Goal: Task Accomplishment & Management: Manage account settings

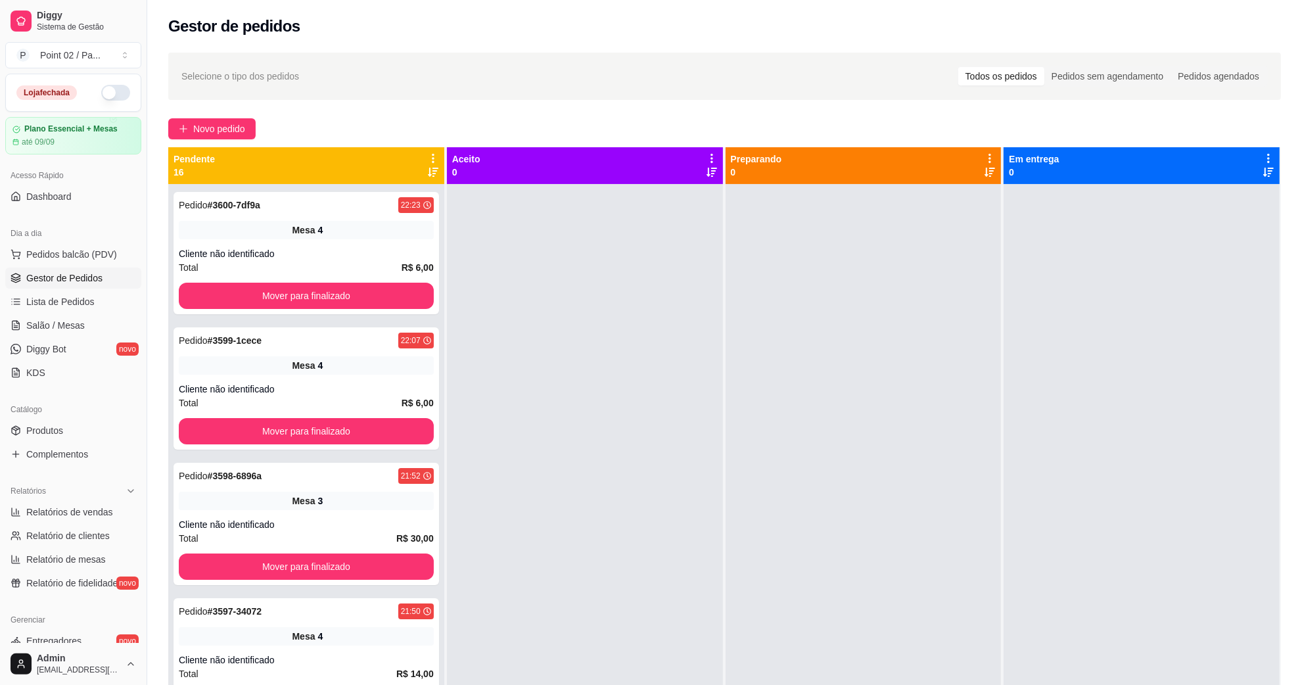
click at [67, 313] on ul "Pedidos balcão (PDV) Gestor de Pedidos Lista de Pedidos Salão / Mesas Diggy Bot…" at bounding box center [73, 313] width 136 height 139
click at [67, 324] on span "Salão / Mesas" at bounding box center [55, 325] width 58 height 13
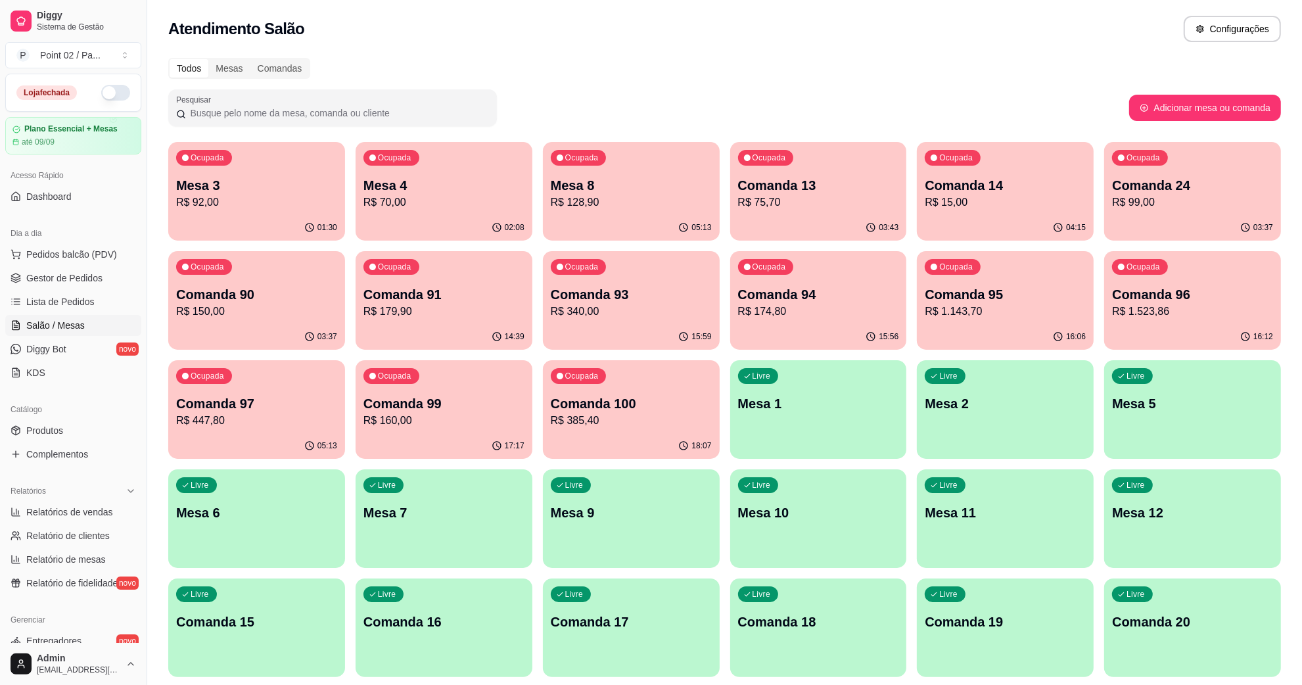
click at [283, 227] on div "01:30" at bounding box center [256, 228] width 177 height 26
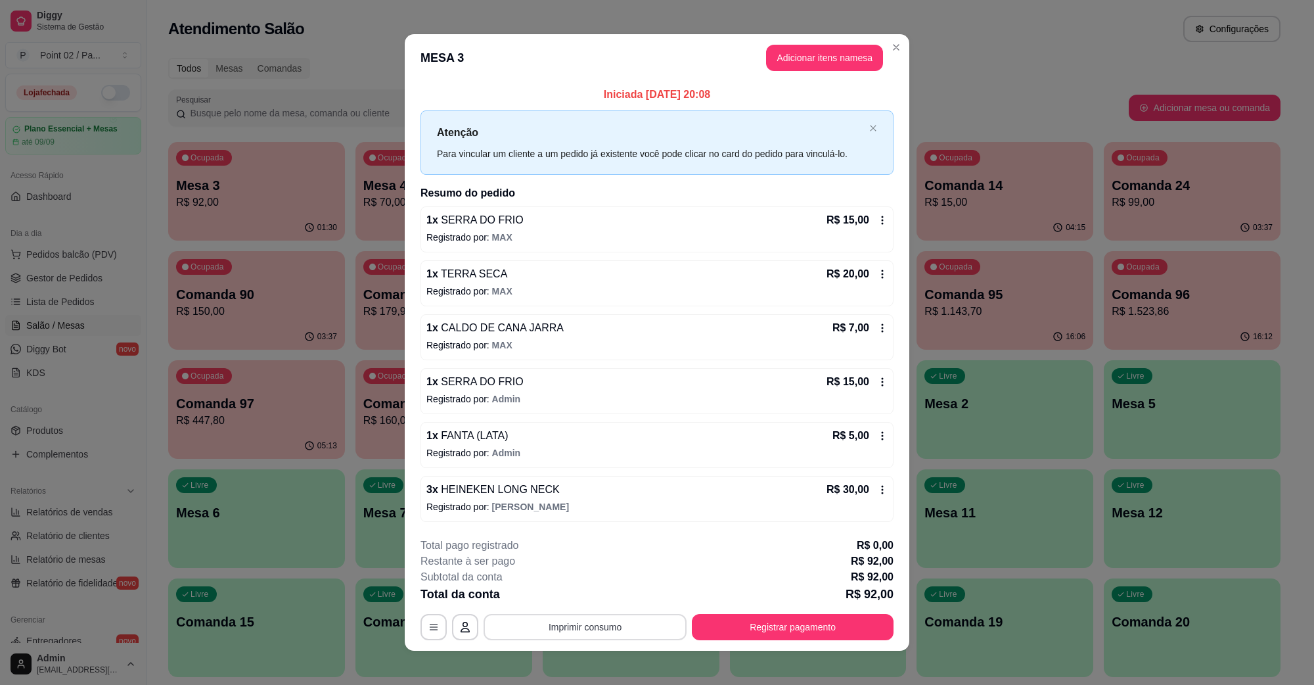
click at [611, 623] on button "Imprimir consumo" at bounding box center [585, 627] width 203 height 26
click at [589, 599] on button "IMPRESSORA" at bounding box center [582, 597] width 95 height 21
drag, startPoint x: 899, startPoint y: 620, endPoint x: 874, endPoint y: 626, distance: 25.8
click at [888, 622] on footer "**********" at bounding box center [657, 589] width 505 height 124
click at [871, 626] on button "Registrar pagamento" at bounding box center [793, 627] width 202 height 26
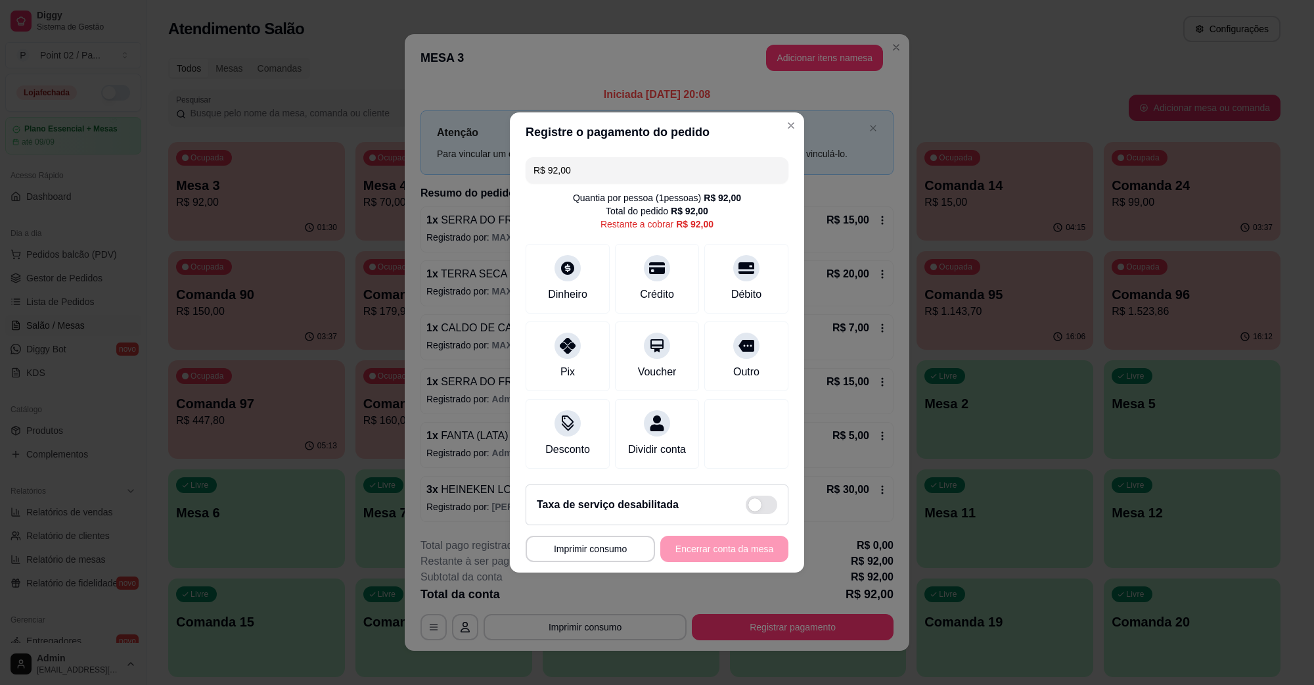
click at [688, 158] on input "R$ 92,00" at bounding box center [656, 170] width 247 height 26
click at [570, 256] on icon at bounding box center [567, 264] width 17 height 17
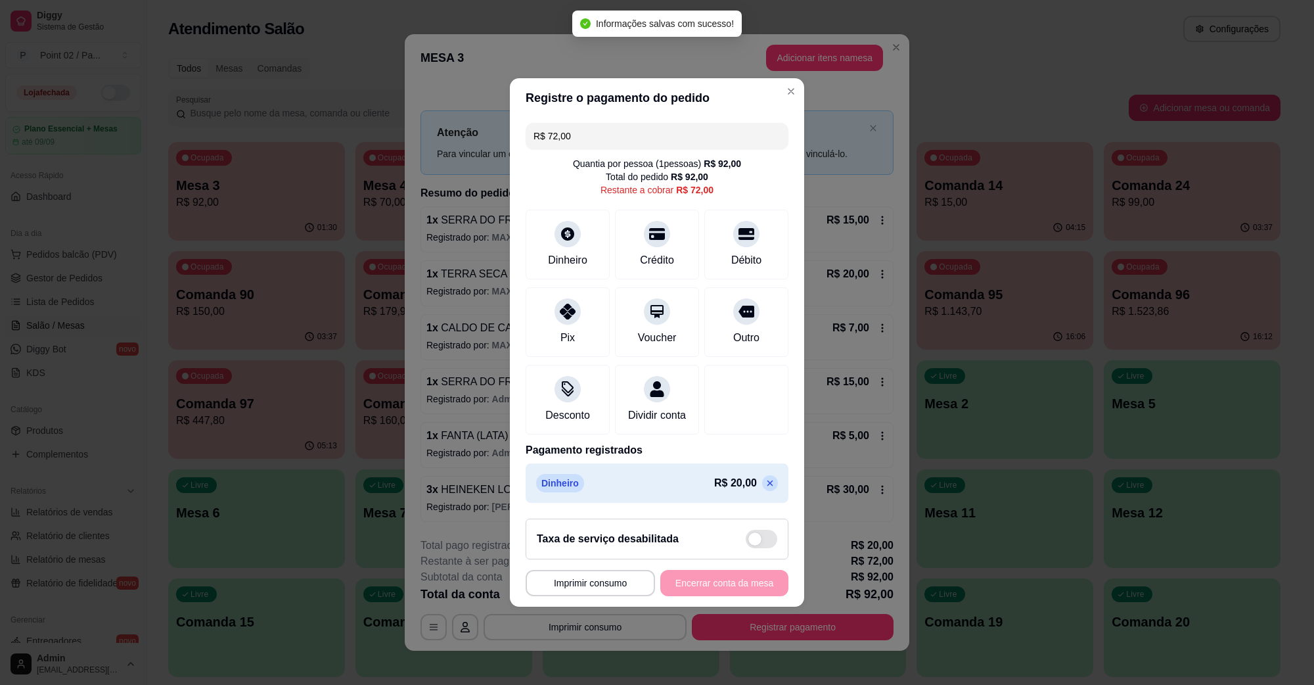
click at [721, 130] on input "R$ 72,00" at bounding box center [656, 136] width 247 height 26
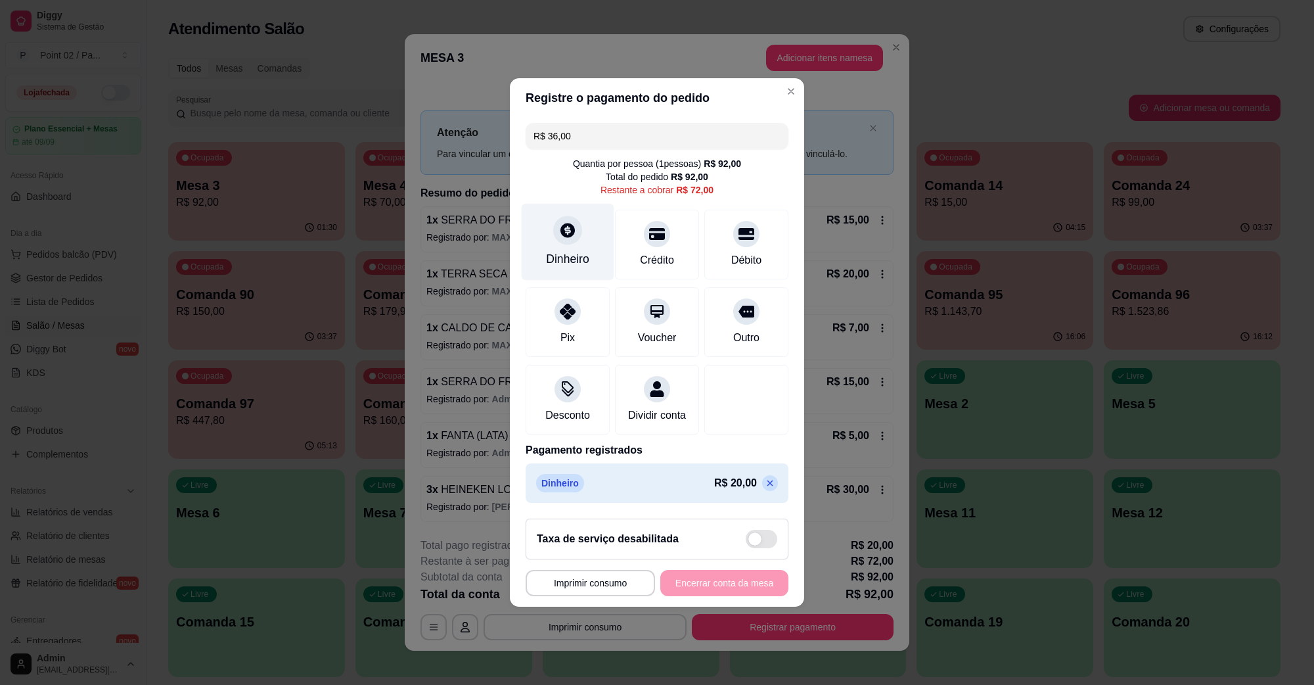
click at [559, 250] on div "Dinheiro" at bounding box center [567, 258] width 43 height 17
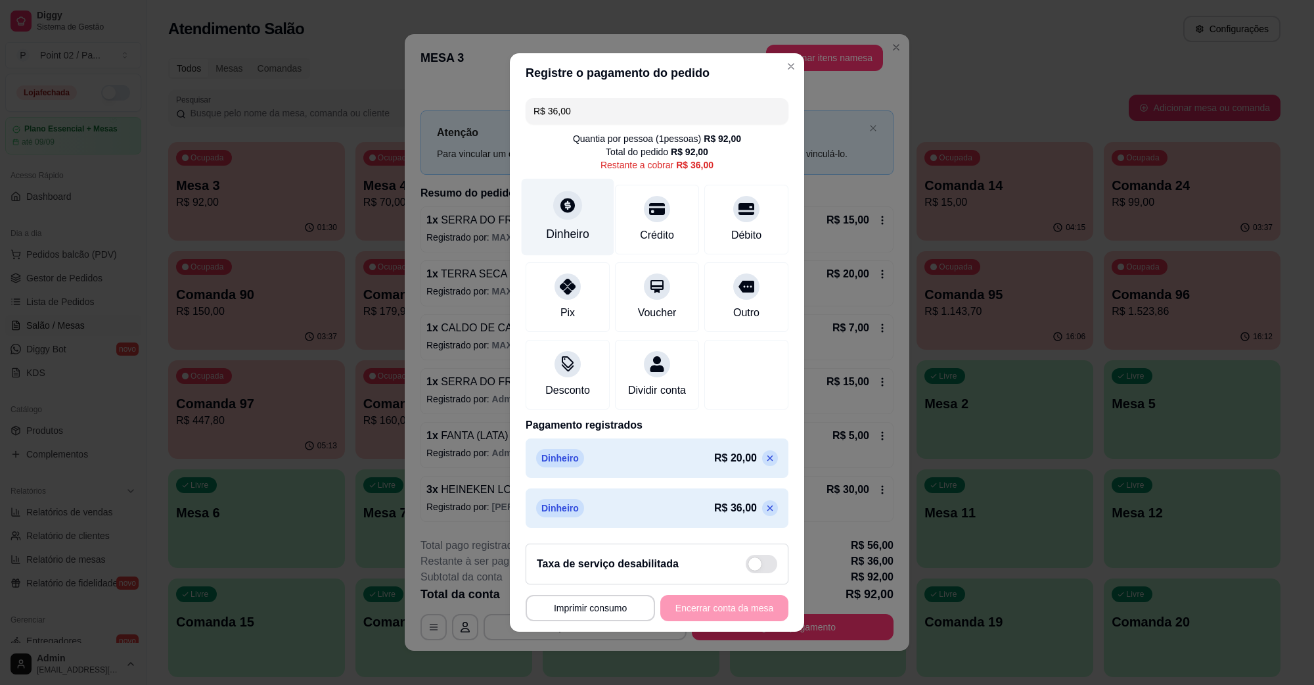
click at [570, 243] on div "Dinheiro" at bounding box center [568, 217] width 93 height 77
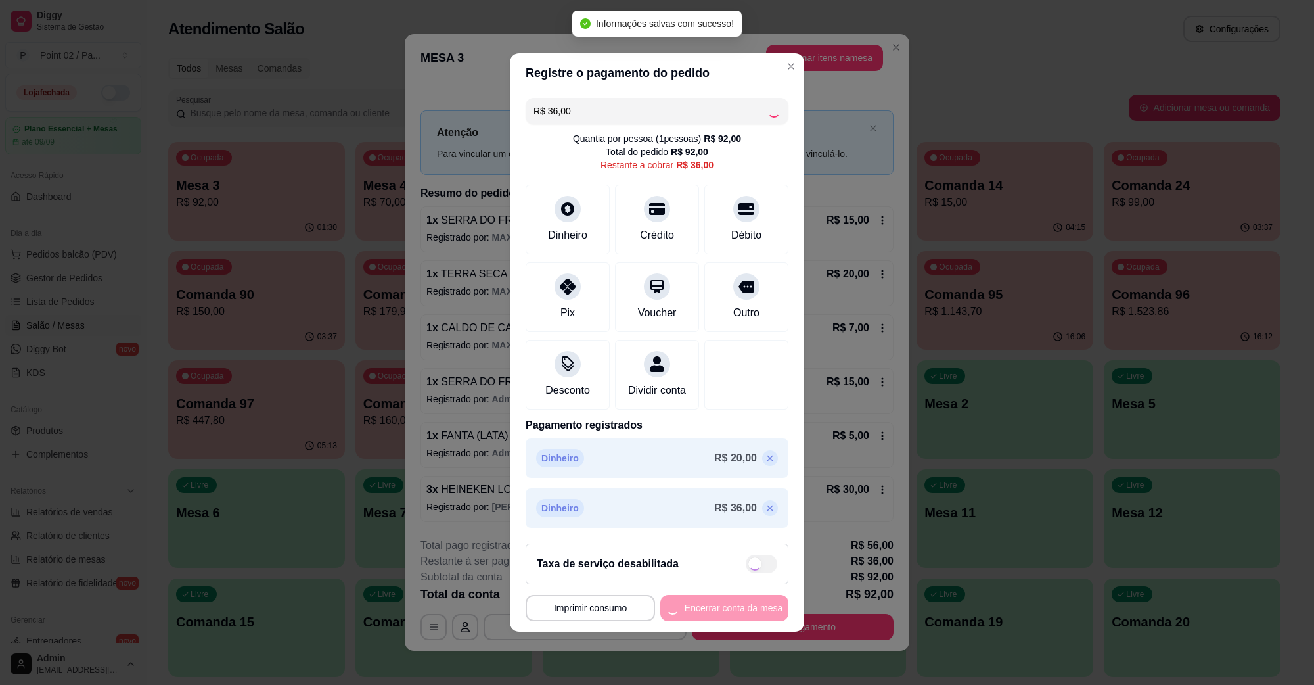
type input "R$ 0,00"
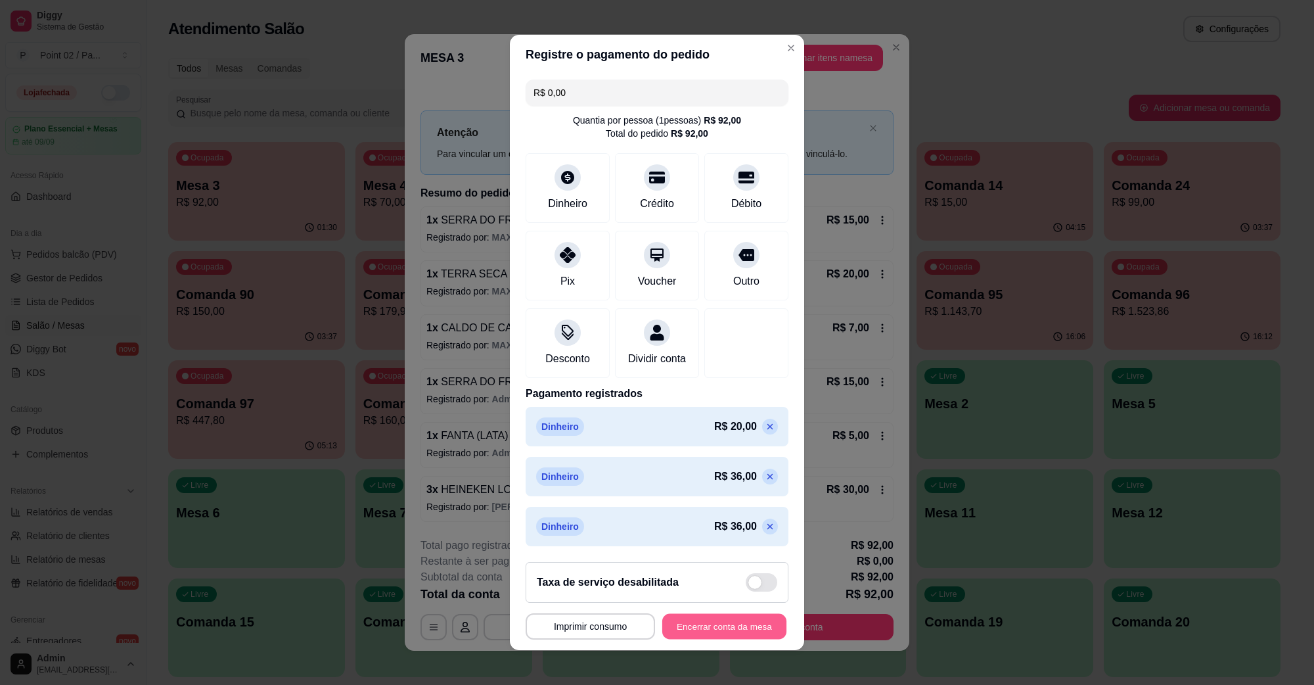
click at [691, 629] on button "Encerrar conta da mesa" at bounding box center [724, 627] width 124 height 26
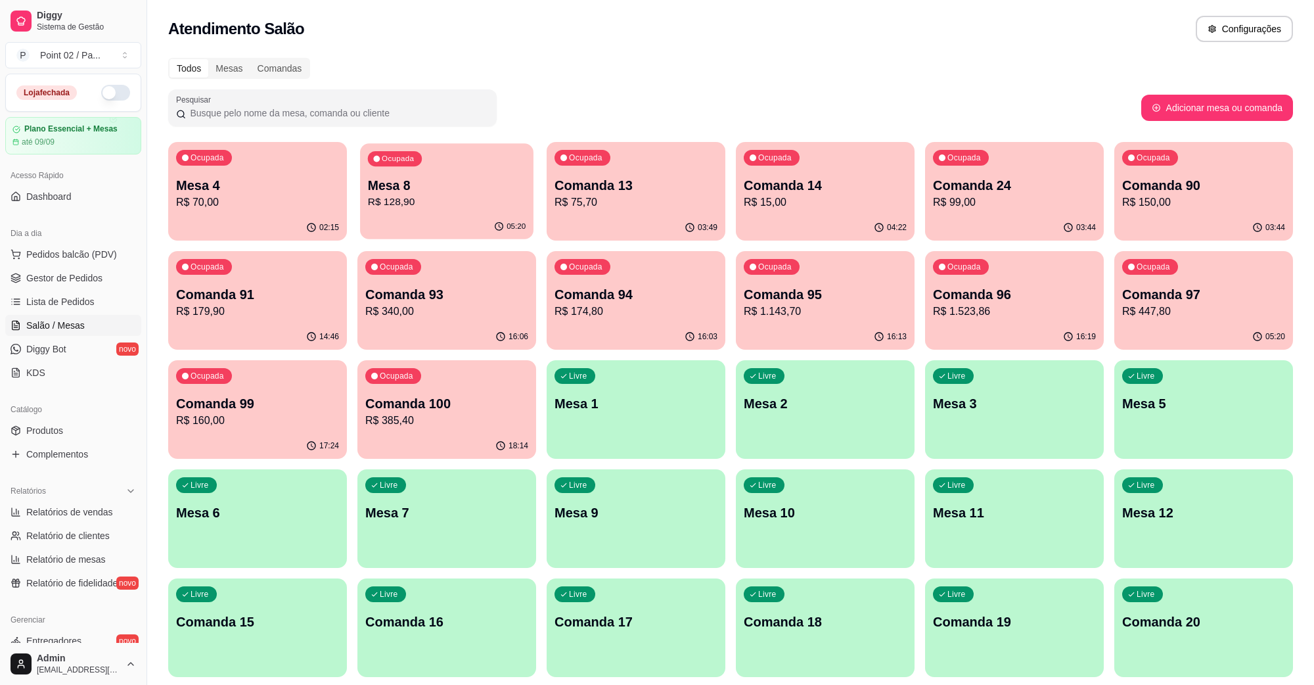
click at [518, 210] on div "Ocupada Mesa 8 R$ 128,90" at bounding box center [446, 178] width 173 height 71
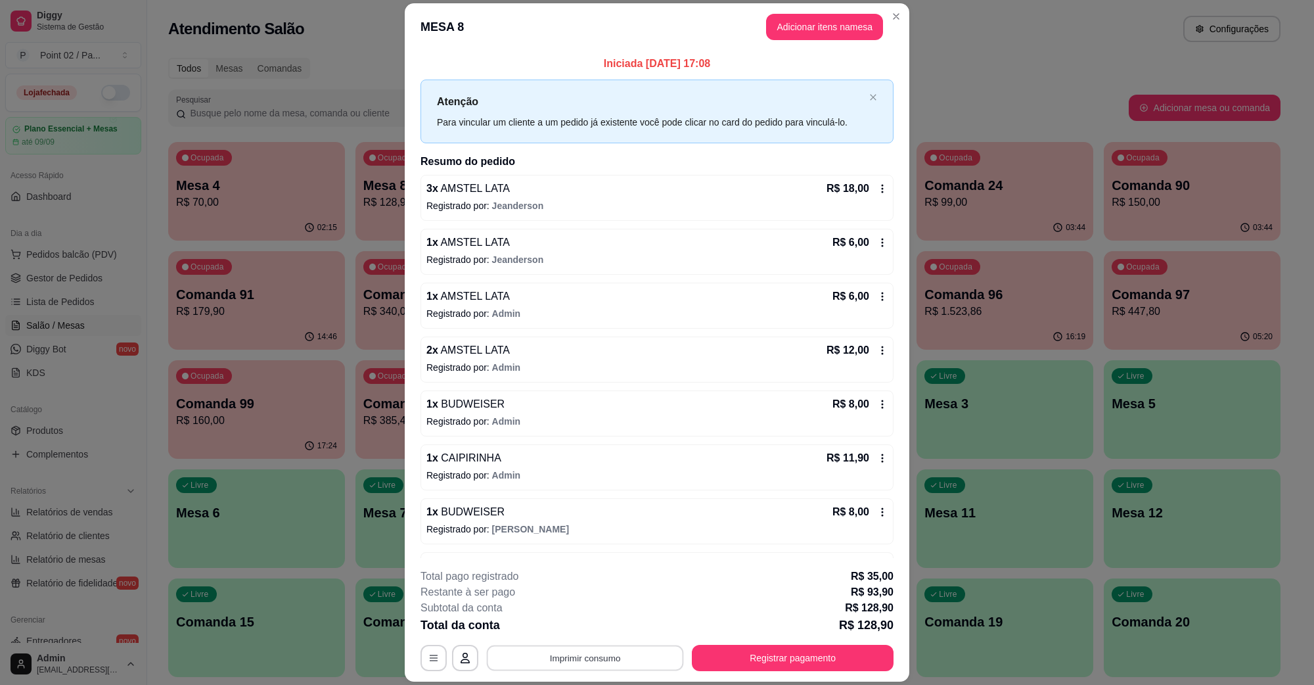
click at [615, 647] on button "Imprimir consumo" at bounding box center [585, 658] width 197 height 26
click at [590, 633] on button "IMPRESSORA" at bounding box center [582, 627] width 95 height 21
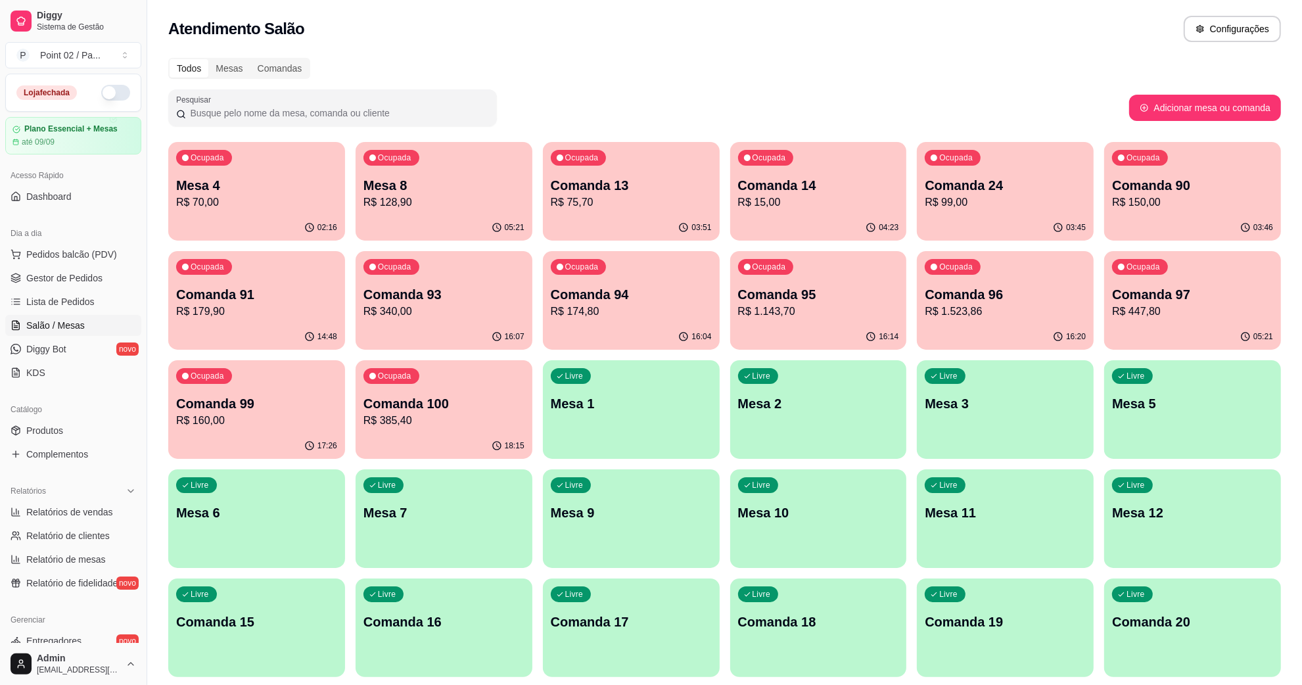
click at [381, 152] on p "Ocupada" at bounding box center [395, 157] width 34 height 11
click at [287, 168] on div "Ocupada Mesa 4 R$ 70,00" at bounding box center [256, 178] width 171 height 71
click at [794, 395] on p "Mesa 2" at bounding box center [818, 403] width 161 height 18
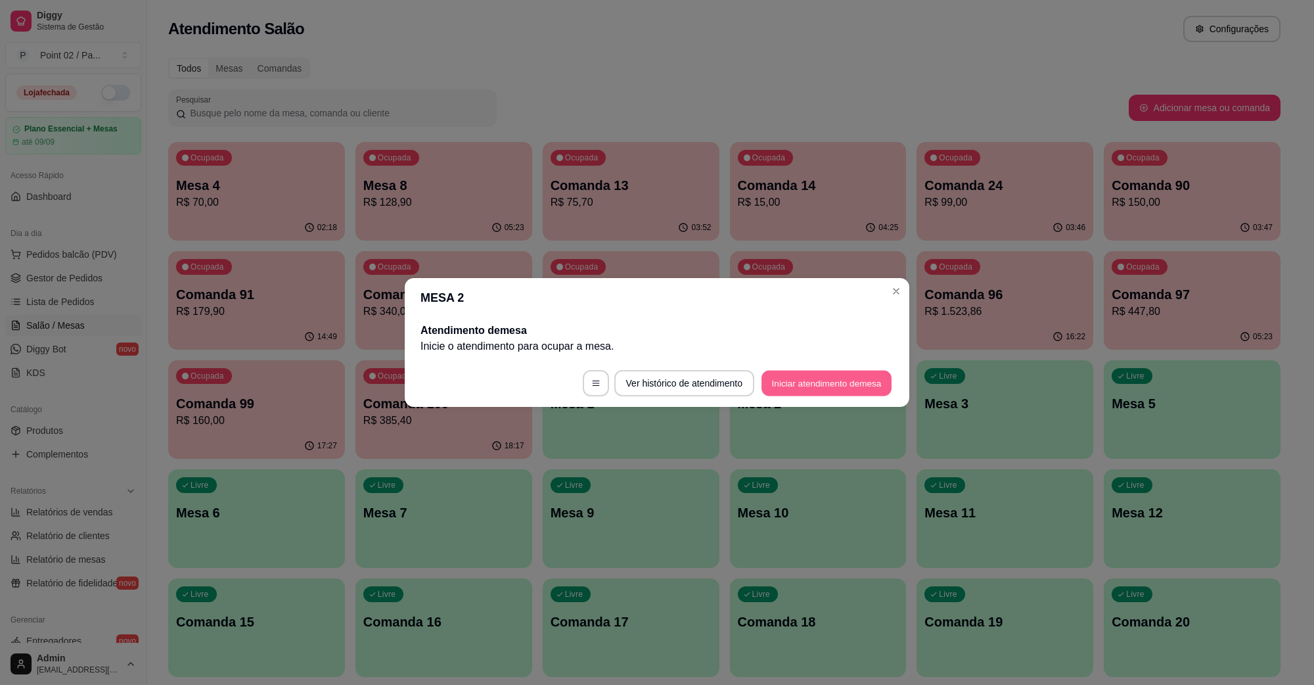
click at [810, 372] on button "Iniciar atendimento de mesa" at bounding box center [826, 384] width 130 height 26
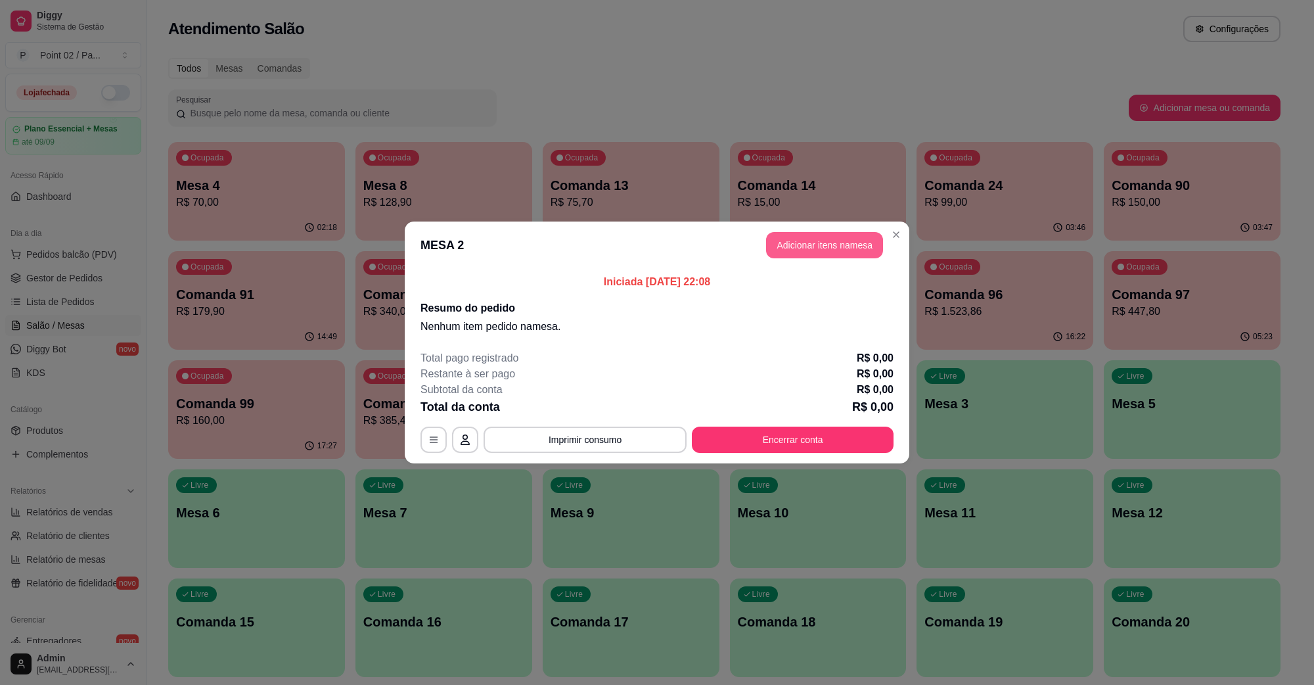
click at [825, 235] on button "Adicionar itens na mesa" at bounding box center [824, 245] width 117 height 26
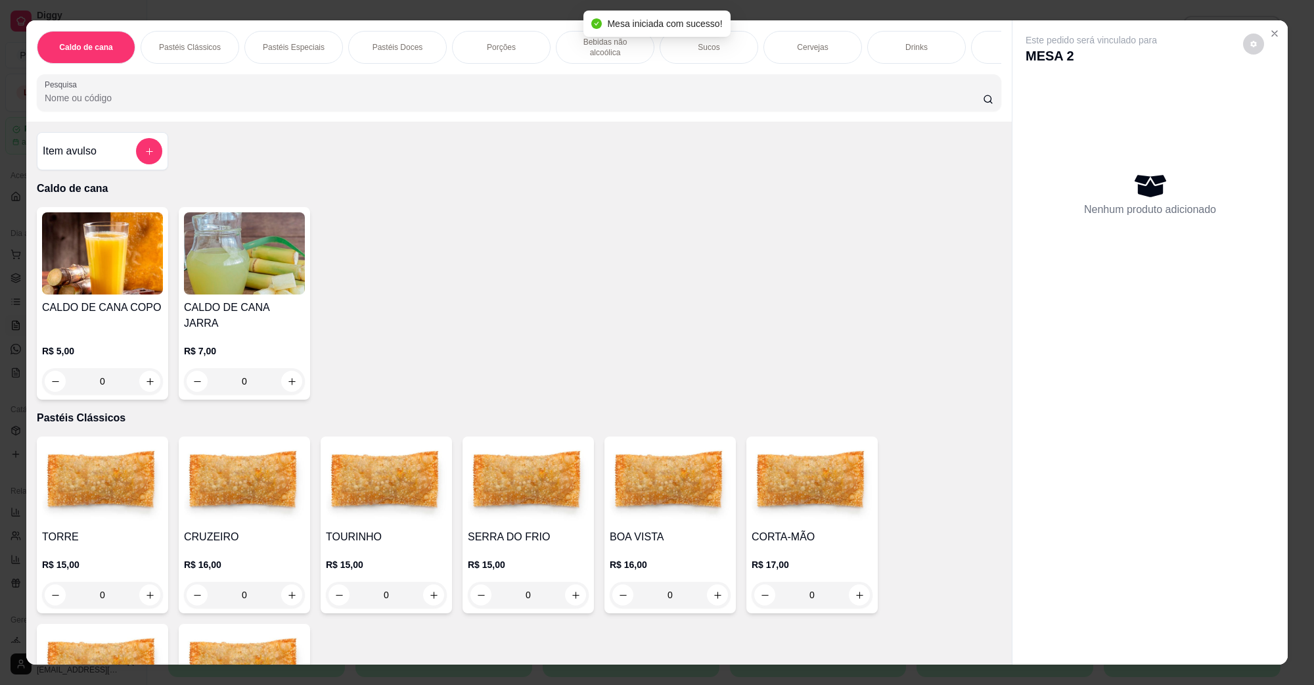
click at [120, 464] on img at bounding box center [102, 483] width 121 height 82
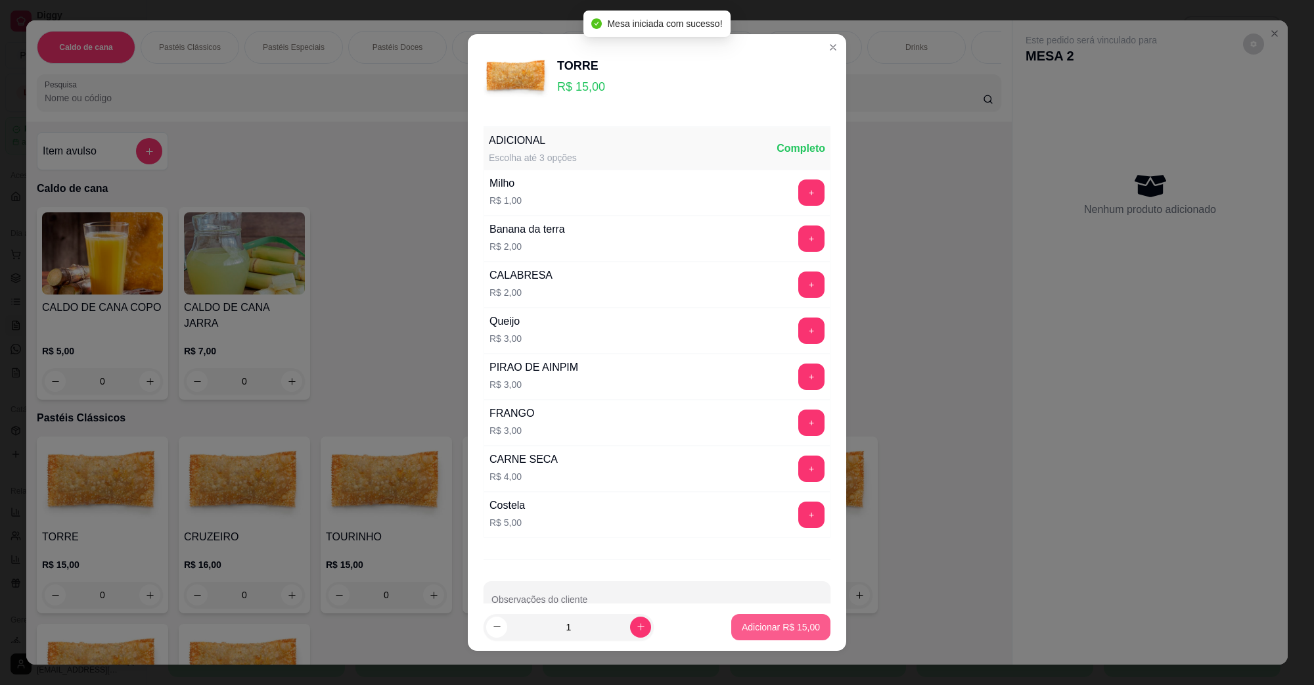
click at [744, 621] on p "Adicionar R$ 15,00" at bounding box center [781, 626] width 78 height 13
type input "1"
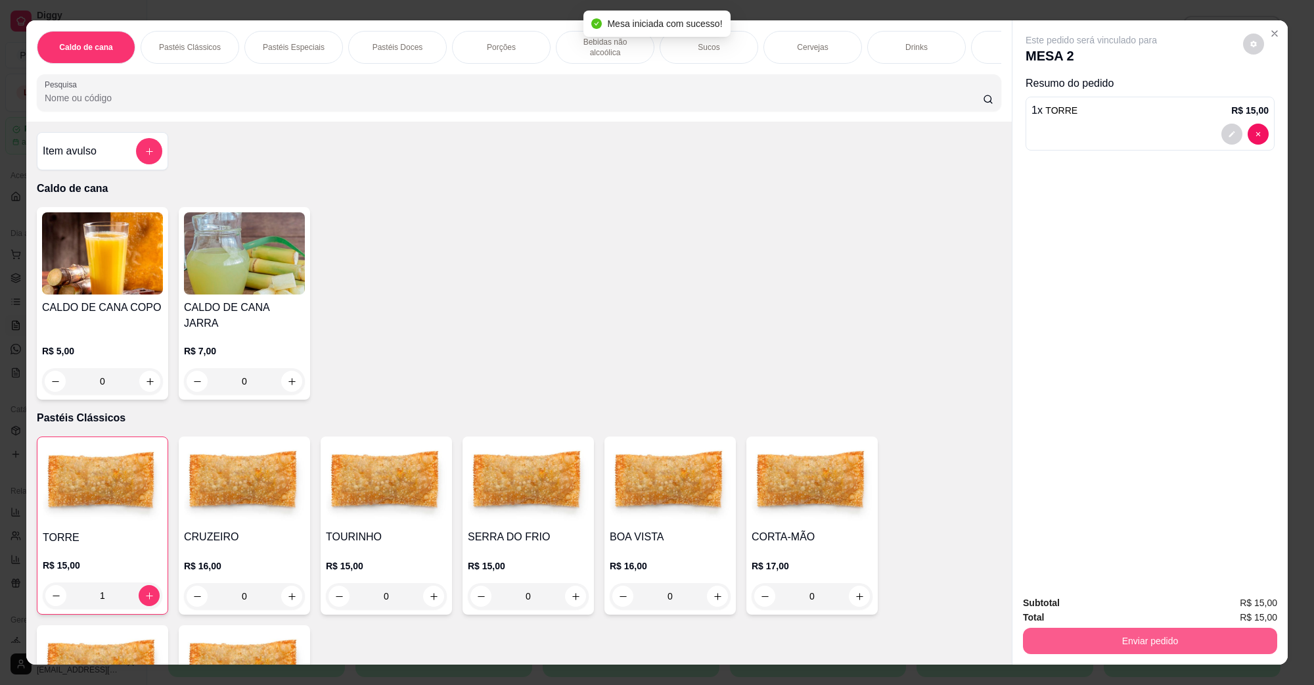
click at [1059, 651] on button "Enviar pedido" at bounding box center [1150, 640] width 254 height 26
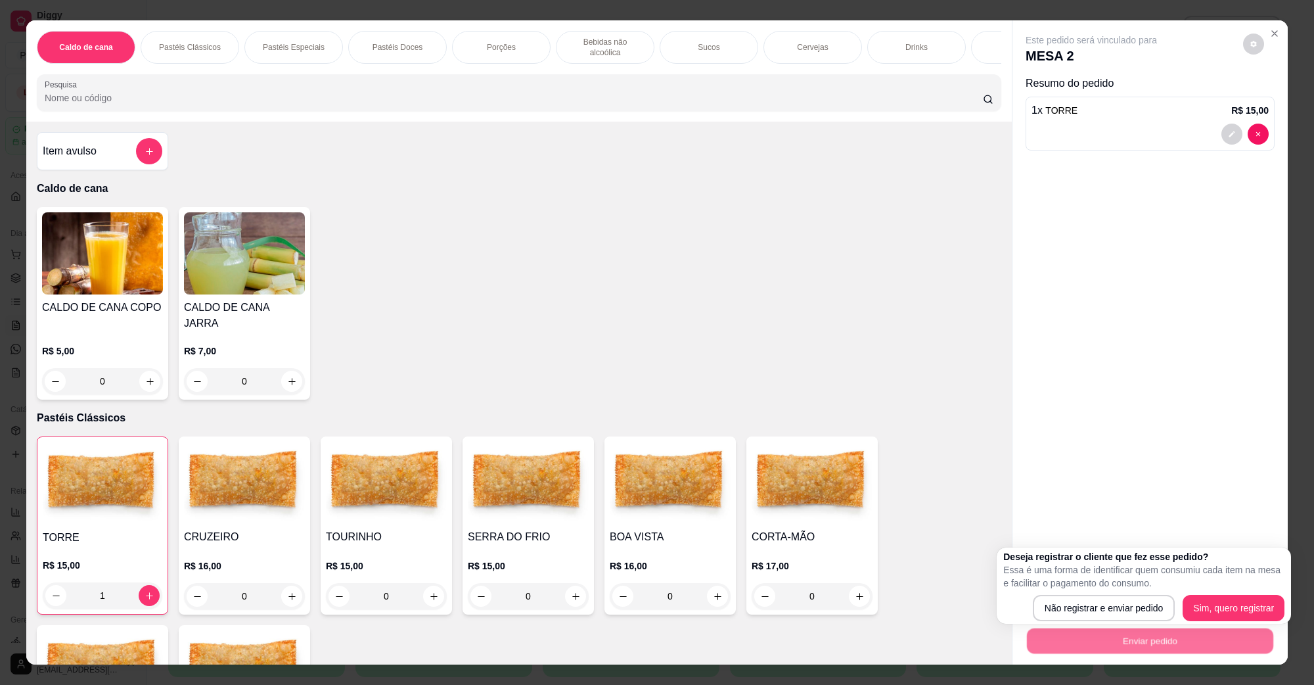
click at [1074, 622] on div "Deseja registrar o cliente que fez esse pedido? Essa é uma forma de identificar…" at bounding box center [1144, 585] width 294 height 76
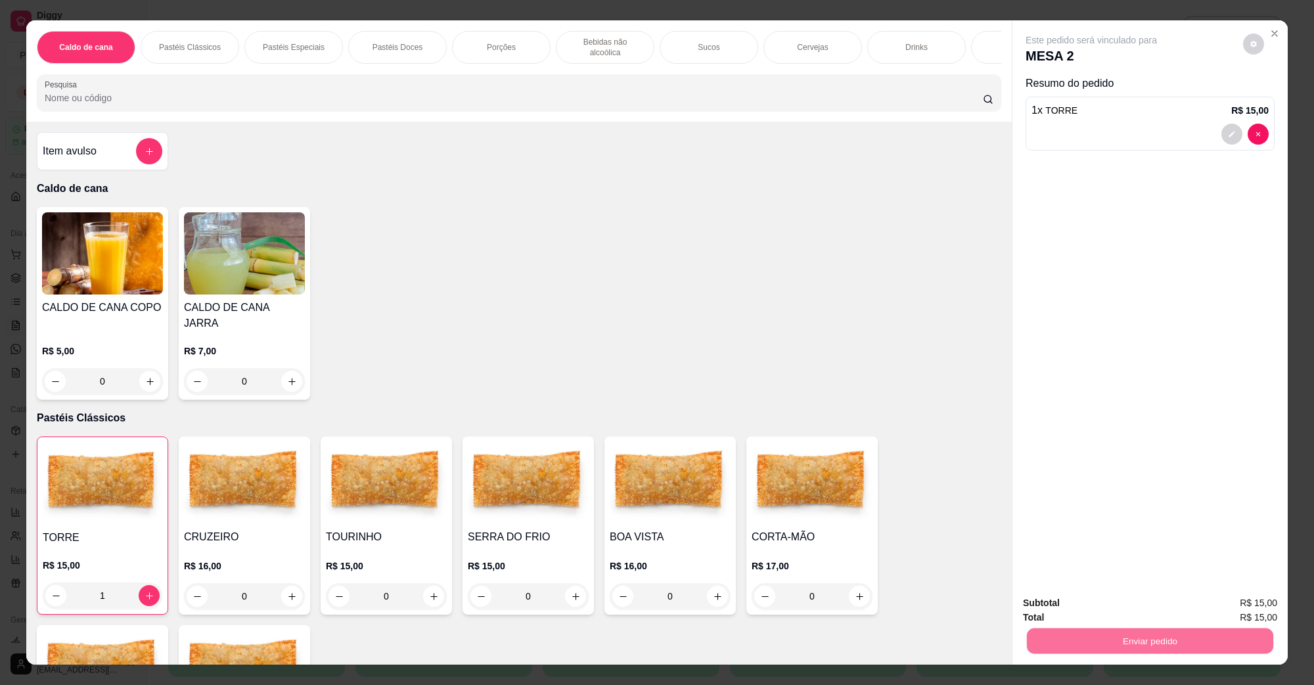
click at [1072, 606] on button "Não registrar e enviar pedido" at bounding box center [1105, 608] width 133 height 24
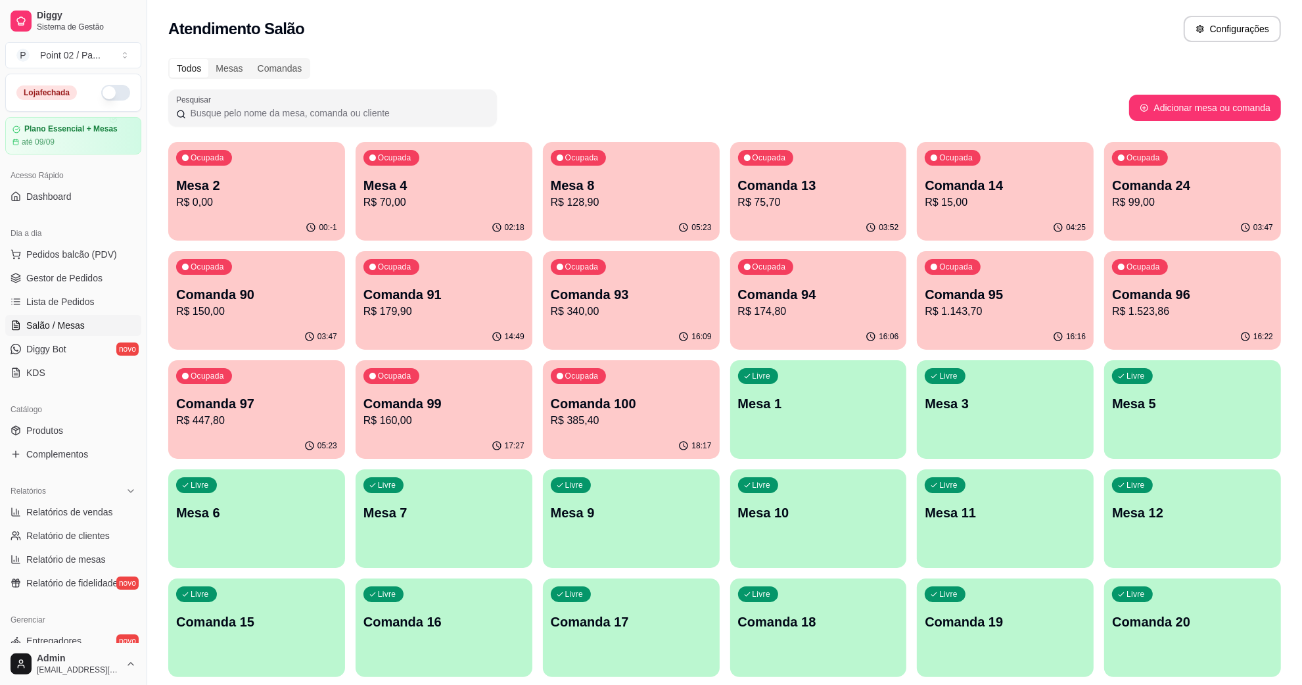
click at [590, 221] on div "05:23" at bounding box center [631, 228] width 177 height 26
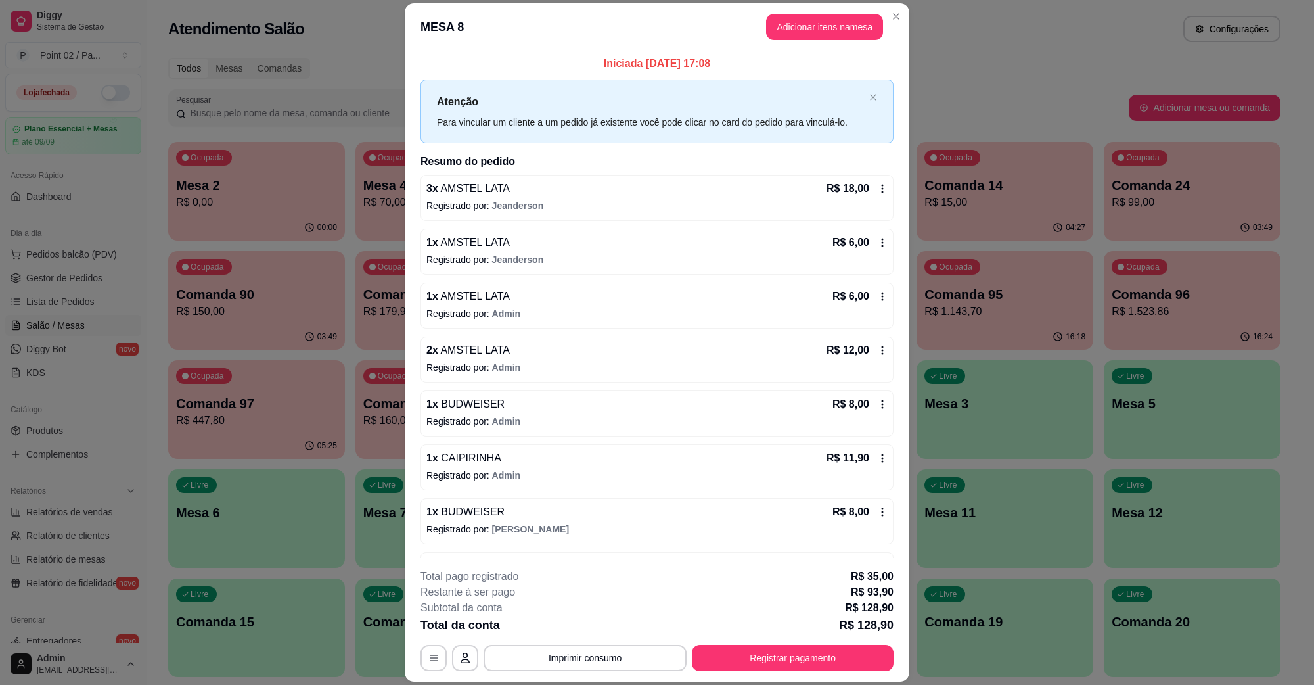
click at [802, 632] on div "Total da conta R$ 128,90" at bounding box center [656, 625] width 473 height 18
click at [803, 641] on div "**********" at bounding box center [656, 619] width 473 height 102
click at [803, 645] on button "Registrar pagamento" at bounding box center [793, 658] width 196 height 26
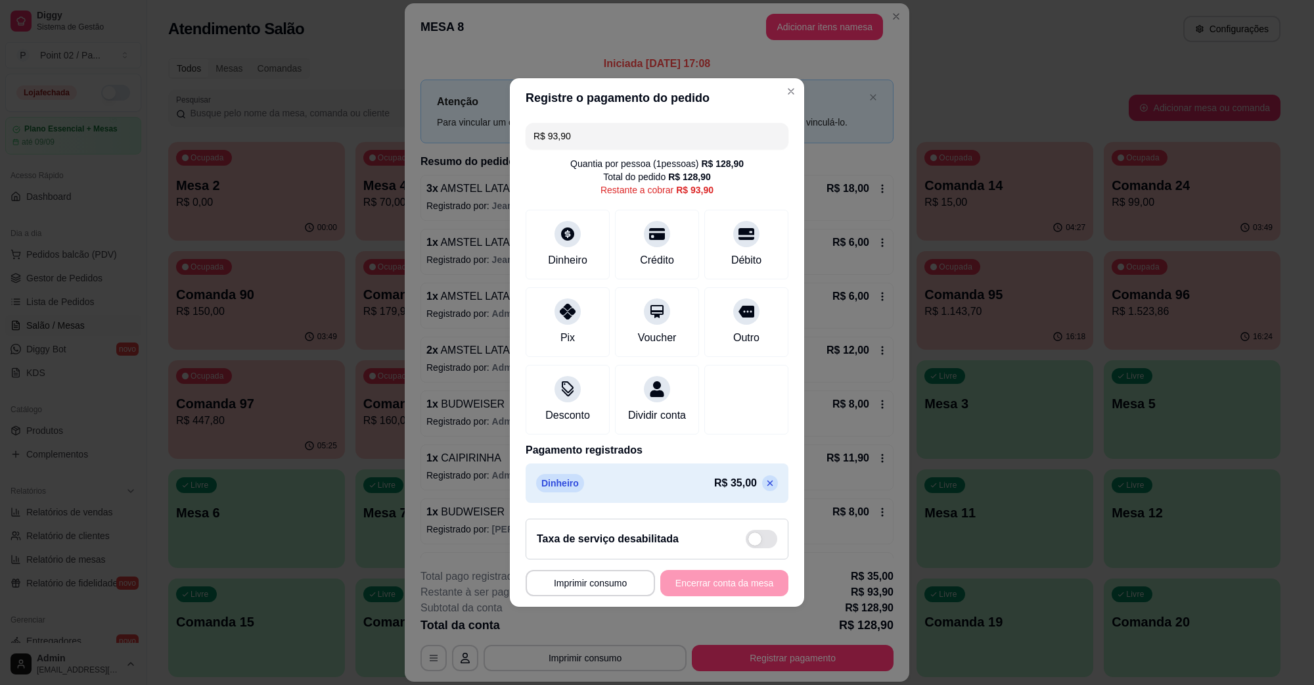
click at [658, 118] on div "R$ 93,90 Quantia por pessoa ( 1 pessoas) R$ 128,90 Total do pedido R$ 128,90 Re…" at bounding box center [657, 313] width 294 height 390
click at [657, 126] on input "R$ 93,90" at bounding box center [656, 136] width 247 height 26
click at [721, 238] on div "Débito" at bounding box center [746, 242] width 93 height 77
type input "R$ 41,90"
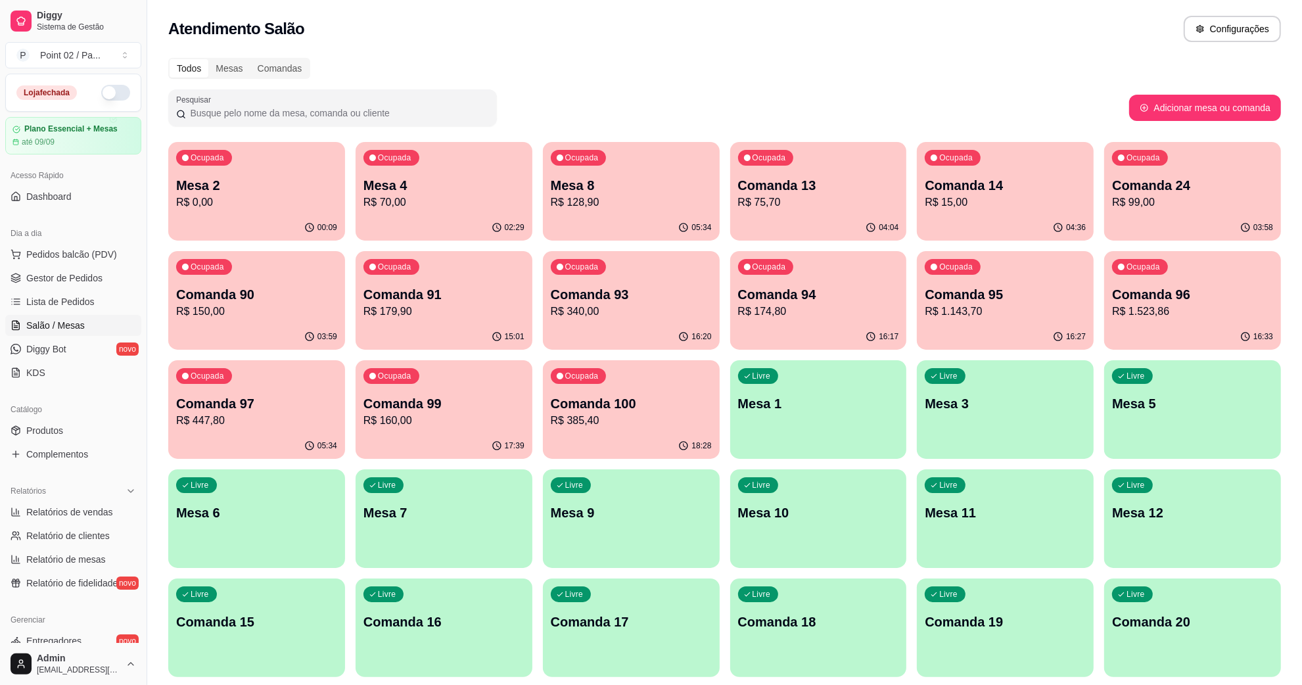
click at [582, 227] on div "05:34" at bounding box center [631, 228] width 177 height 26
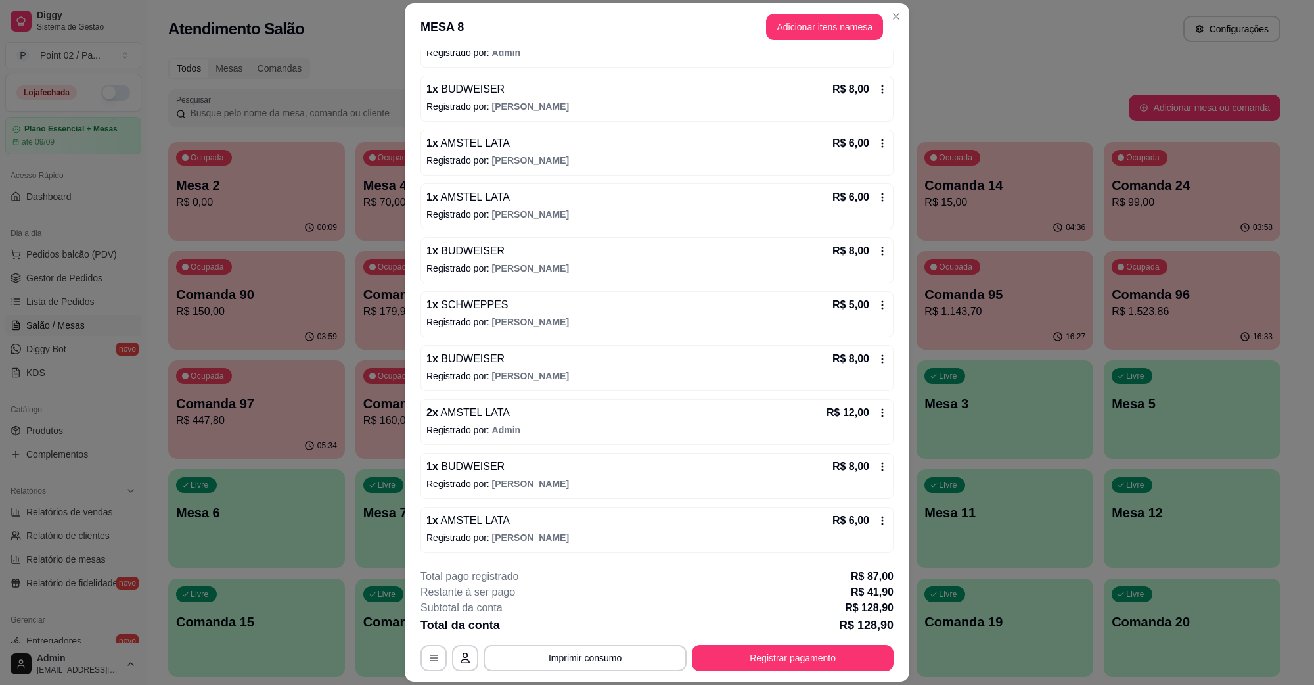
scroll to position [427, 0]
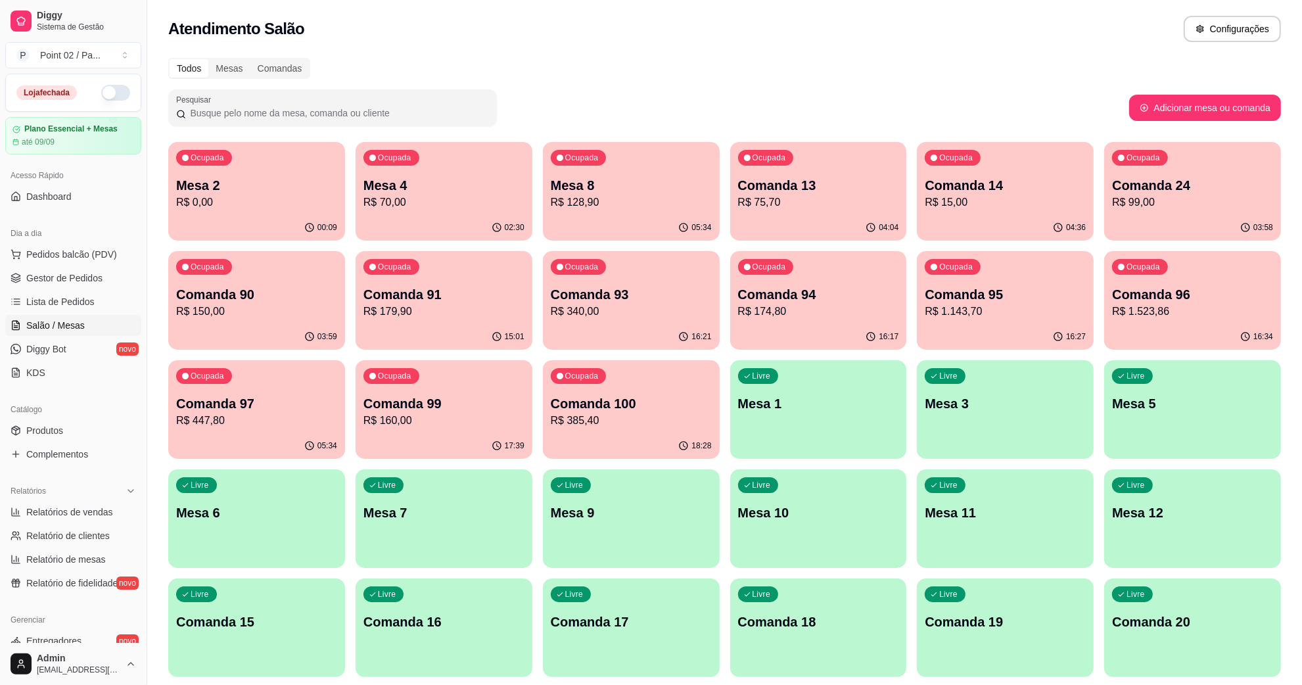
click at [510, 153] on div "Ocupada Mesa 4 R$ 70,00" at bounding box center [443, 178] width 177 height 73
click at [80, 261] on button "Pedidos balcão (PDV)" at bounding box center [73, 254] width 136 height 21
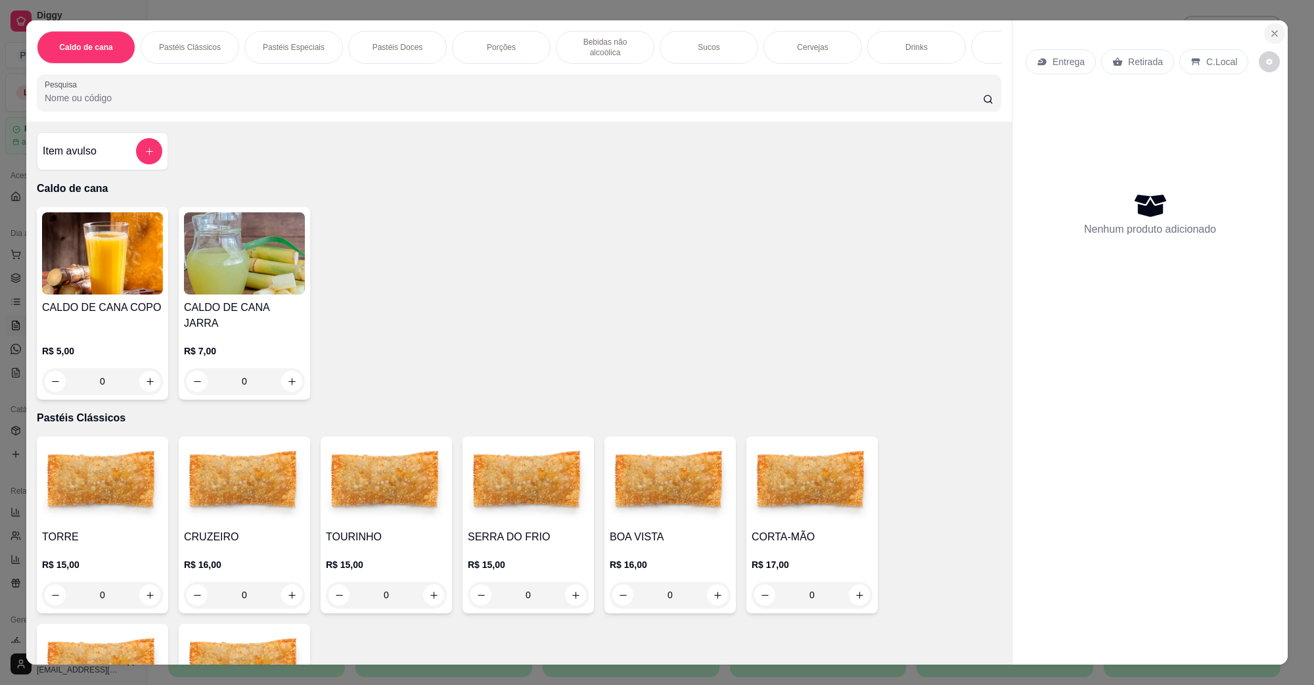
click at [1270, 37] on icon "Close" at bounding box center [1274, 33] width 11 height 11
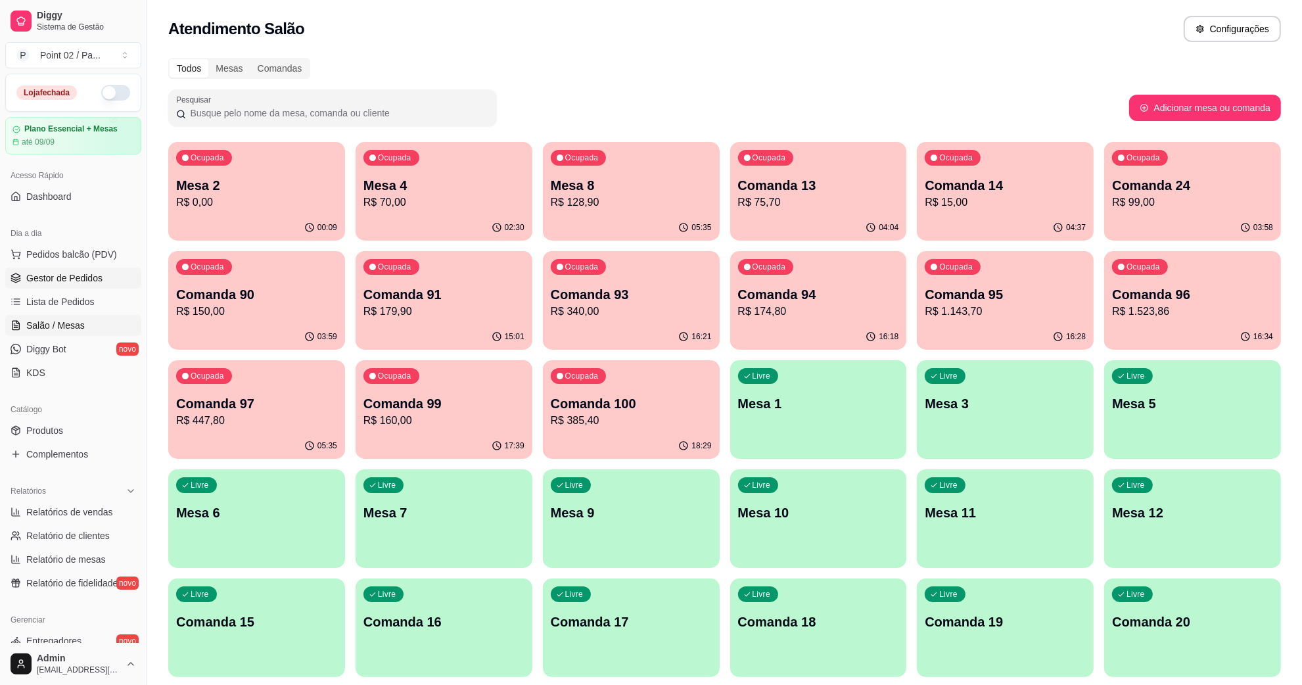
click at [86, 268] on link "Gestor de Pedidos" at bounding box center [73, 277] width 136 height 21
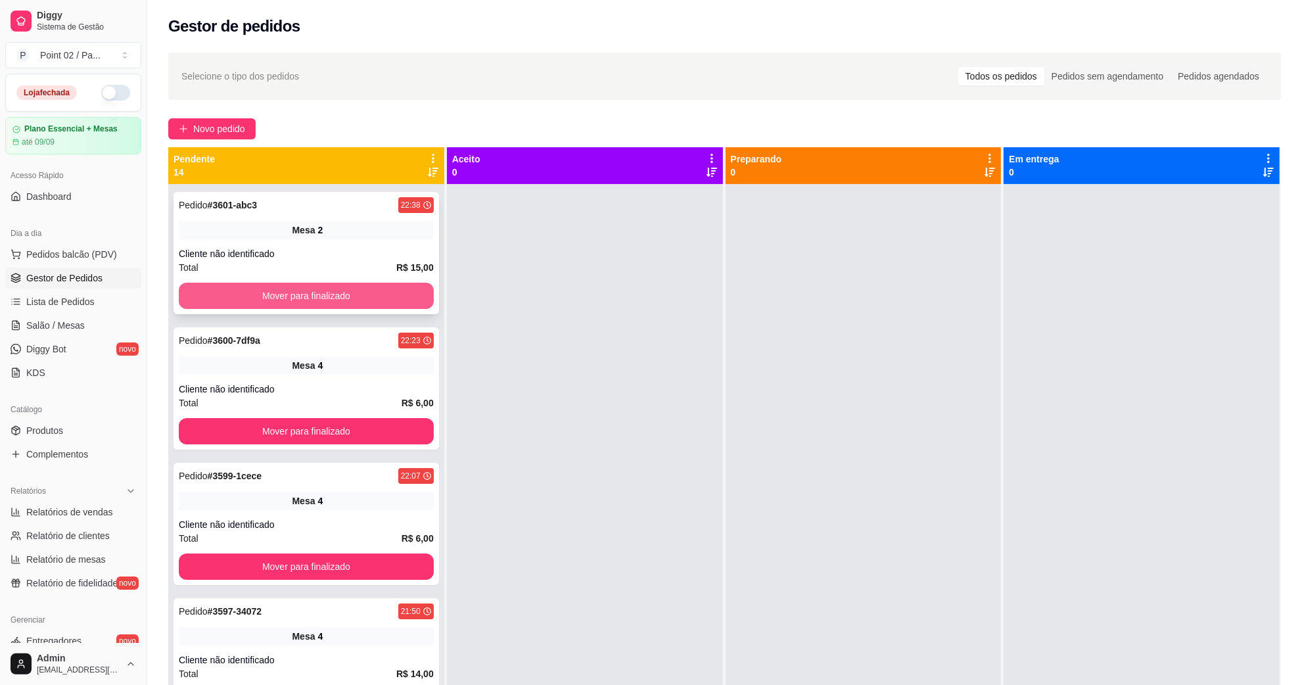
click at [217, 283] on button "Mover para finalizado" at bounding box center [306, 296] width 255 height 26
click at [221, 297] on button "Mover para finalizado" at bounding box center [306, 296] width 255 height 26
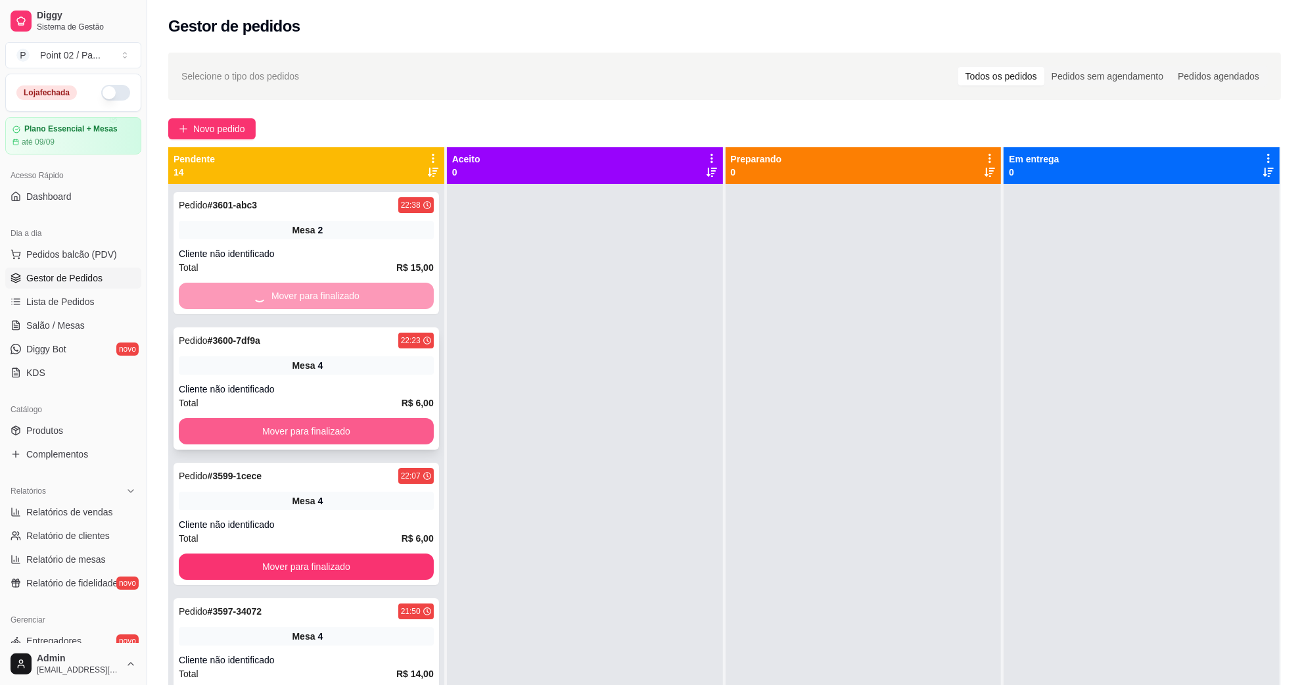
click at [227, 429] on button "Mover para finalizado" at bounding box center [306, 431] width 255 height 26
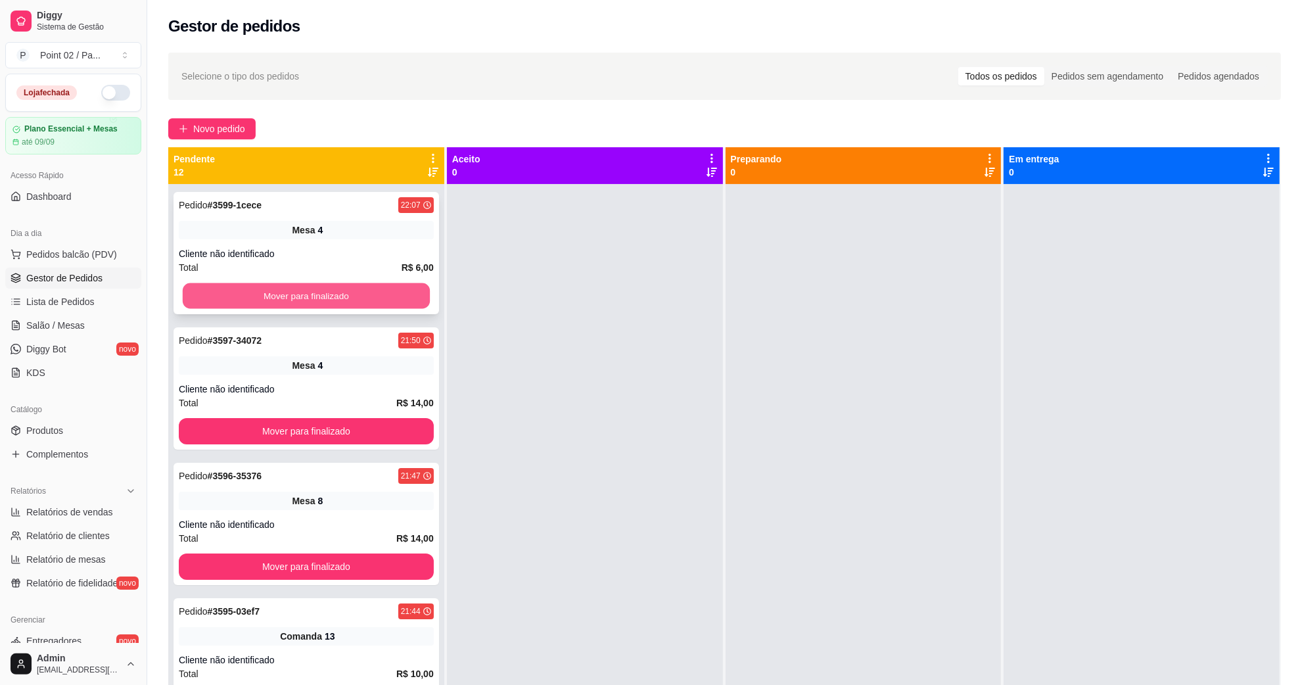
click at [243, 288] on button "Mover para finalizado" at bounding box center [306, 296] width 247 height 26
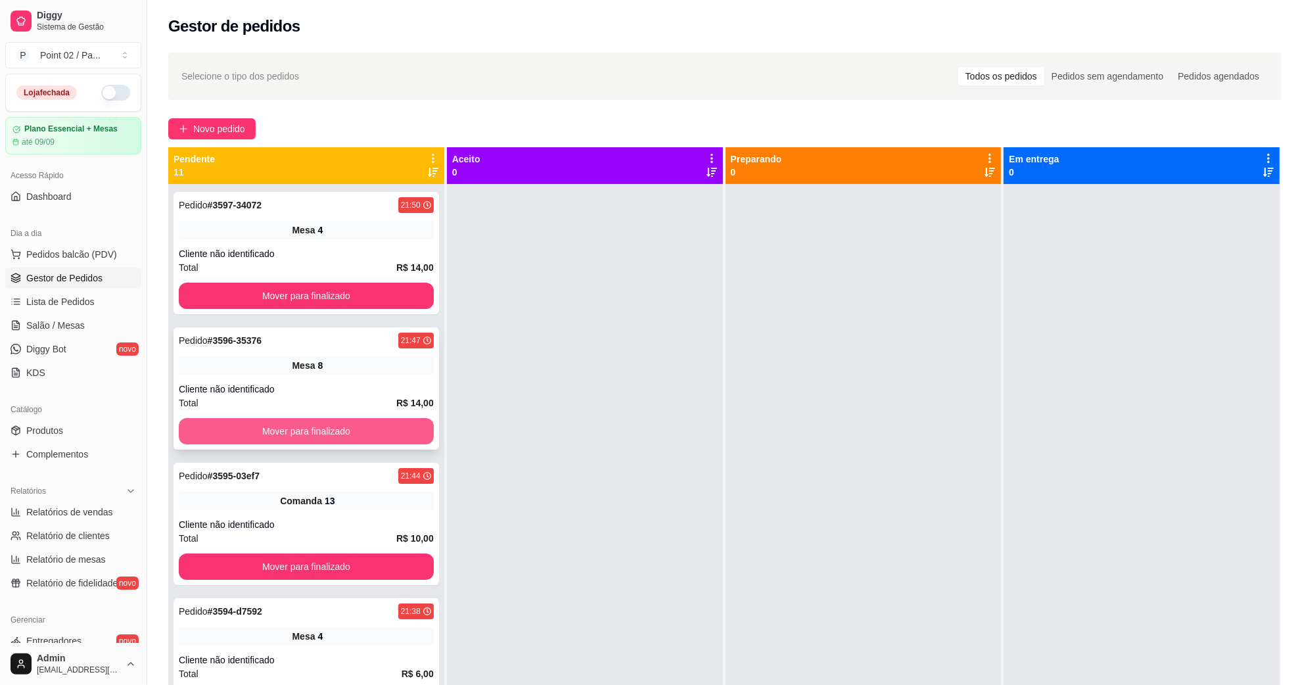
click at [252, 426] on button "Mover para finalizado" at bounding box center [306, 431] width 255 height 26
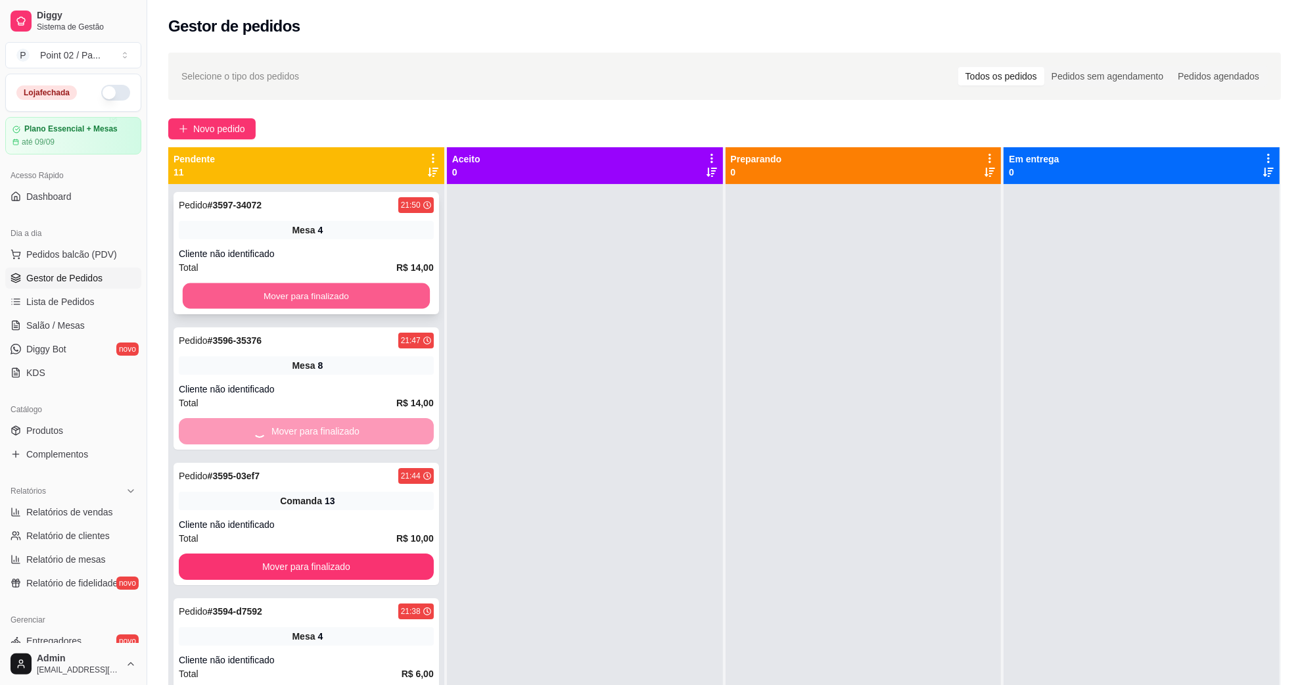
click at [256, 300] on button "Mover para finalizado" at bounding box center [306, 296] width 247 height 26
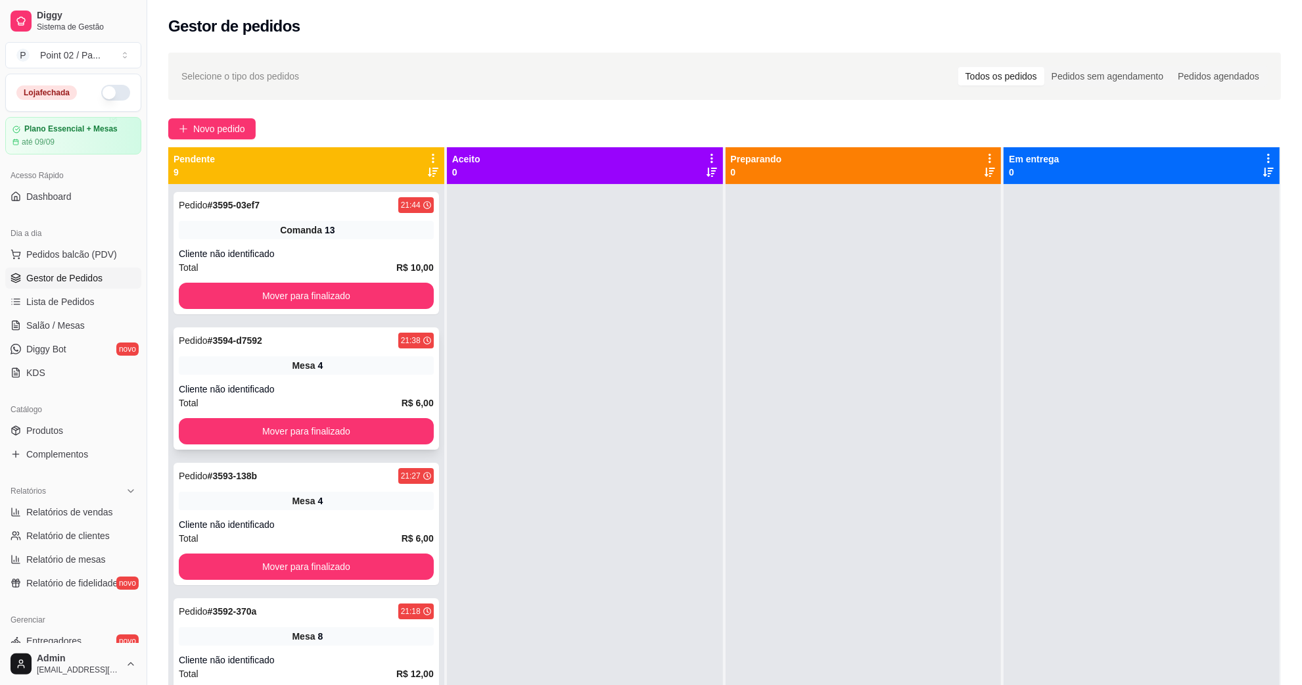
click at [268, 417] on div "Pedido # 3594-d7592 21:38 Mesa 4 Cliente não identificado Total R$ 6,00 Mover p…" at bounding box center [305, 388] width 265 height 122
click at [277, 286] on button "Mover para finalizado" at bounding box center [306, 296] width 255 height 26
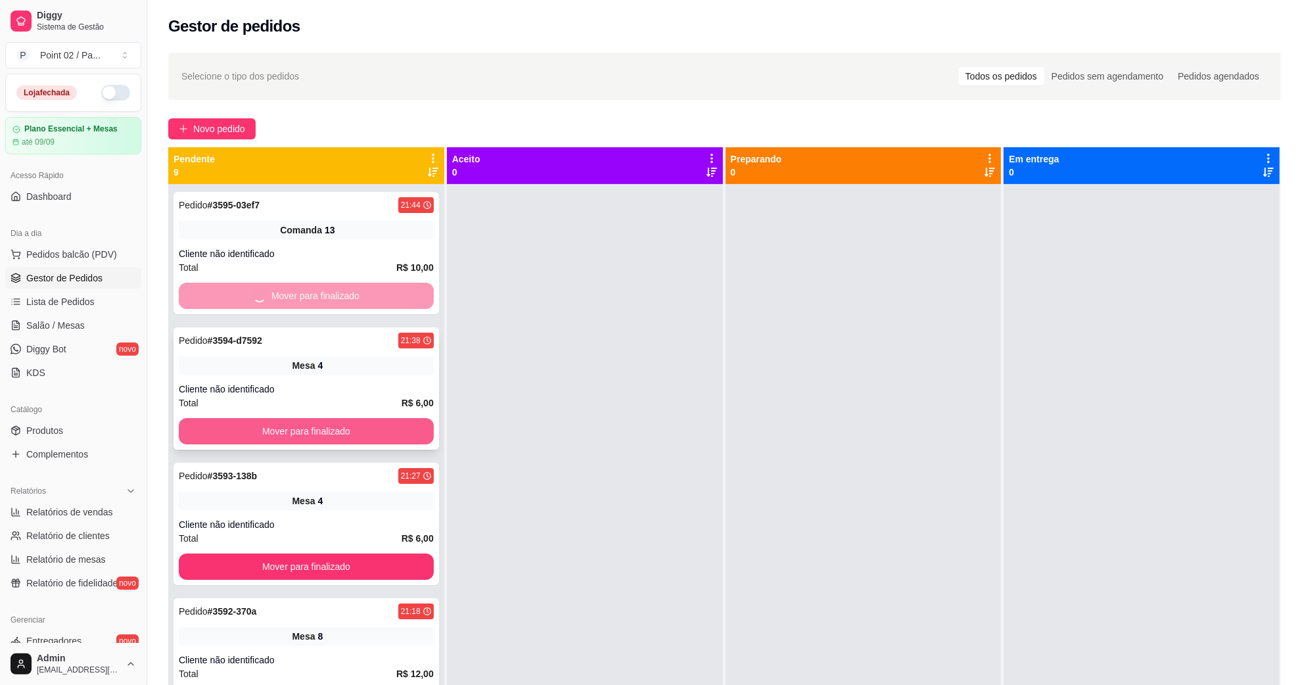
click at [273, 421] on div "Pedido # 3595-03ef7 21:44 Comanda 13 Cliente não identificado Total R$ 10,00 Mo…" at bounding box center [306, 526] width 276 height 685
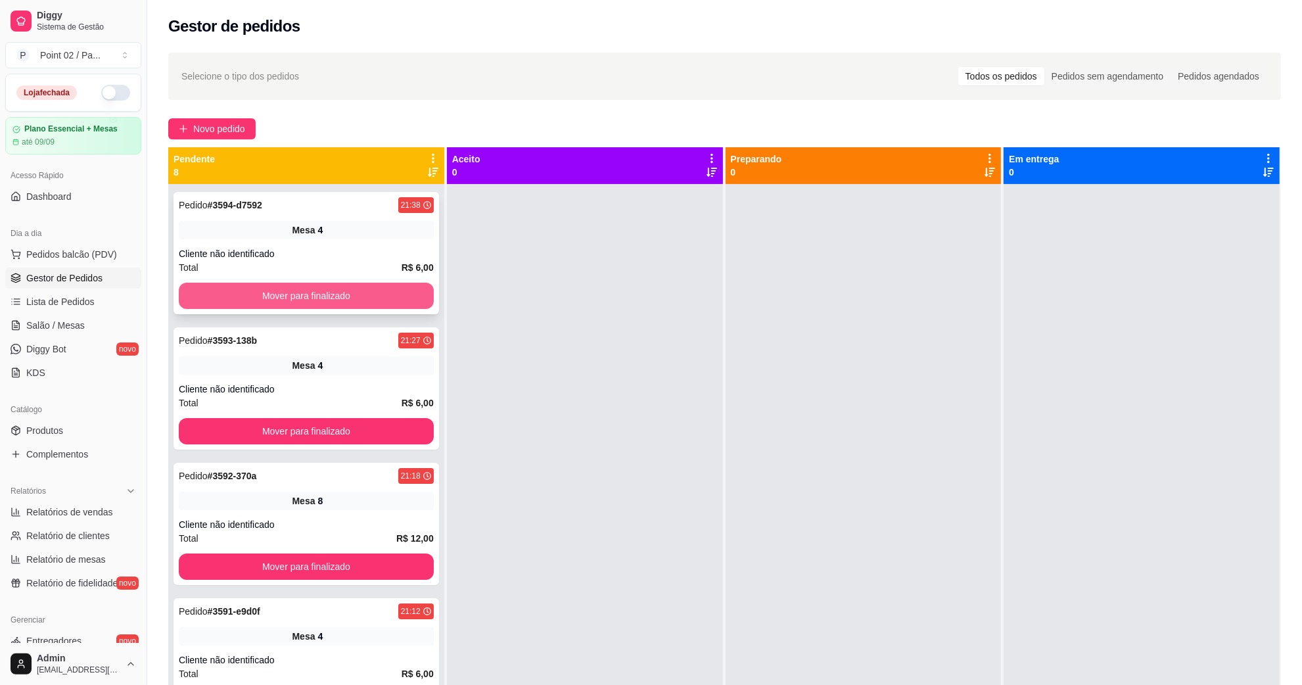
click at [275, 303] on button "Mover para finalizado" at bounding box center [306, 296] width 255 height 26
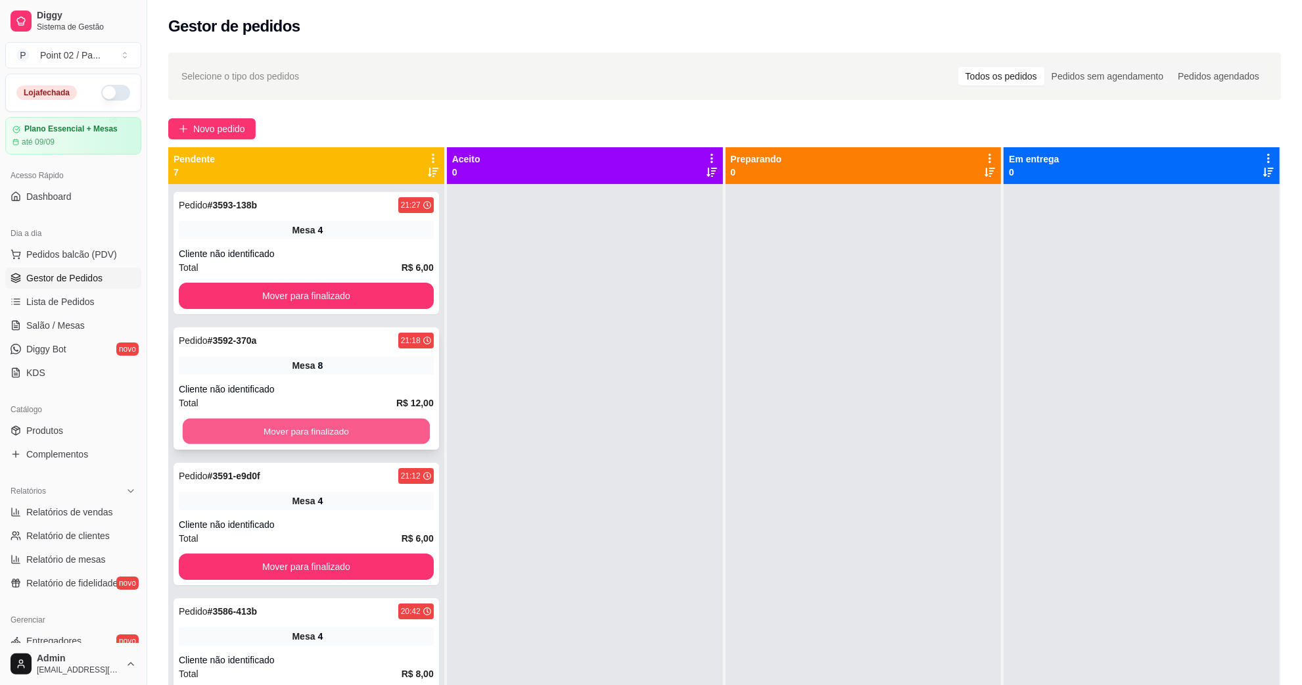
click at [281, 431] on button "Mover para finalizado" at bounding box center [306, 432] width 247 height 26
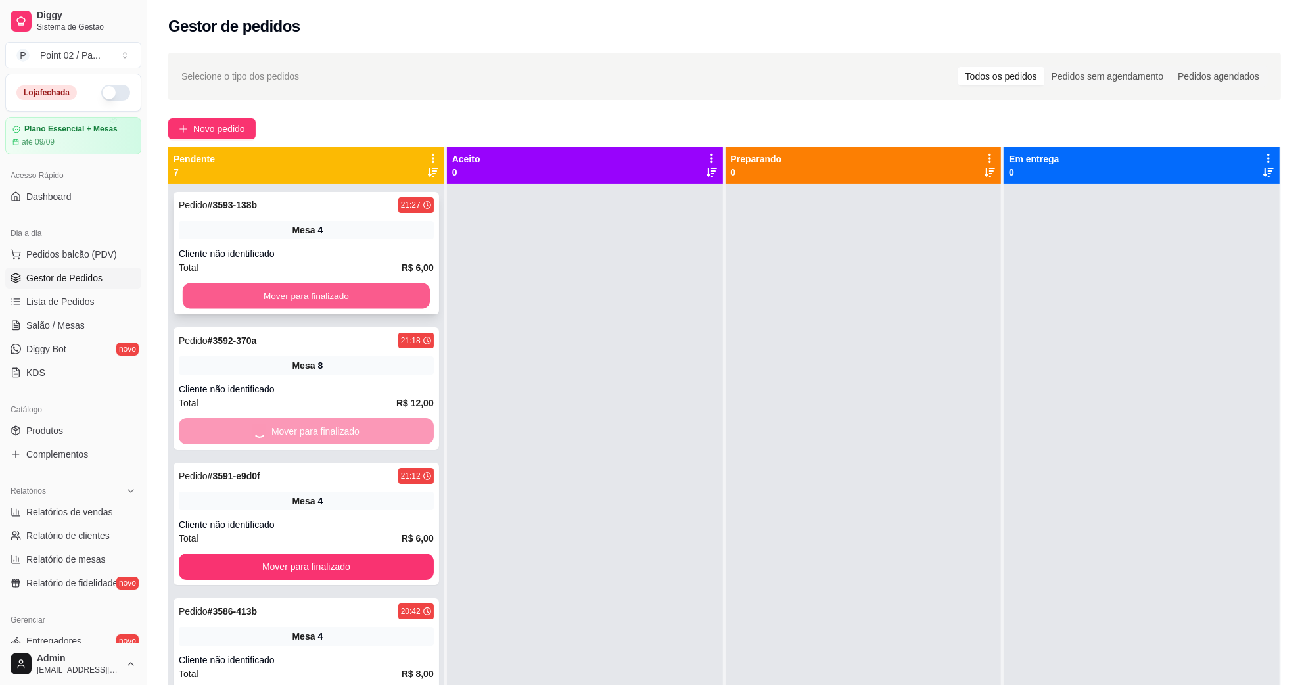
click at [283, 296] on button "Mover para finalizado" at bounding box center [306, 296] width 247 height 26
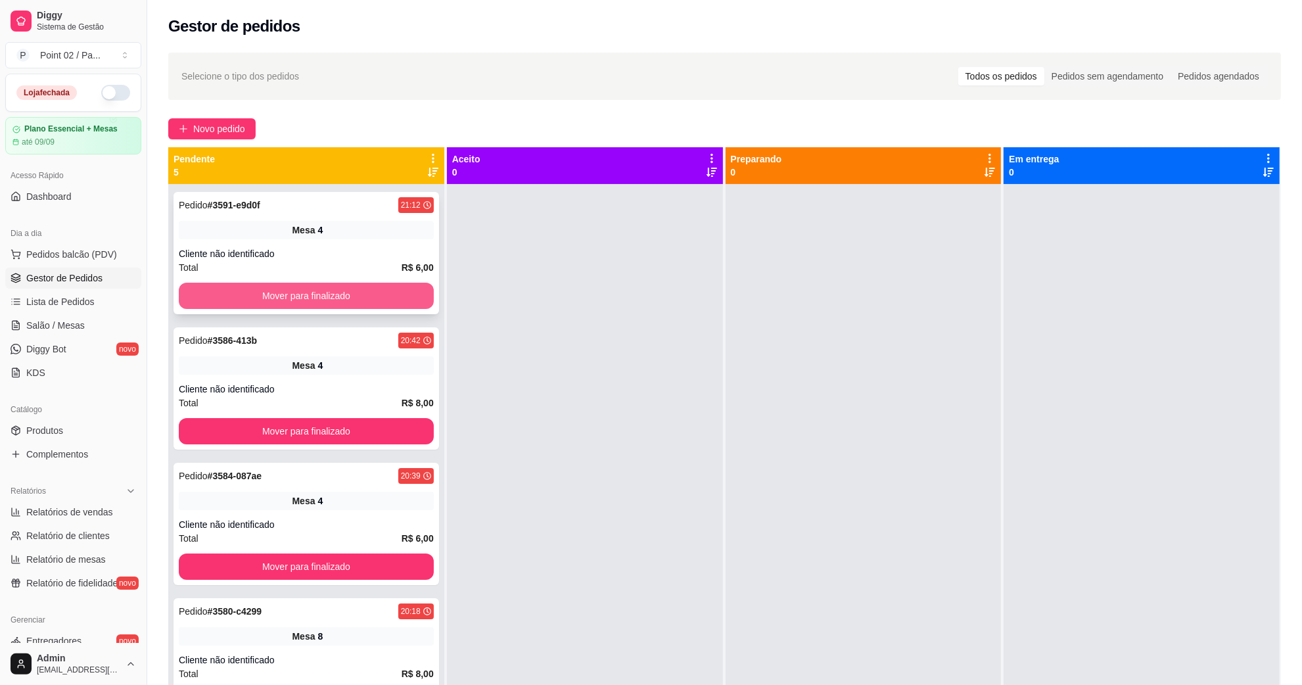
click at [281, 426] on button "Mover para finalizado" at bounding box center [306, 431] width 255 height 26
click at [281, 300] on button "Mover para finalizado" at bounding box center [306, 296] width 255 height 26
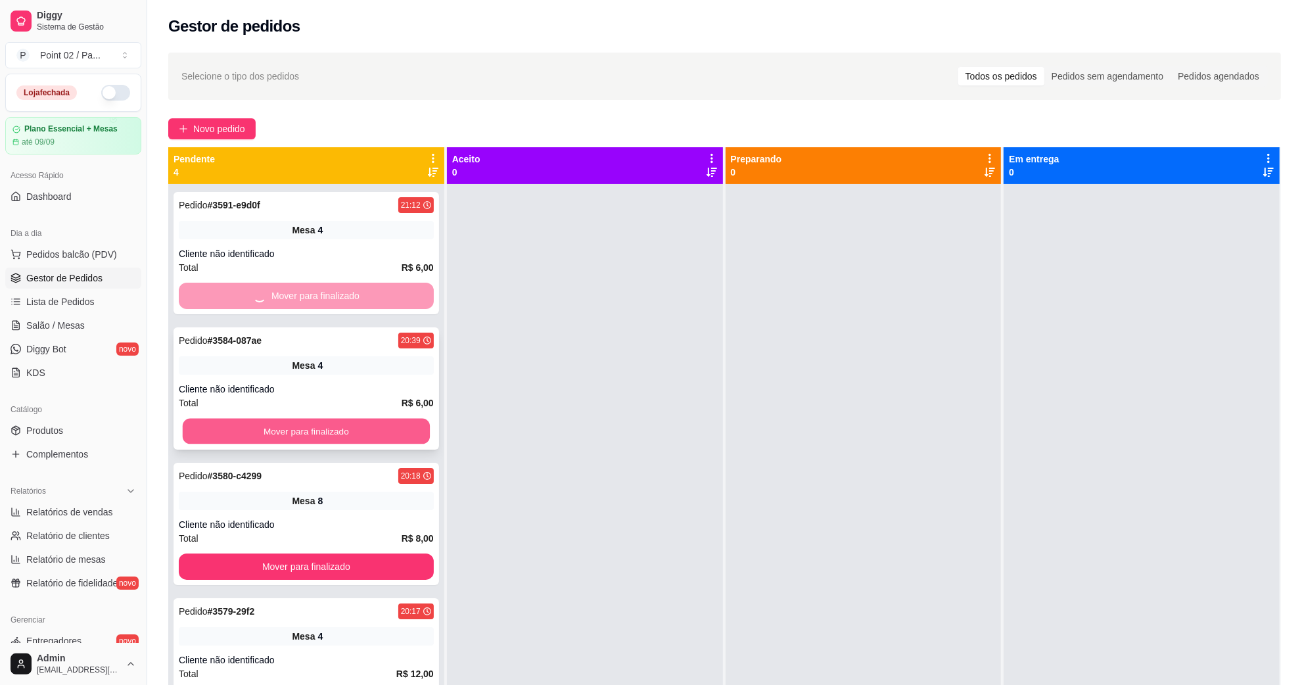
click at [289, 435] on button "Mover para finalizado" at bounding box center [306, 432] width 247 height 26
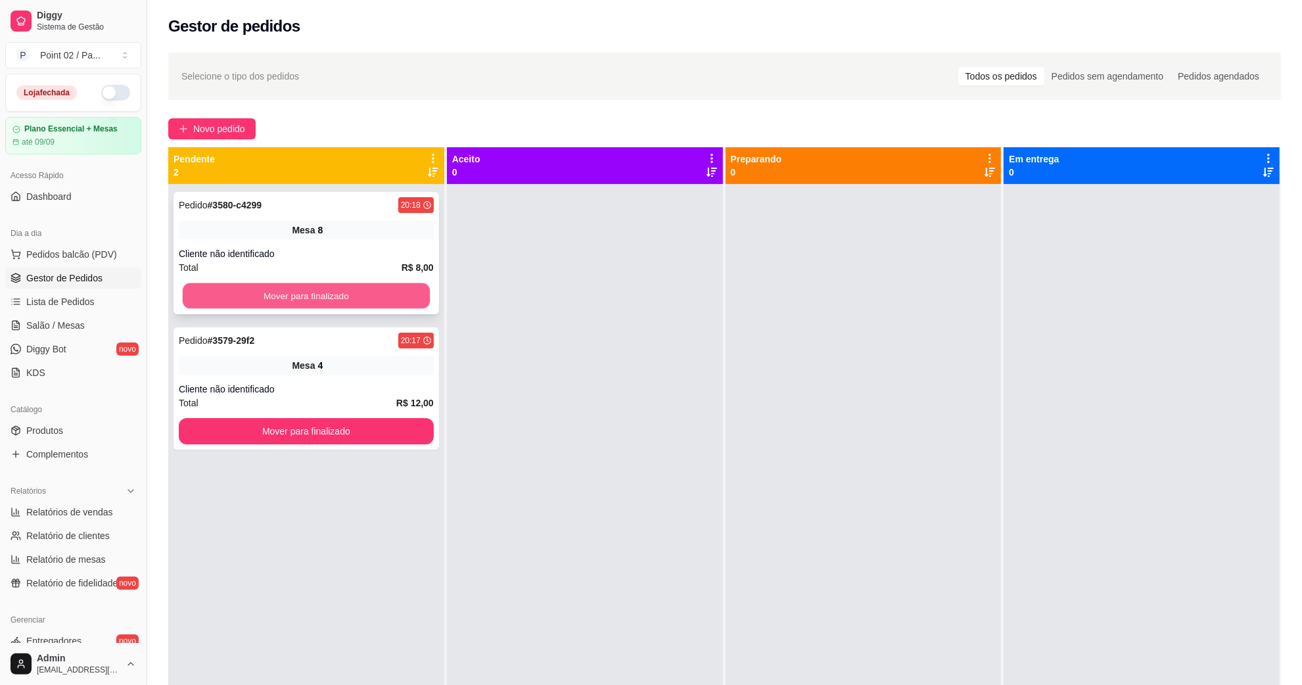
click at [288, 289] on button "Mover para finalizado" at bounding box center [306, 296] width 247 height 26
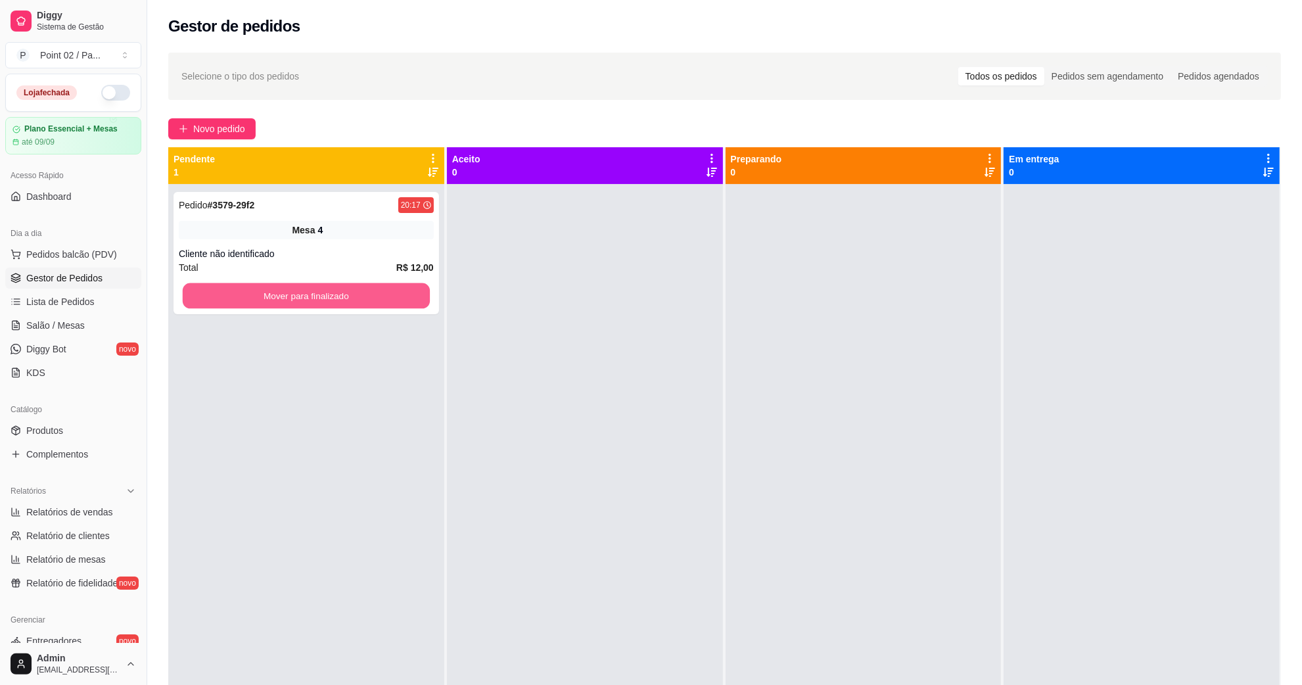
click at [288, 289] on button "Mover para finalizado" at bounding box center [306, 296] width 247 height 26
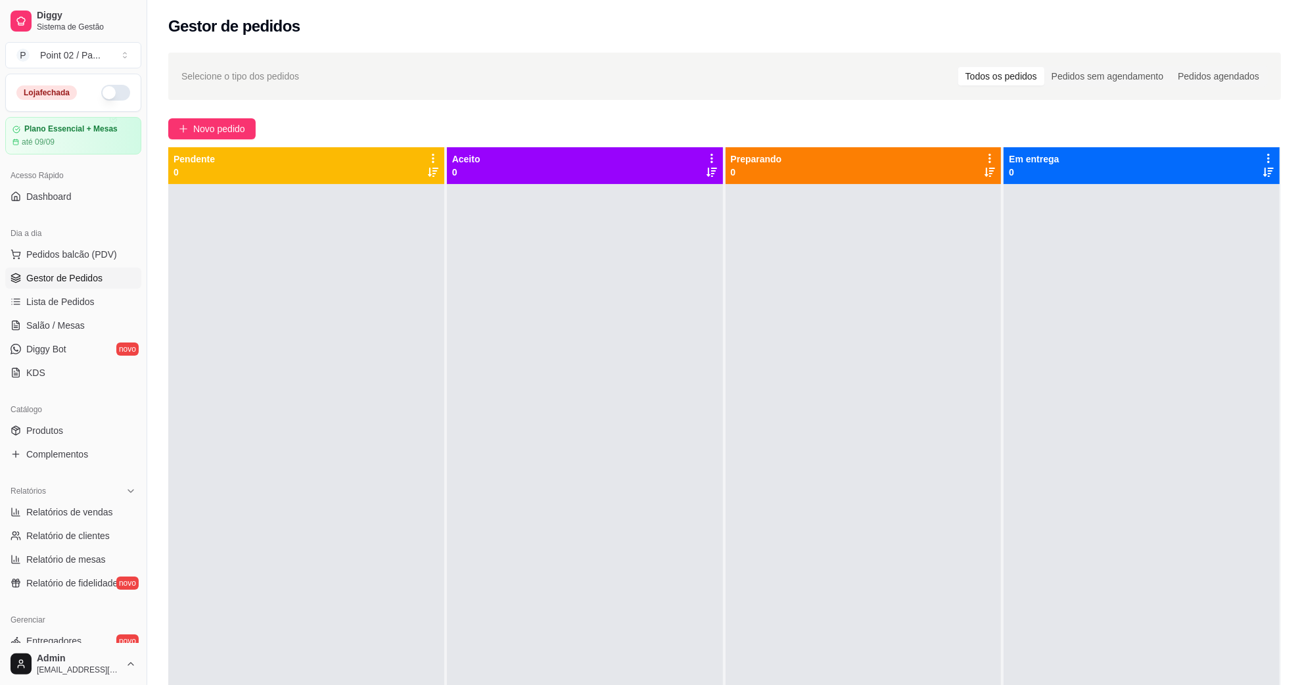
click at [333, 118] on div "Novo pedido" at bounding box center [724, 128] width 1112 height 21
click at [70, 309] on link "Lista de Pedidos" at bounding box center [73, 301] width 136 height 21
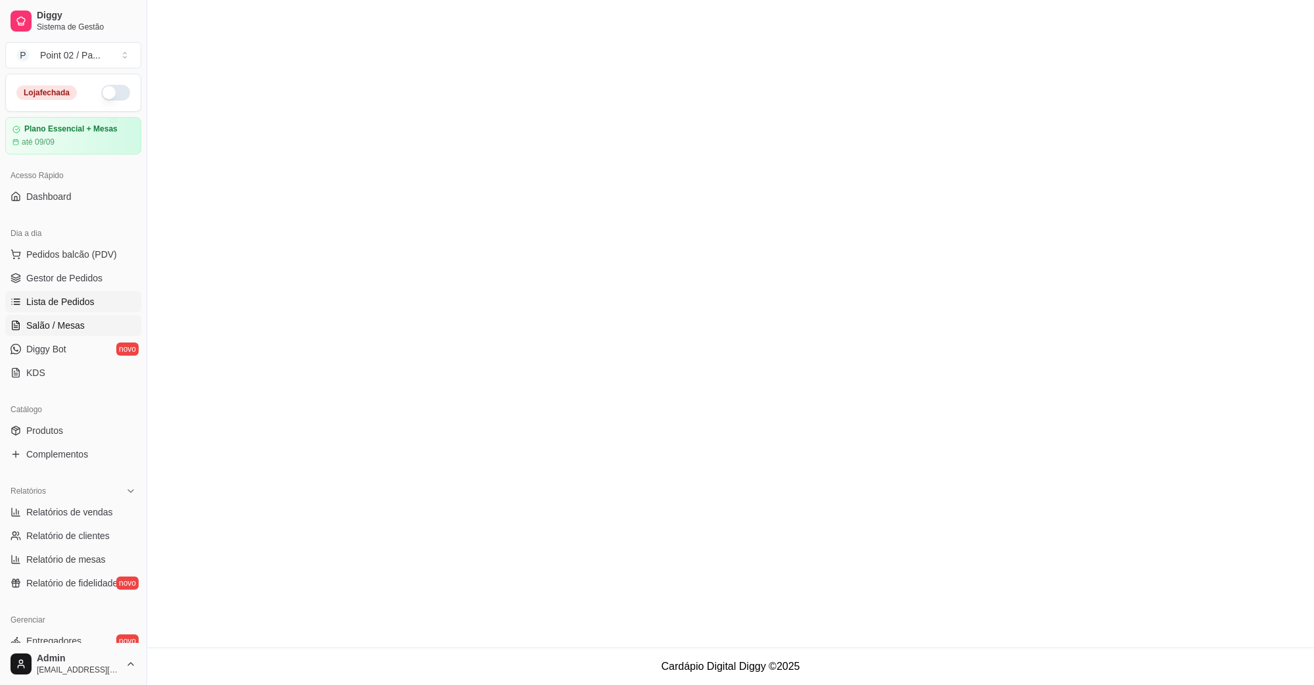
click at [62, 330] on span "Salão / Mesas" at bounding box center [55, 325] width 58 height 13
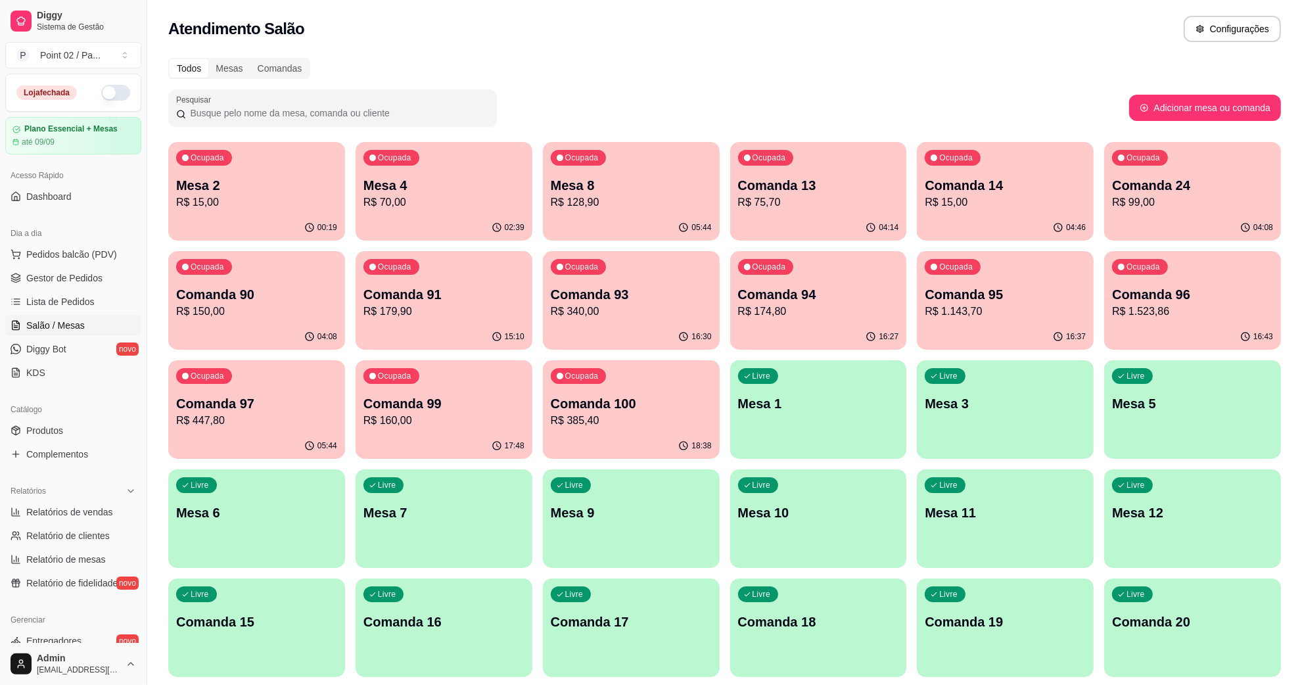
click at [227, 179] on p "Mesa 2" at bounding box center [256, 185] width 161 height 18
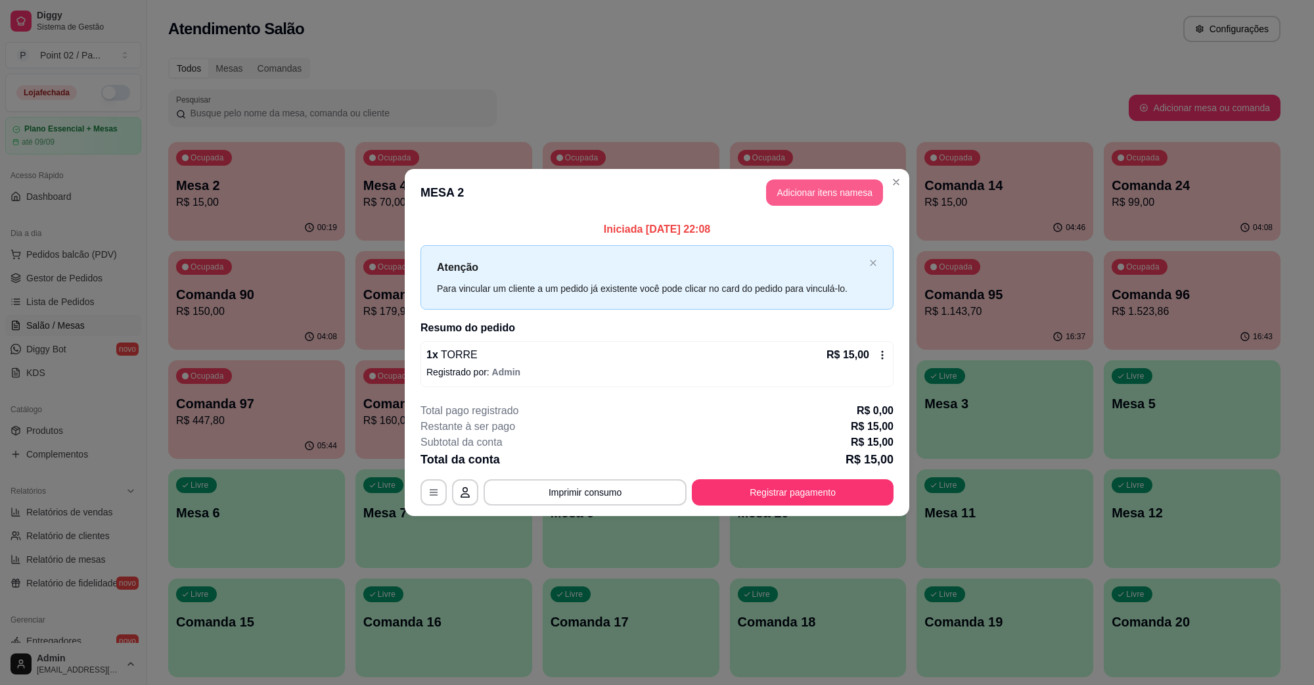
click at [849, 178] on header "MESA 2 Adicionar itens na mesa" at bounding box center [657, 192] width 505 height 47
click at [836, 196] on button "Adicionar itens na mesa" at bounding box center [824, 192] width 117 height 26
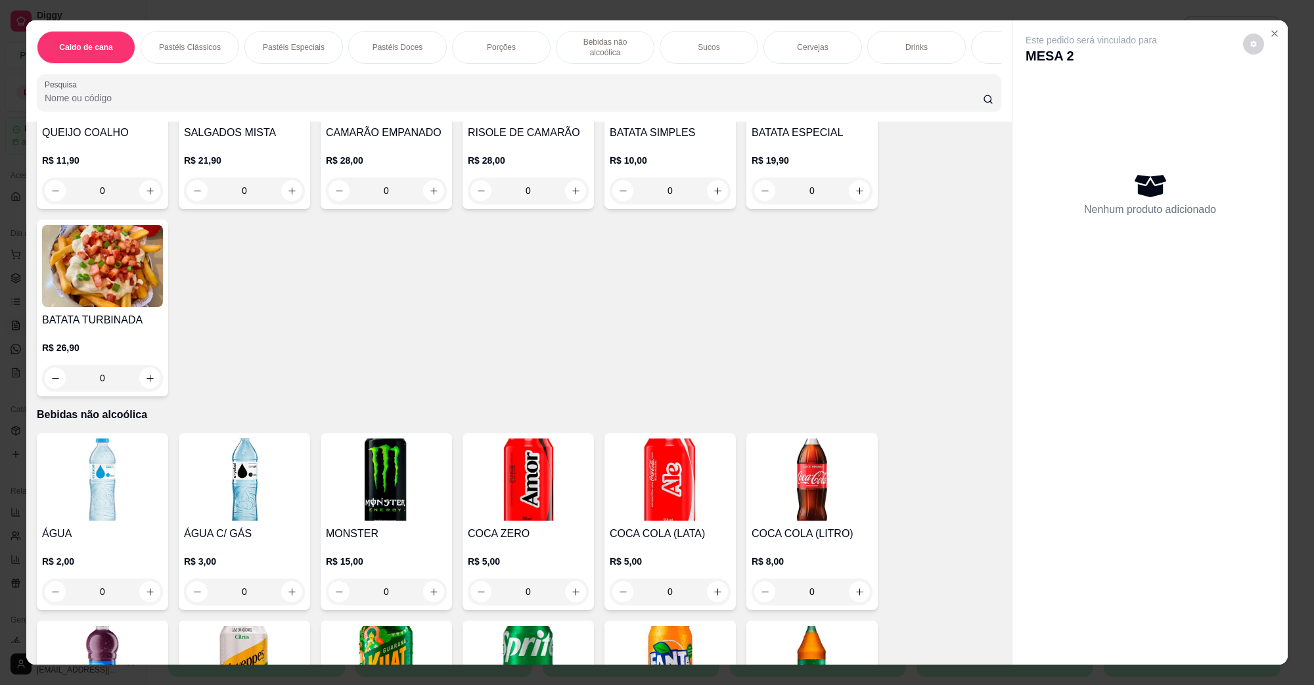
scroll to position [1560, 0]
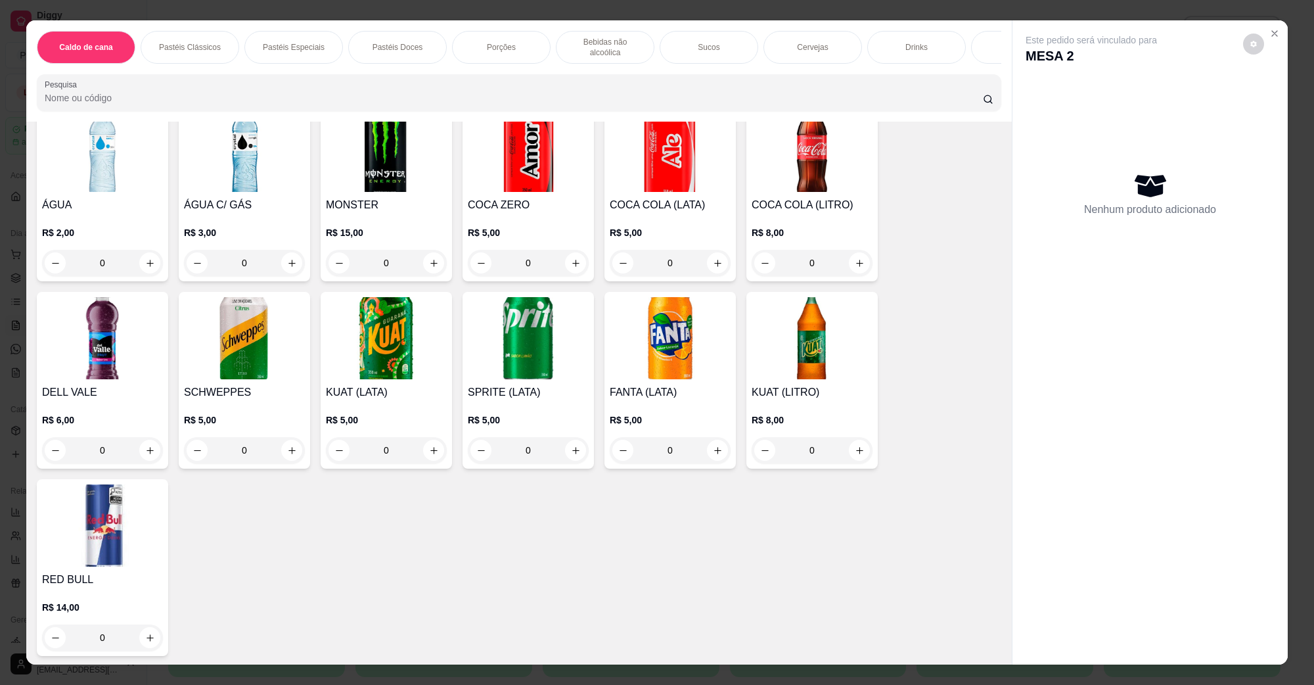
click at [647, 169] on img at bounding box center [670, 151] width 121 height 82
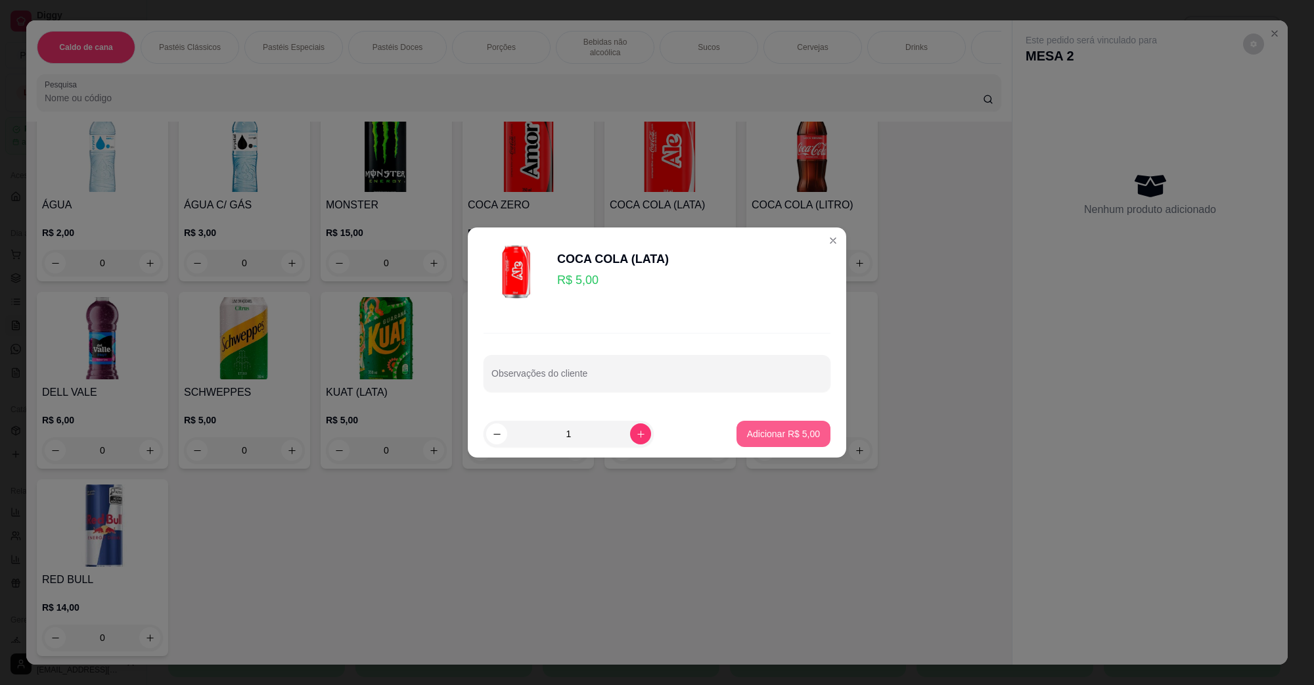
click at [769, 426] on button "Adicionar R$ 5,00" at bounding box center [783, 433] width 94 height 26
type input "1"
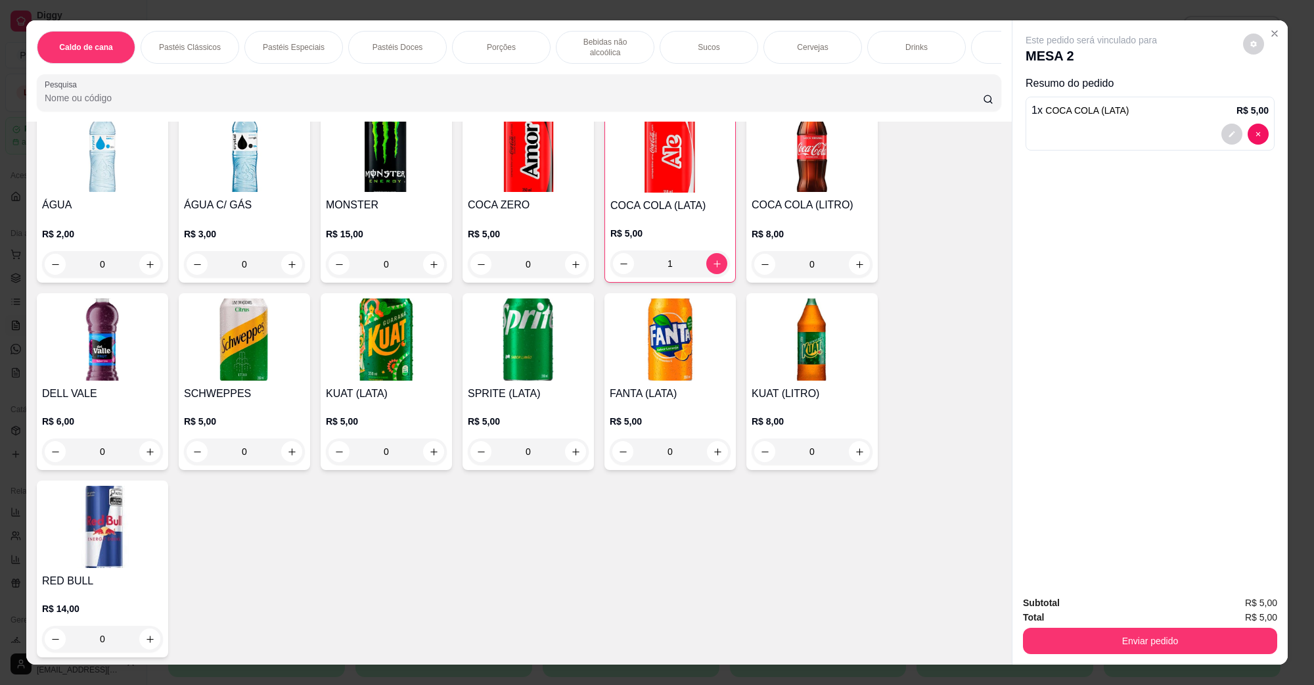
click at [1124, 656] on div "Subtotal R$ 5,00 Total R$ 5,00 Enviar pedido" at bounding box center [1149, 624] width 275 height 79
click at [1129, 646] on button "Enviar pedido" at bounding box center [1150, 640] width 254 height 26
click at [1125, 619] on button "Não registrar e enviar pedido" at bounding box center [1105, 608] width 137 height 25
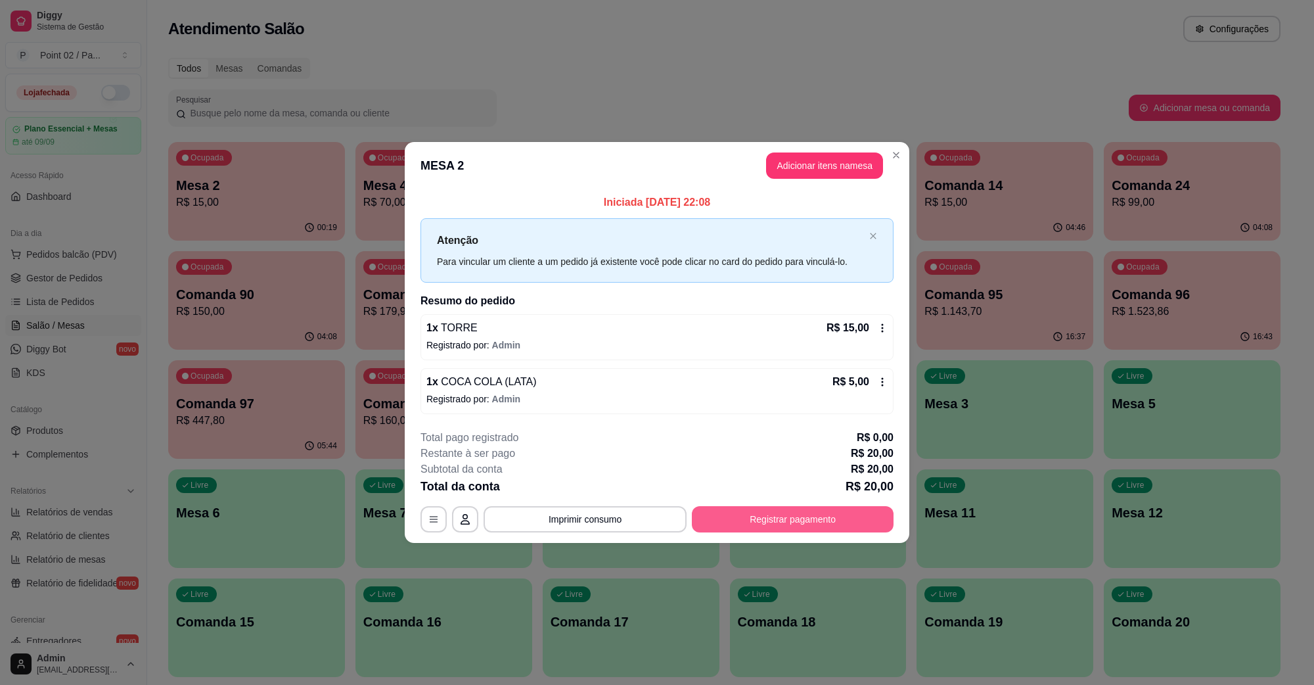
click at [851, 526] on button "Registrar pagamento" at bounding box center [793, 519] width 202 height 26
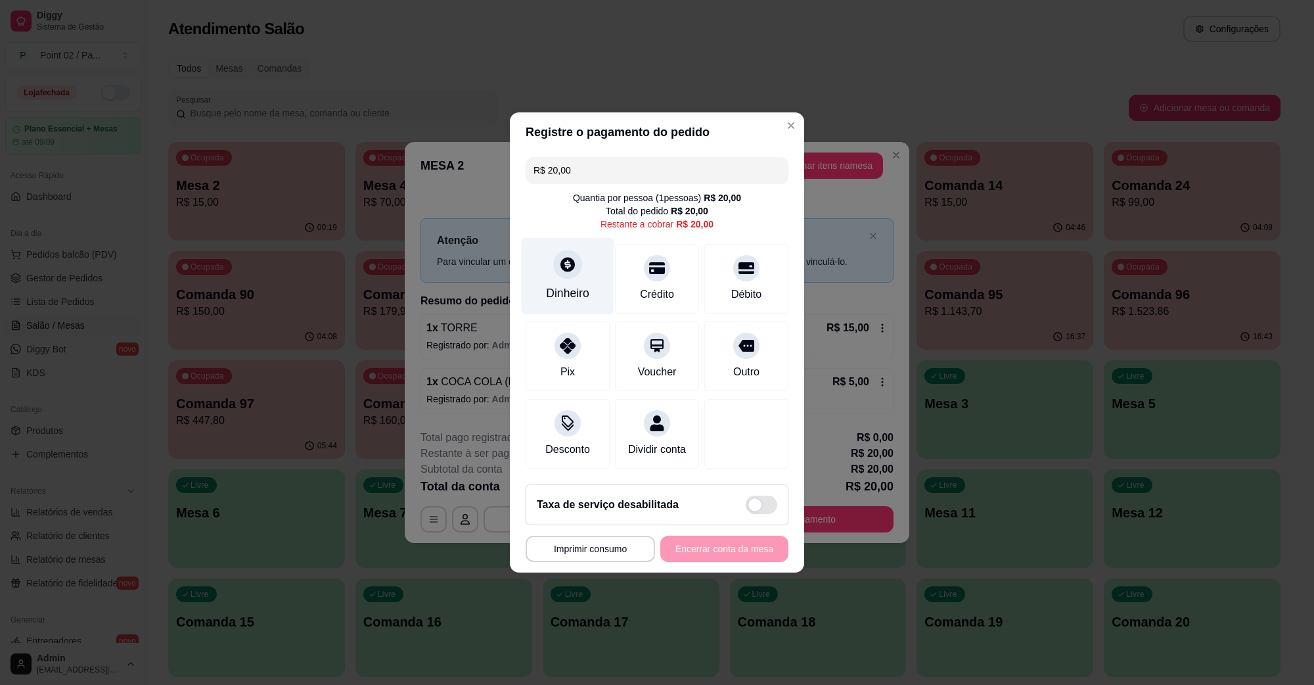
click at [560, 266] on div at bounding box center [567, 264] width 29 height 29
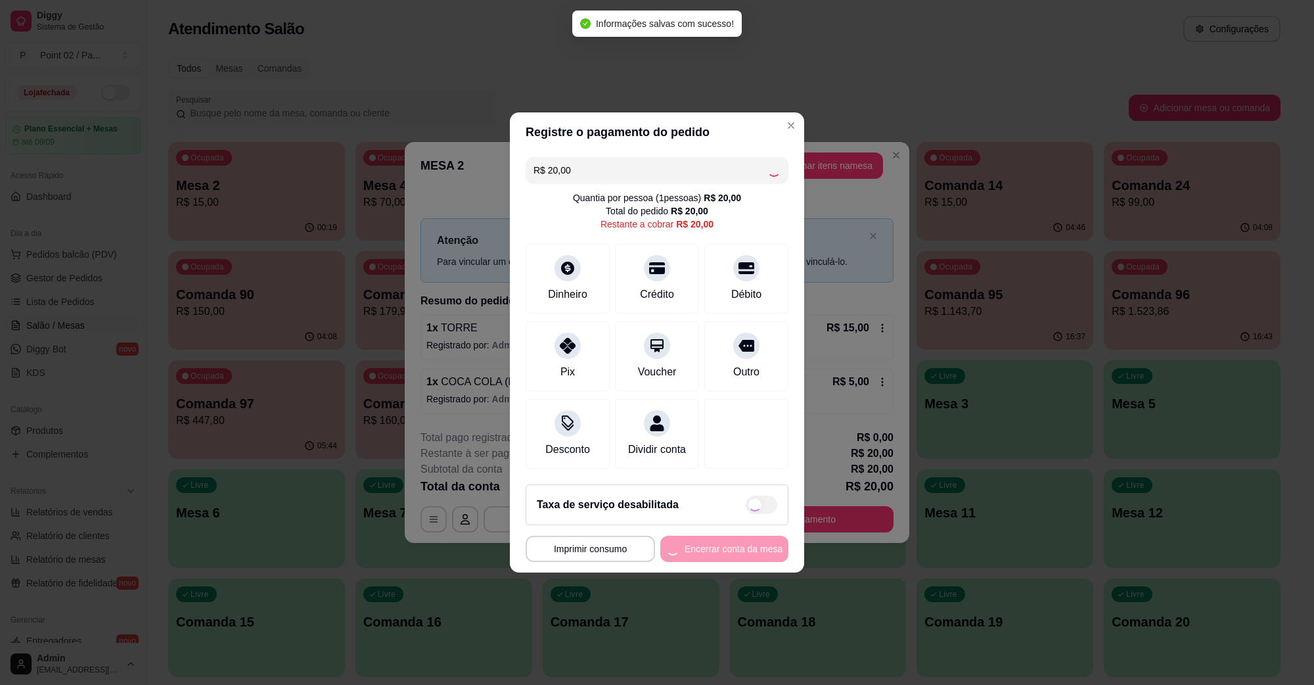
type input "R$ 0,00"
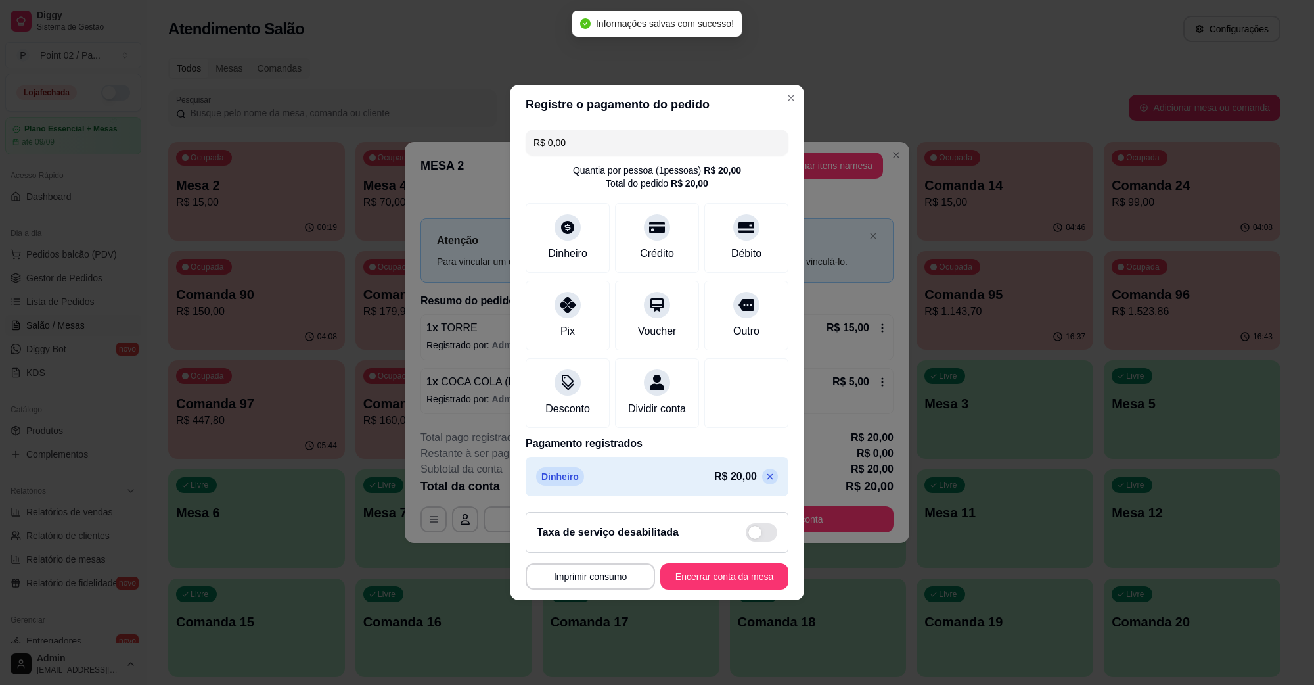
click at [730, 599] on footer "**********" at bounding box center [657, 550] width 294 height 99
click at [749, 588] on button "Encerrar conta da mesa" at bounding box center [724, 576] width 128 height 26
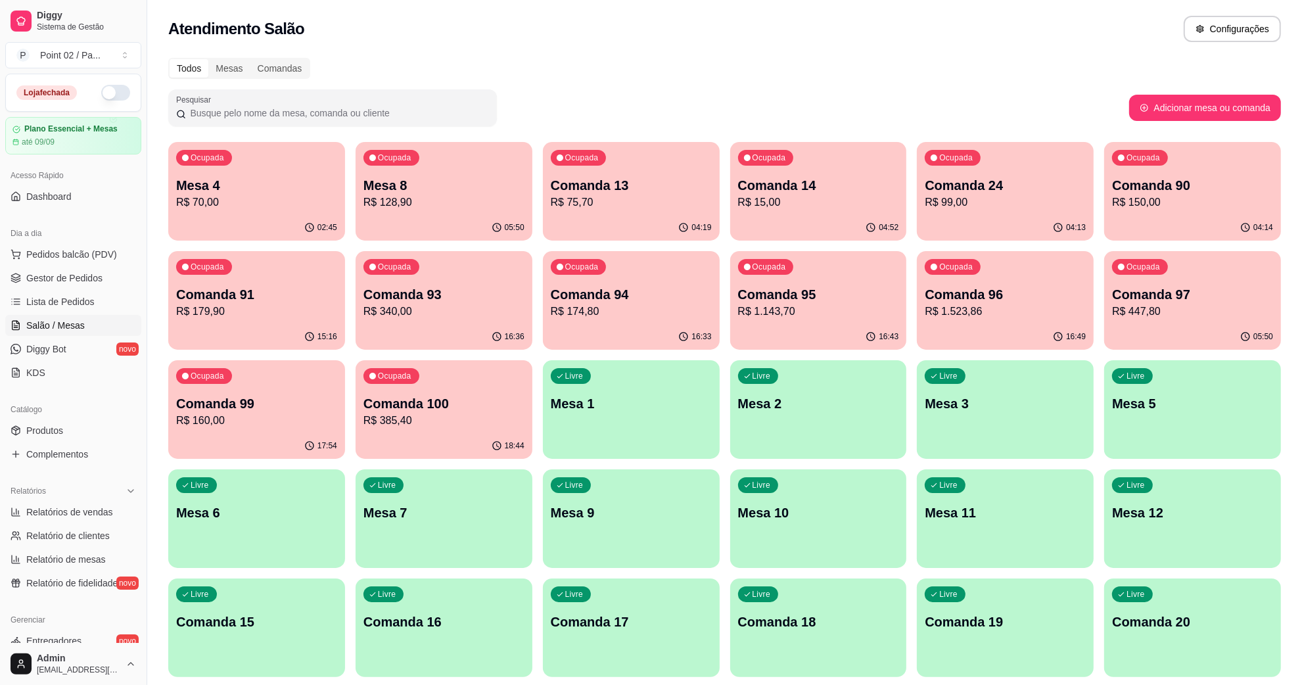
click at [109, 238] on div "Dia a dia" at bounding box center [73, 233] width 136 height 21
click at [91, 245] on button "Pedidos balcão (PDV)" at bounding box center [73, 254] width 136 height 21
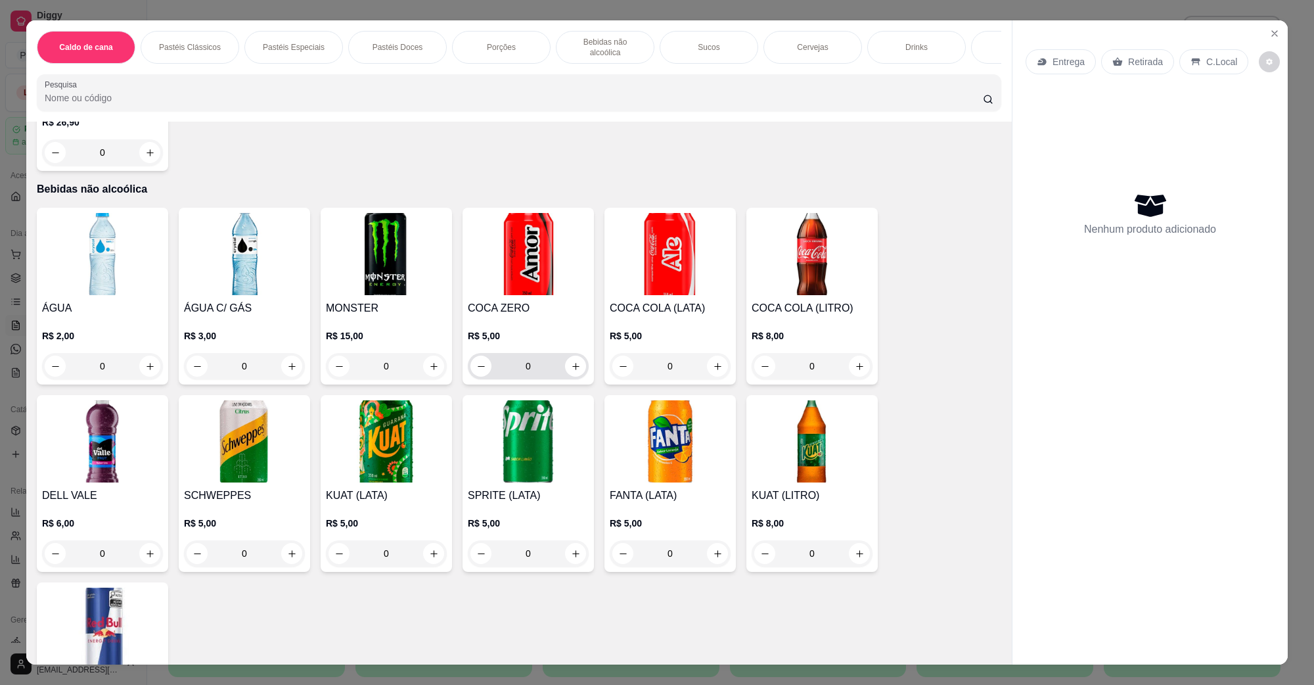
scroll to position [1478, 0]
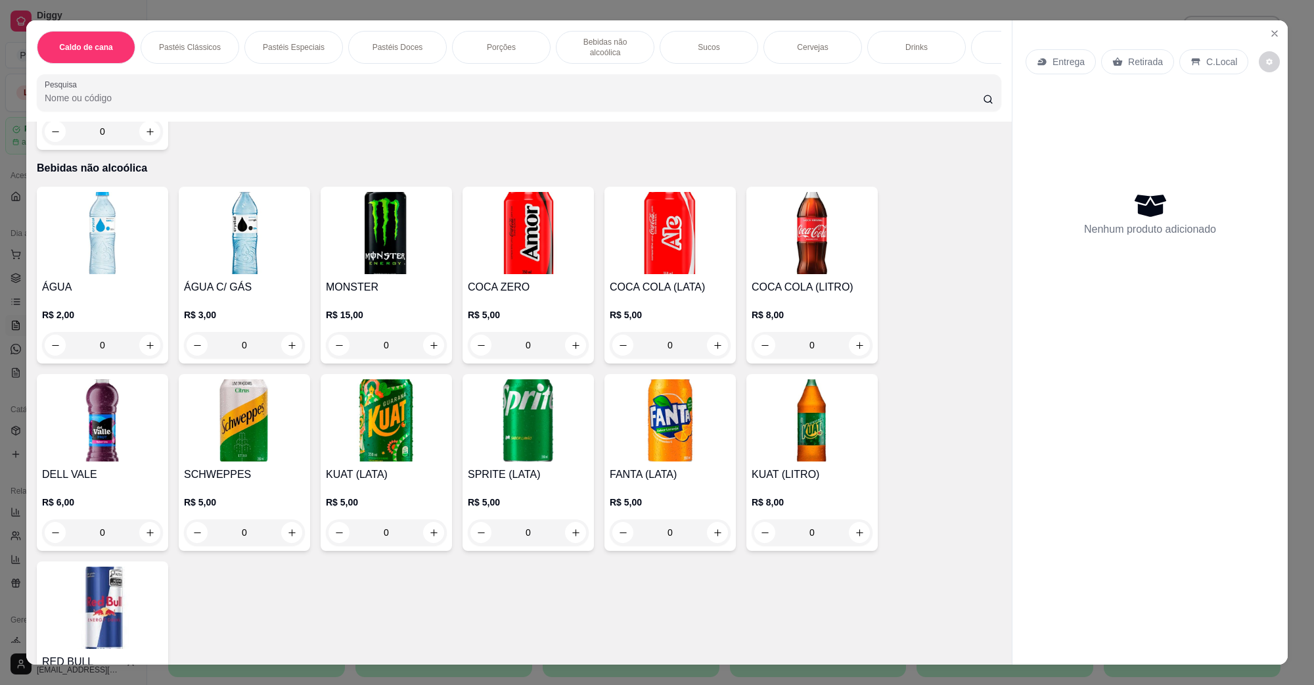
click at [93, 221] on img at bounding box center [102, 233] width 121 height 82
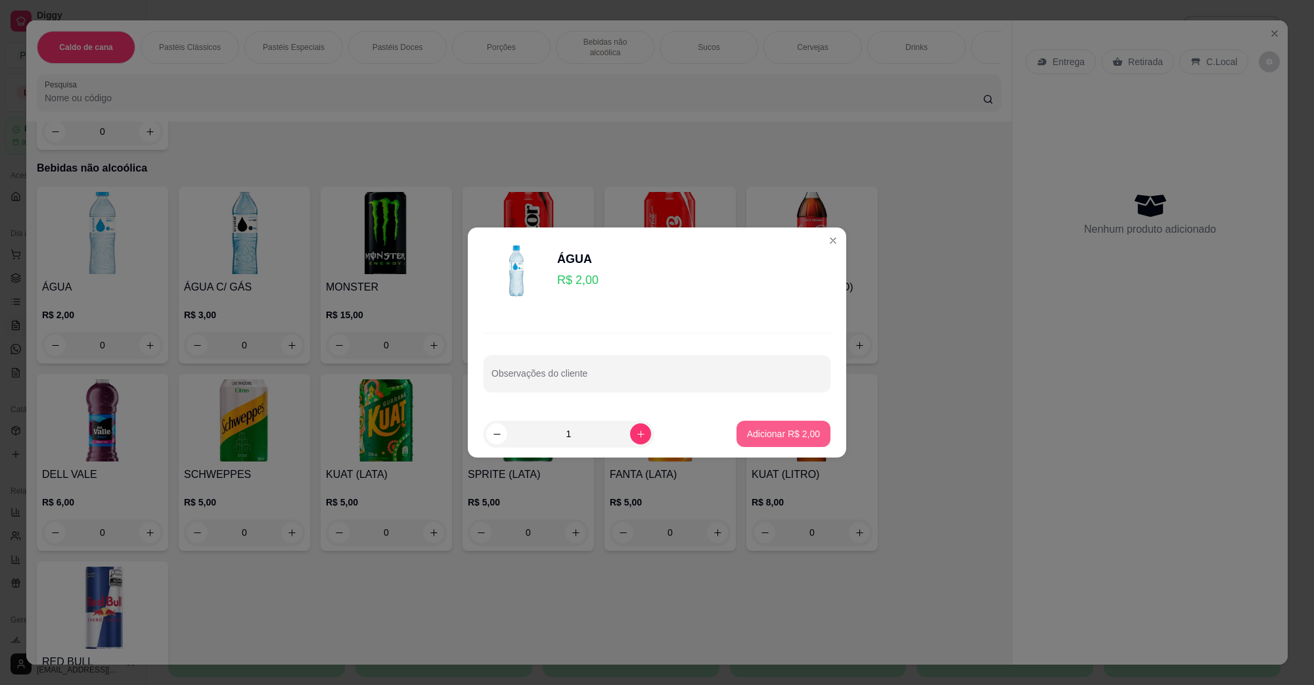
click at [786, 426] on button "Adicionar R$ 2,00" at bounding box center [783, 433] width 94 height 26
type input "1"
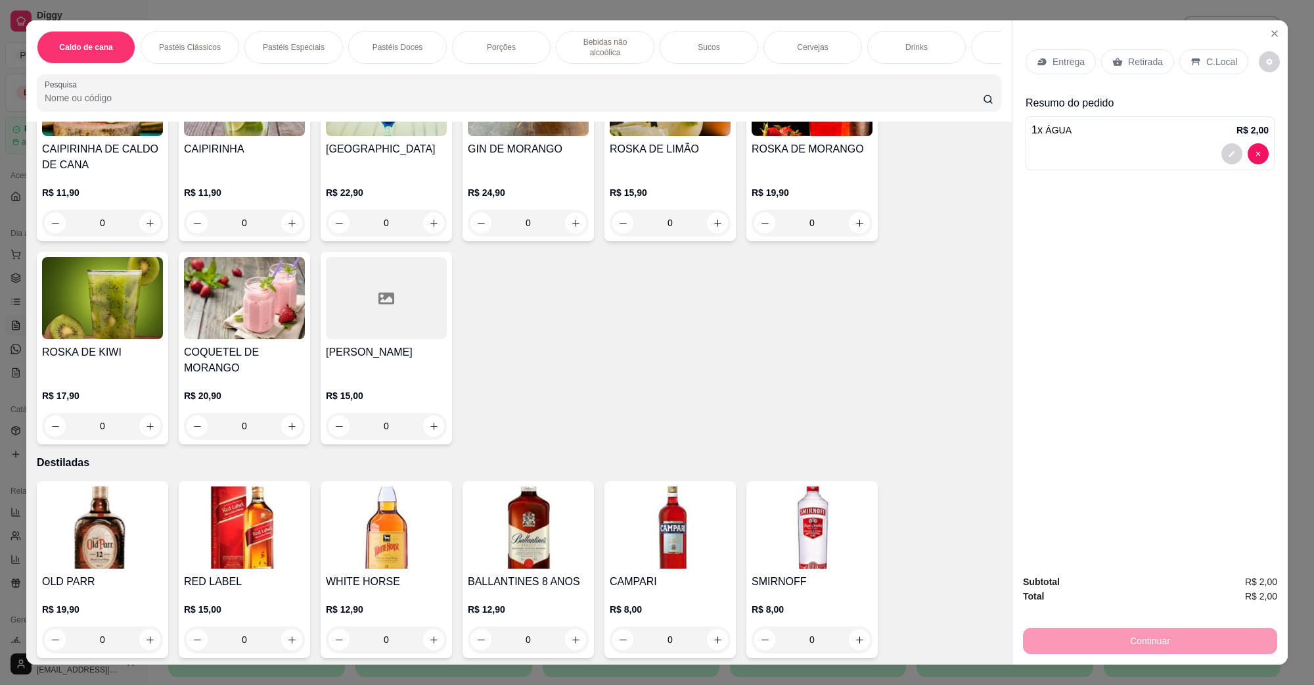
scroll to position [2874, 0]
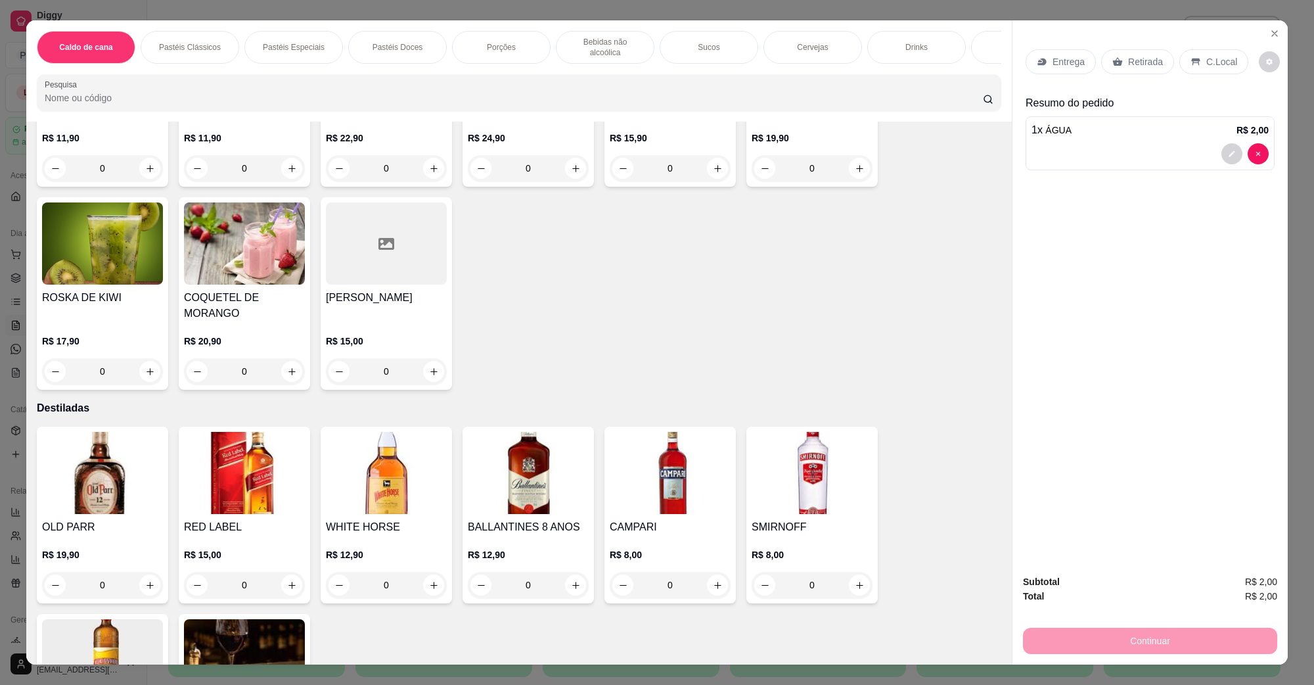
click at [677, 462] on img at bounding box center [670, 473] width 121 height 82
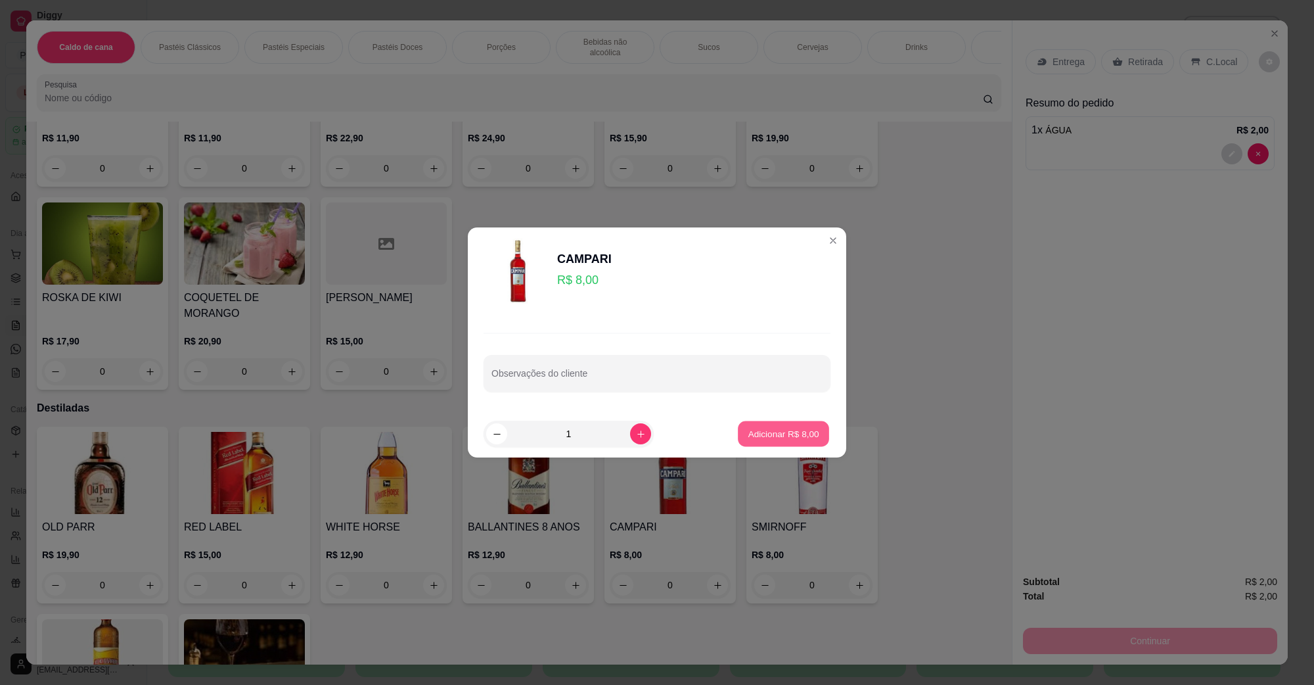
click at [756, 437] on p "Adicionar R$ 8,00" at bounding box center [783, 433] width 71 height 12
type input "1"
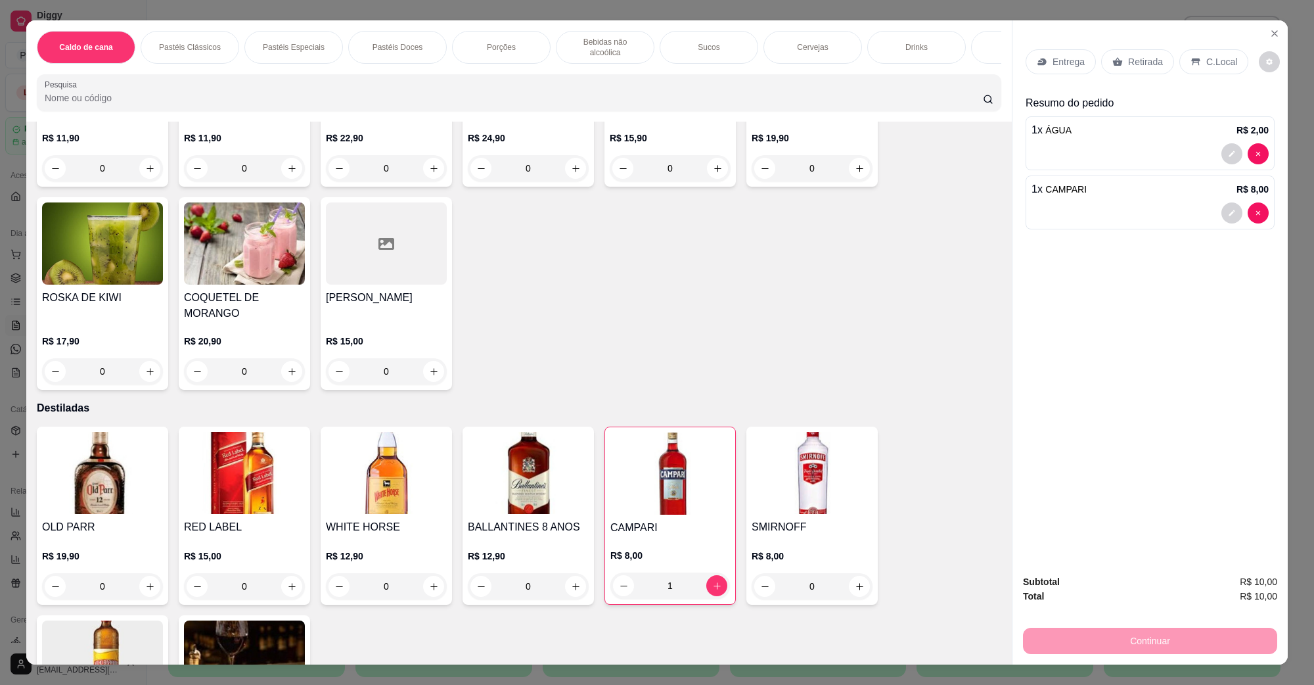
click at [1206, 60] on p "C.Local" at bounding box center [1221, 61] width 31 height 13
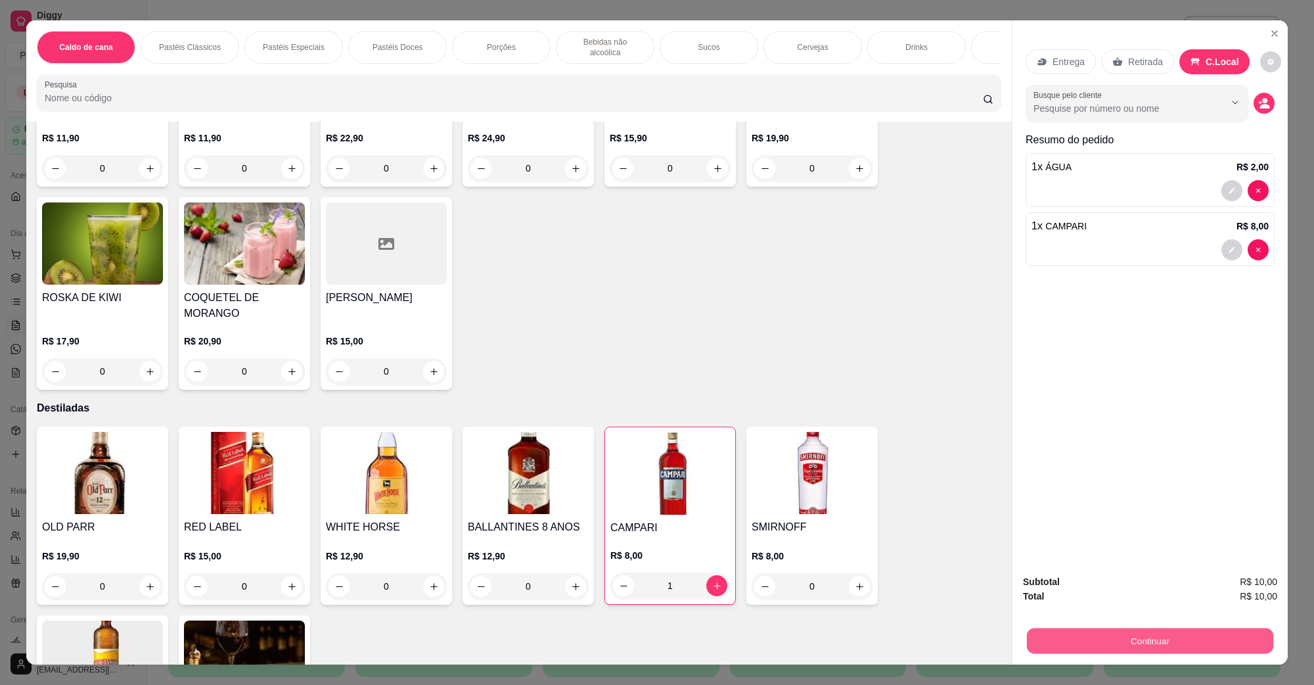
click at [1140, 632] on button "Continuar" at bounding box center [1150, 640] width 246 height 26
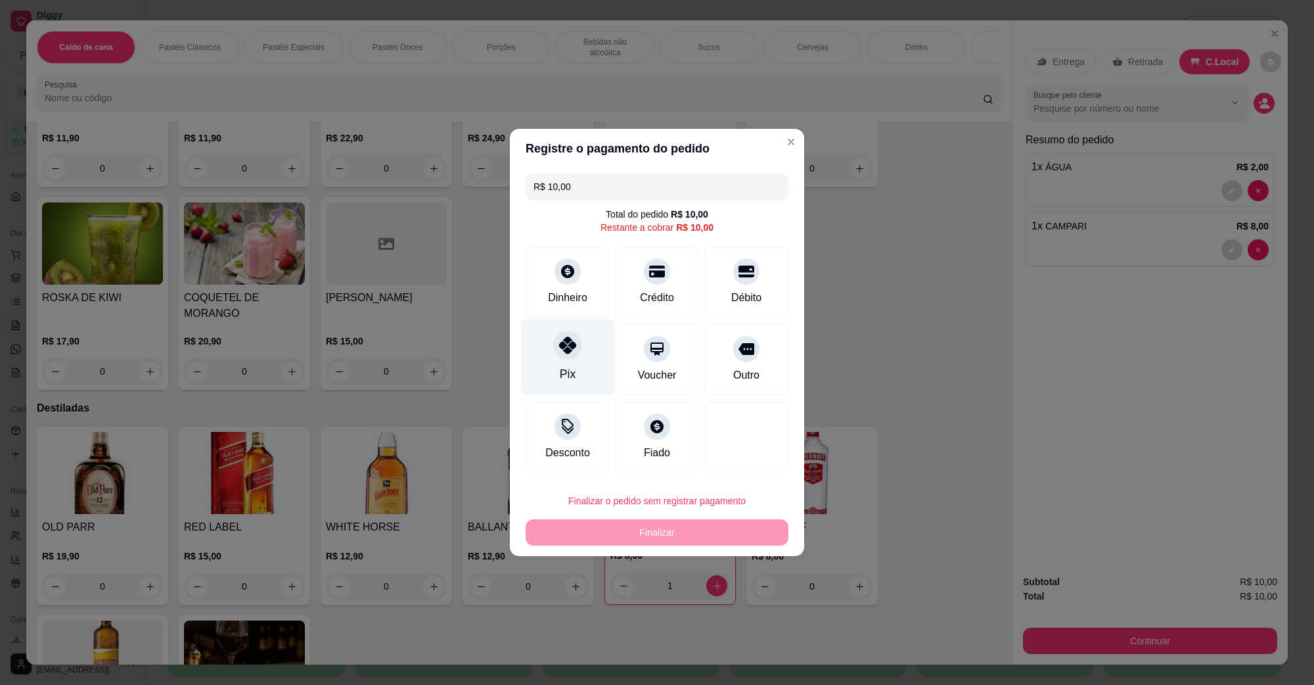
click at [581, 357] on div "Pix" at bounding box center [568, 357] width 93 height 77
type input "R$ 0,00"
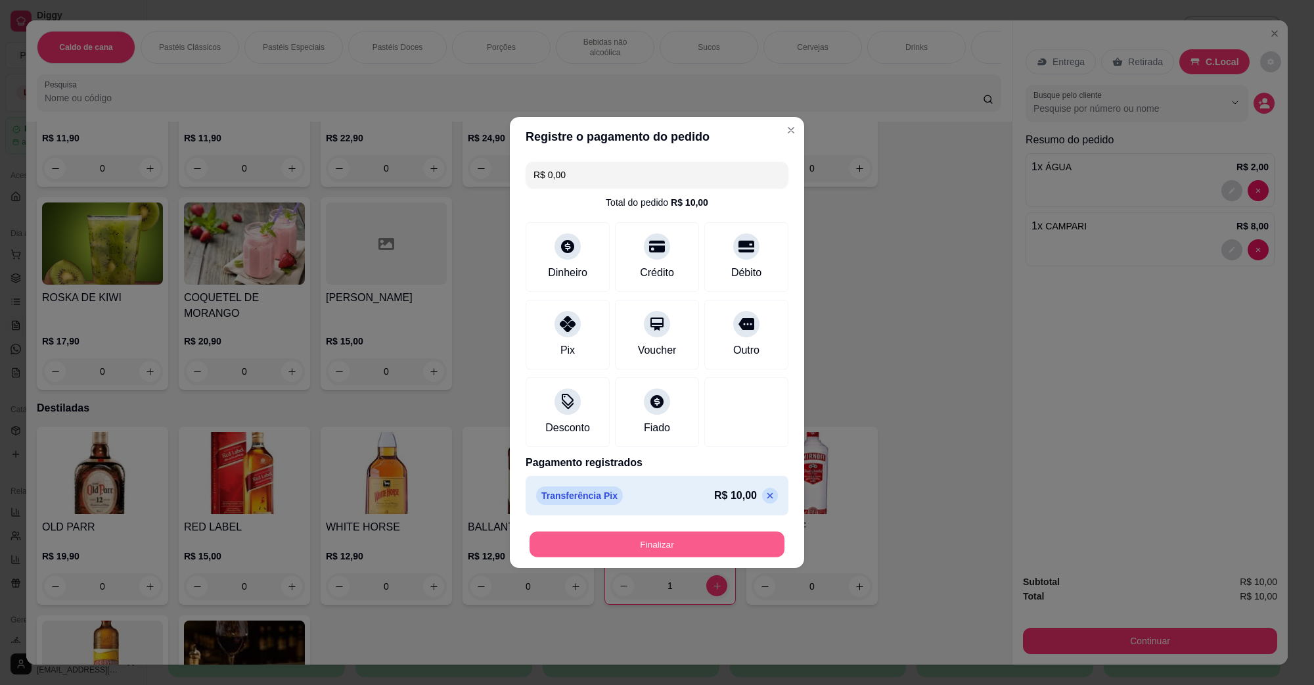
click at [671, 547] on button "Finalizar" at bounding box center [657, 545] width 255 height 26
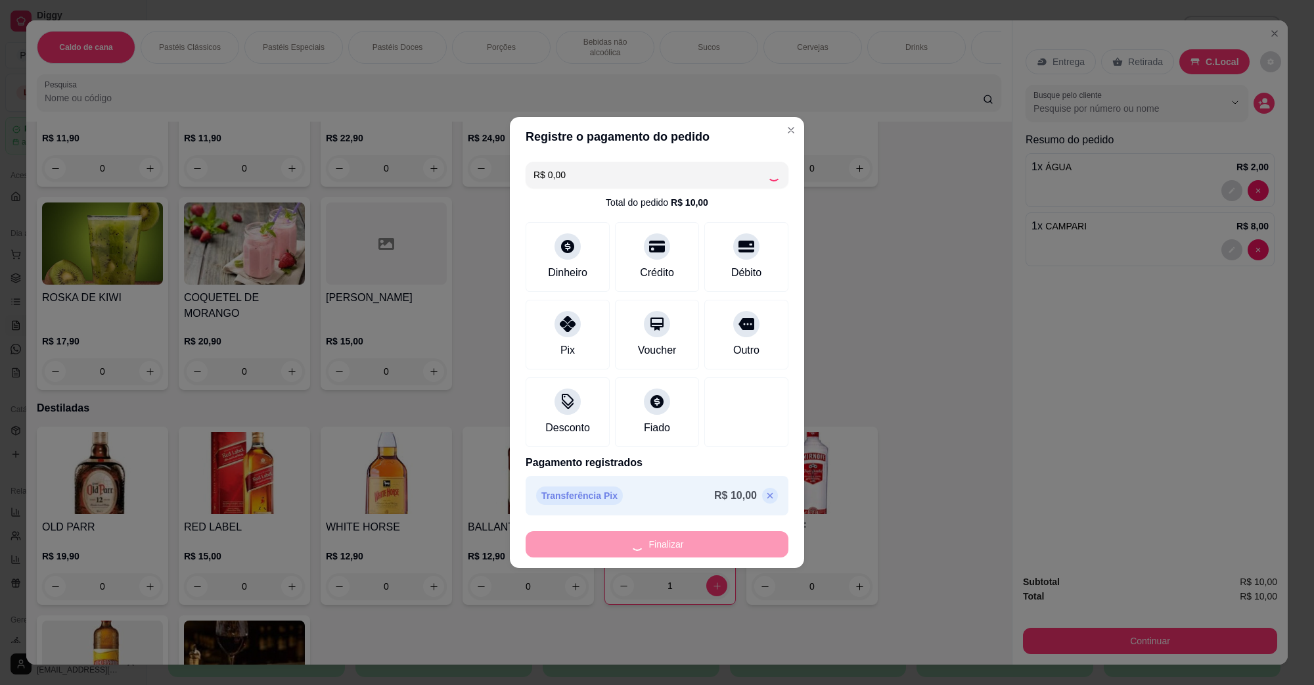
type input "0"
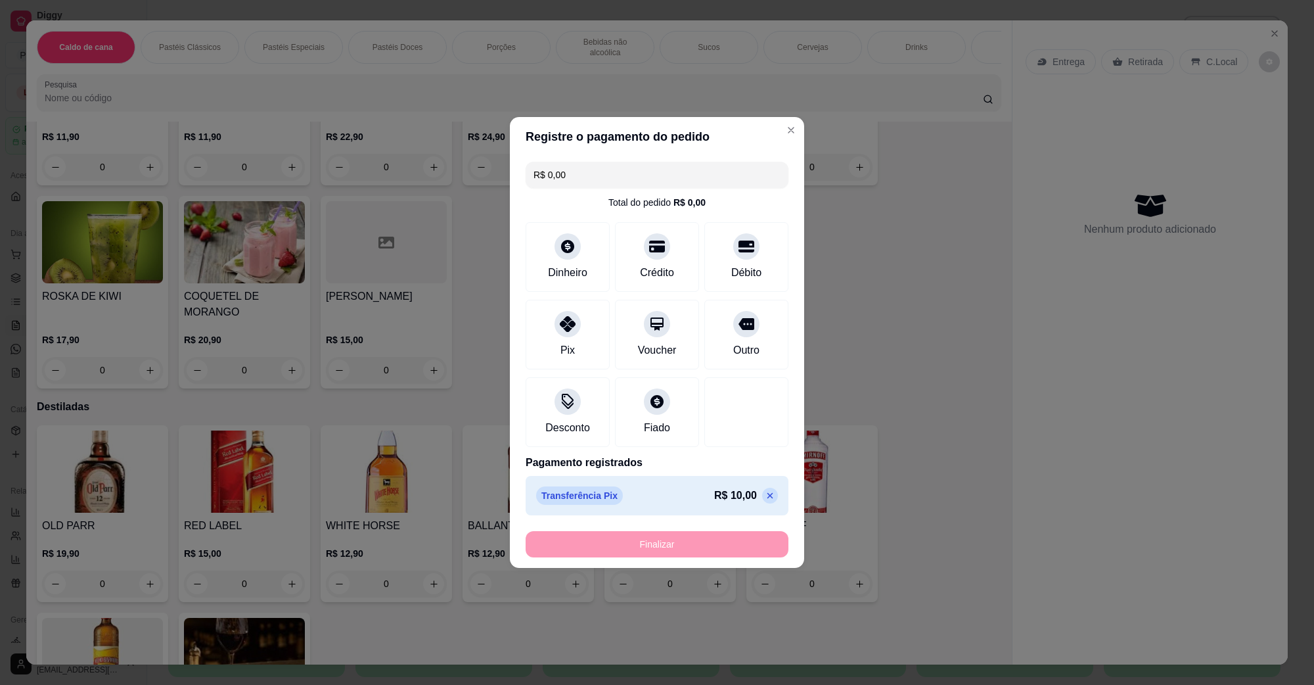
type input "-R$ 10,00"
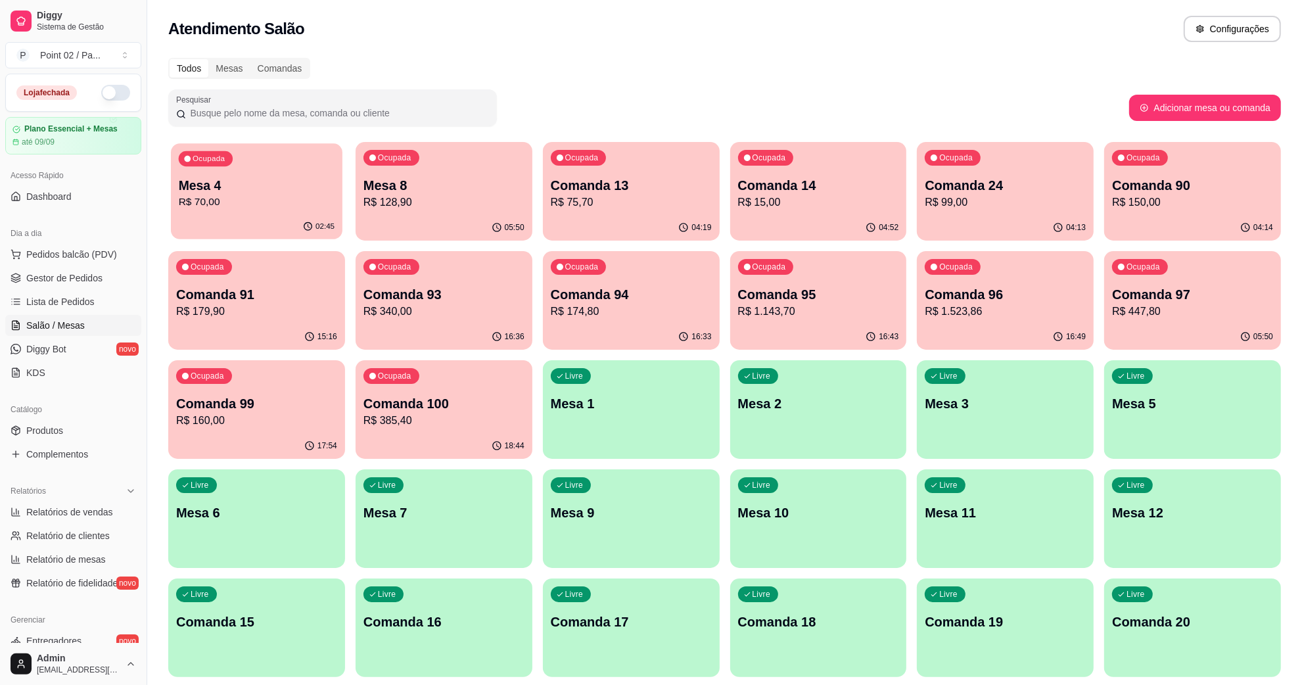
click at [171, 192] on div "Ocupada Mesa 4 R$ 70,00" at bounding box center [256, 178] width 171 height 71
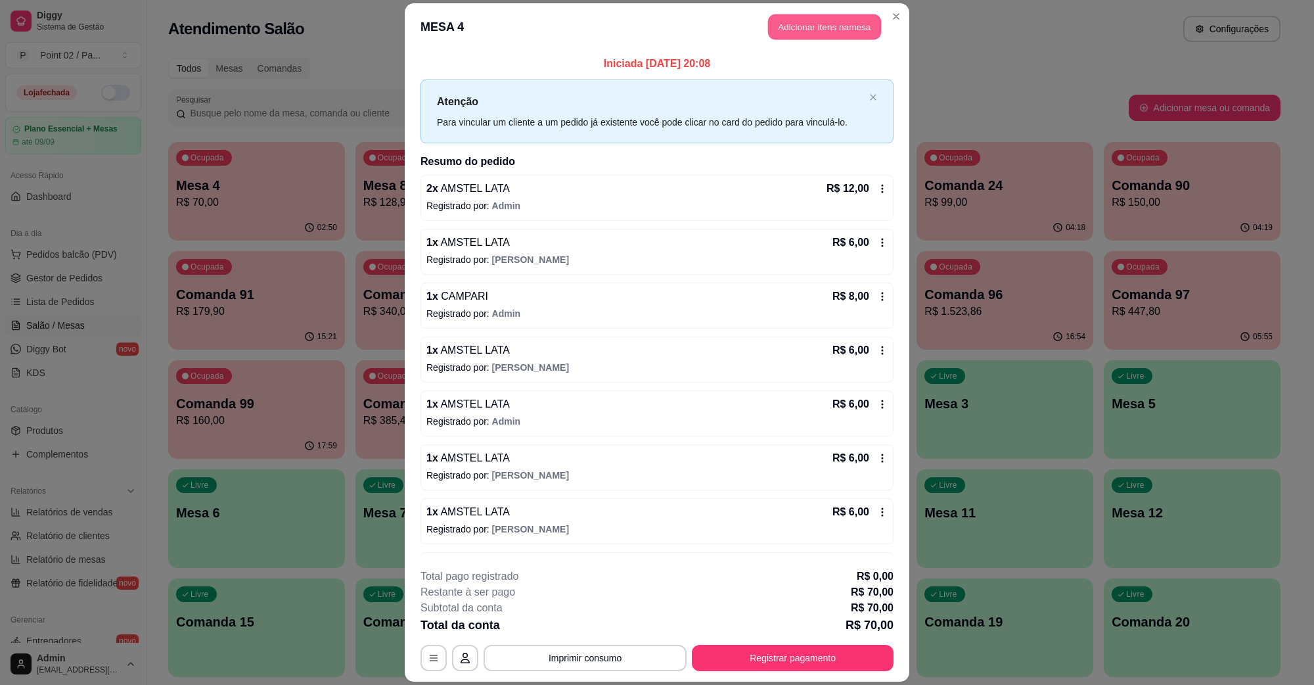
click at [785, 28] on button "Adicionar itens na mesa" at bounding box center [824, 27] width 113 height 26
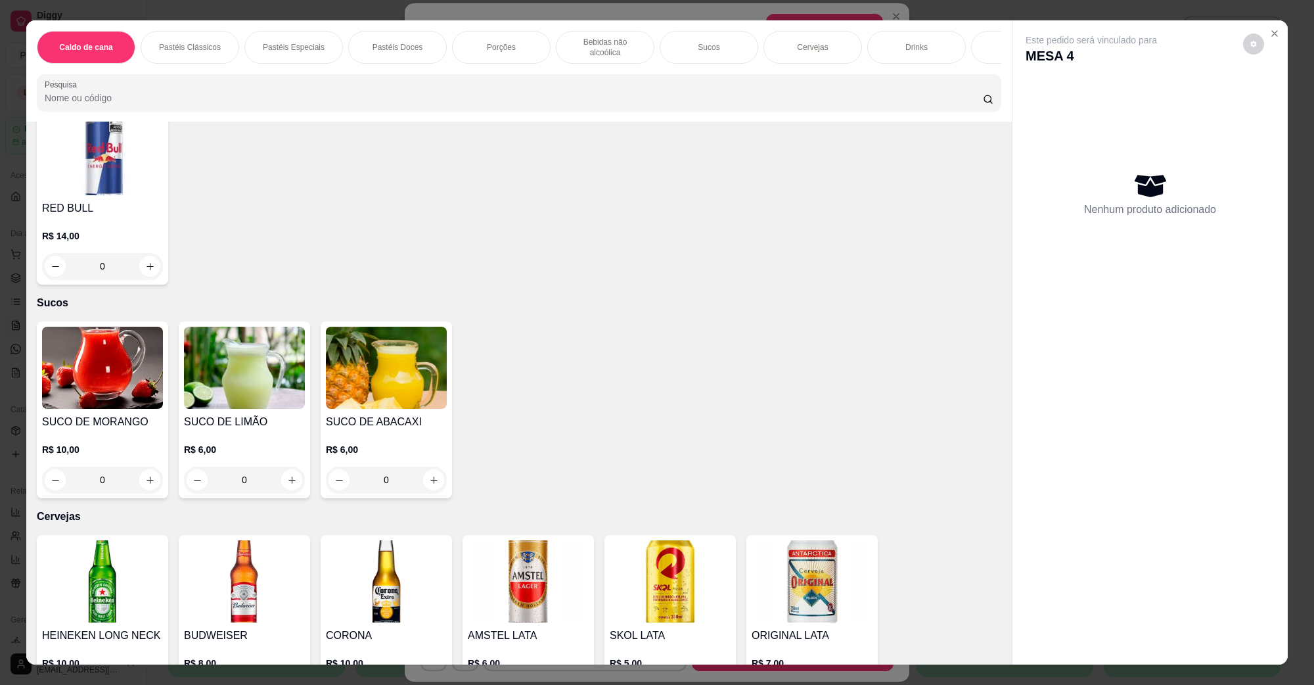
scroll to position [1971, 0]
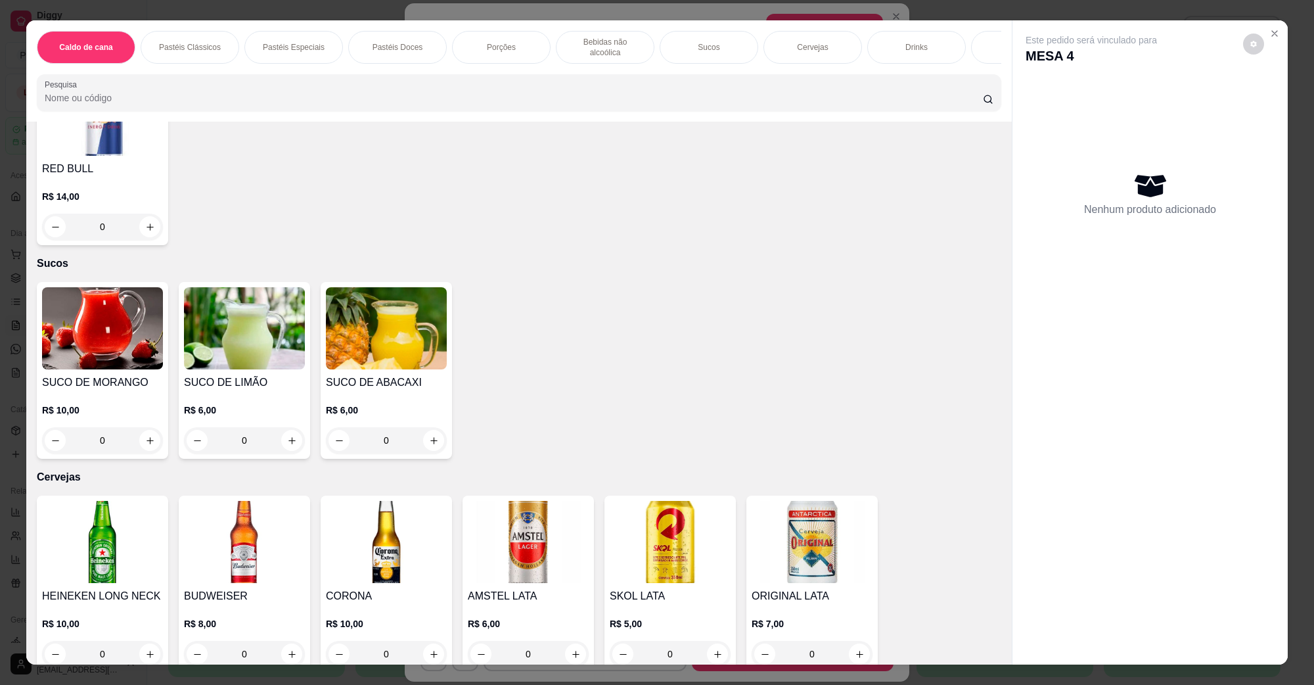
click at [510, 553] on img at bounding box center [528, 542] width 121 height 82
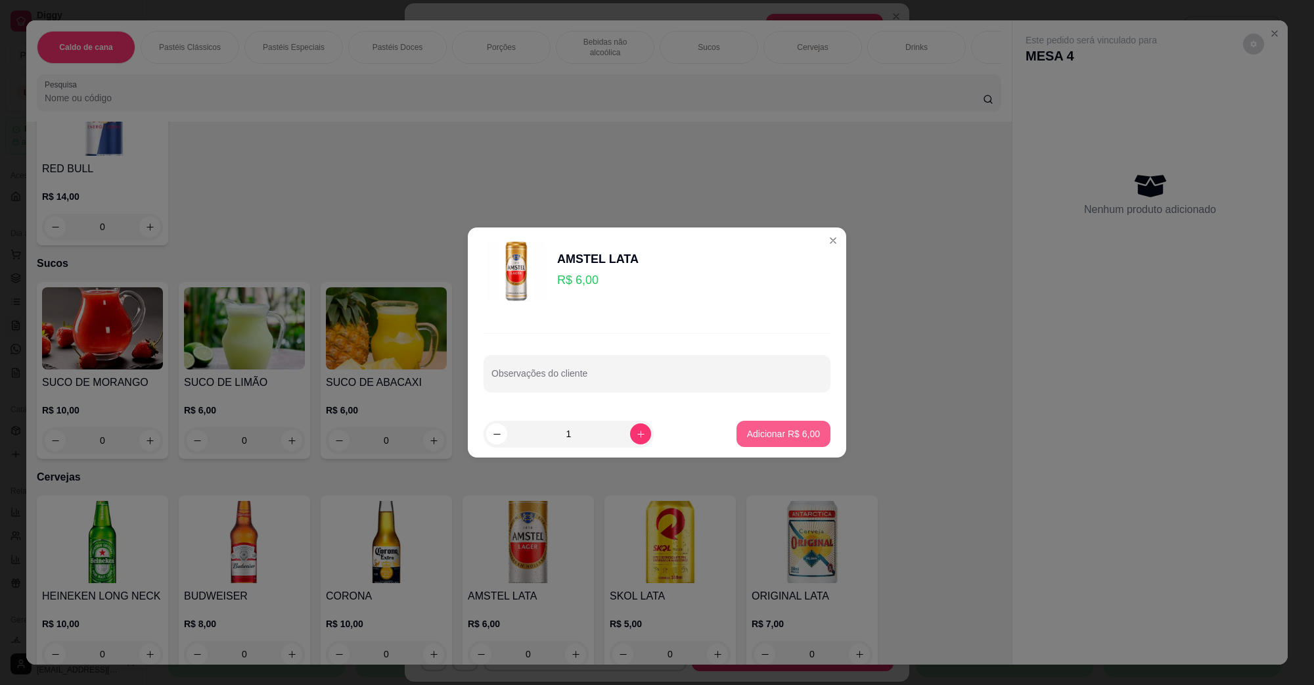
click at [782, 439] on p "Adicionar R$ 6,00" at bounding box center [783, 433] width 73 height 13
type input "1"
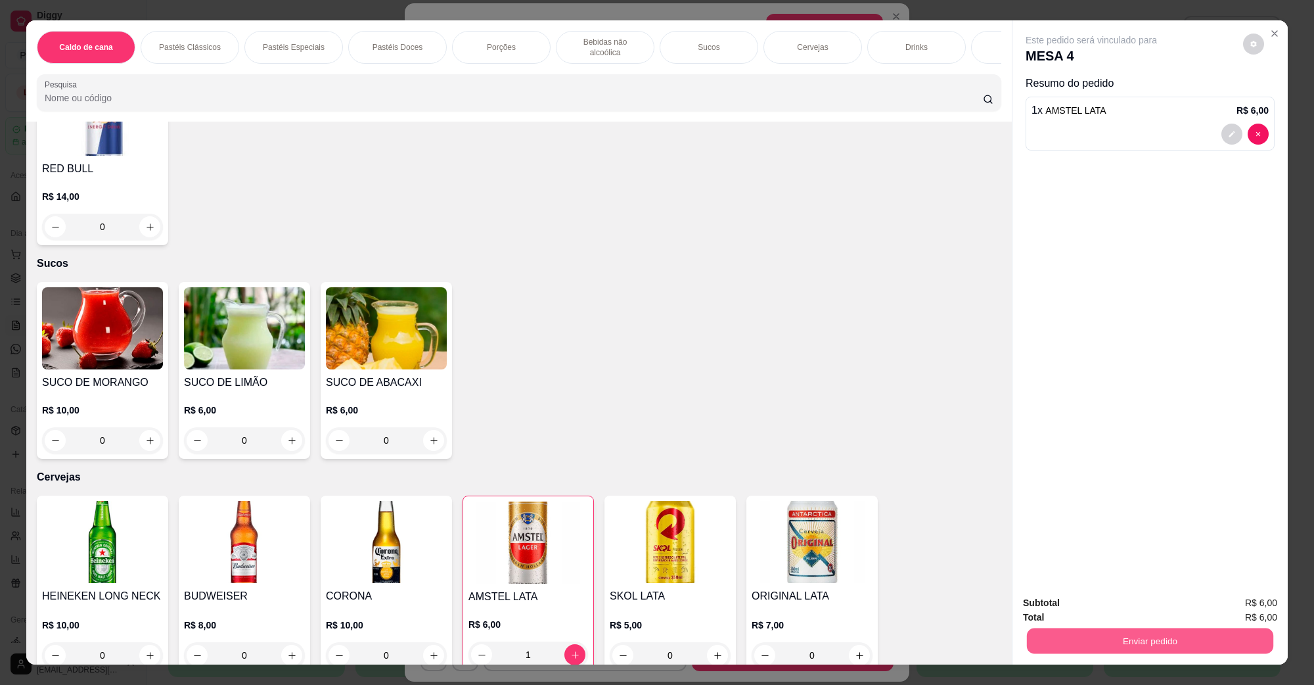
click at [1093, 635] on button "Enviar pedido" at bounding box center [1150, 640] width 246 height 26
click at [1096, 610] on button "Não registrar e enviar pedido" at bounding box center [1105, 608] width 137 height 25
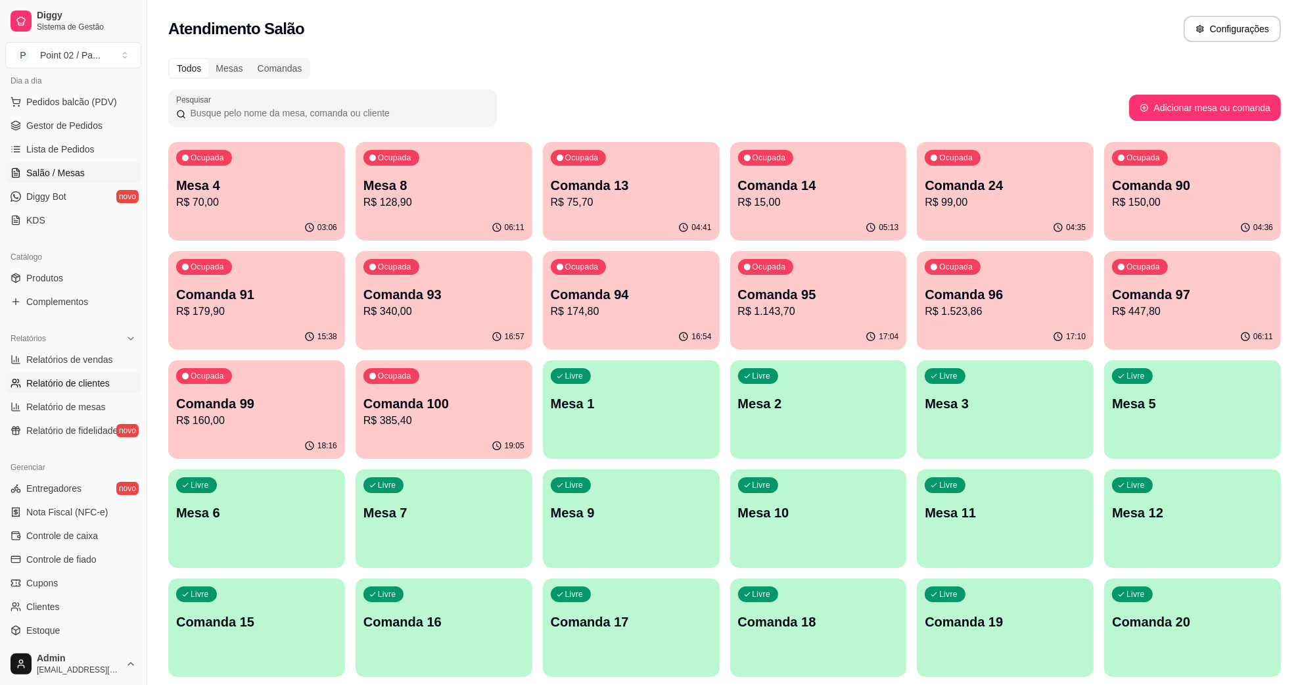
scroll to position [164, 0]
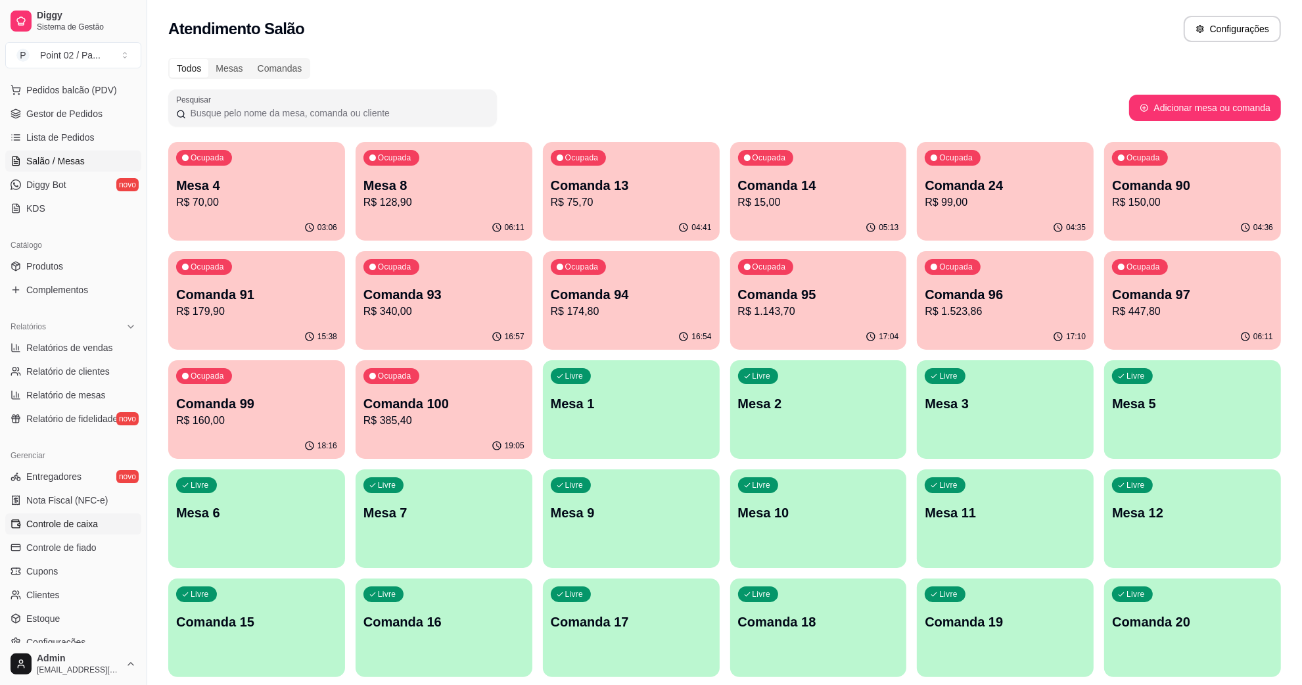
click at [102, 530] on link "Controle de caixa" at bounding box center [73, 523] width 136 height 21
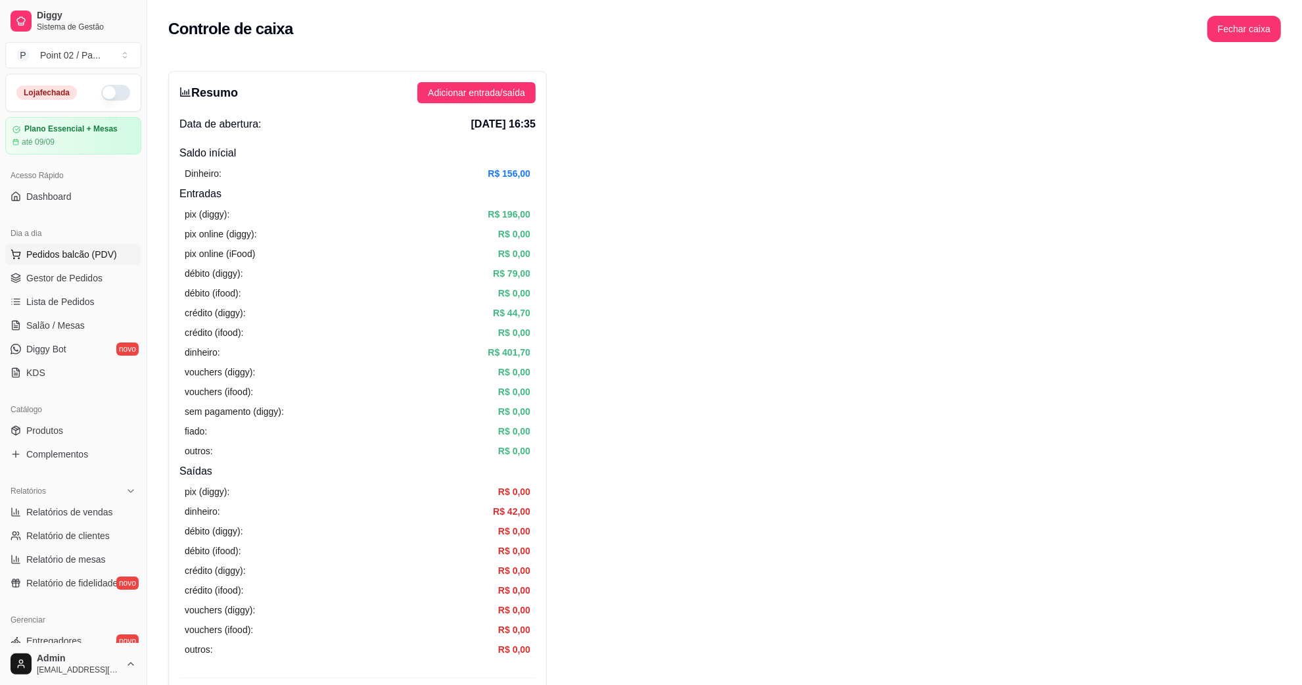
click at [74, 248] on span "Pedidos balcão (PDV)" at bounding box center [71, 254] width 91 height 13
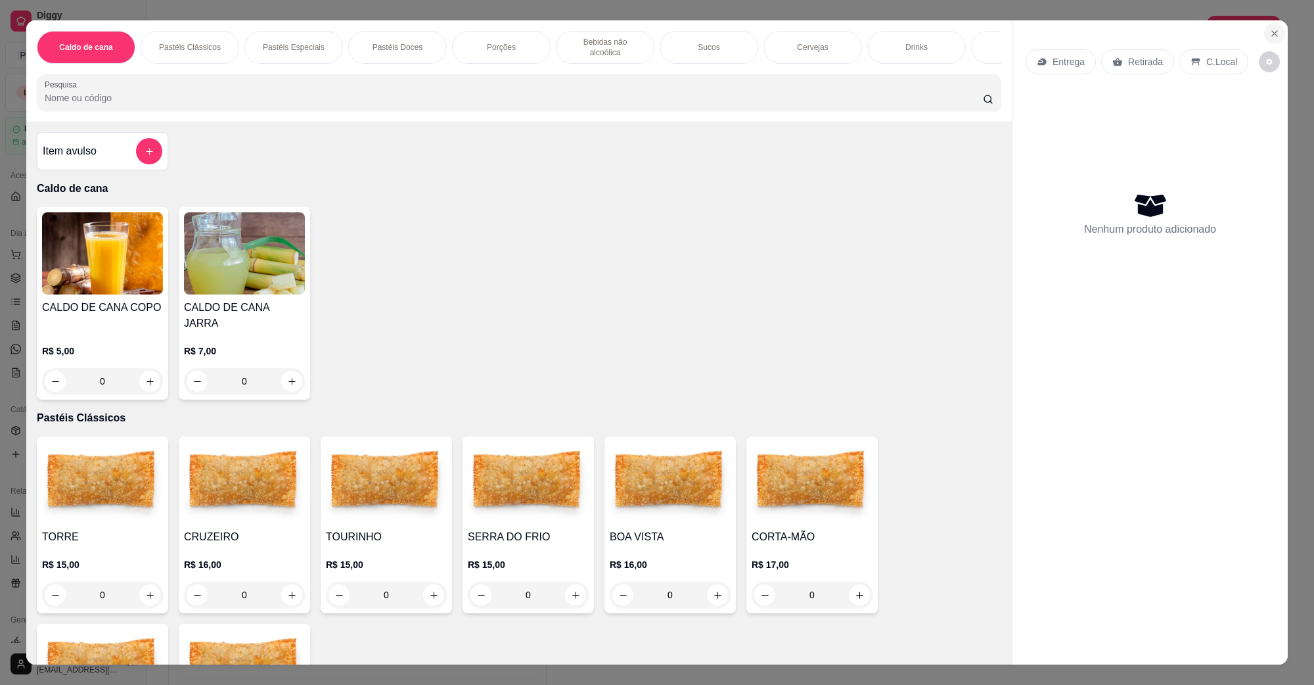
click at [1275, 34] on button "Close" at bounding box center [1274, 33] width 21 height 21
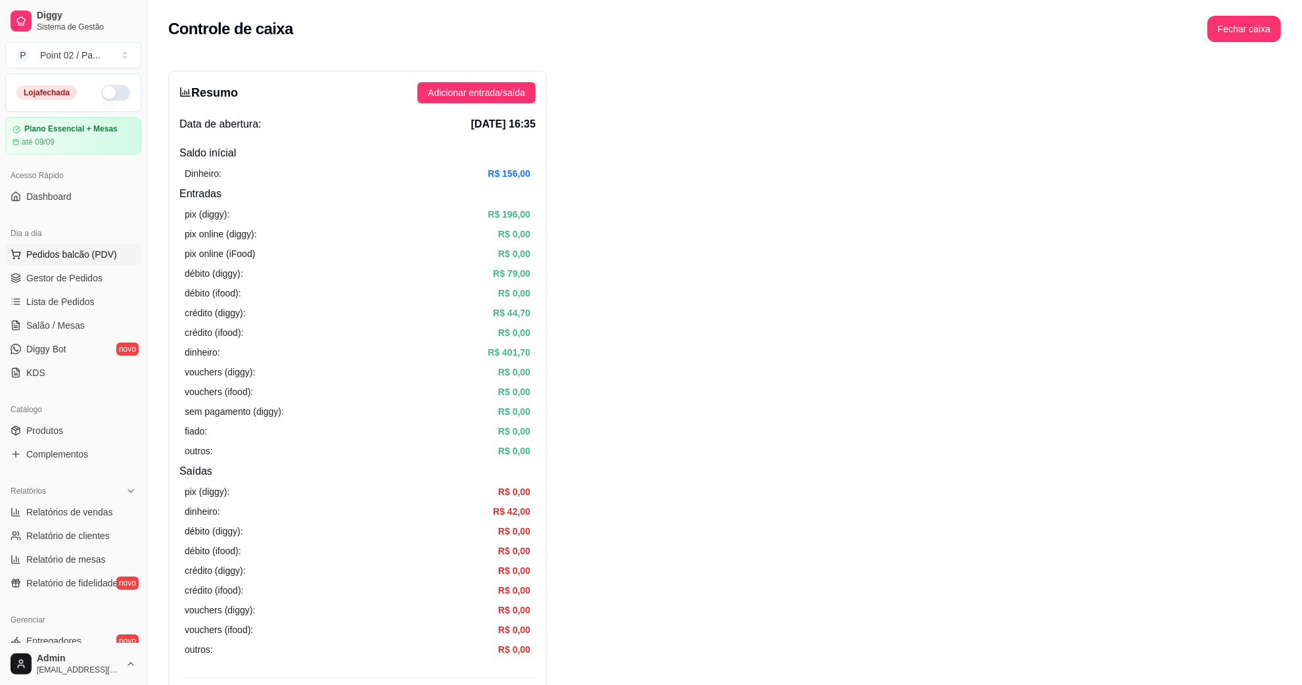
click at [92, 260] on span "Pedidos balcão (PDV)" at bounding box center [71, 254] width 91 height 13
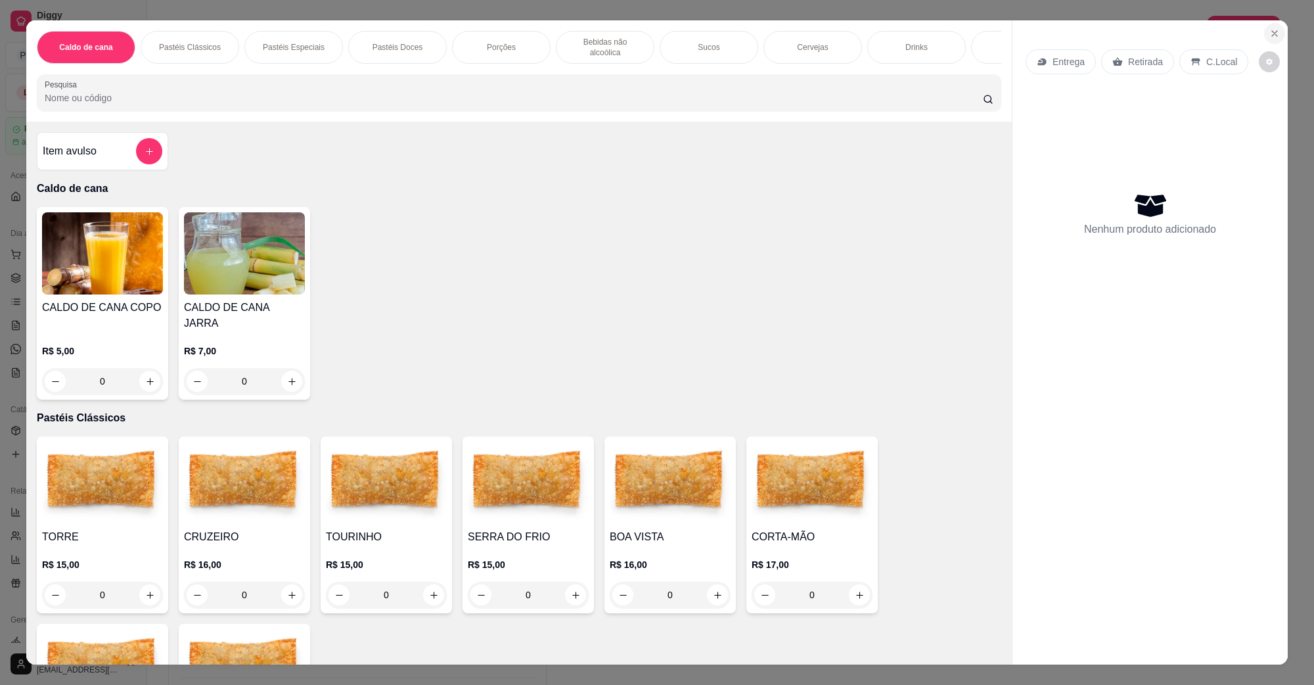
click at [1264, 35] on button "Close" at bounding box center [1274, 33] width 21 height 21
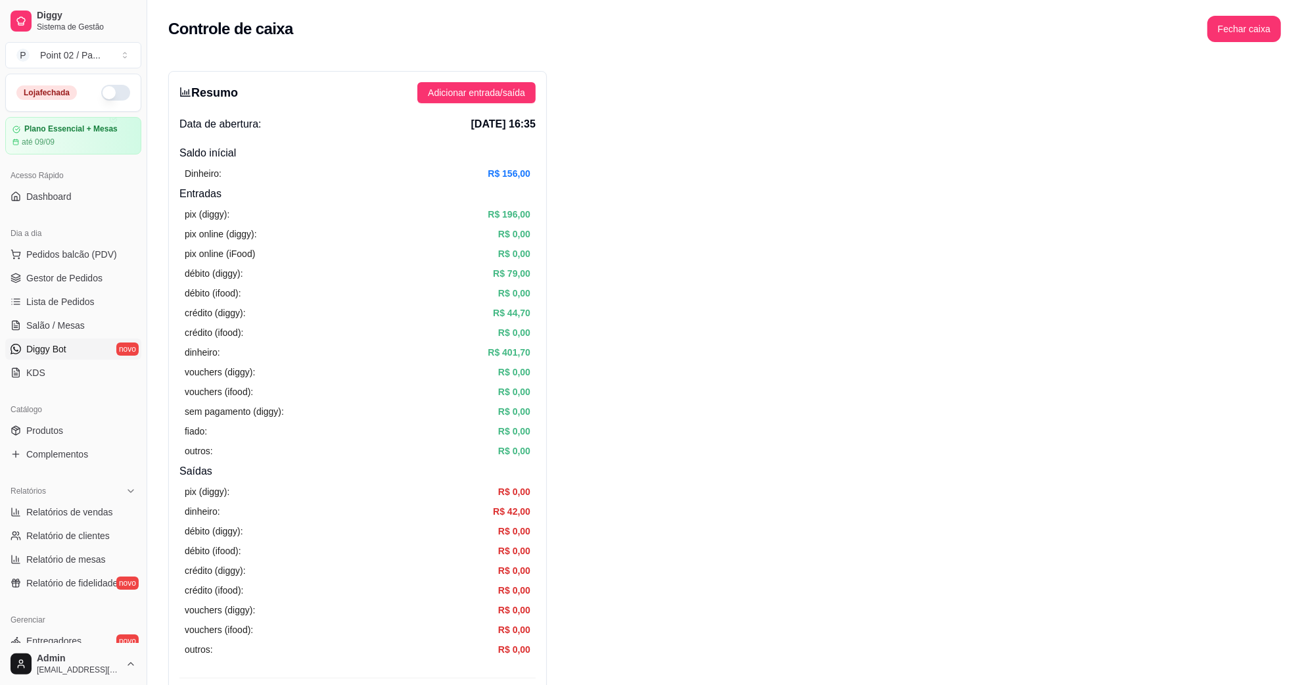
click at [95, 340] on link "Diggy Bot novo" at bounding box center [73, 348] width 136 height 21
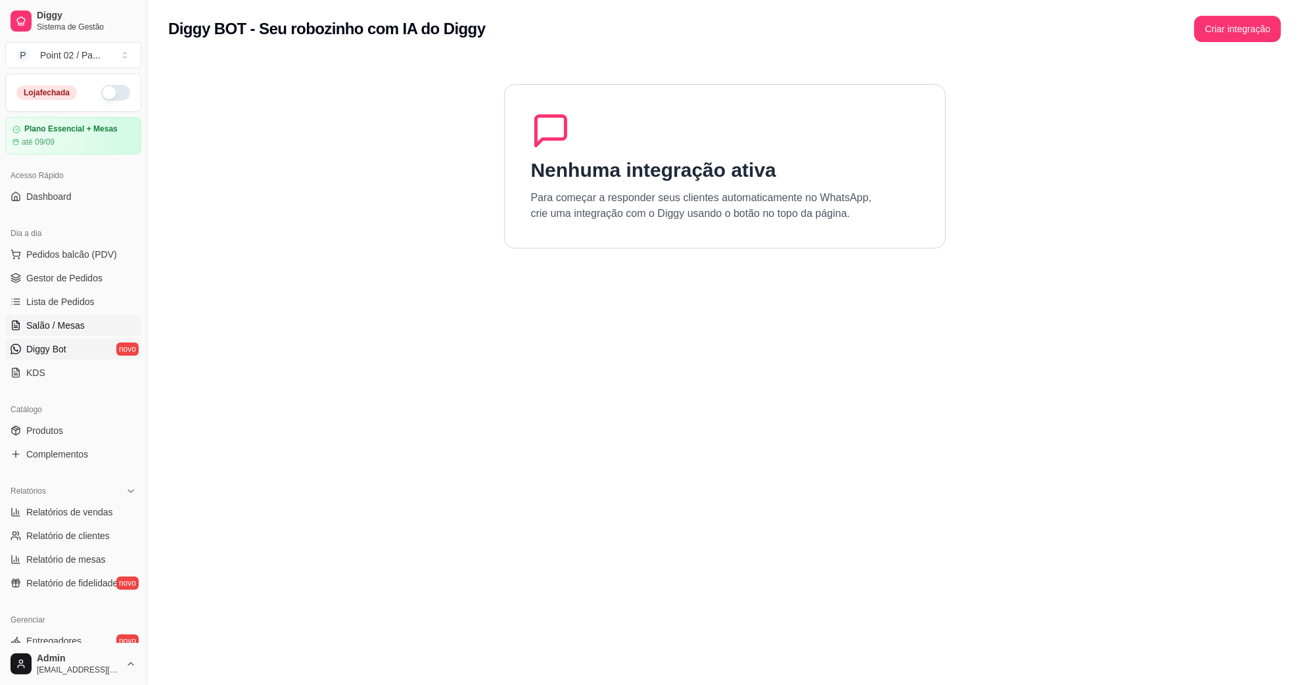
click at [96, 327] on link "Salão / Mesas" at bounding box center [73, 325] width 136 height 21
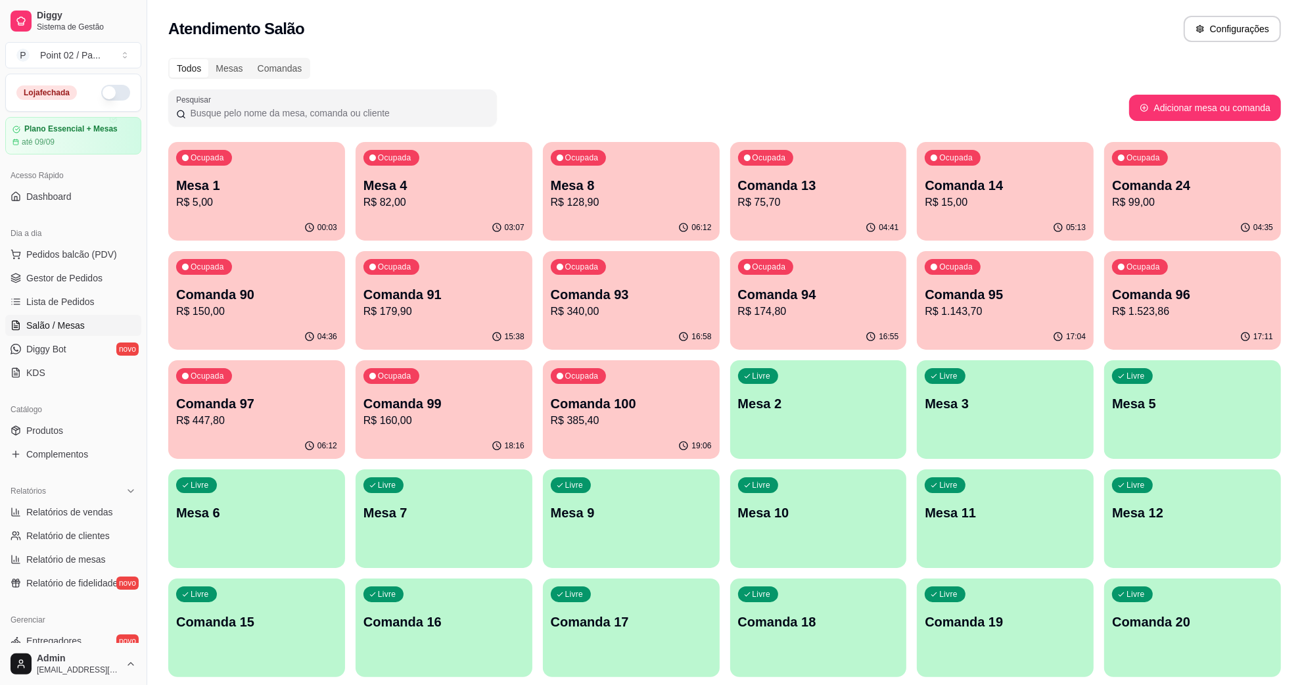
click at [552, 46] on div "Atendimento Salão Configurações" at bounding box center [724, 25] width 1154 height 50
click at [254, 179] on p "Mesa 1" at bounding box center [257, 186] width 156 height 18
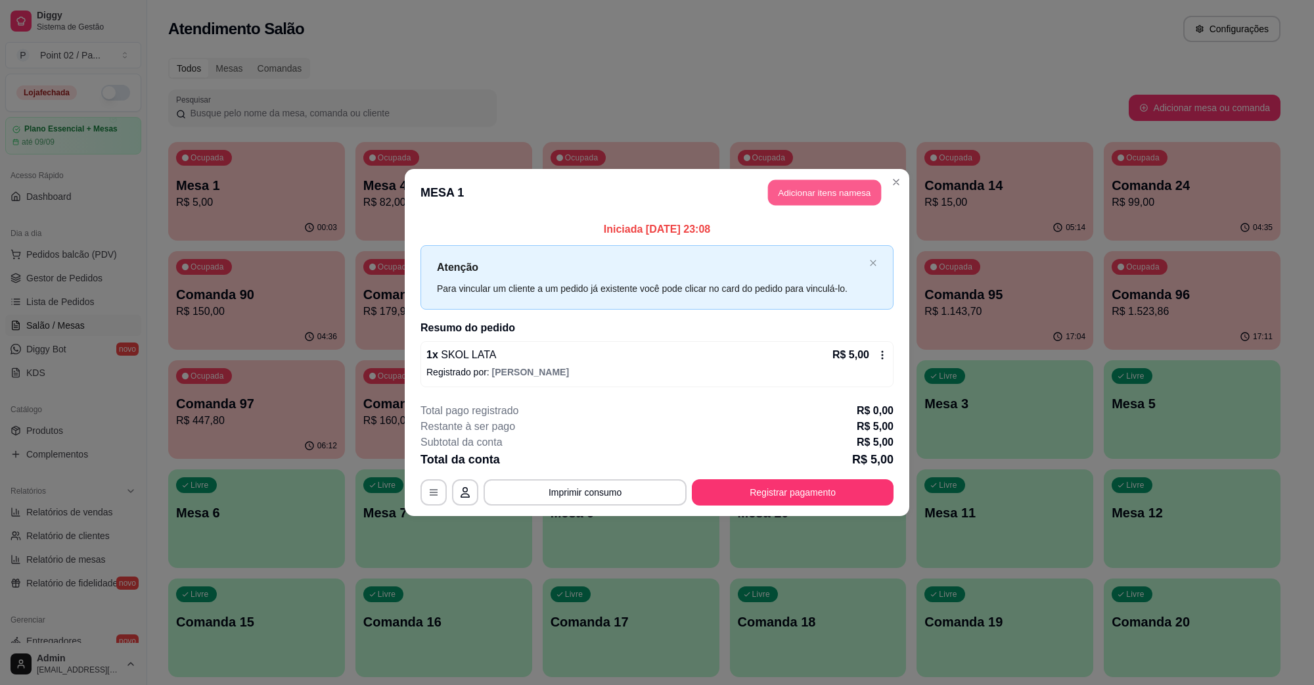
click at [773, 202] on button "Adicionar itens na mesa" at bounding box center [824, 193] width 113 height 26
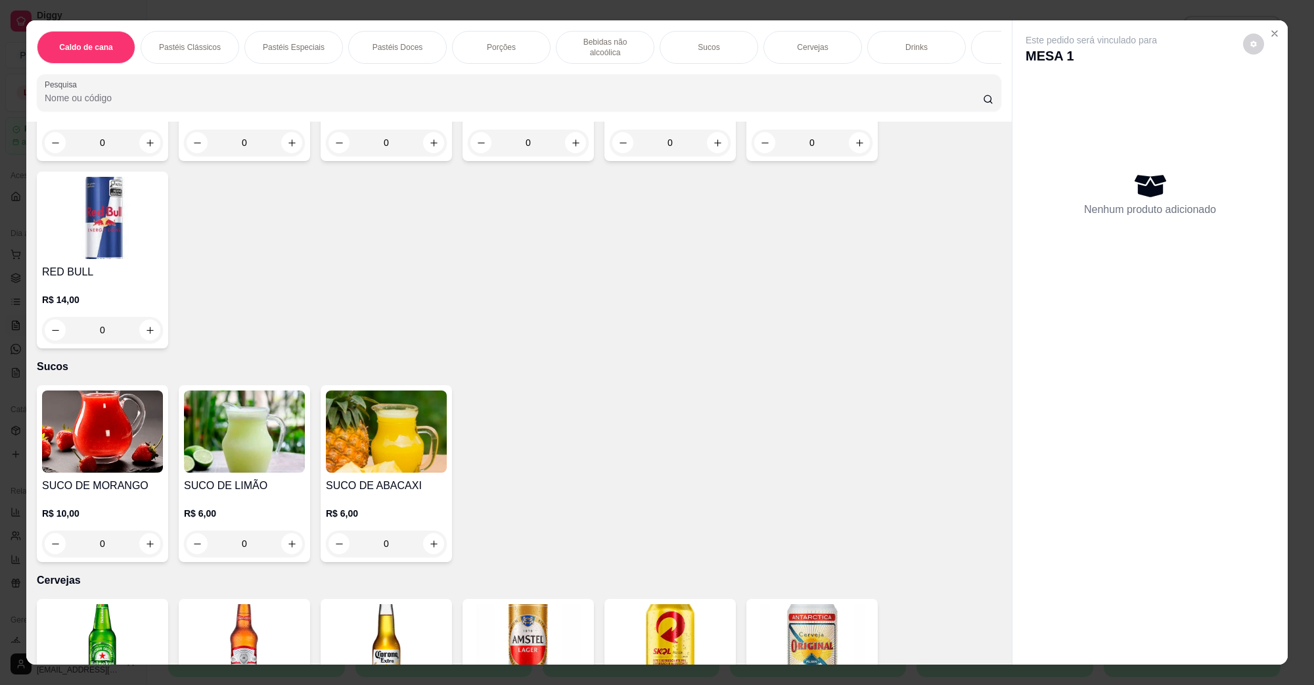
scroll to position [1889, 0]
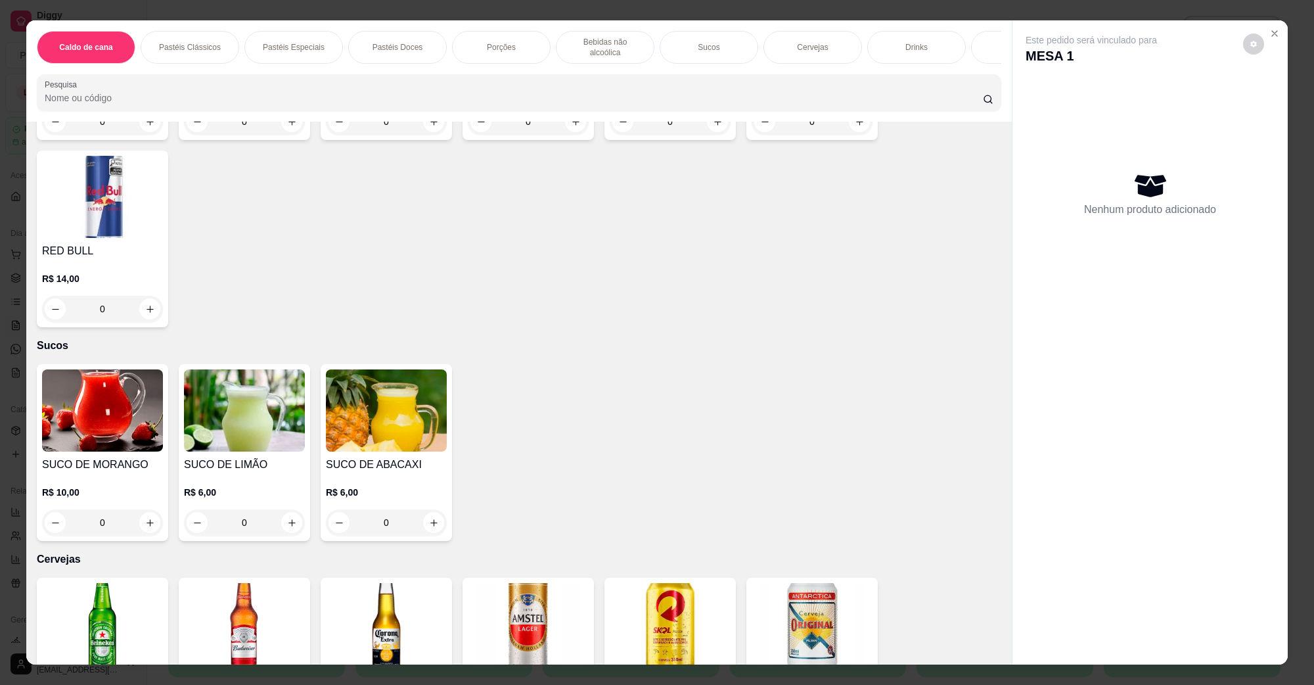
click at [72, 626] on img at bounding box center [102, 624] width 121 height 82
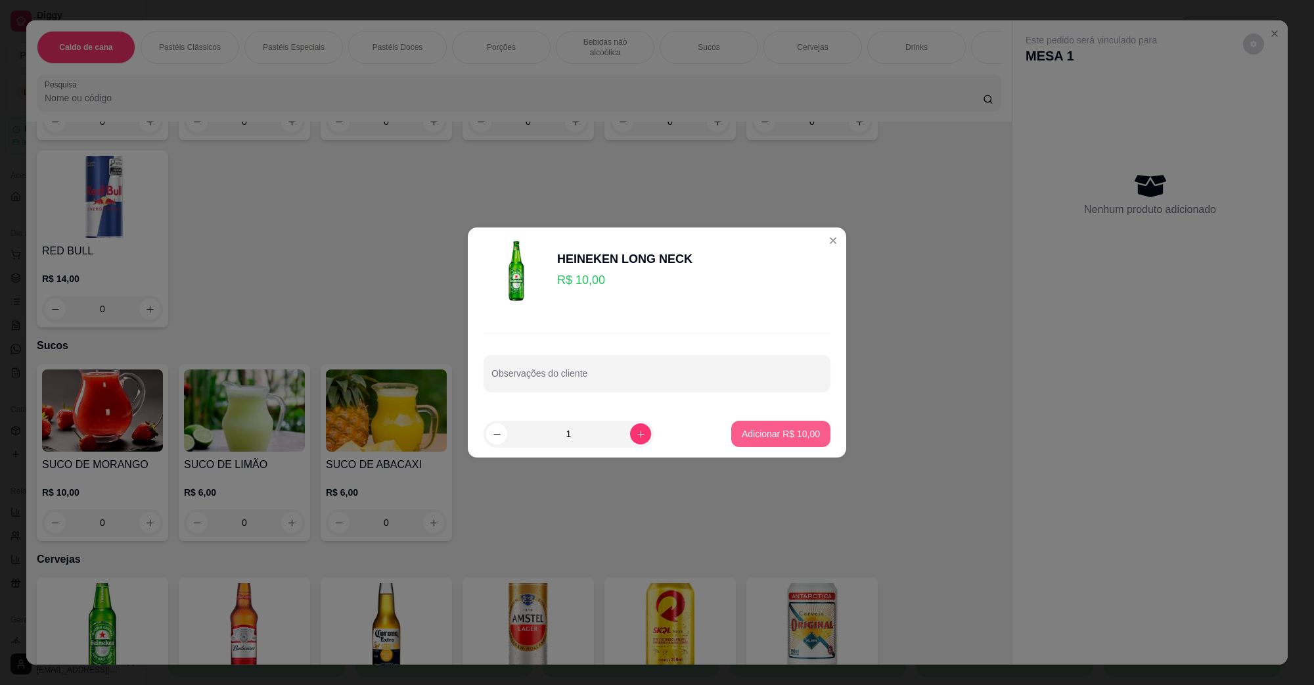
click at [802, 437] on p "Adicionar R$ 10,00" at bounding box center [781, 433] width 78 height 13
type input "1"
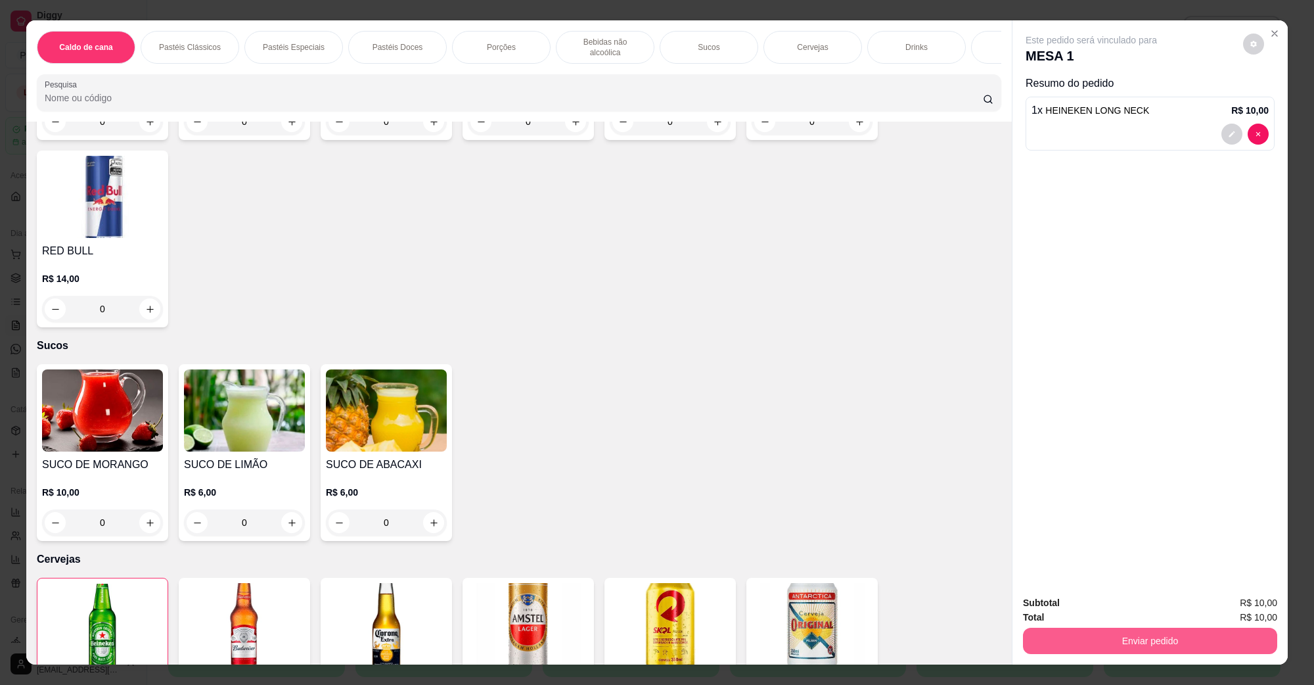
click at [1046, 638] on button "Enviar pedido" at bounding box center [1150, 640] width 254 height 26
click at [1055, 615] on button "Não registrar e enviar pedido" at bounding box center [1105, 608] width 133 height 24
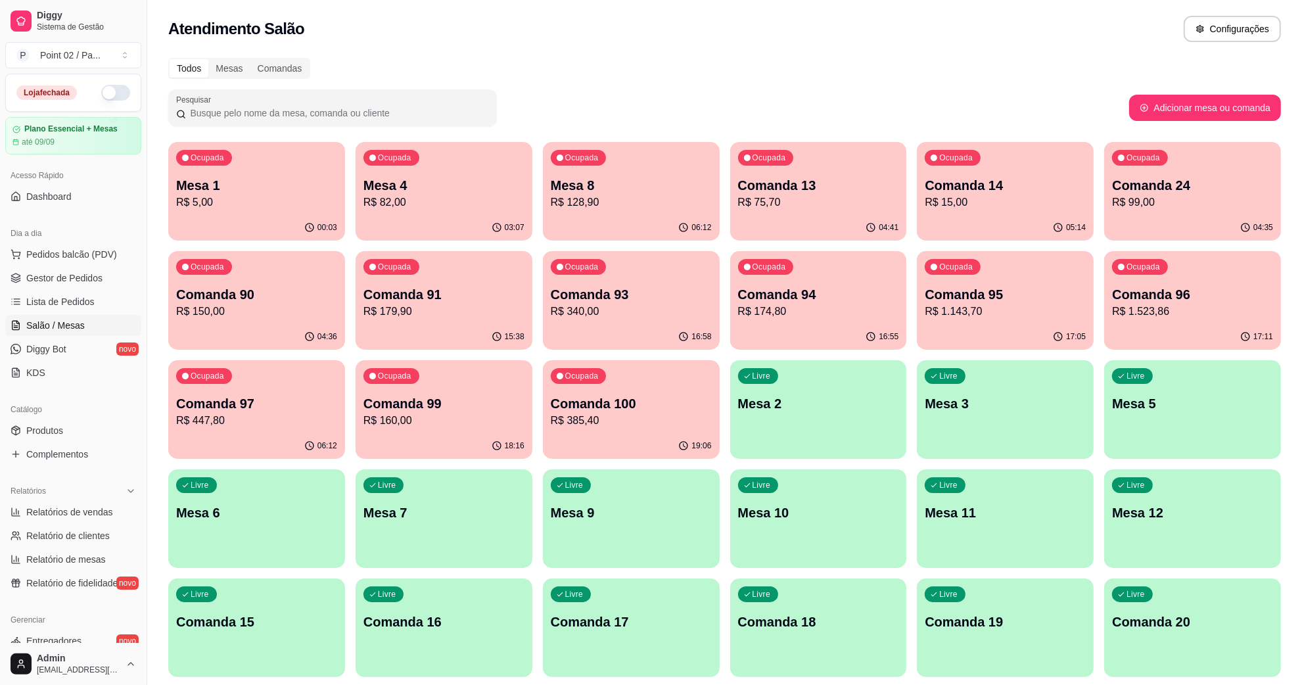
click at [1108, 304] on div "Ocupada Comanda 96 R$ 1.523,86" at bounding box center [1192, 287] width 177 height 73
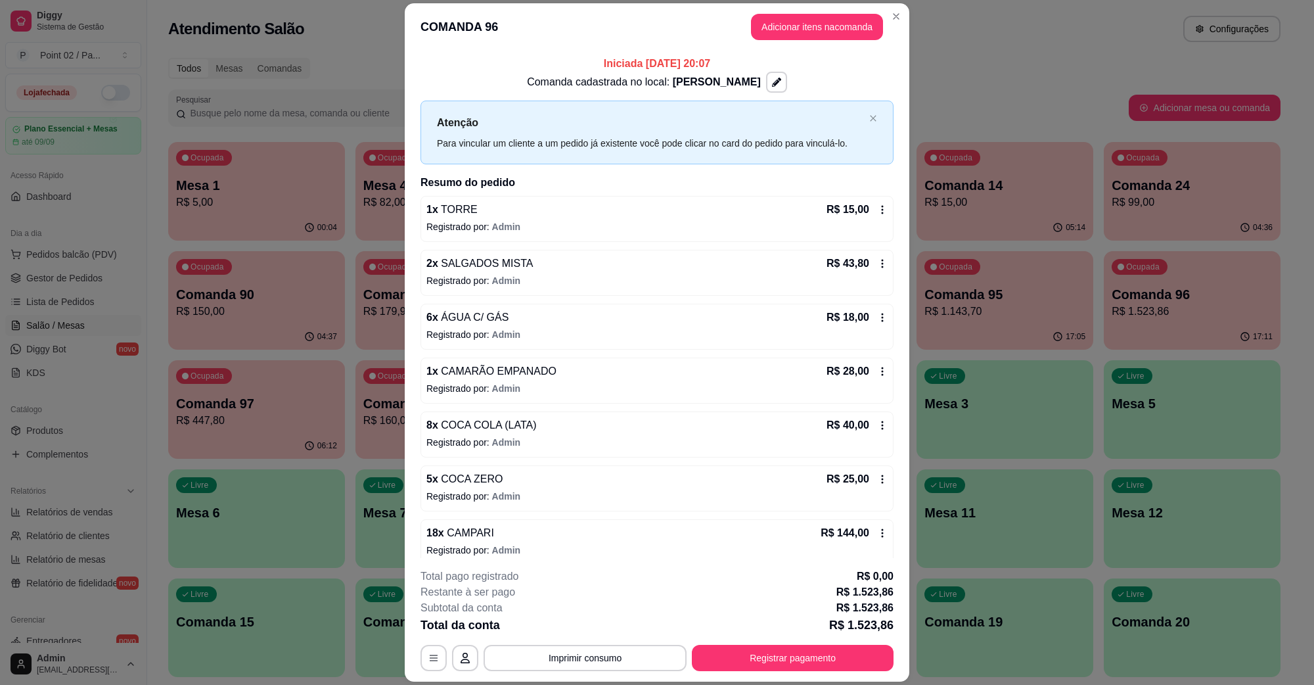
click at [828, 7] on header "COMANDA 96 Adicionar itens na comanda" at bounding box center [657, 26] width 505 height 47
click at [809, 26] on button "Adicionar itens na comanda" at bounding box center [817, 27] width 128 height 26
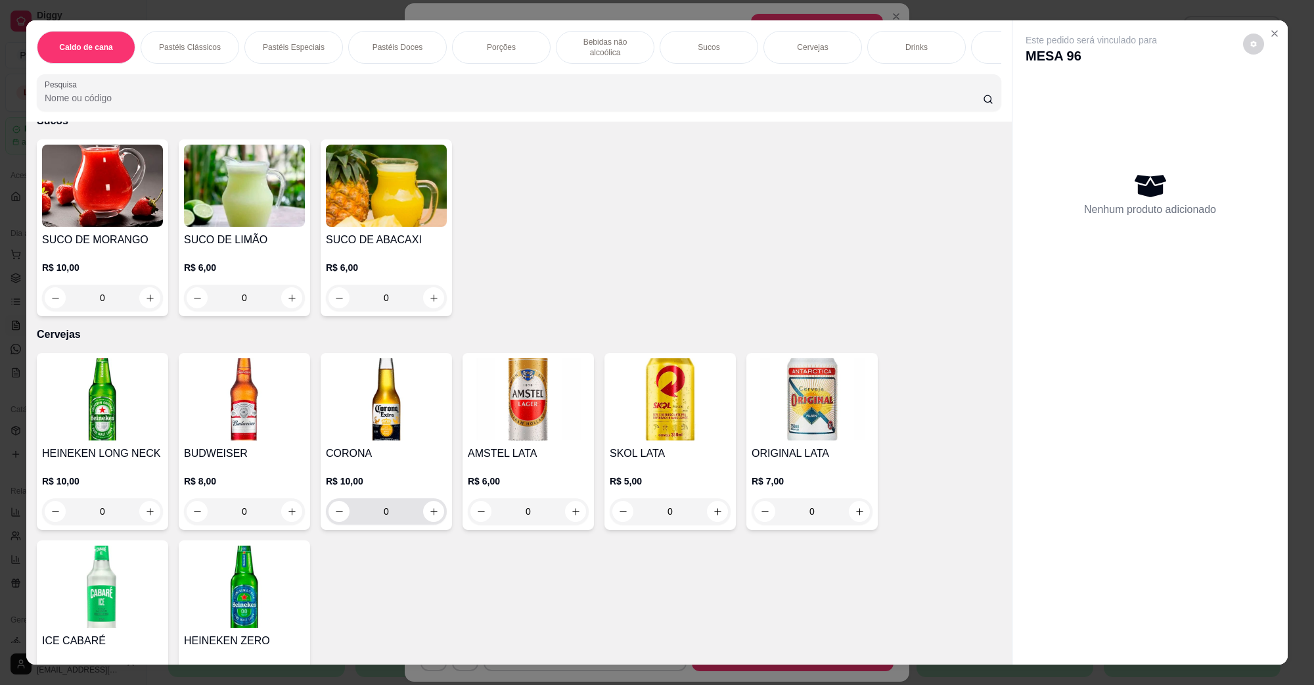
scroll to position [2217, 0]
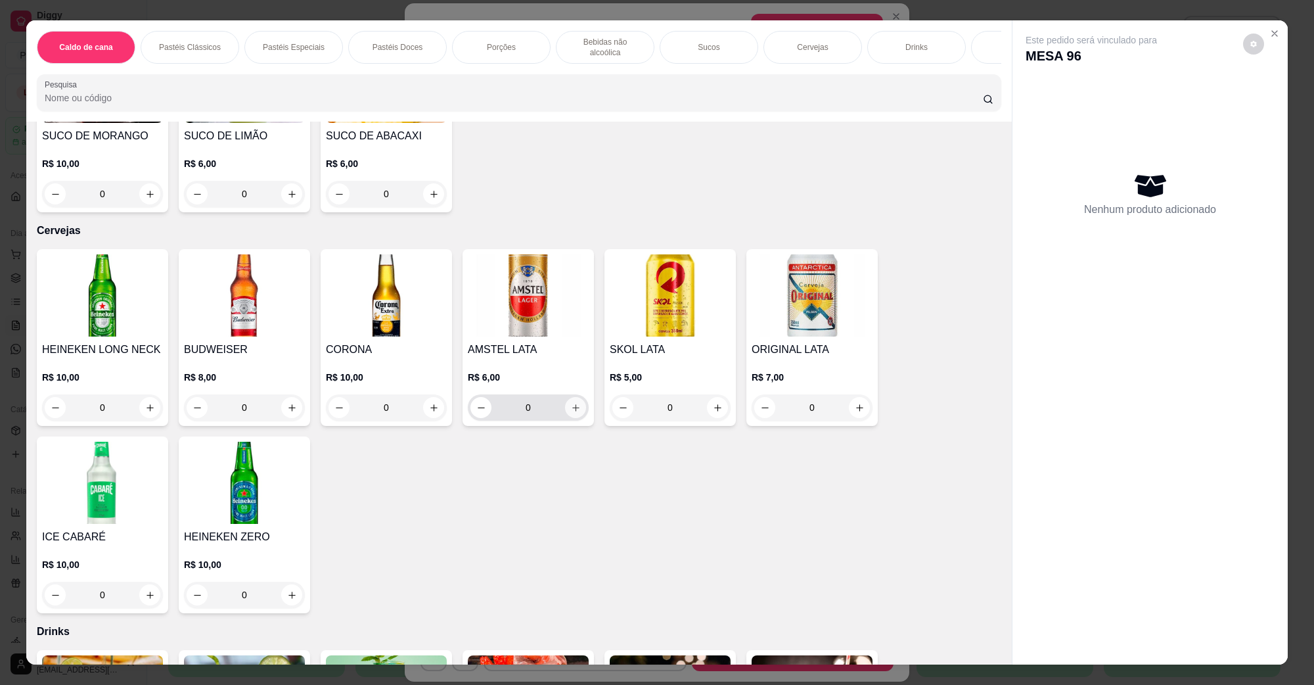
click at [566, 399] on button "increase-product-quantity" at bounding box center [575, 407] width 21 height 21
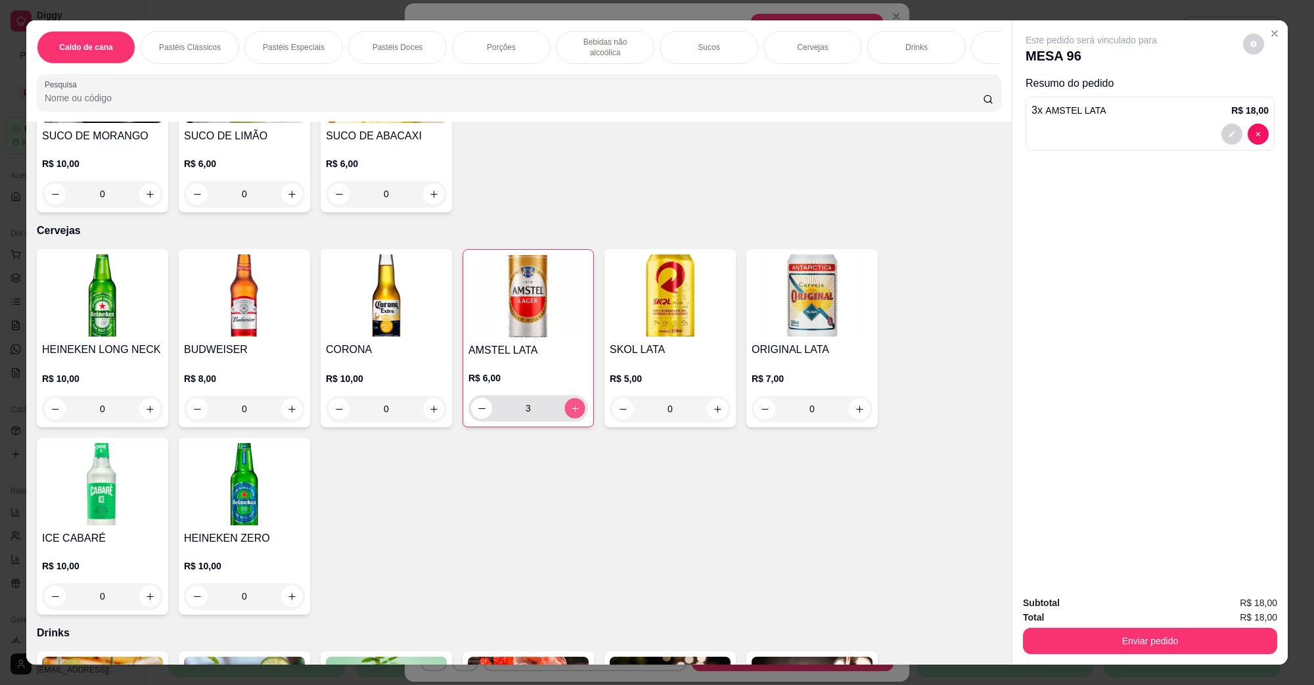
click at [566, 399] on button "increase-product-quantity" at bounding box center [574, 408] width 20 height 20
click at [471, 399] on button "decrease-product-quantity" at bounding box center [481, 408] width 20 height 20
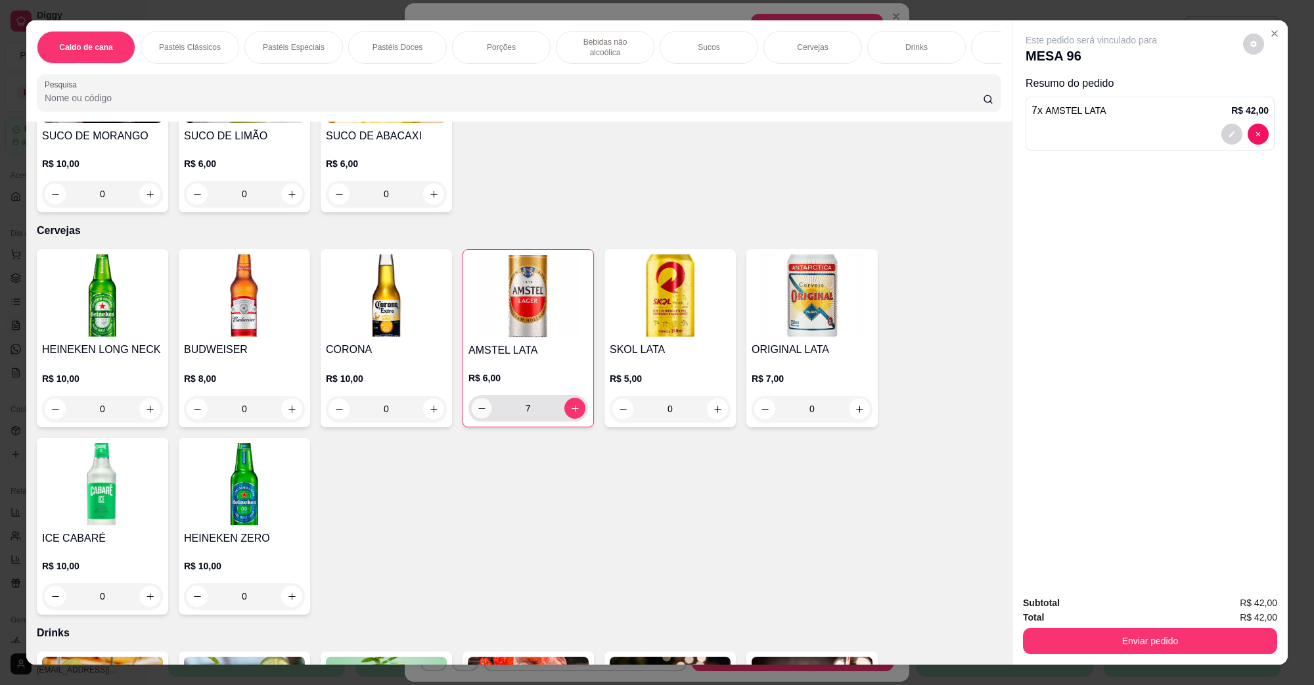
type input "6"
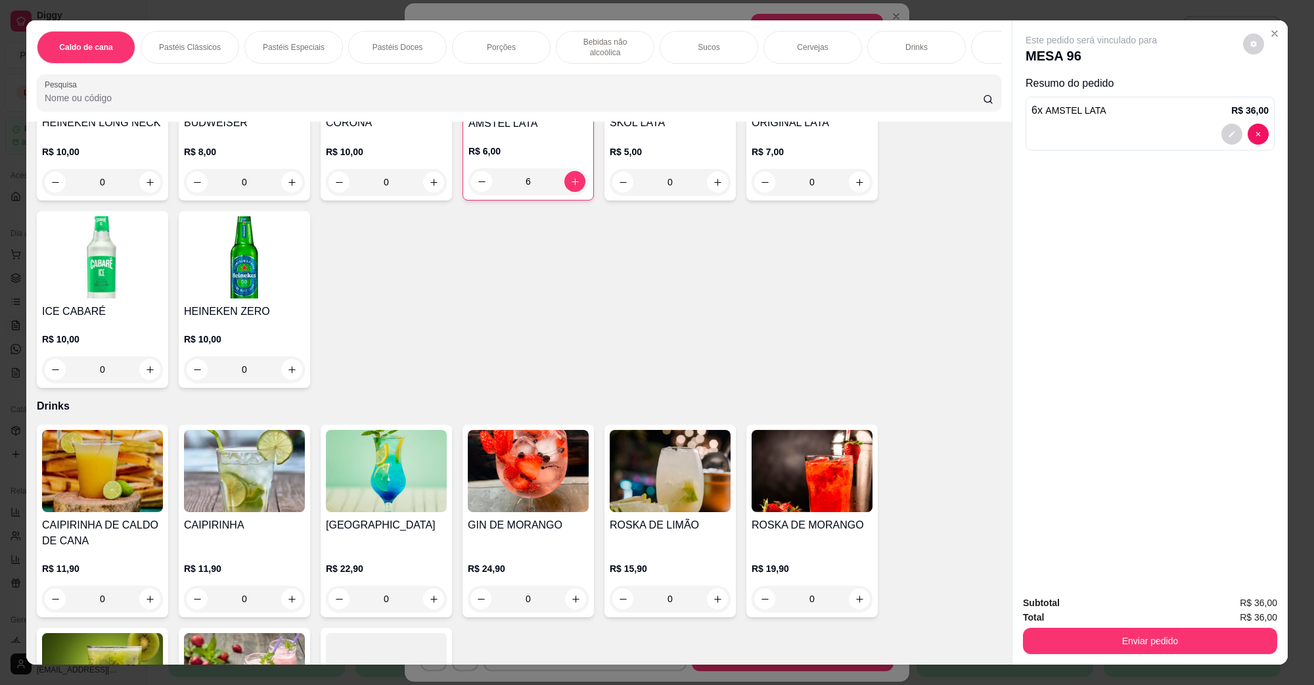
scroll to position [2546, 0]
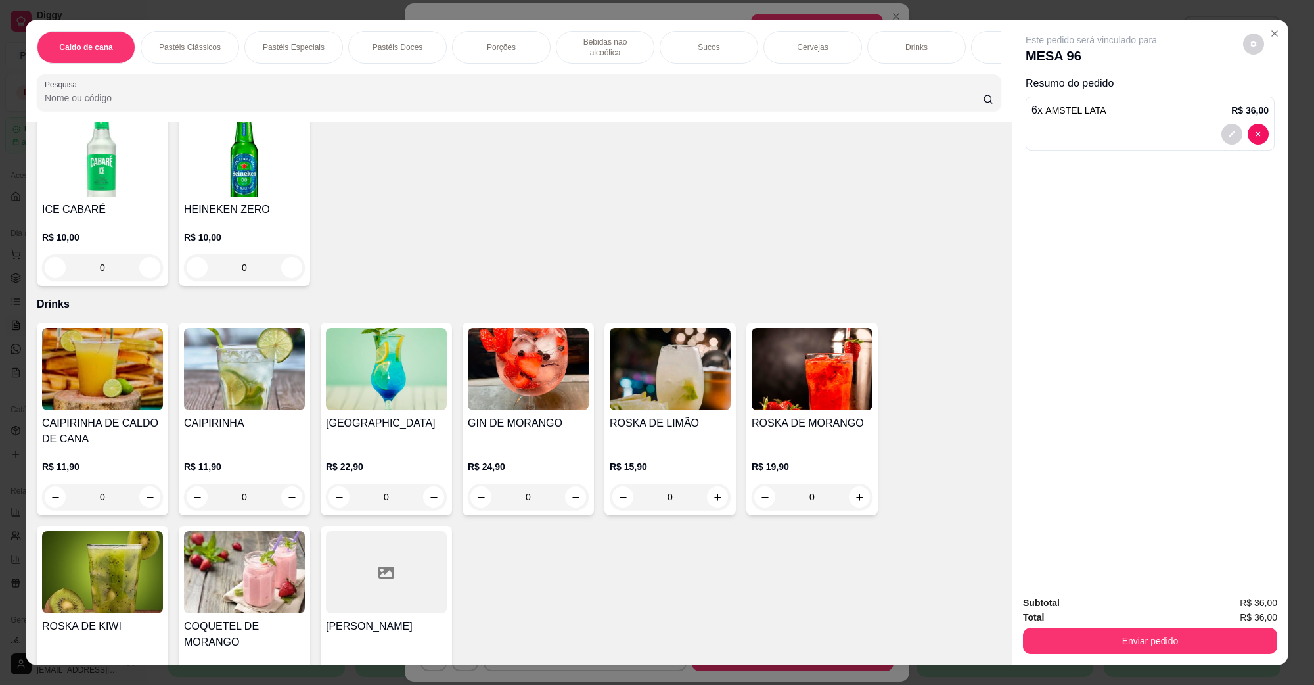
click at [281, 397] on div "CAIPIRINHA R$ 11,90 0" at bounding box center [244, 419] width 131 height 193
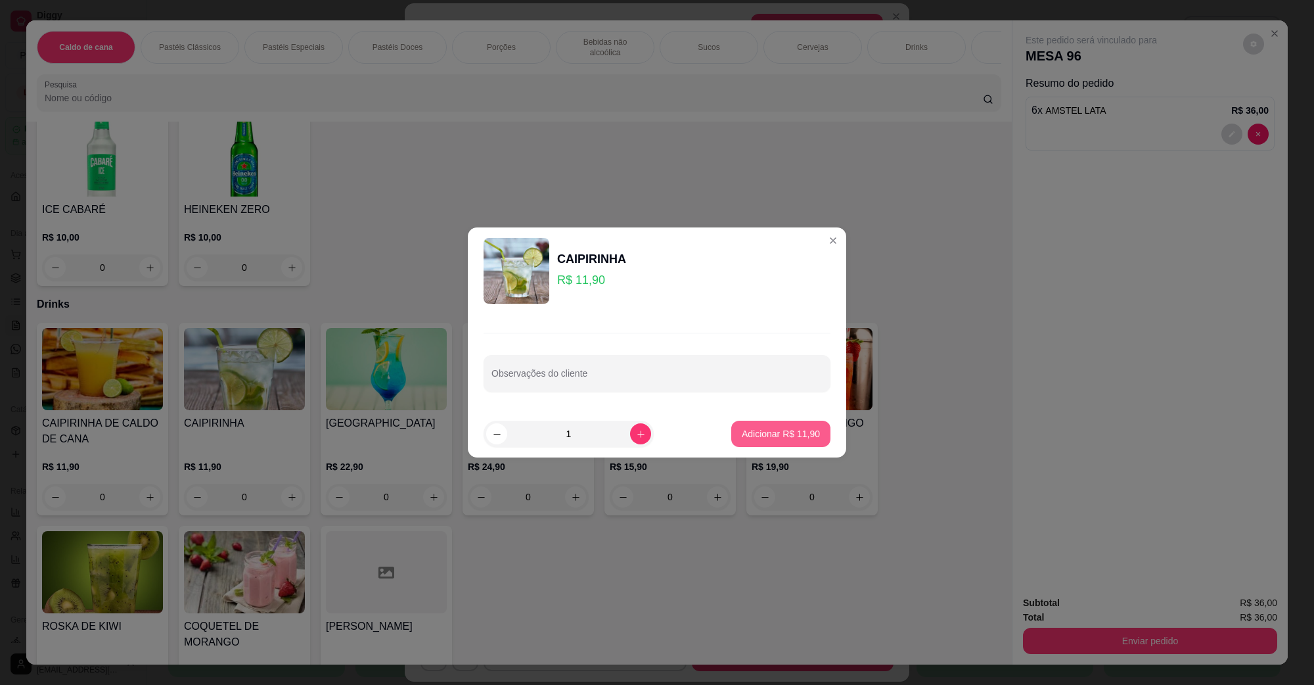
click at [796, 438] on p "Adicionar R$ 11,90" at bounding box center [781, 433] width 78 height 13
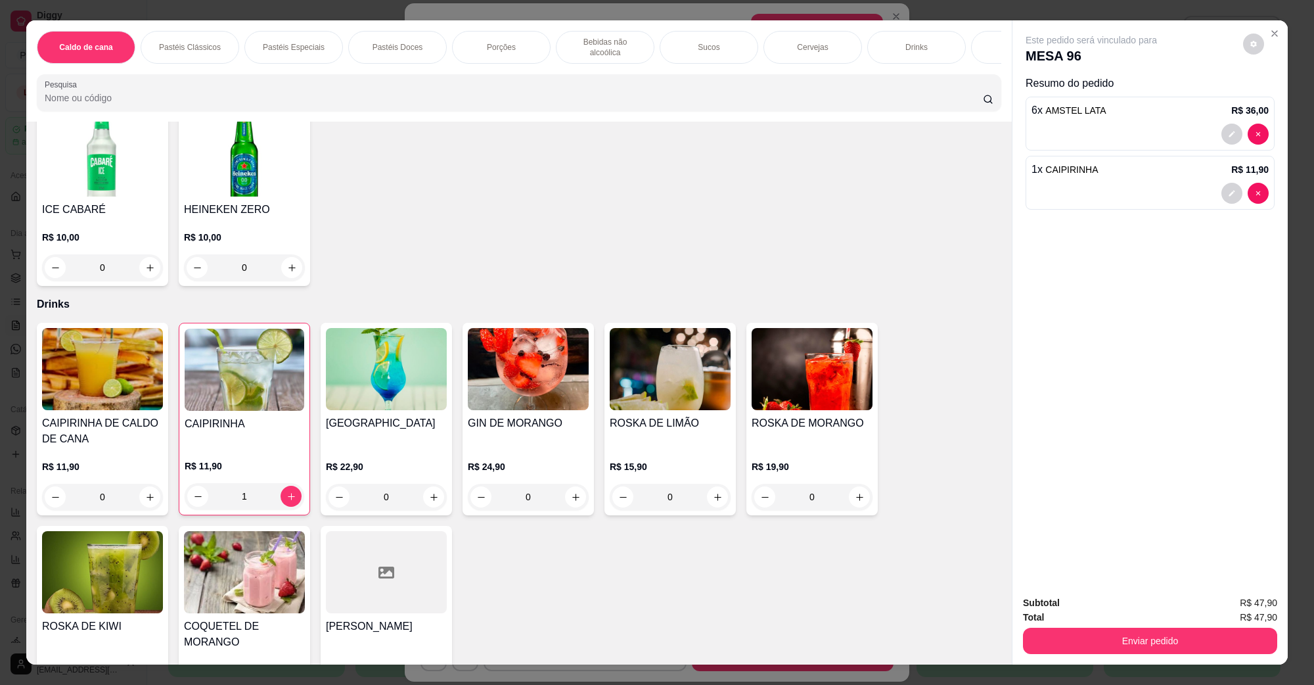
type input "1"
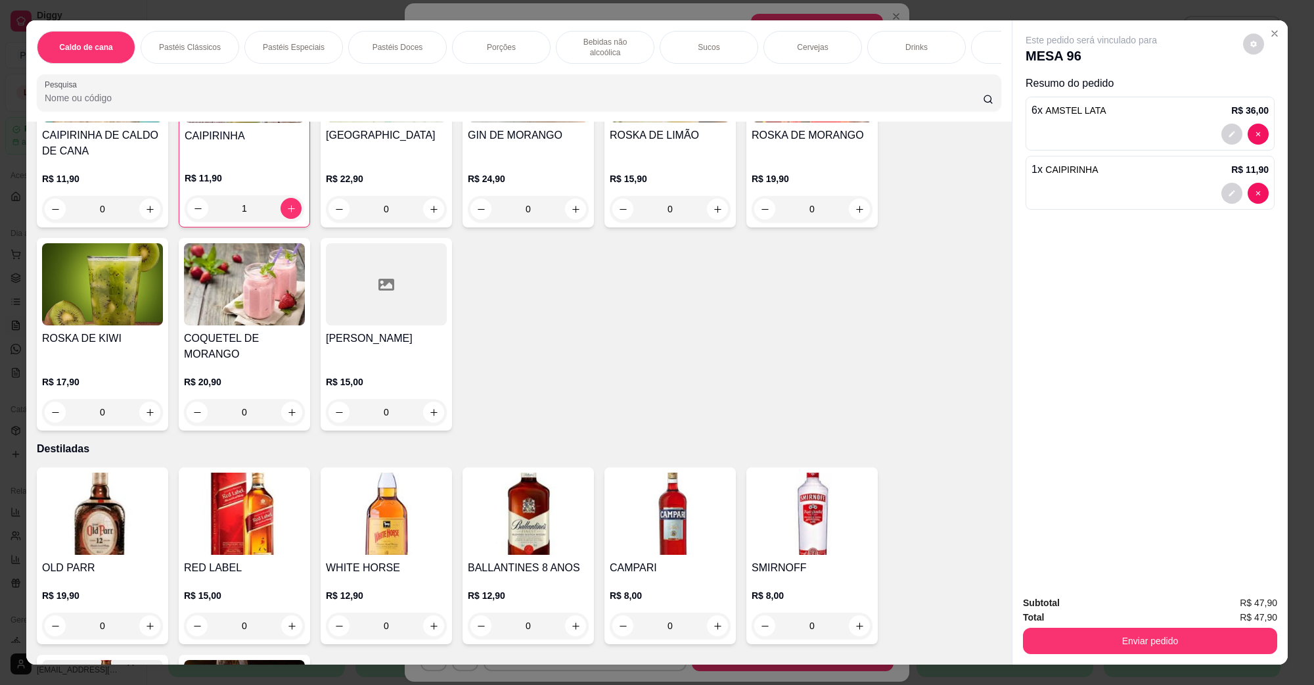
scroll to position [3039, 0]
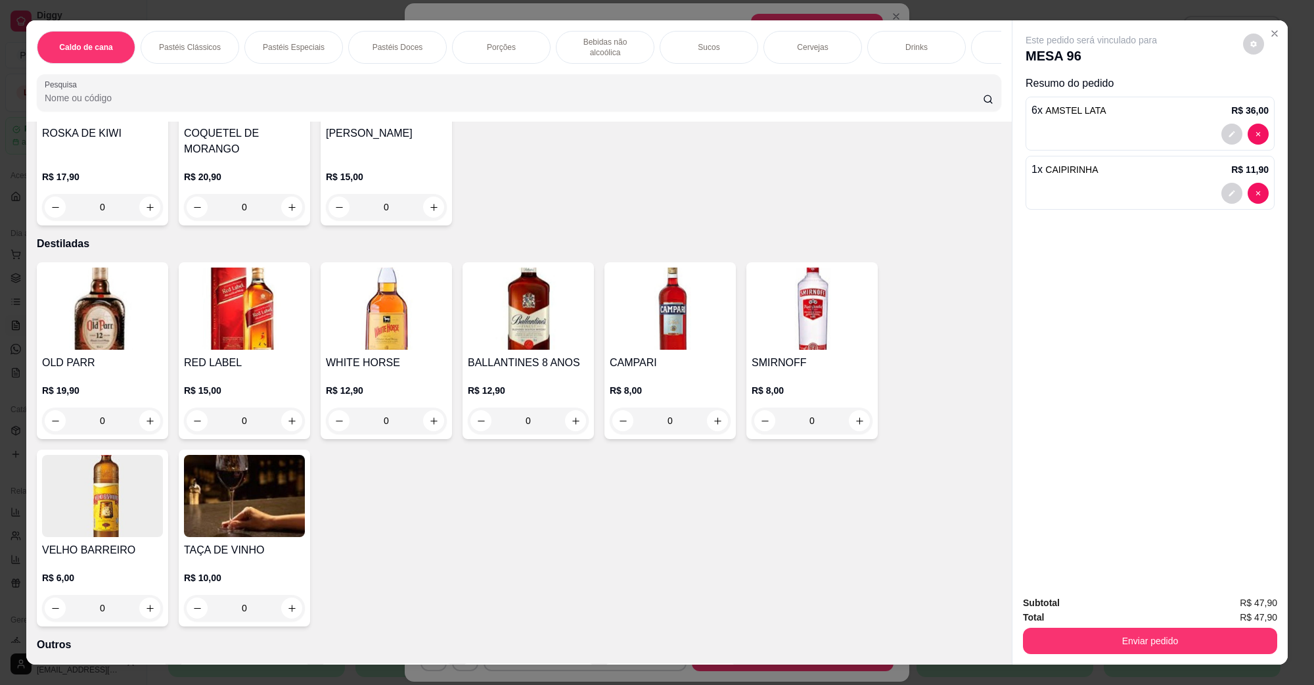
click at [658, 286] on img at bounding box center [670, 308] width 121 height 82
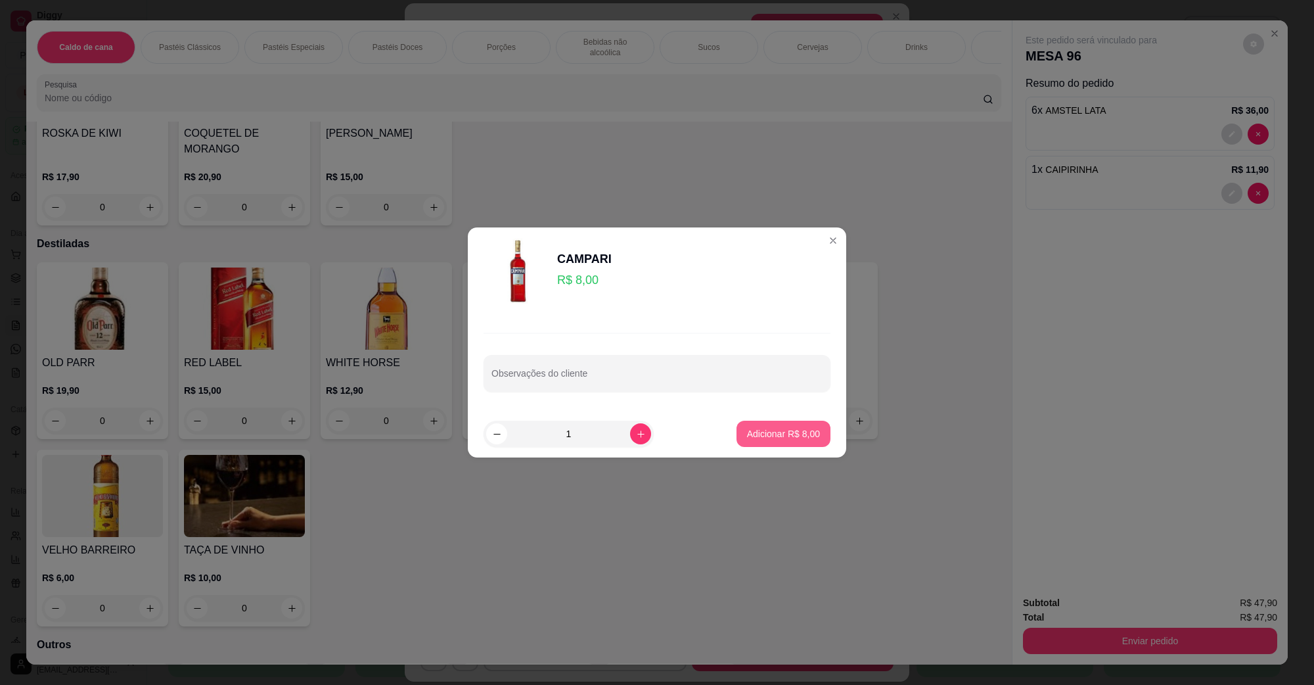
click at [761, 426] on button "Adicionar R$ 8,00" at bounding box center [783, 433] width 94 height 26
type input "1"
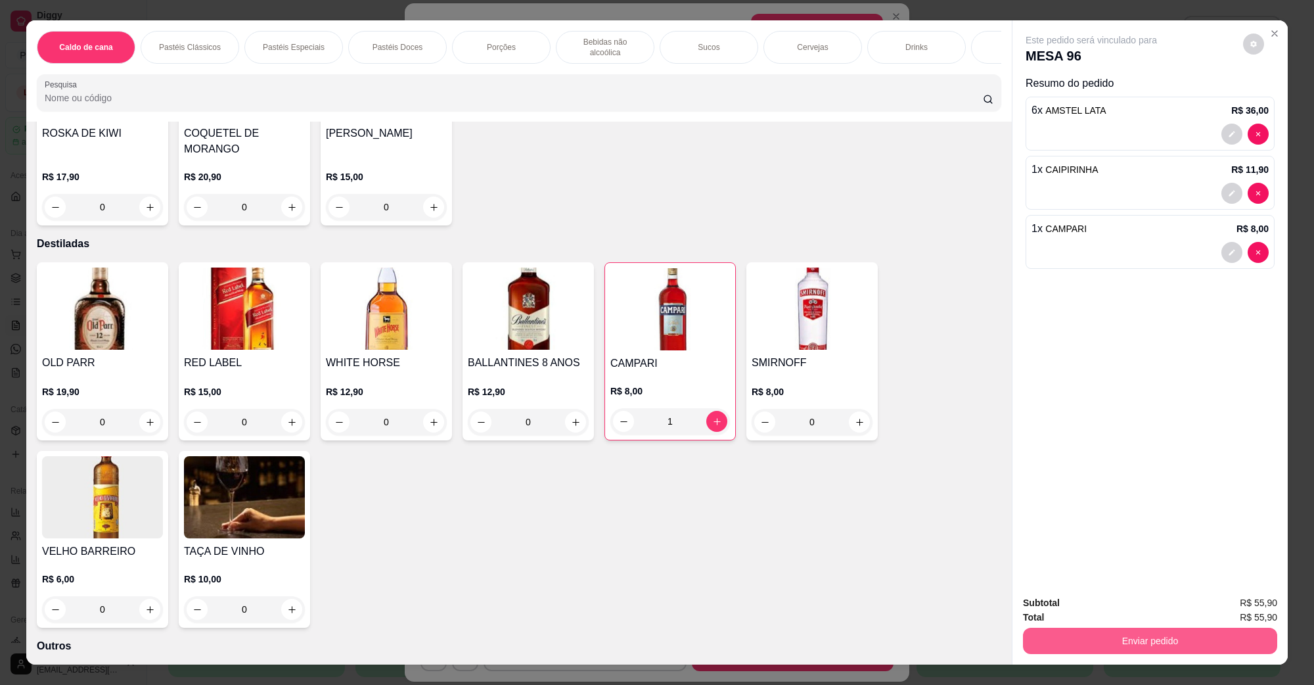
click at [1197, 629] on button "Enviar pedido" at bounding box center [1150, 640] width 254 height 26
click at [1148, 599] on button "Não registrar e enviar pedido" at bounding box center [1105, 608] width 133 height 24
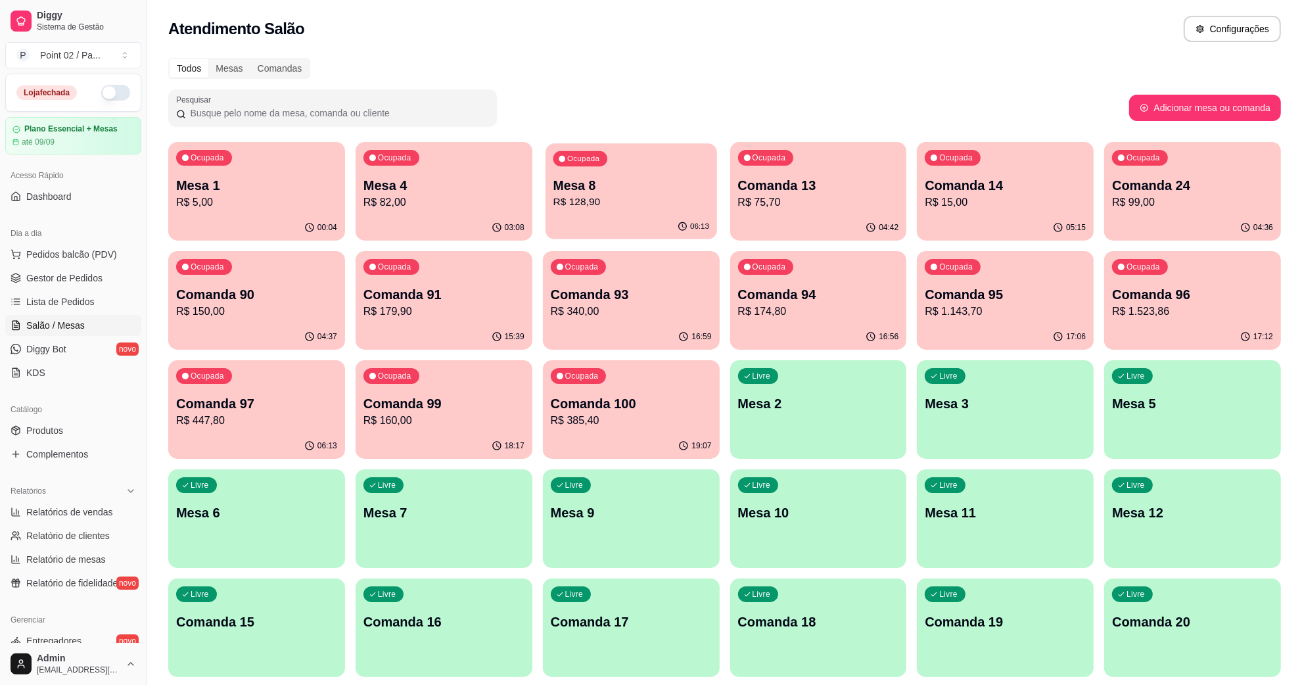
click at [585, 208] on p "R$ 128,90" at bounding box center [631, 201] width 156 height 15
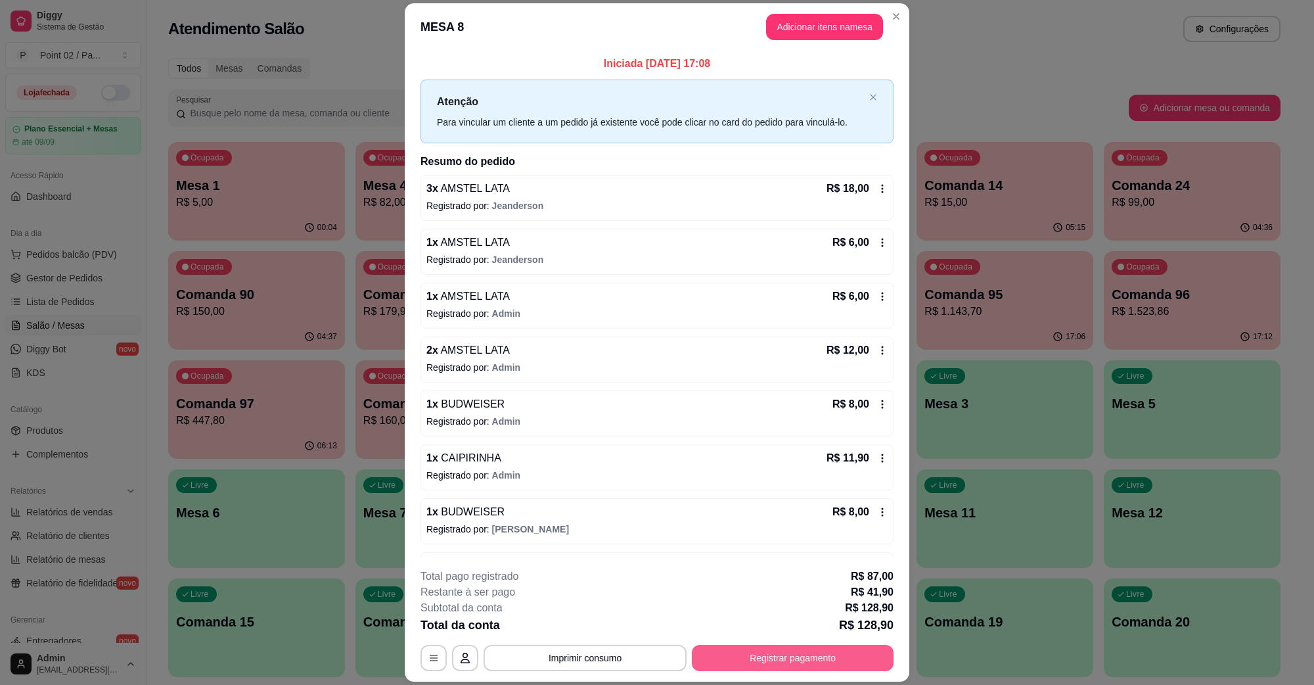
click at [759, 658] on button "Registrar pagamento" at bounding box center [793, 658] width 202 height 26
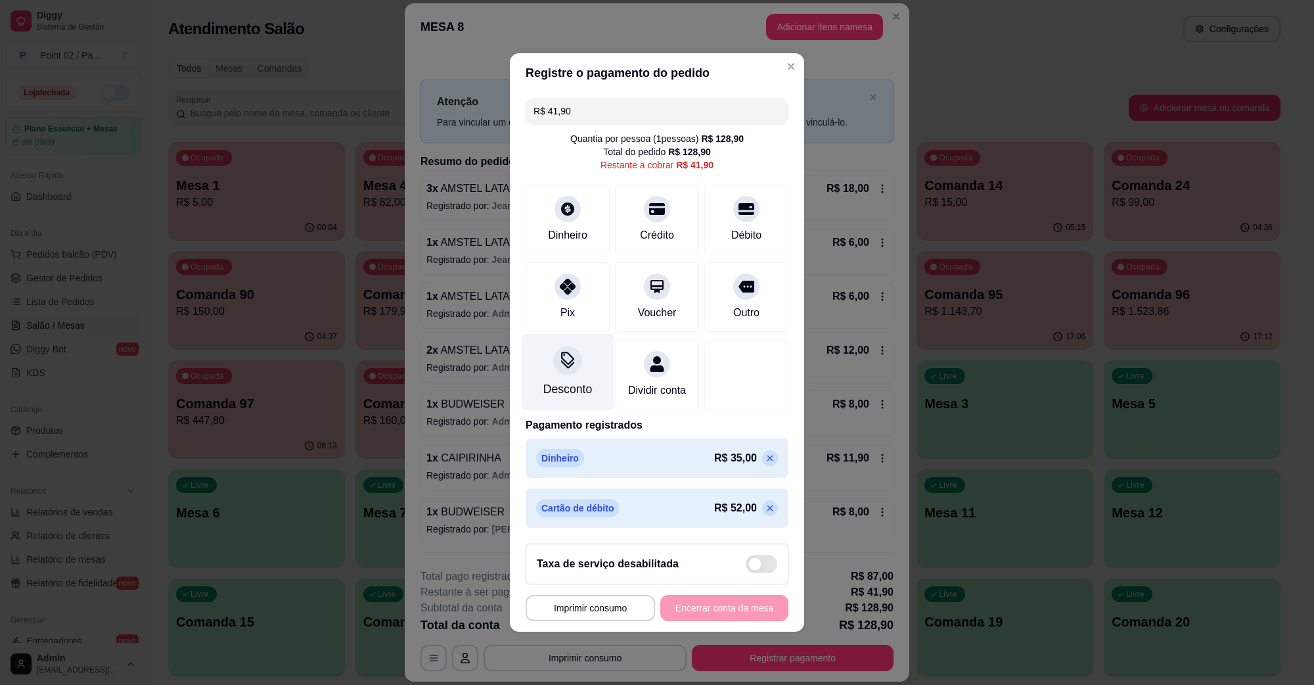
click at [581, 351] on div "Desconto" at bounding box center [568, 372] width 93 height 77
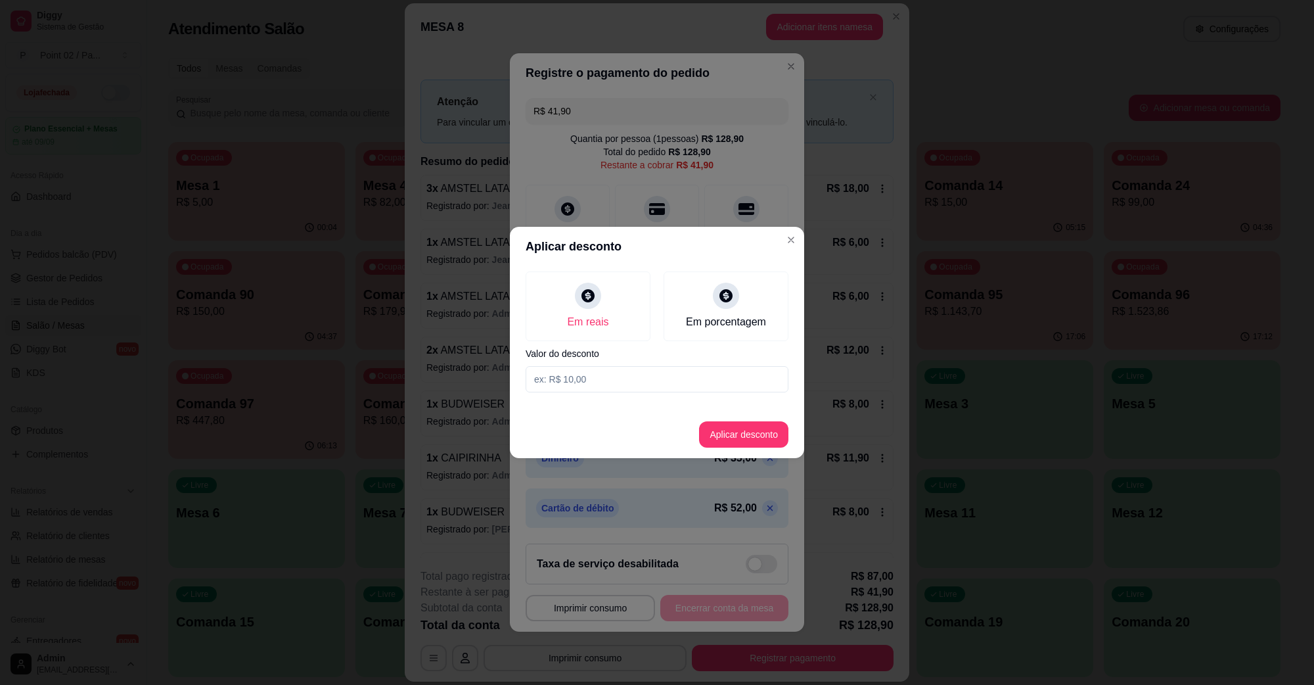
click at [583, 382] on input at bounding box center [657, 379] width 263 height 26
type input "41,90"
click at [746, 444] on button "Aplicar desconto" at bounding box center [744, 435] width 86 height 26
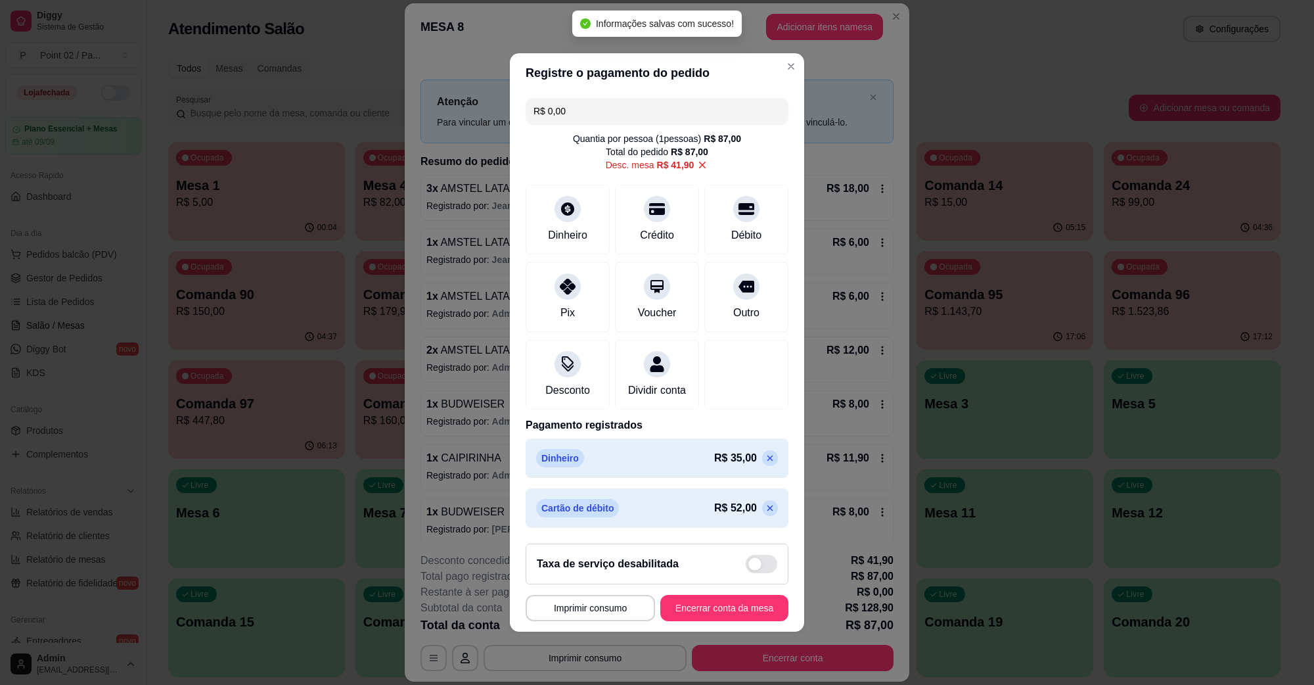
type input "R$ 0,00"
click at [727, 608] on button "Encerrar conta da mesa" at bounding box center [724, 608] width 124 height 26
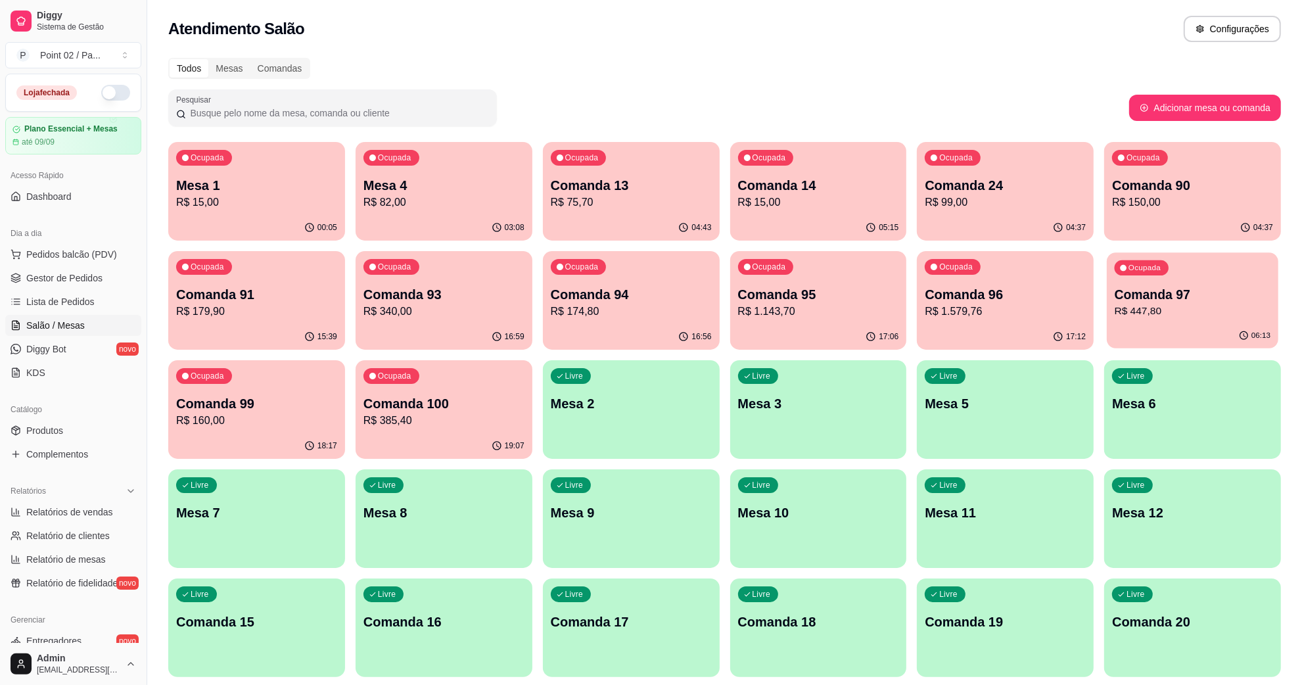
click at [1164, 313] on p "R$ 447,80" at bounding box center [1192, 311] width 156 height 15
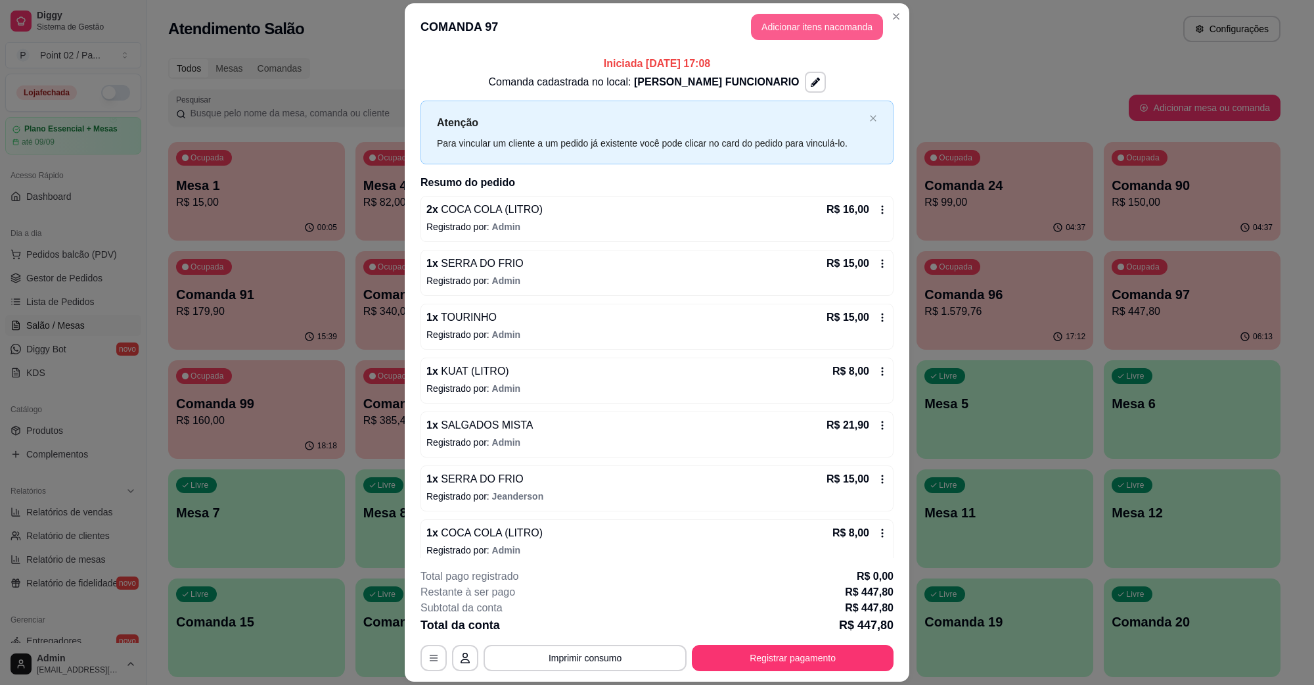
click at [841, 27] on button "Adicionar itens na comanda" at bounding box center [817, 27] width 132 height 26
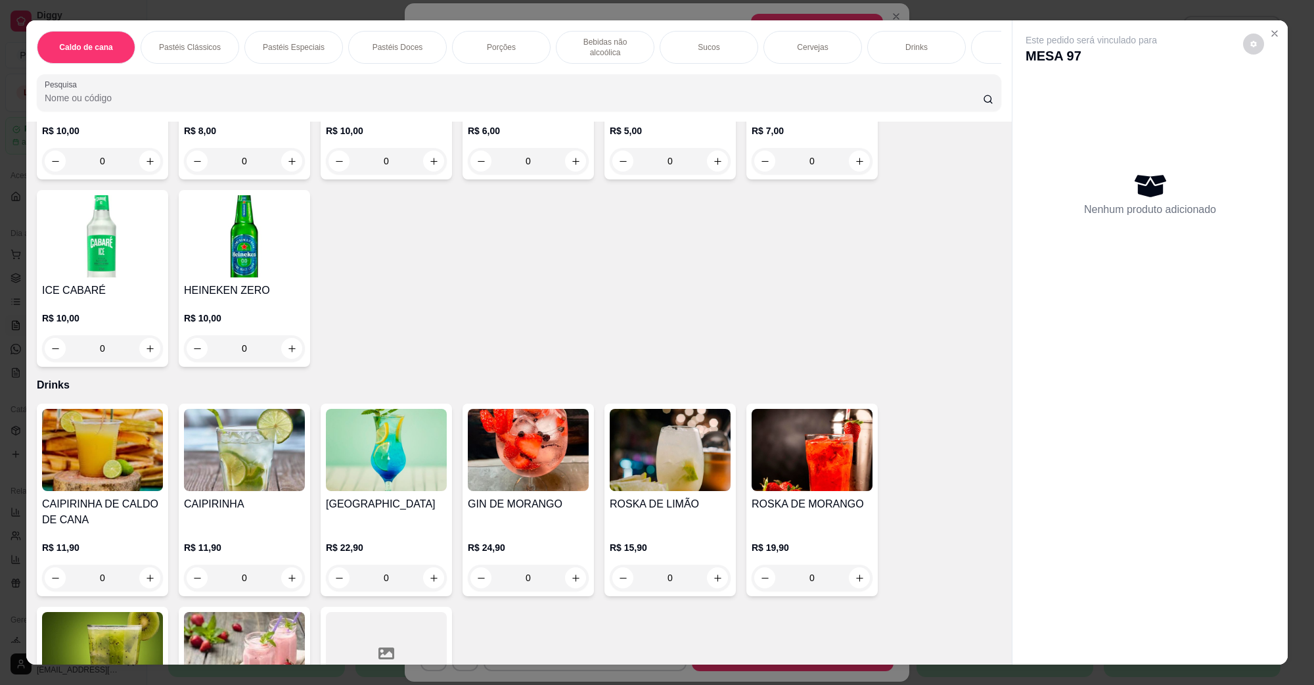
scroll to position [2957, 0]
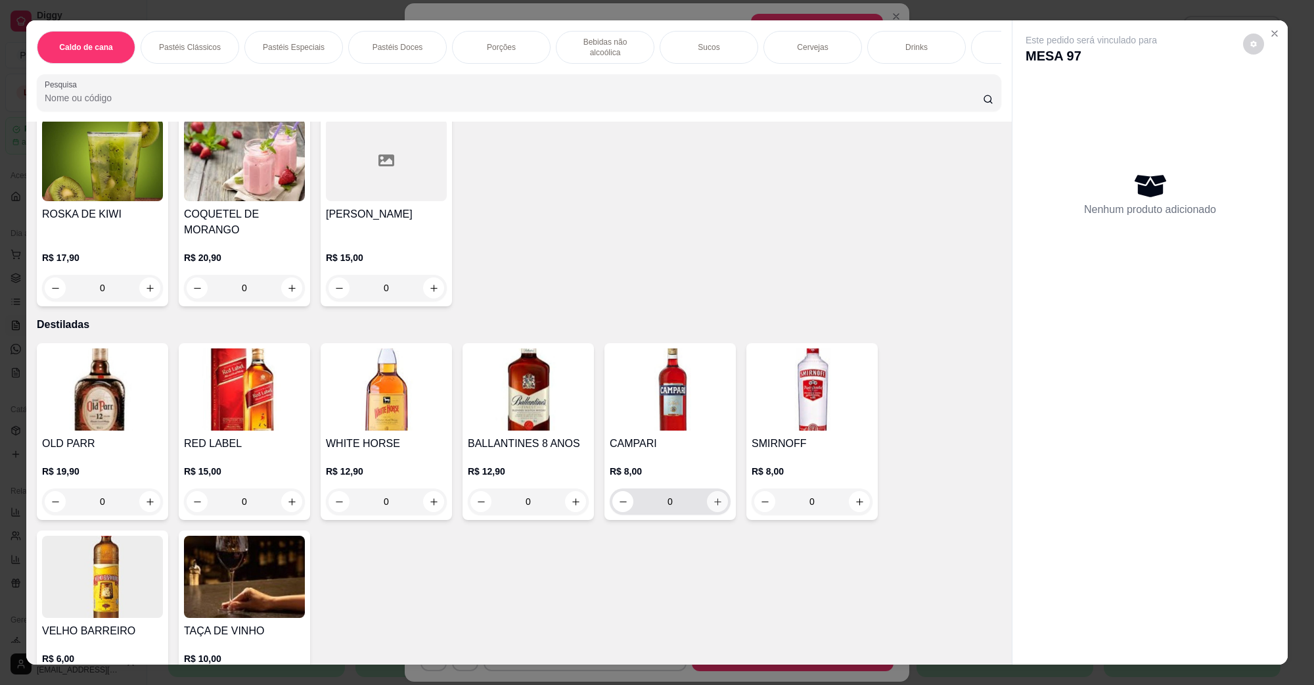
click at [715, 497] on icon "increase-product-quantity" at bounding box center [718, 502] width 10 height 10
click at [715, 491] on button "increase-product-quantity" at bounding box center [717, 501] width 21 height 21
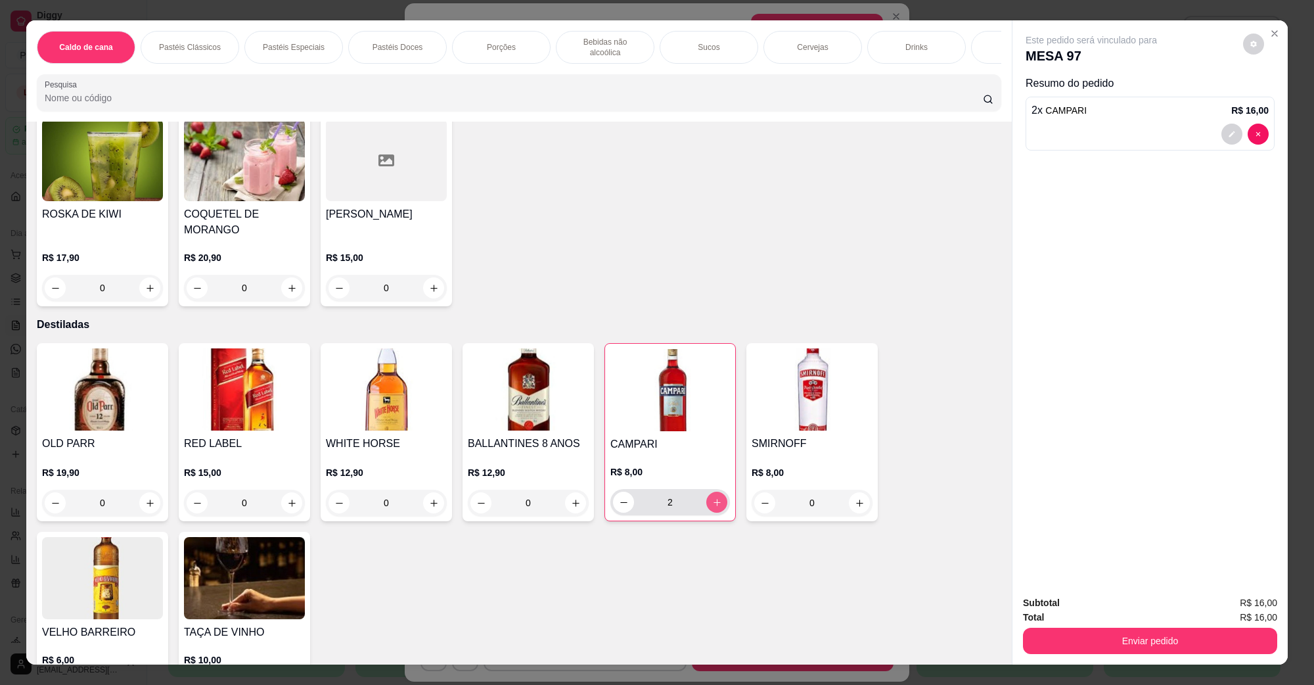
type input "2"
click at [1097, 648] on button "Enviar pedido" at bounding box center [1150, 640] width 254 height 26
click at [1095, 620] on button "Não registrar e enviar pedido" at bounding box center [1105, 608] width 133 height 24
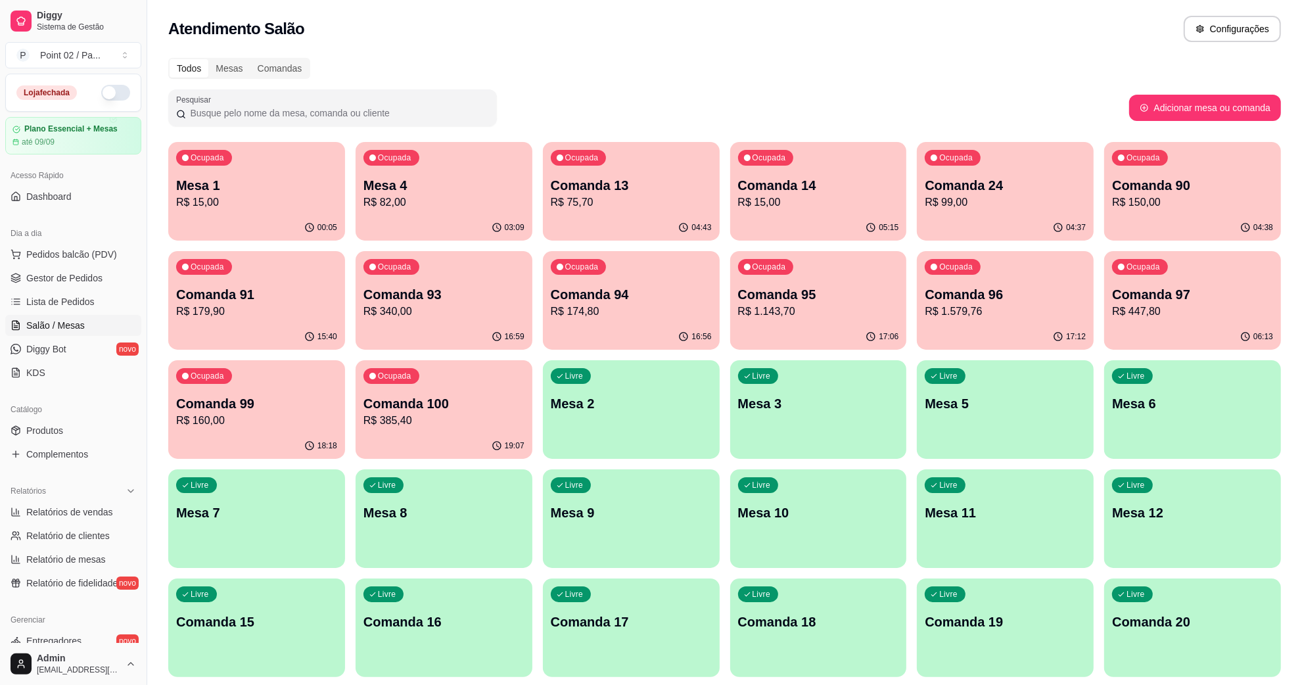
click at [373, 212] on div "Ocupada Mesa 4 R$ 82,00" at bounding box center [443, 178] width 177 height 73
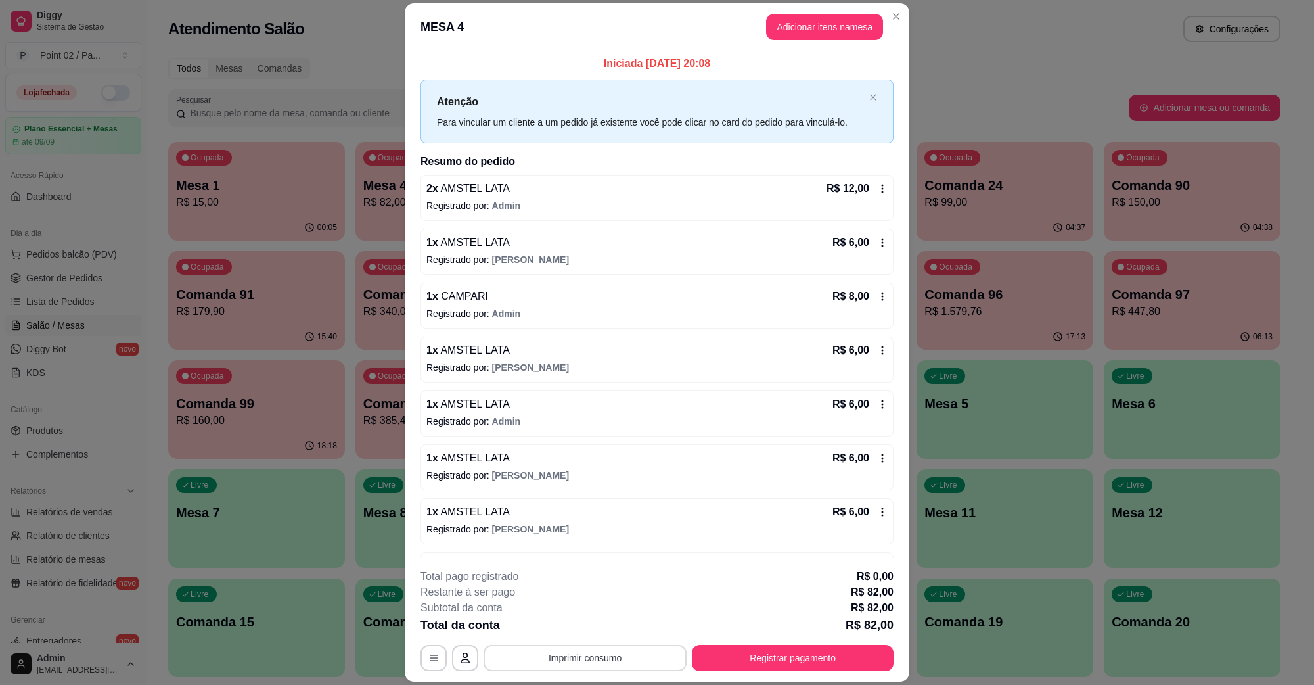
click at [589, 666] on button "Imprimir consumo" at bounding box center [585, 658] width 203 height 26
click at [601, 631] on button "IMPRESSORA" at bounding box center [582, 627] width 95 height 21
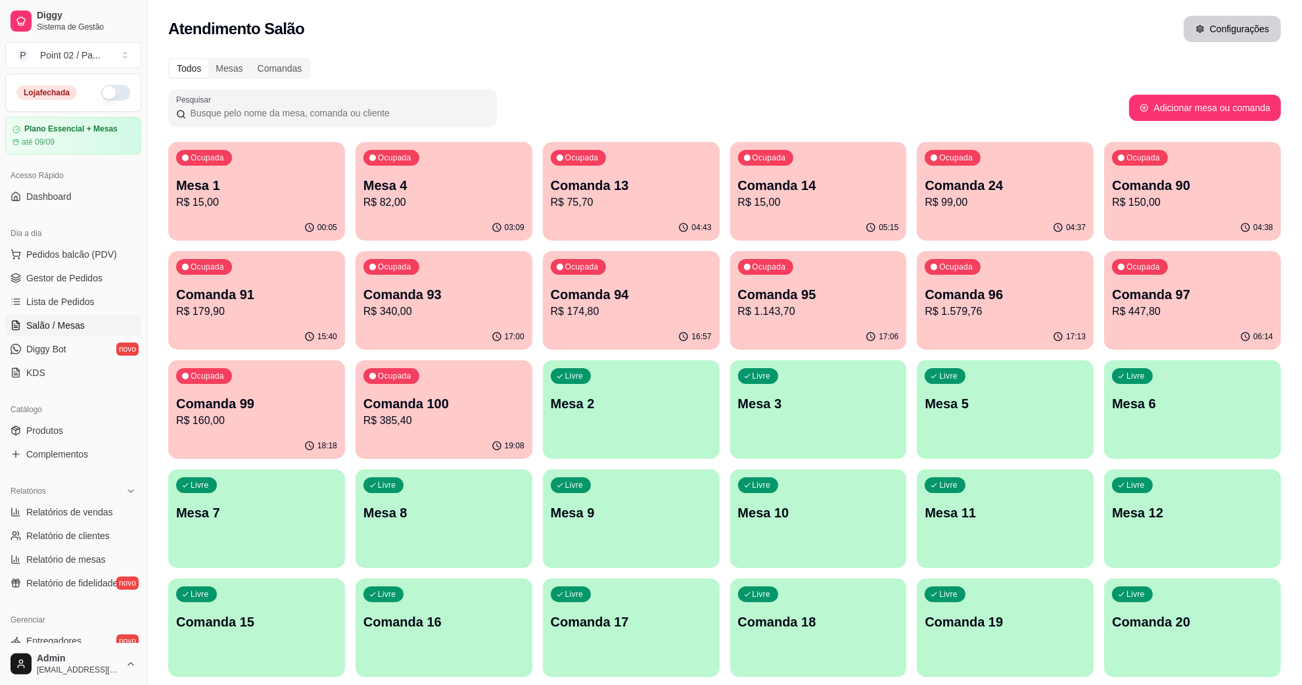
click at [1221, 35] on button "Configurações" at bounding box center [1231, 29] width 97 height 26
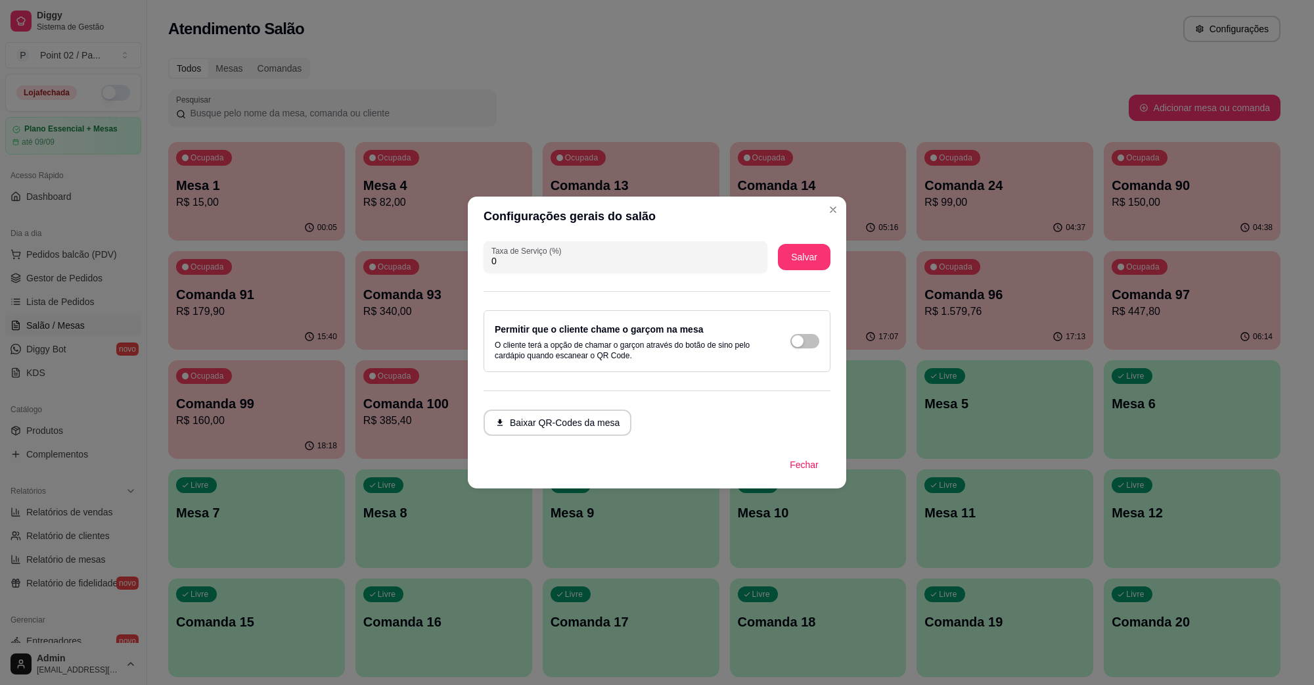
click at [685, 261] on input "0" at bounding box center [625, 260] width 268 height 13
type input "555"
click at [795, 244] on button "Salvar" at bounding box center [804, 257] width 51 height 26
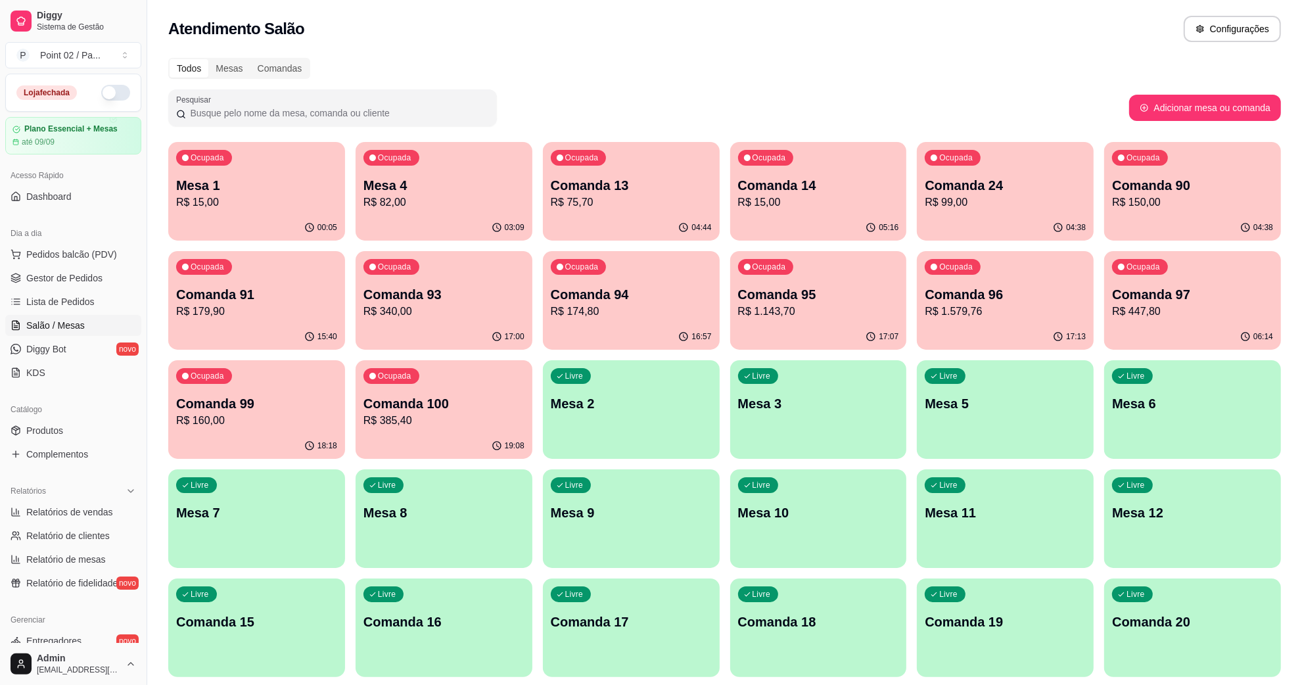
click at [254, 223] on div "00:05" at bounding box center [256, 228] width 177 height 26
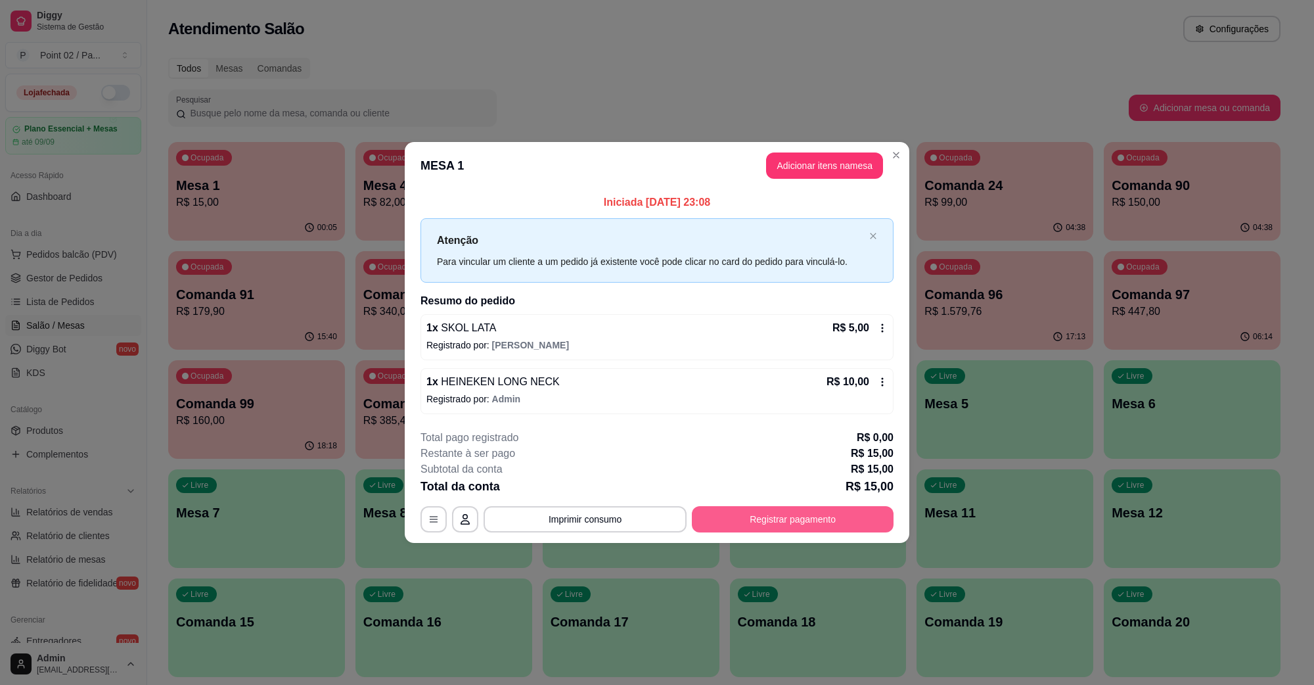
click at [750, 509] on button "Registrar pagamento" at bounding box center [793, 519] width 202 height 26
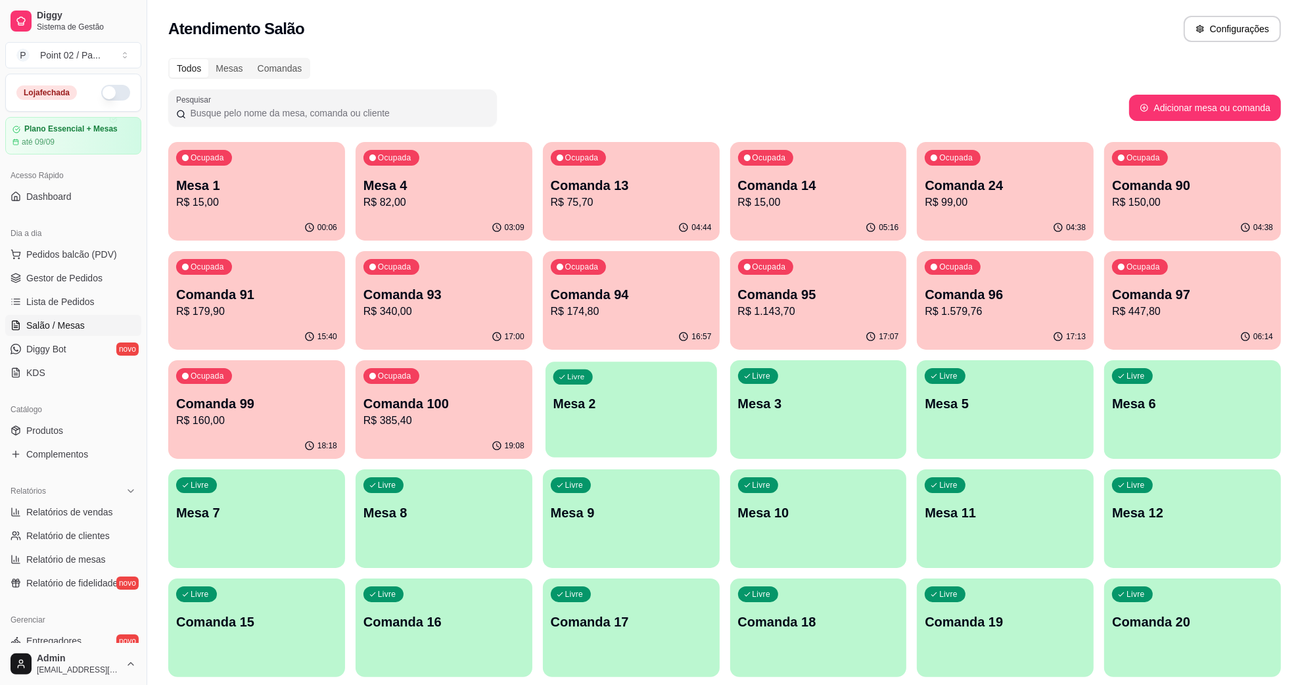
click at [632, 426] on div "Livre Mesa 2" at bounding box center [630, 401] width 171 height 80
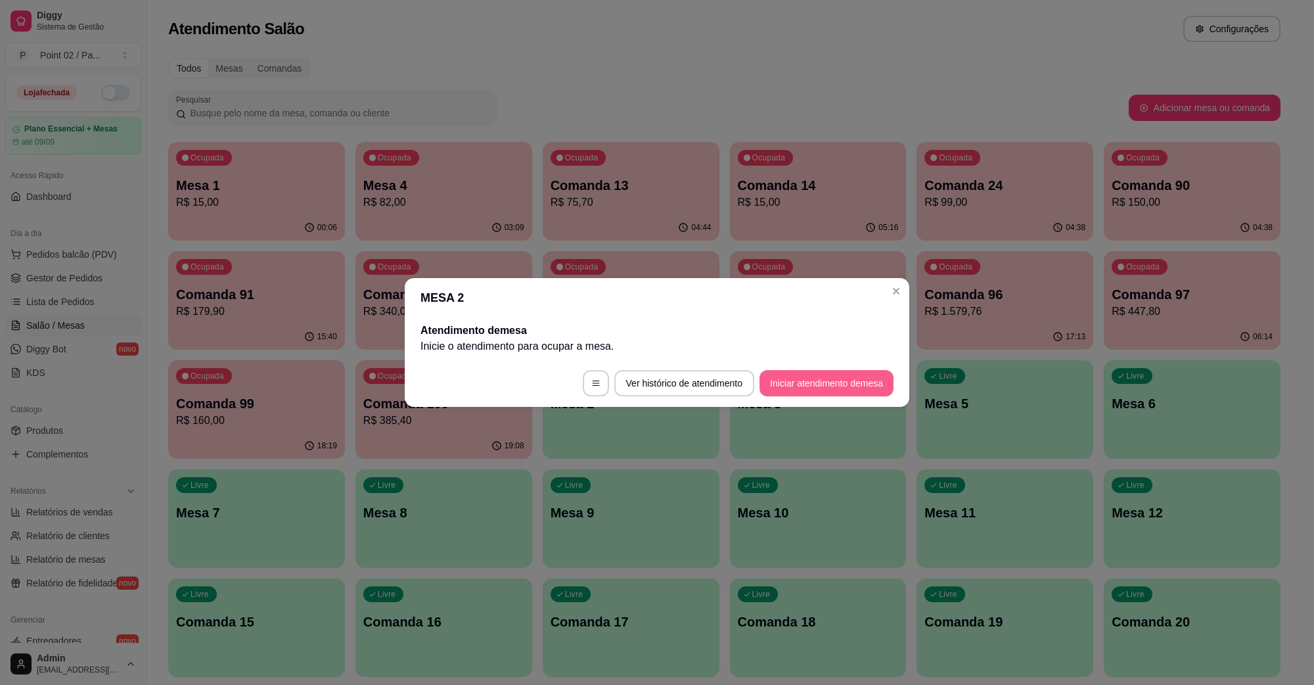
click at [811, 371] on button "Iniciar atendimento de mesa" at bounding box center [826, 383] width 134 height 26
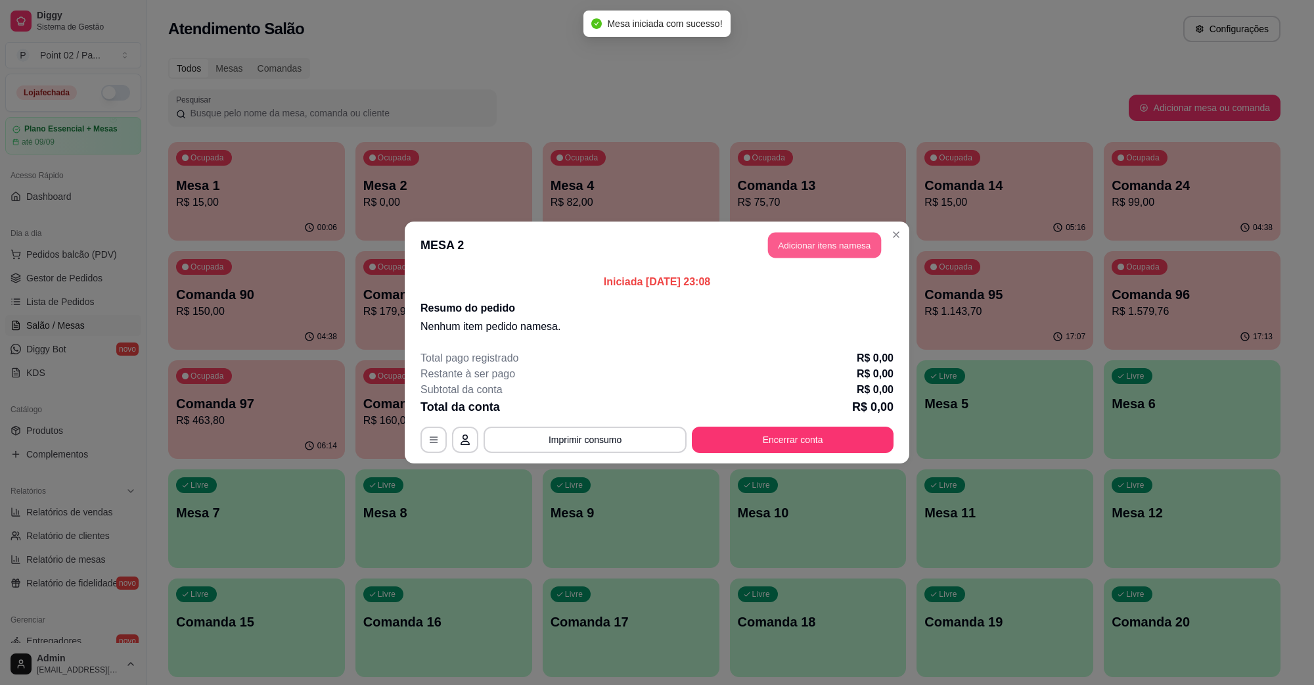
click at [819, 247] on button "Adicionar itens na mesa" at bounding box center [824, 246] width 113 height 26
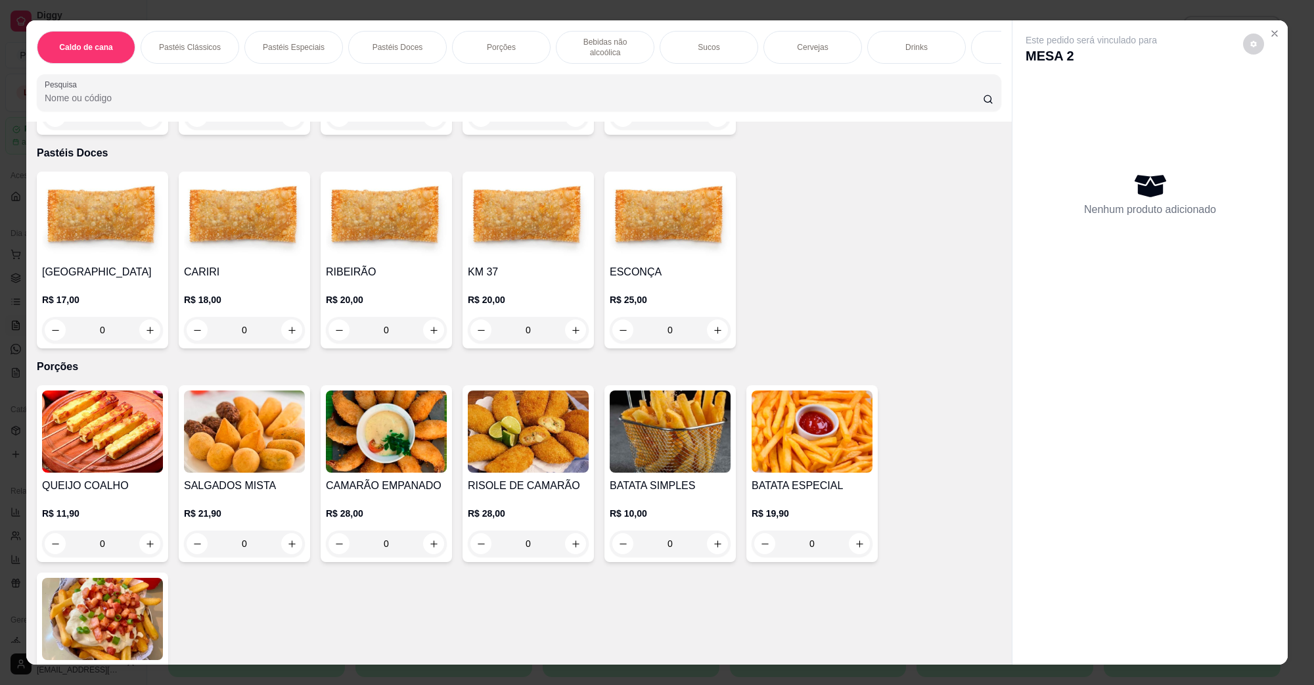
scroll to position [739, 0]
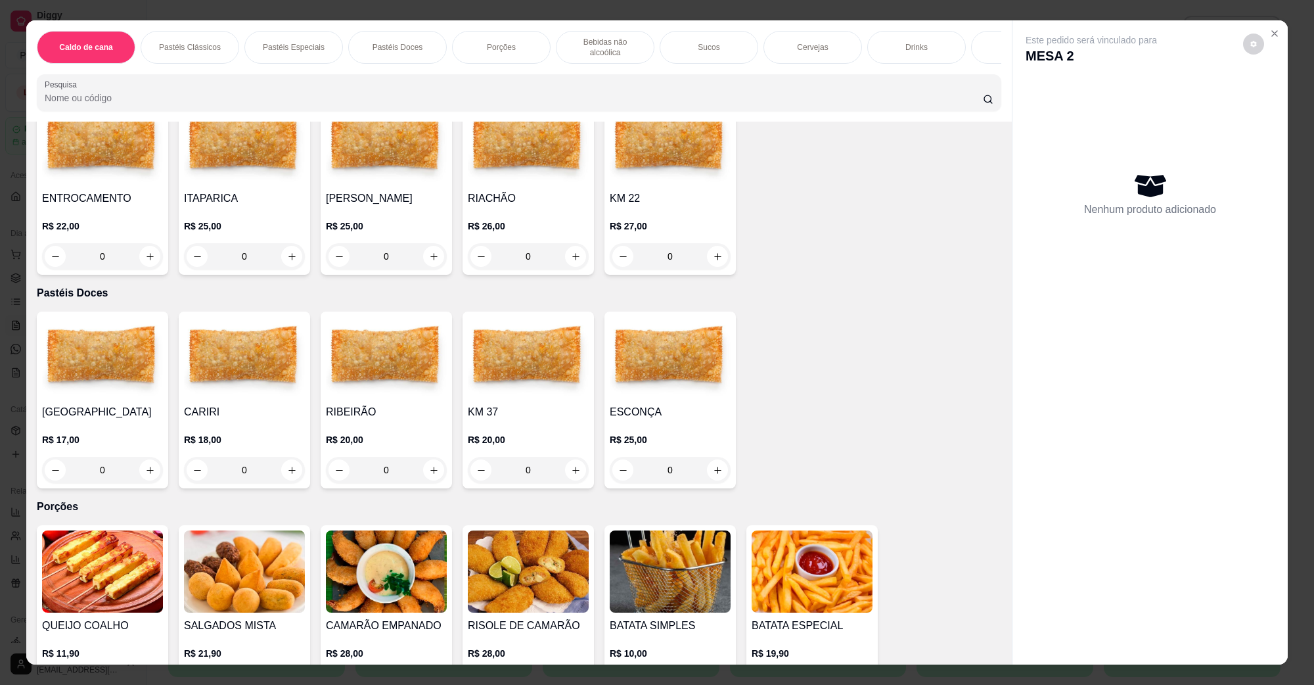
click at [419, 347] on img at bounding box center [386, 358] width 121 height 82
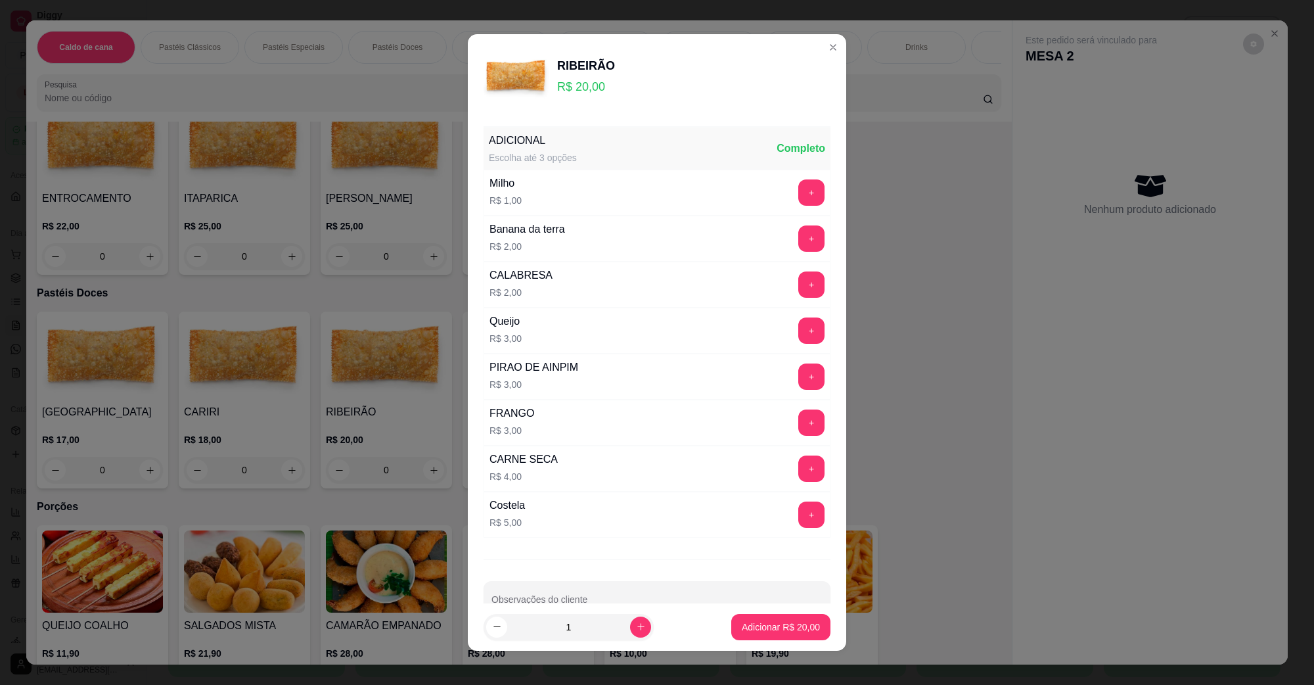
click at [803, 489] on div "ADICIONAL Escolha até 3 opções Completo Milho R$ 1,00 + Banana da terra R$ 2,00…" at bounding box center [657, 362] width 378 height 482
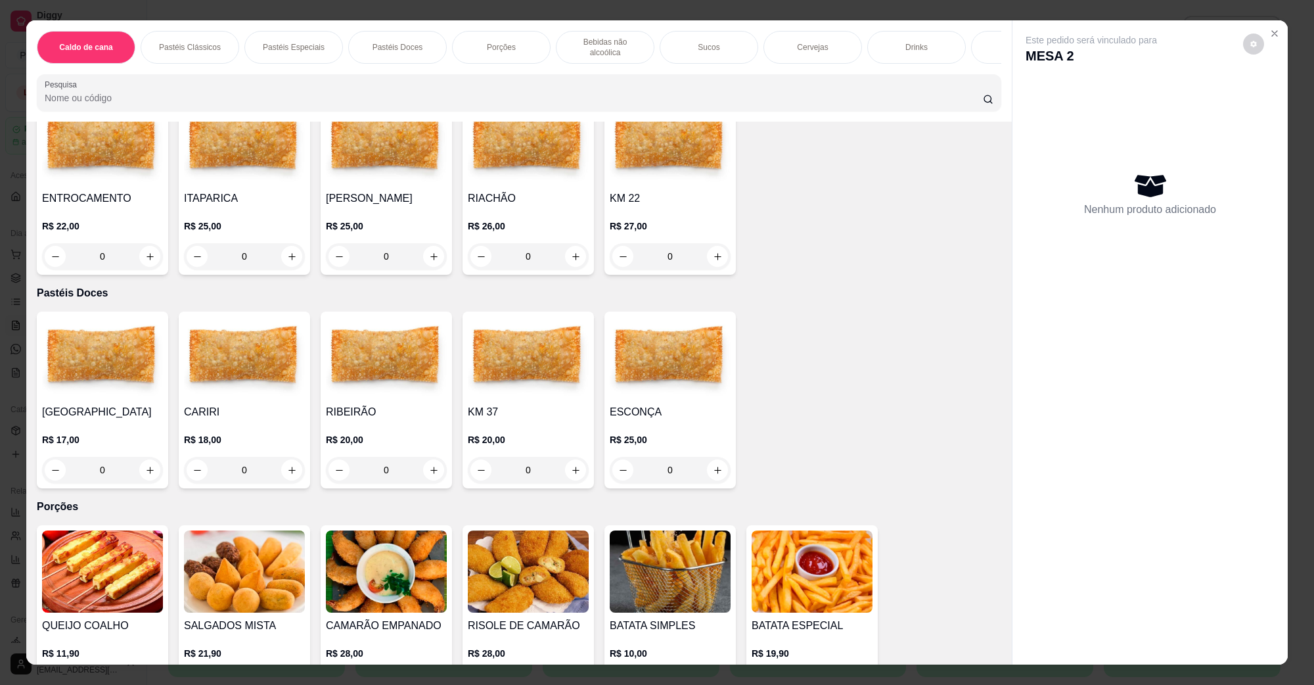
click at [681, 369] on img at bounding box center [670, 358] width 121 height 82
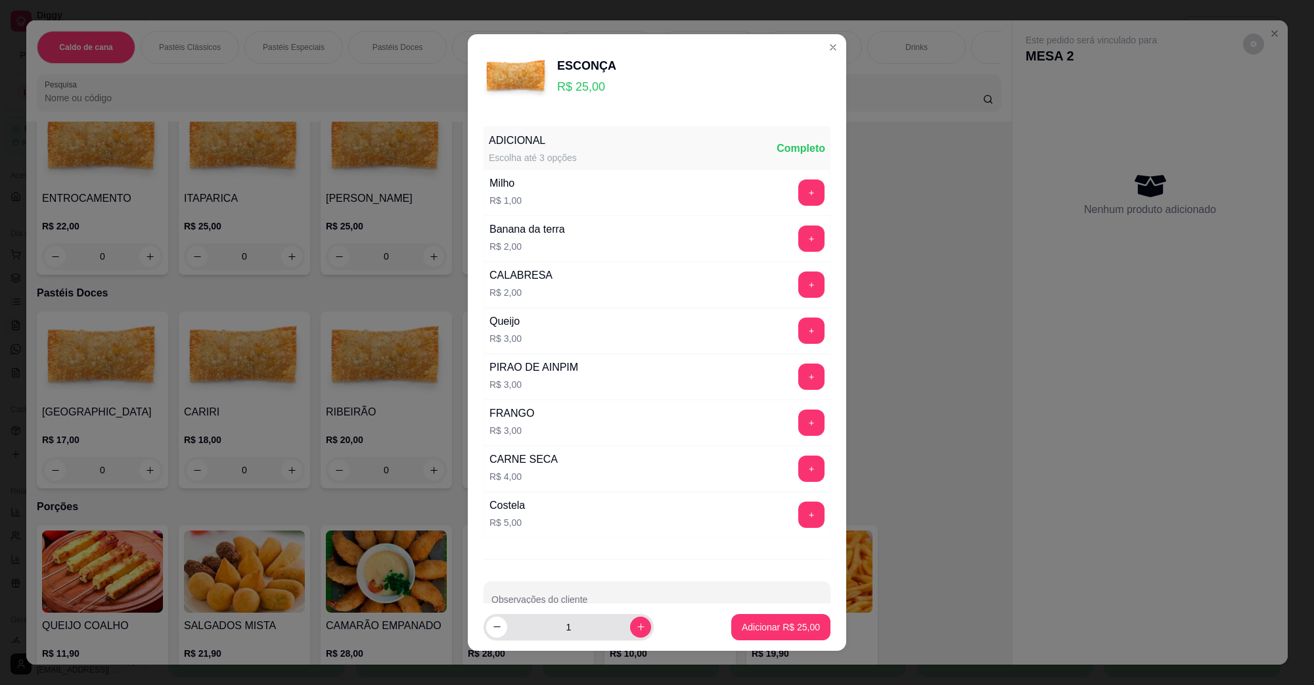
click at [632, 632] on button "increase-product-quantity" at bounding box center [640, 626] width 21 height 21
click at [630, 631] on button "increase-product-quantity" at bounding box center [640, 626] width 21 height 21
click at [630, 629] on button "increase-product-quantity" at bounding box center [640, 626] width 20 height 20
click at [630, 628] on button "increase-product-quantity" at bounding box center [640, 626] width 20 height 20
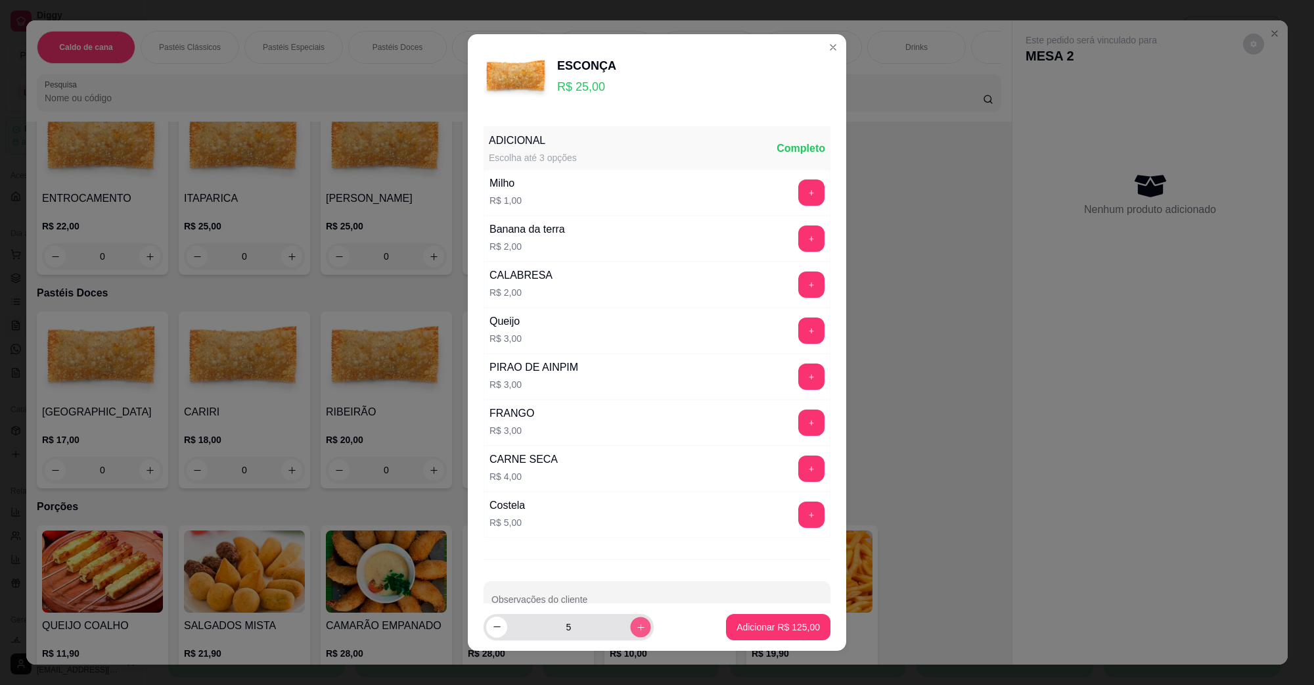
type input "6"
click at [786, 626] on p "Adicionar R$ 150,00" at bounding box center [778, 626] width 81 height 12
type input "6"
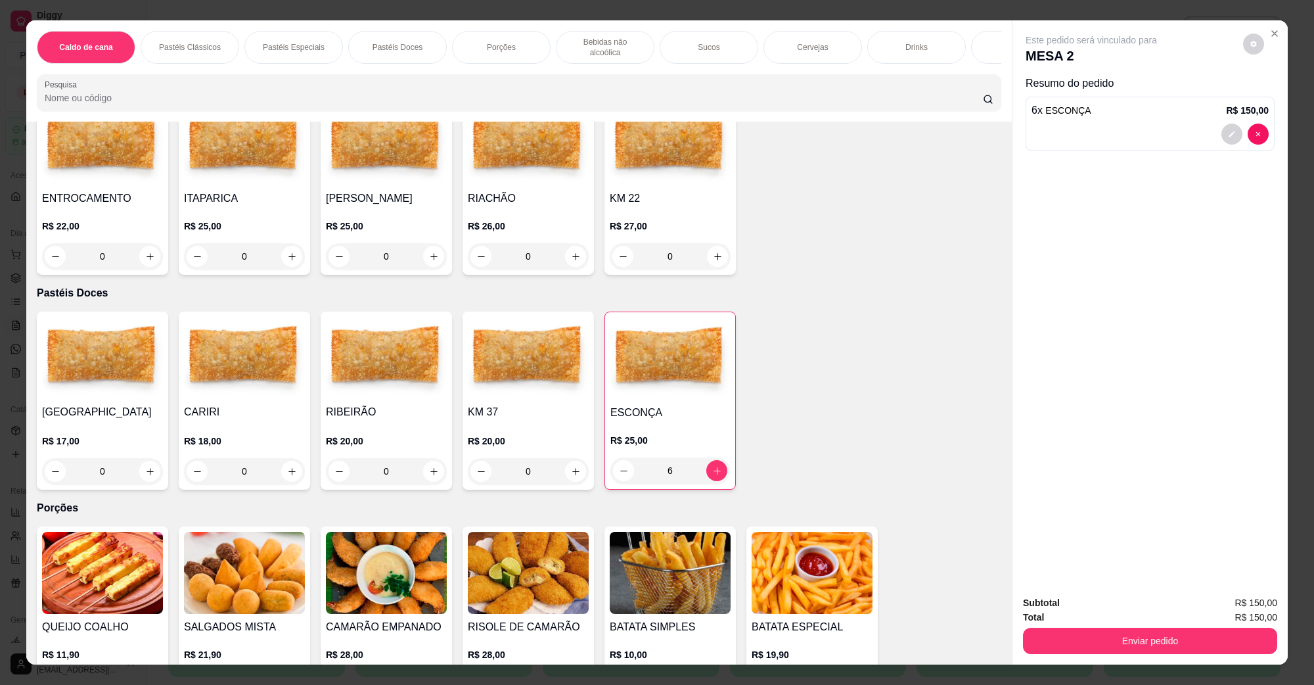
click at [1023, 652] on div "Enviar pedido" at bounding box center [1150, 639] width 254 height 30
click at [1033, 645] on button "Enviar pedido" at bounding box center [1150, 640] width 246 height 26
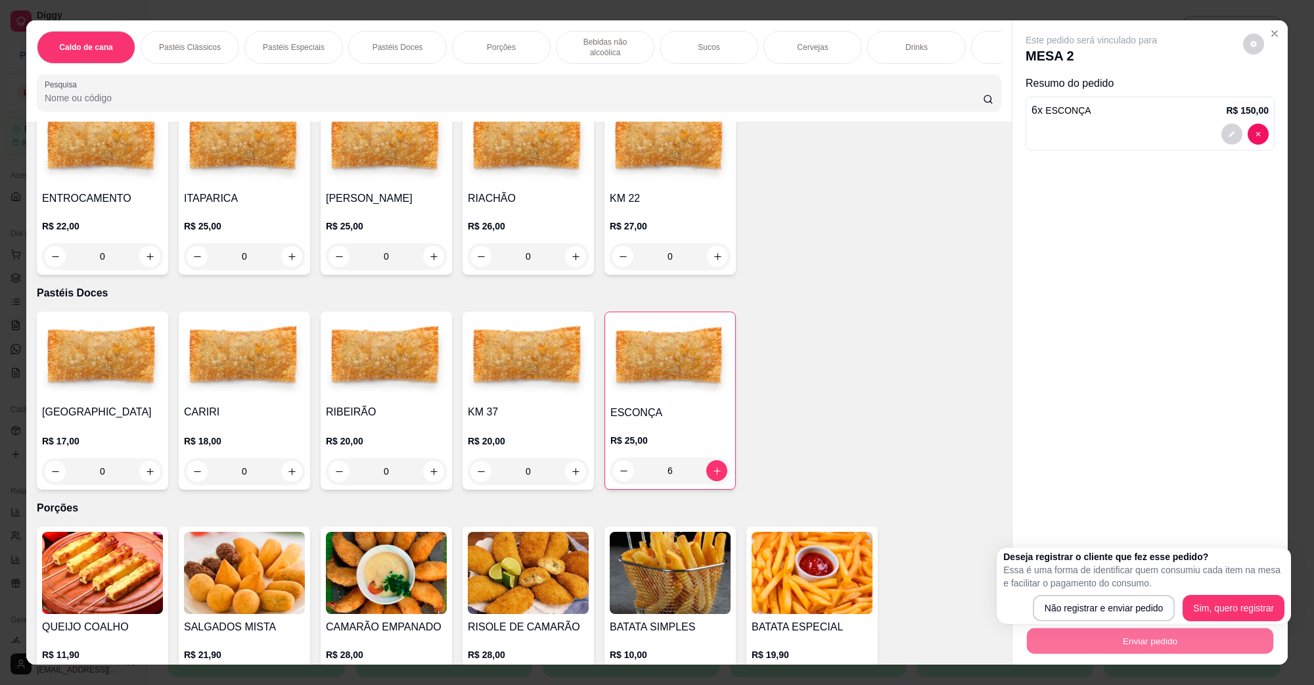
click at [622, 468] on div "6" at bounding box center [670, 470] width 120 height 26
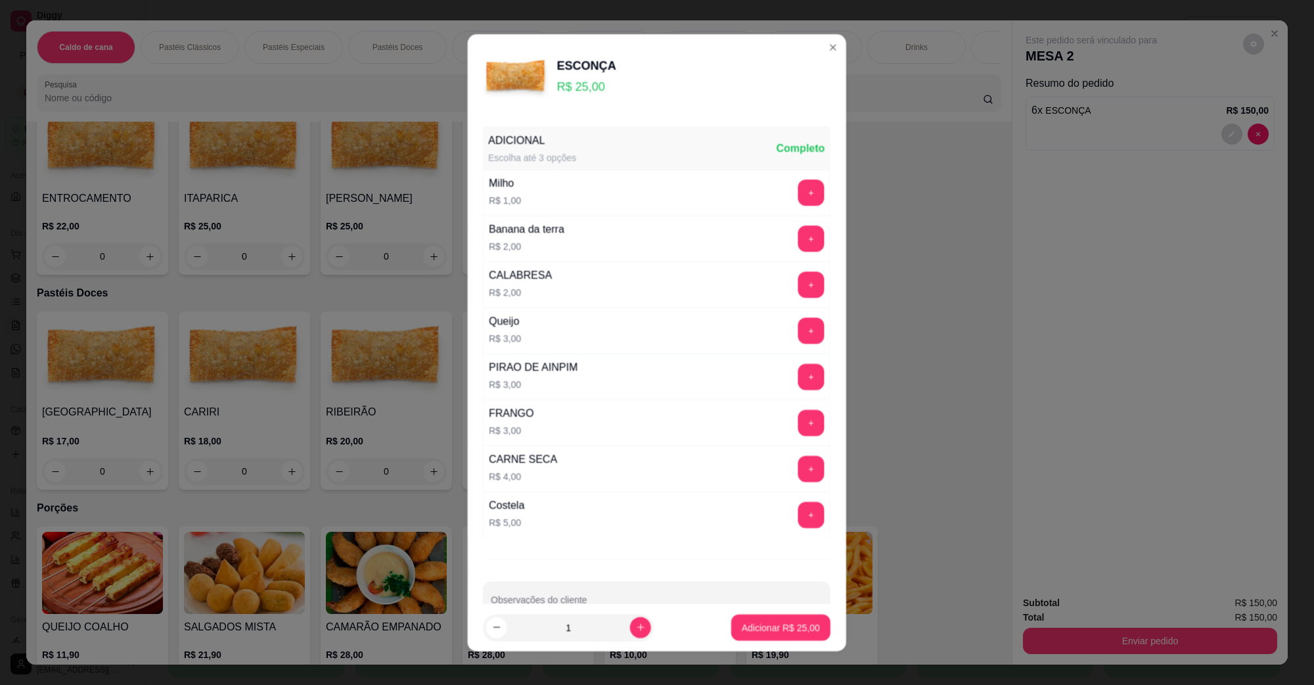
click at [618, 451] on div "CARNE SECA R$ 4,00 +" at bounding box center [657, 468] width 347 height 46
click at [636, 622] on icon "increase-product-quantity" at bounding box center [641, 627] width 10 height 10
type input "4"
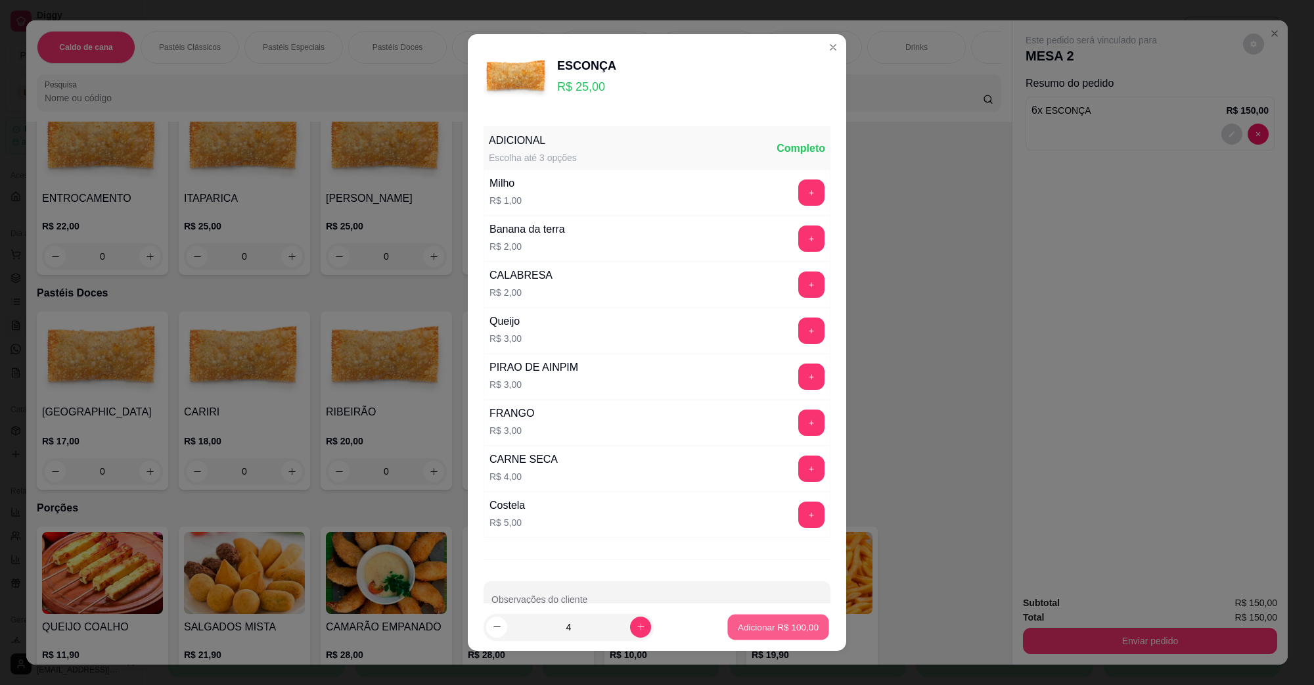
click at [738, 633] on p "Adicionar R$ 100,00" at bounding box center [778, 626] width 81 height 12
type input "10"
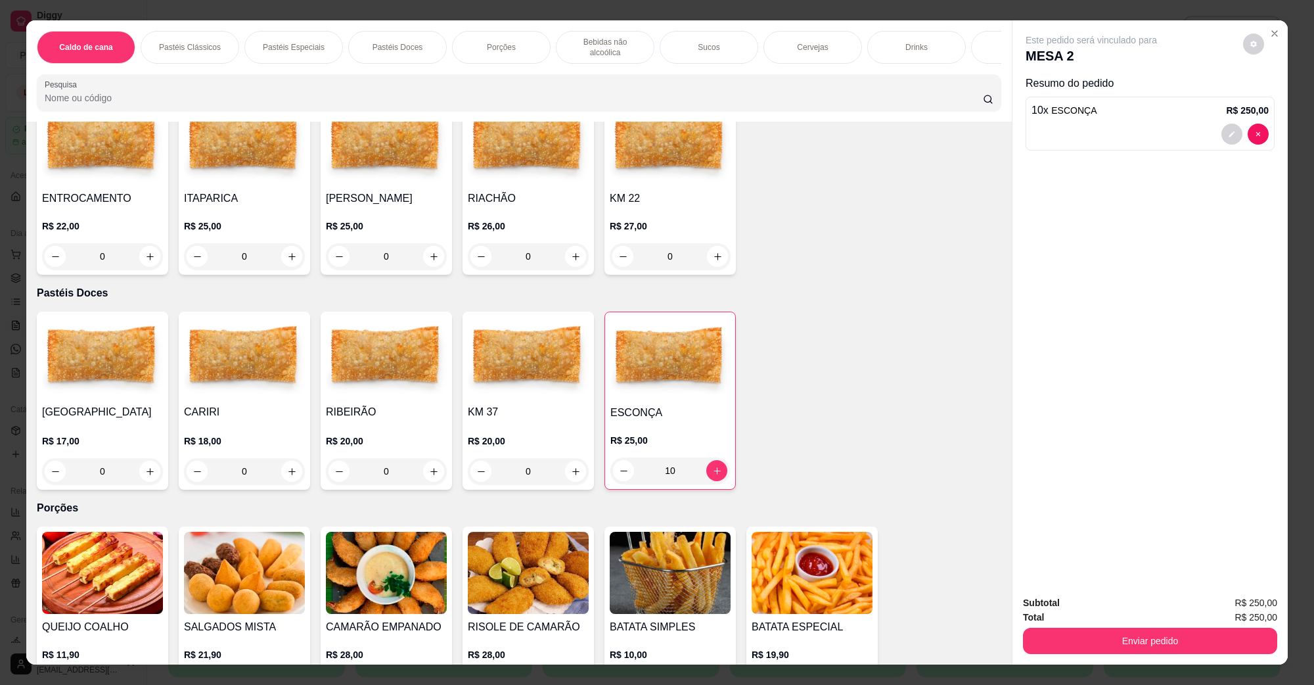
click at [1175, 122] on div "10 x ESCONÇA R$ 250,00" at bounding box center [1150, 124] width 249 height 54
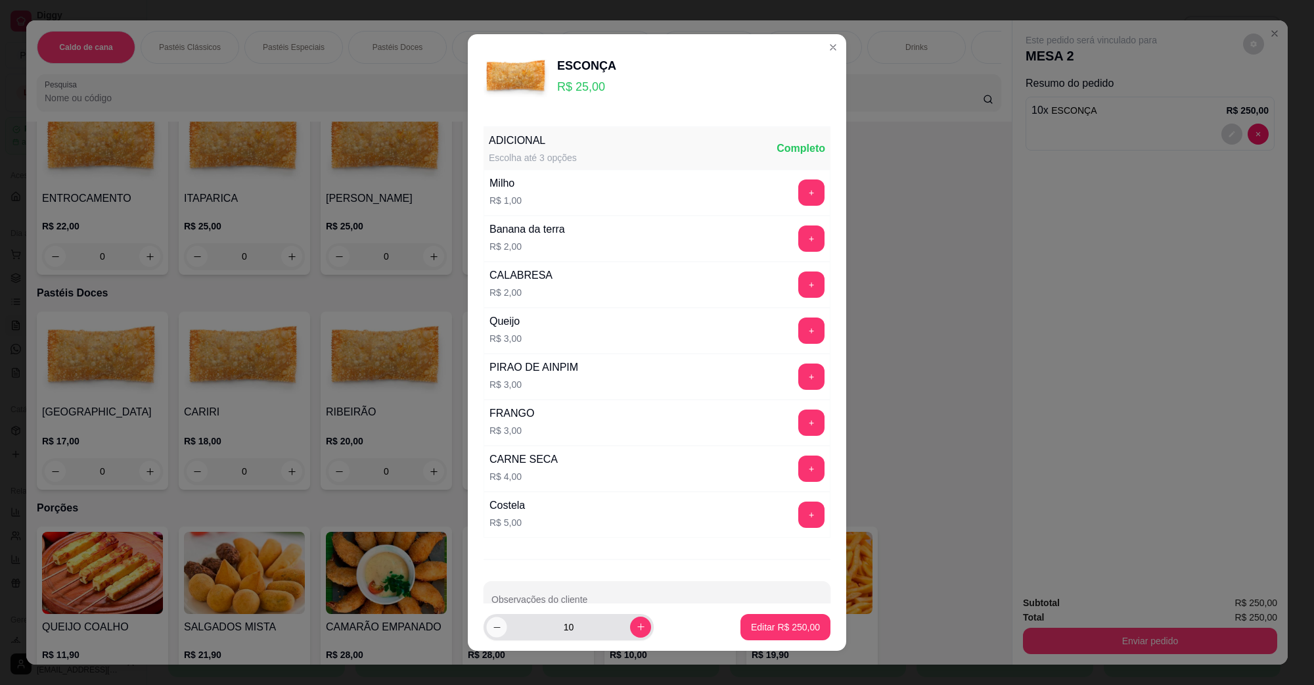
click at [496, 629] on button "decrease-product-quantity" at bounding box center [496, 626] width 20 height 20
click at [496, 629] on button "decrease-product-quantity" at bounding box center [496, 626] width 21 height 21
click at [496, 629] on button "decrease-product-quantity" at bounding box center [496, 626] width 20 height 20
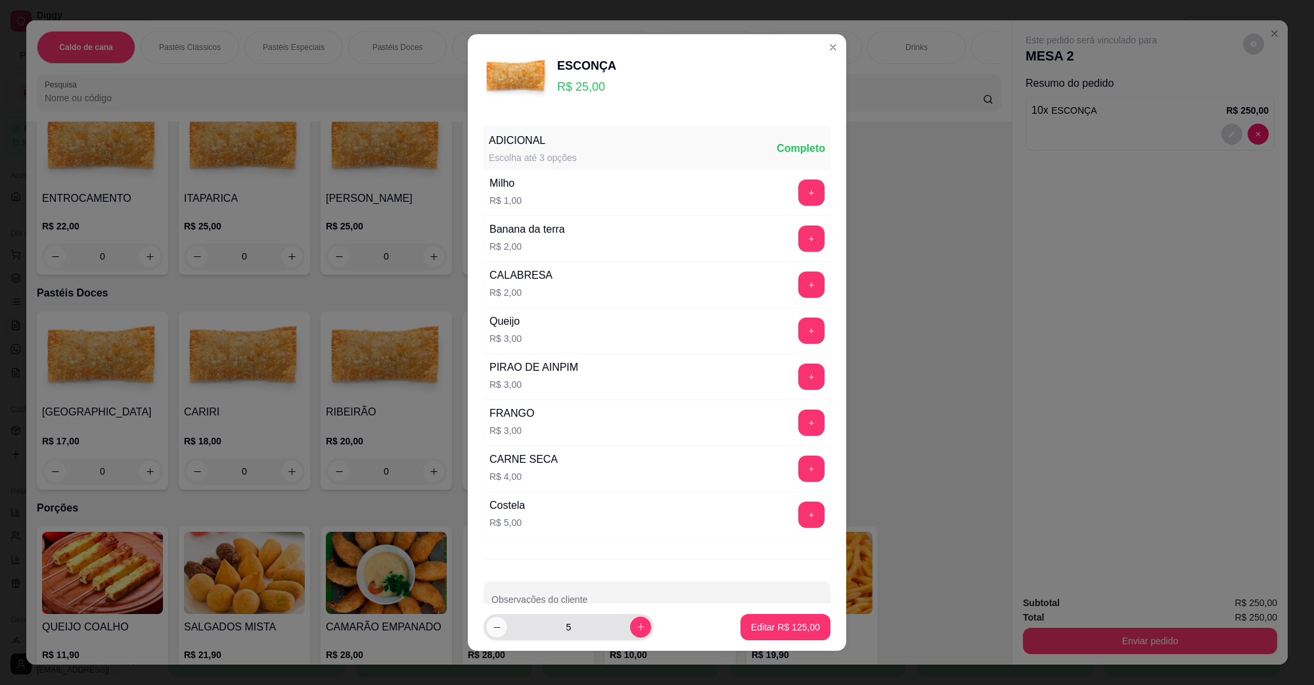
click at [496, 629] on button "decrease-product-quantity" at bounding box center [496, 626] width 20 height 20
type input "4"
click at [808, 622] on button "Editar R$ 100,00" at bounding box center [785, 627] width 90 height 26
type input "4"
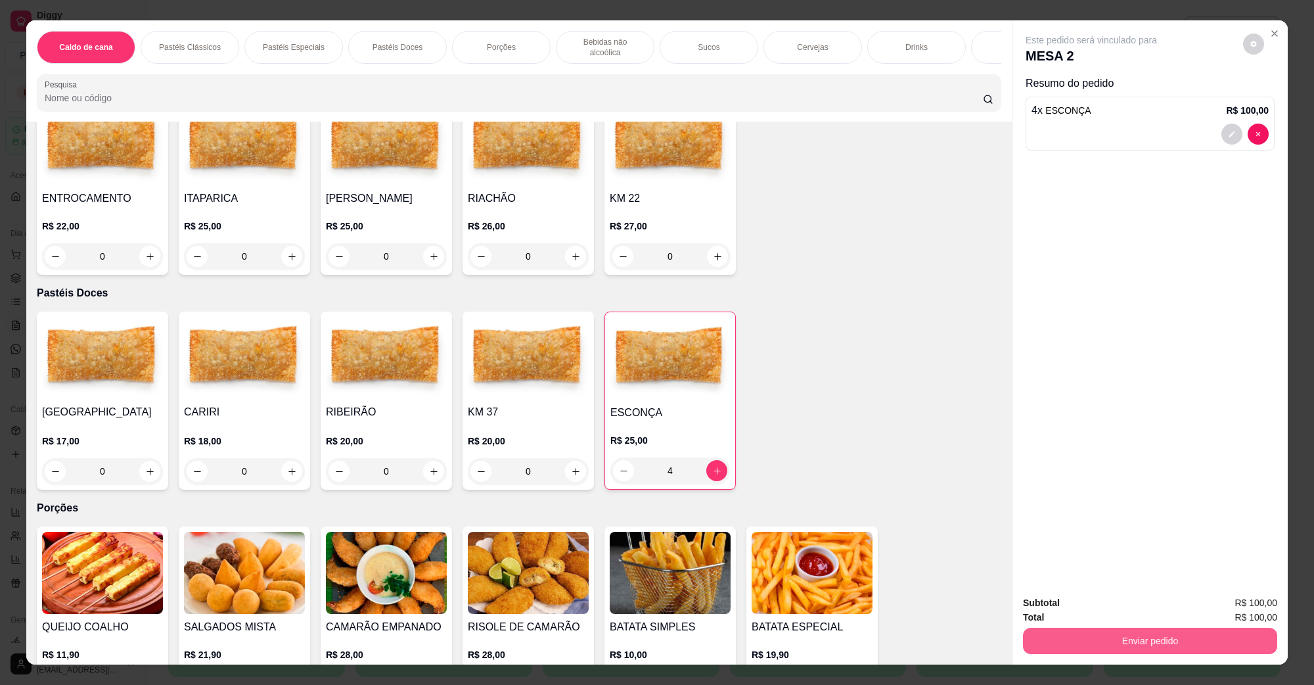
click at [1081, 632] on button "Enviar pedido" at bounding box center [1150, 640] width 254 height 26
click at [1086, 609] on button "Não registrar e enviar pedido" at bounding box center [1105, 608] width 137 height 25
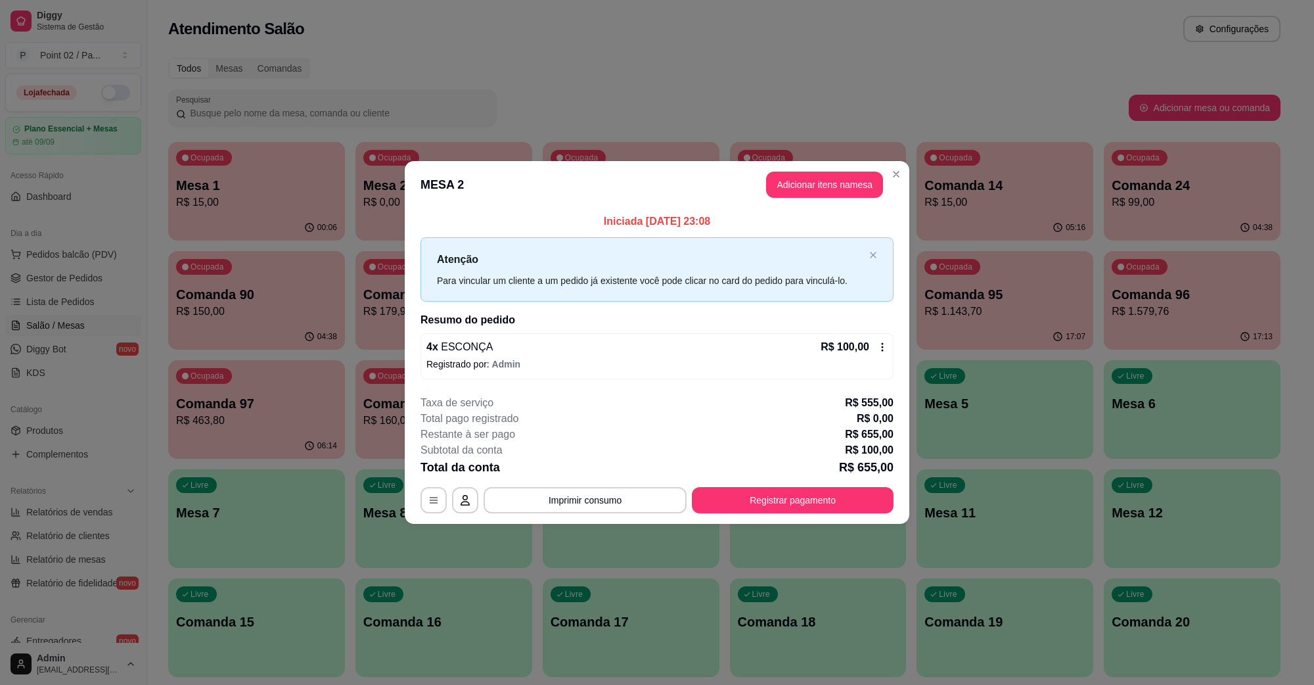
click at [680, 346] on div "4 x ESCONÇA R$ 100,00" at bounding box center [656, 347] width 461 height 16
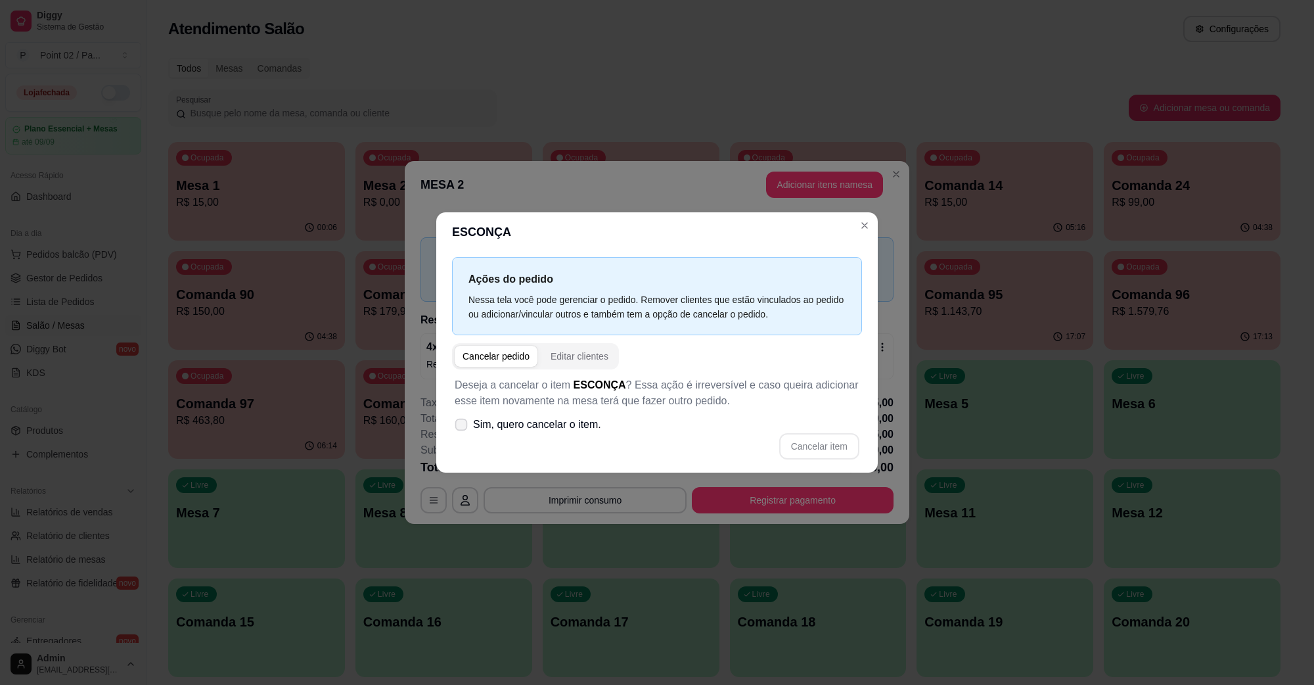
click at [553, 415] on label "Sim, quero cancelar o item." at bounding box center [527, 424] width 157 height 26
click at [463, 427] on input "Sim, quero cancelar o item." at bounding box center [458, 431] width 9 height 9
checkbox input "true"
click at [799, 444] on button "Cancelar item" at bounding box center [819, 447] width 78 height 26
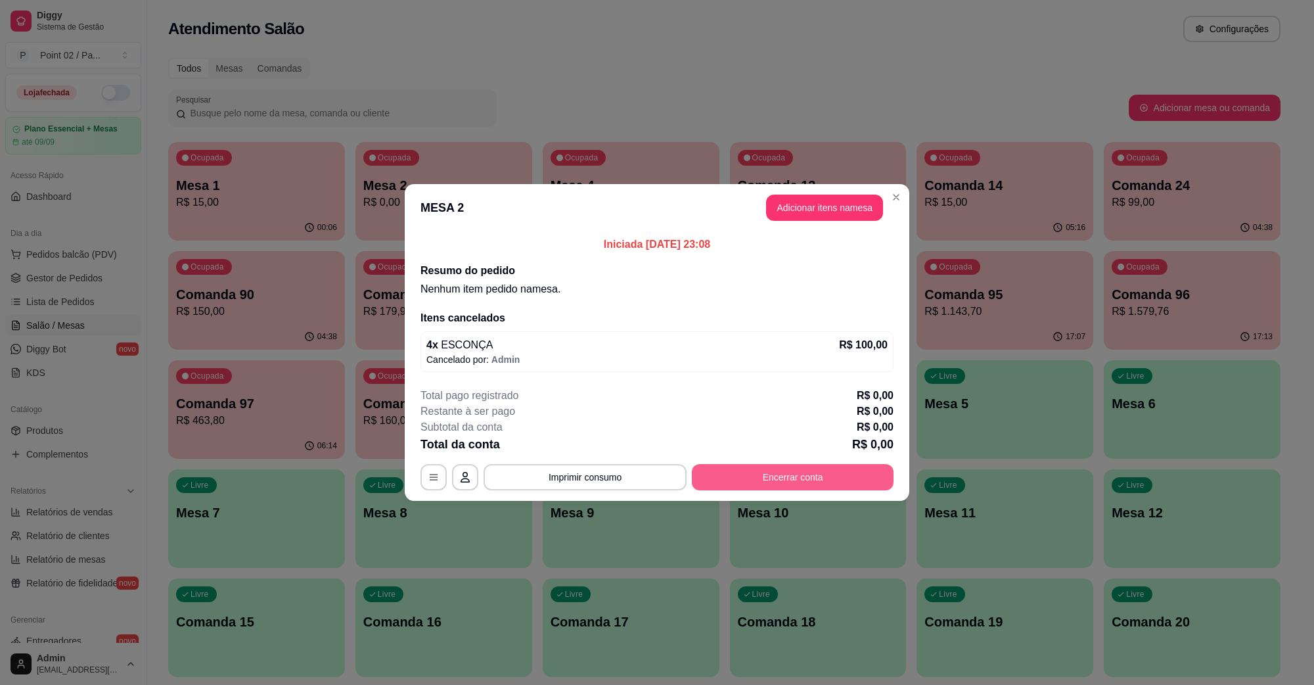
click at [804, 487] on button "Encerrar conta" at bounding box center [793, 477] width 202 height 26
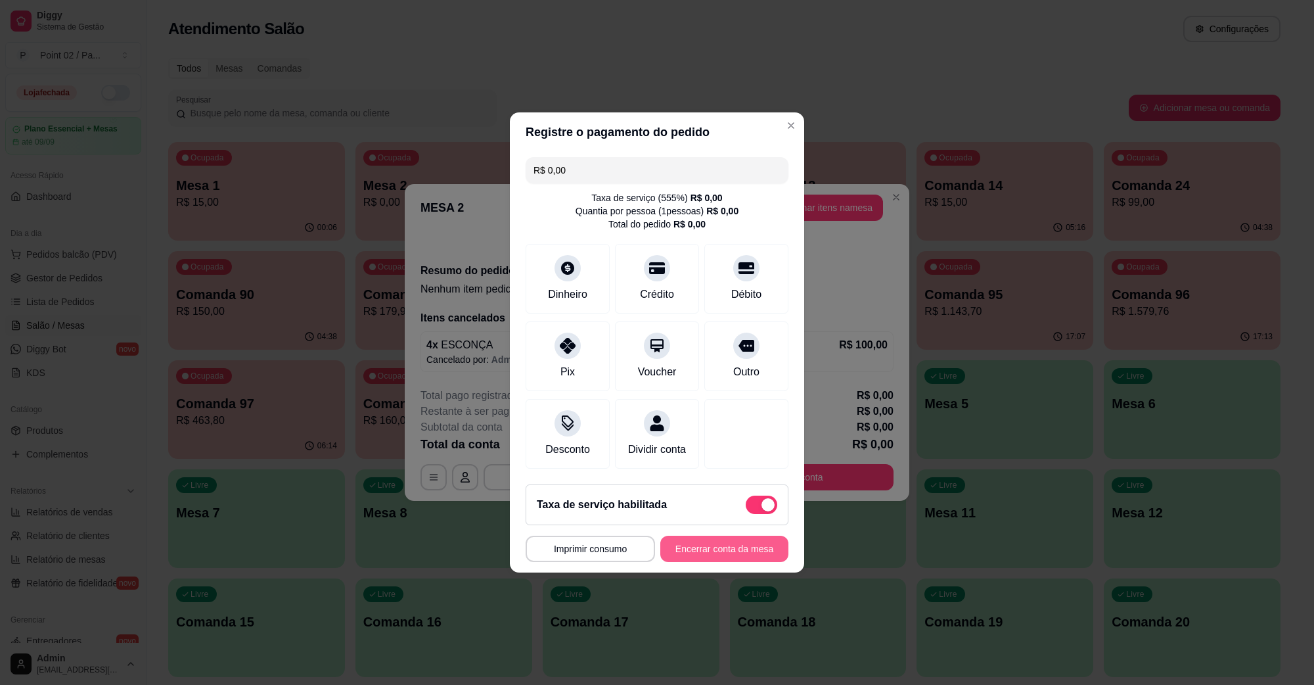
click at [707, 555] on button "Encerrar conta da mesa" at bounding box center [724, 548] width 128 height 26
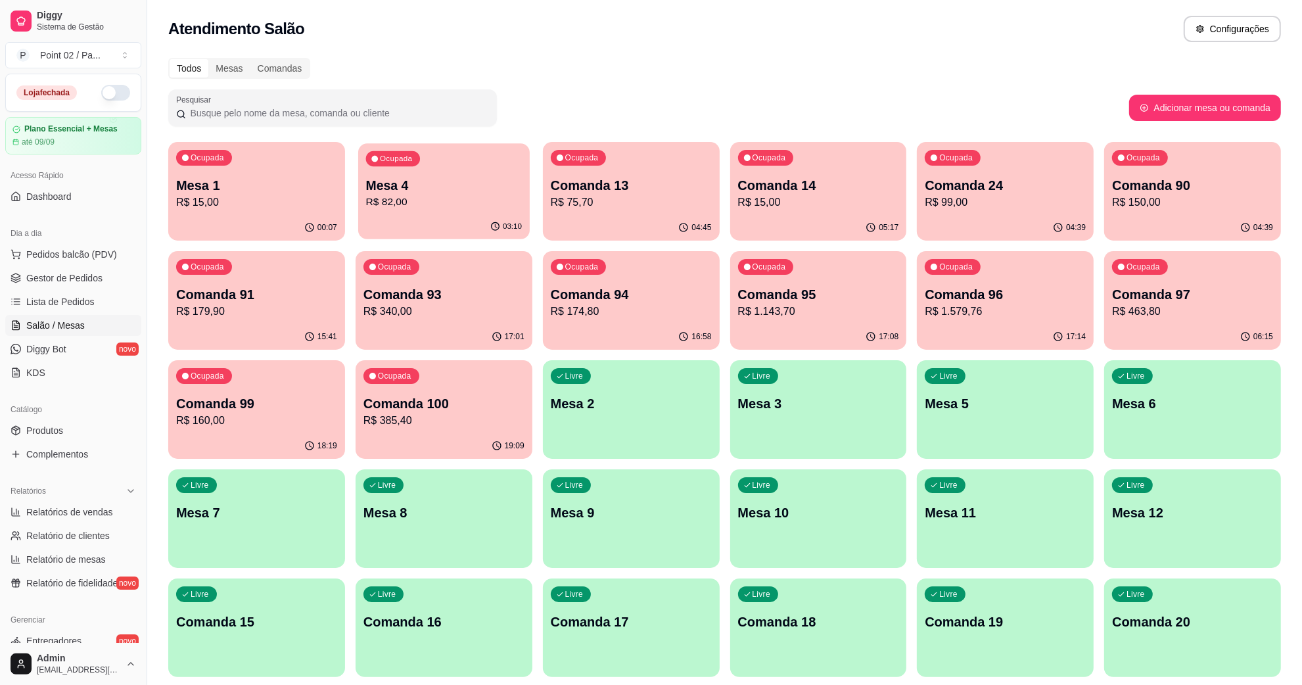
click at [454, 227] on div "03:10" at bounding box center [443, 226] width 171 height 25
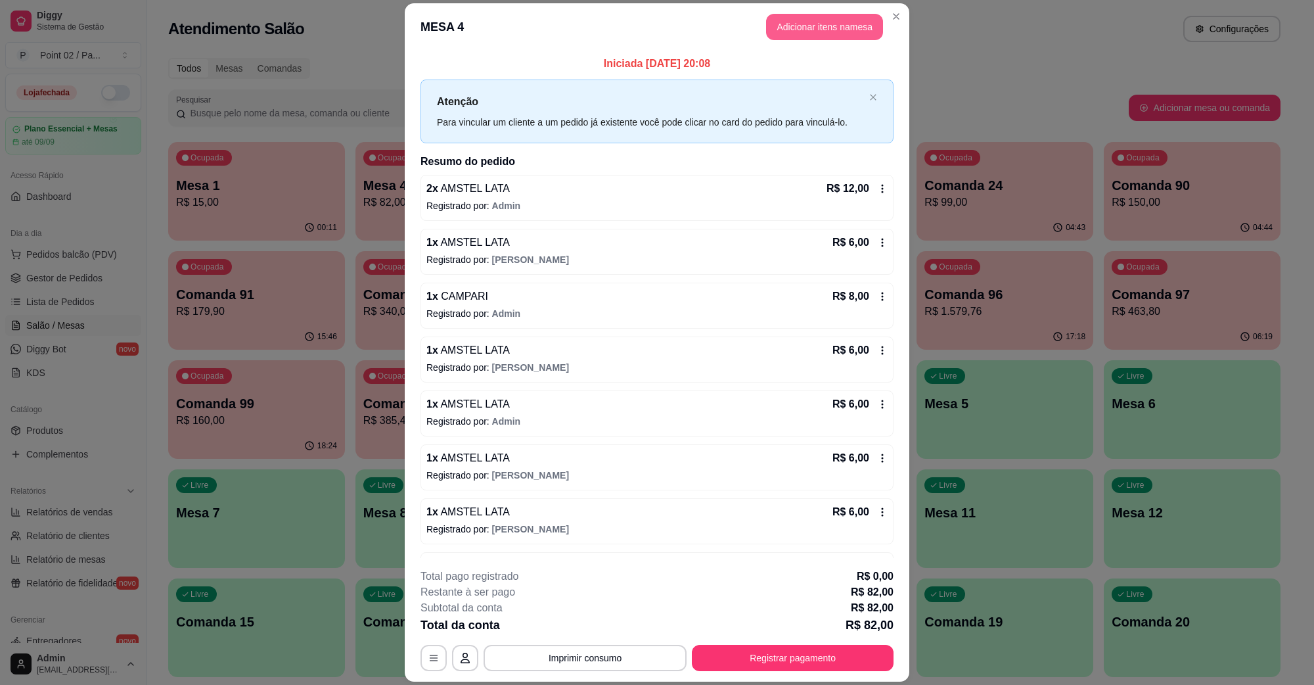
click at [832, 18] on button "Adicionar itens na mesa" at bounding box center [824, 27] width 117 height 26
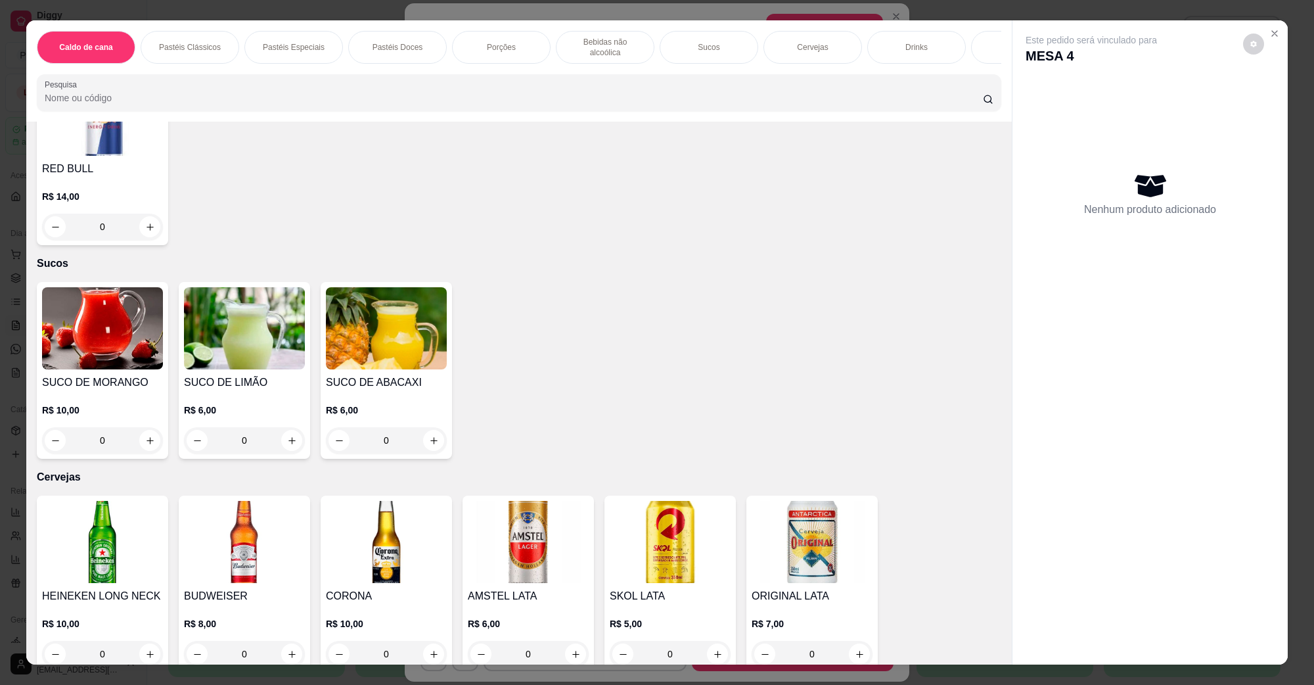
scroll to position [2300, 0]
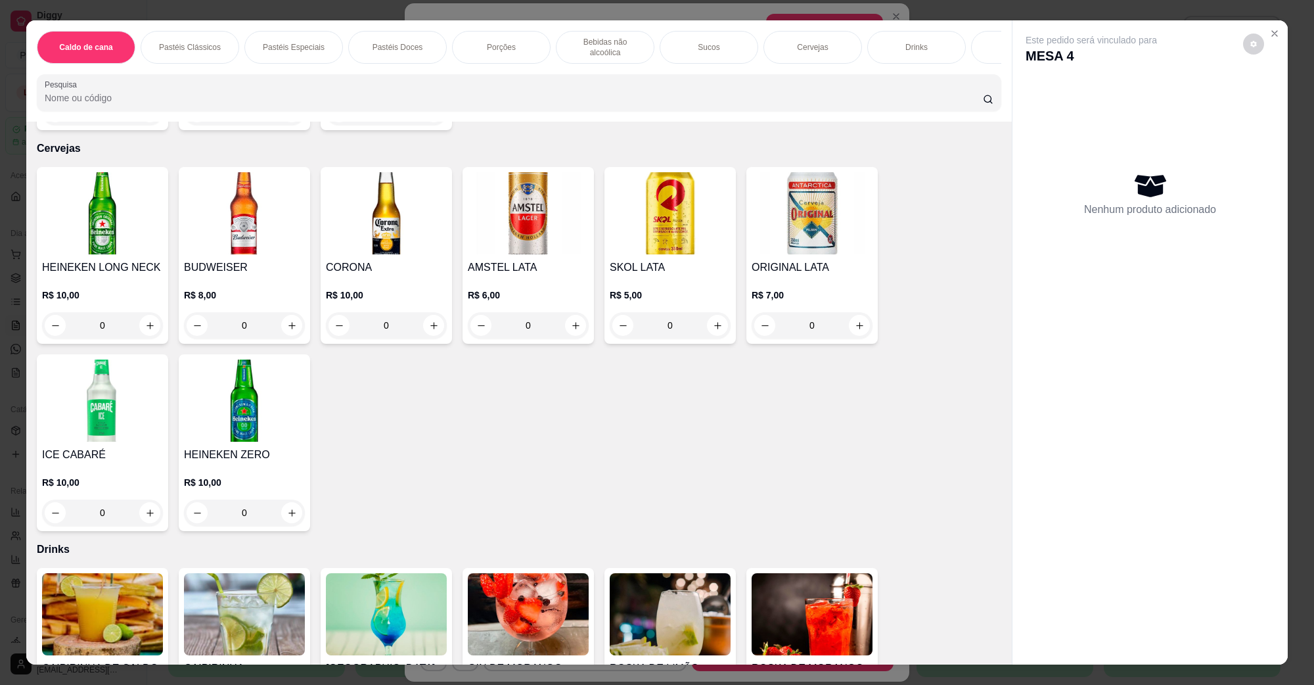
click at [514, 238] on img at bounding box center [528, 213] width 121 height 82
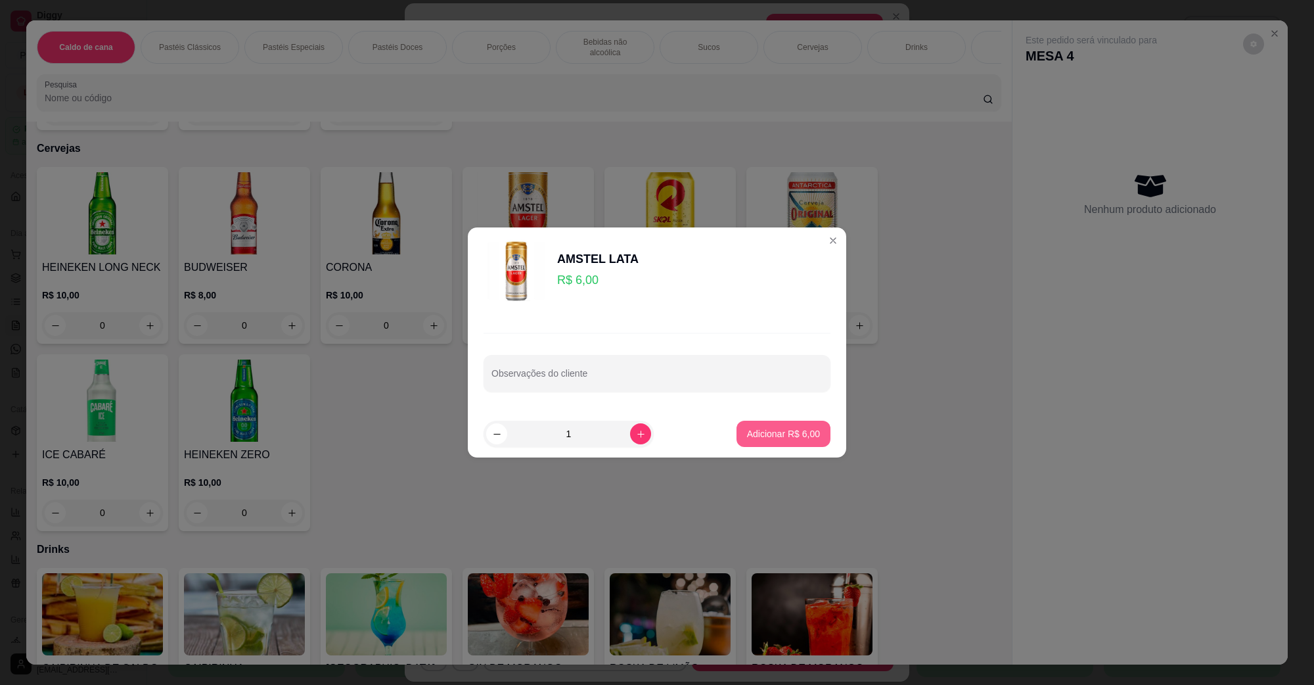
click at [798, 420] on button "Adicionar R$ 6,00" at bounding box center [783, 433] width 94 height 26
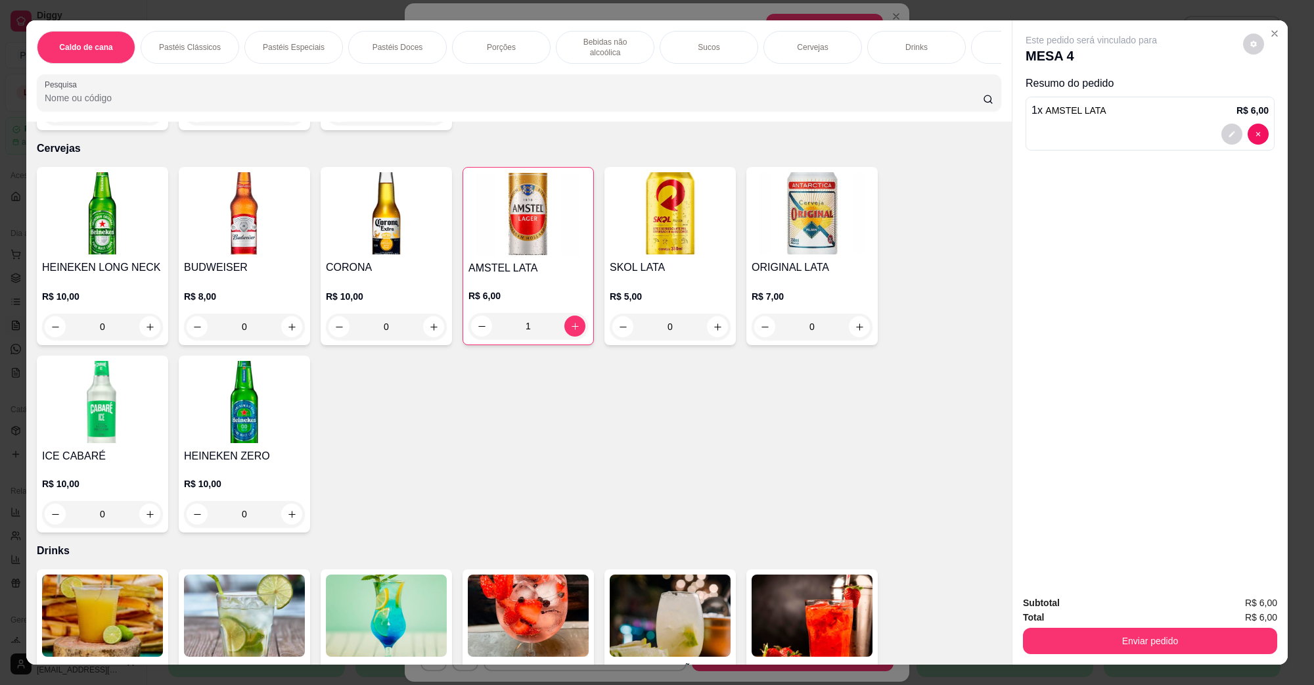
type input "1"
click at [1133, 633] on button "Enviar pedido" at bounding box center [1150, 640] width 246 height 26
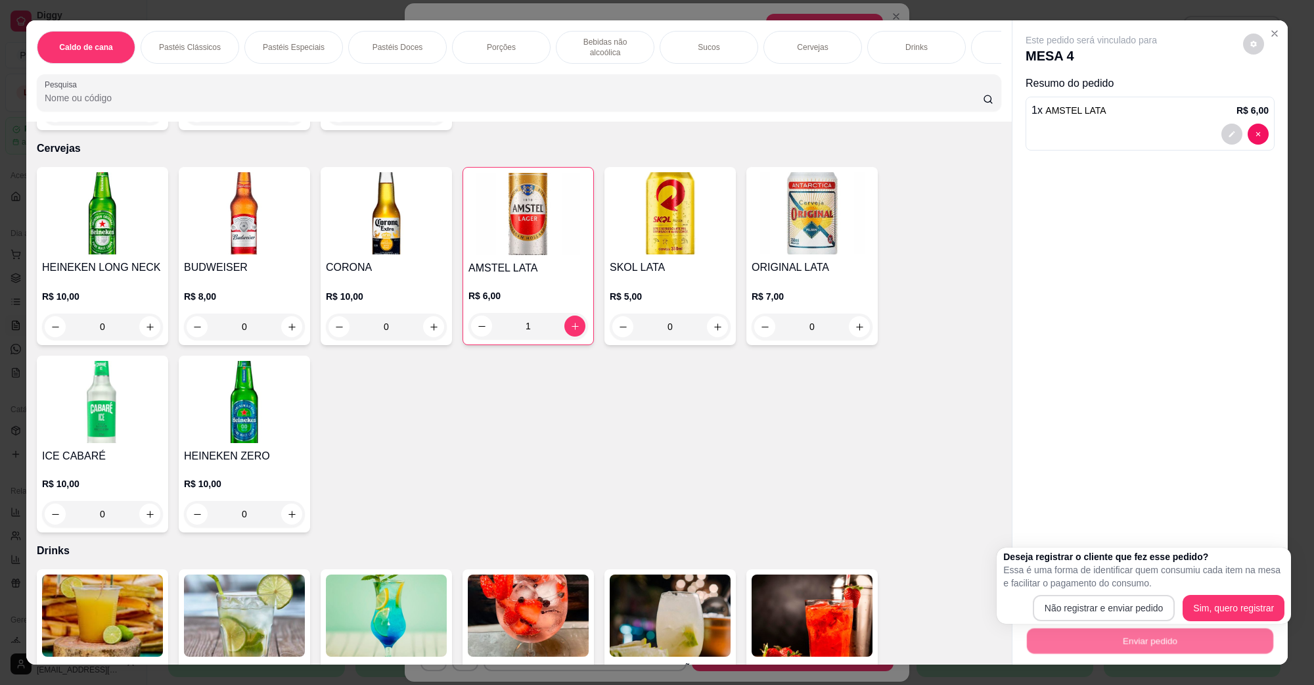
click at [1127, 595] on button "Não registrar e enviar pedido" at bounding box center [1104, 608] width 143 height 26
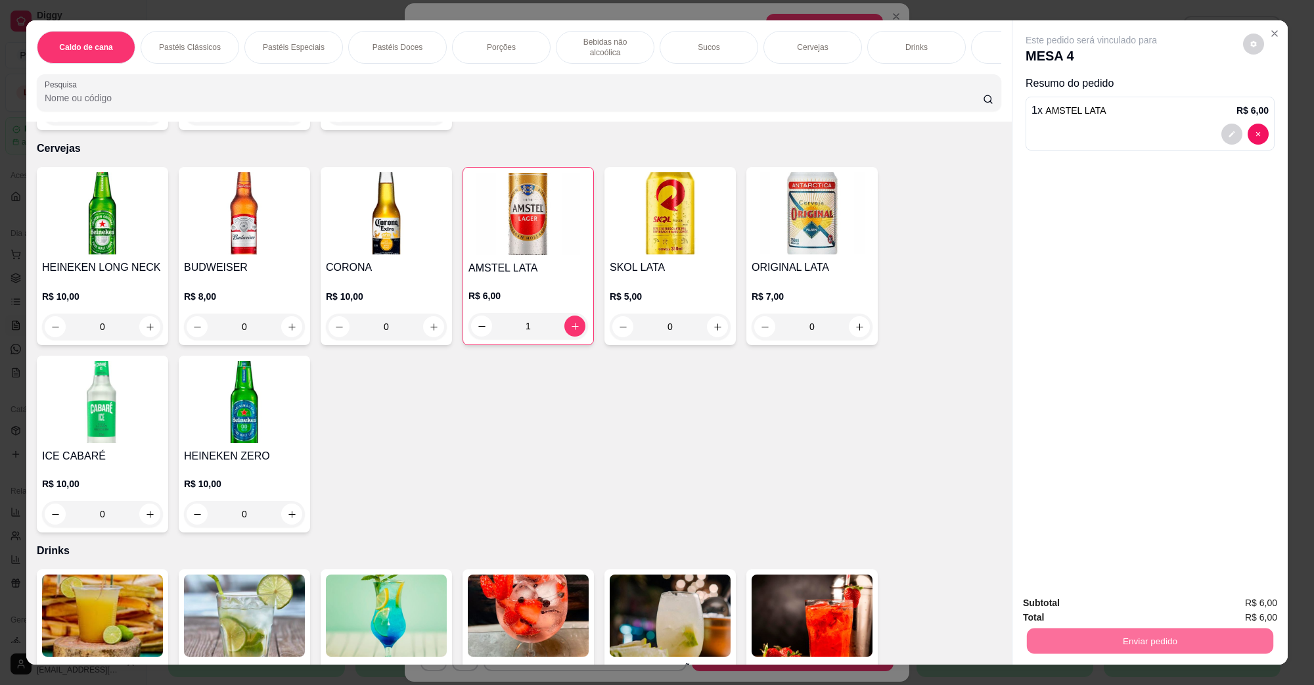
click at [1085, 612] on button "Não registrar e enviar pedido" at bounding box center [1105, 608] width 137 height 25
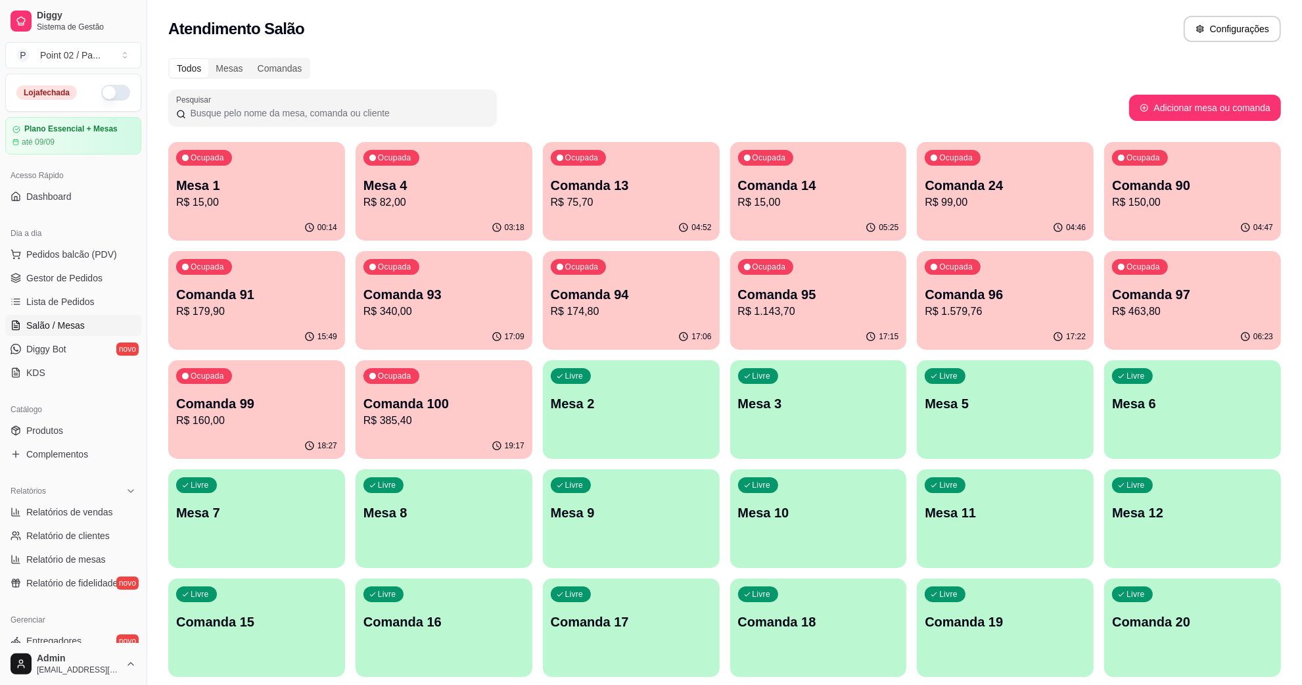
click at [378, 209] on p "R$ 82,00" at bounding box center [443, 202] width 161 height 16
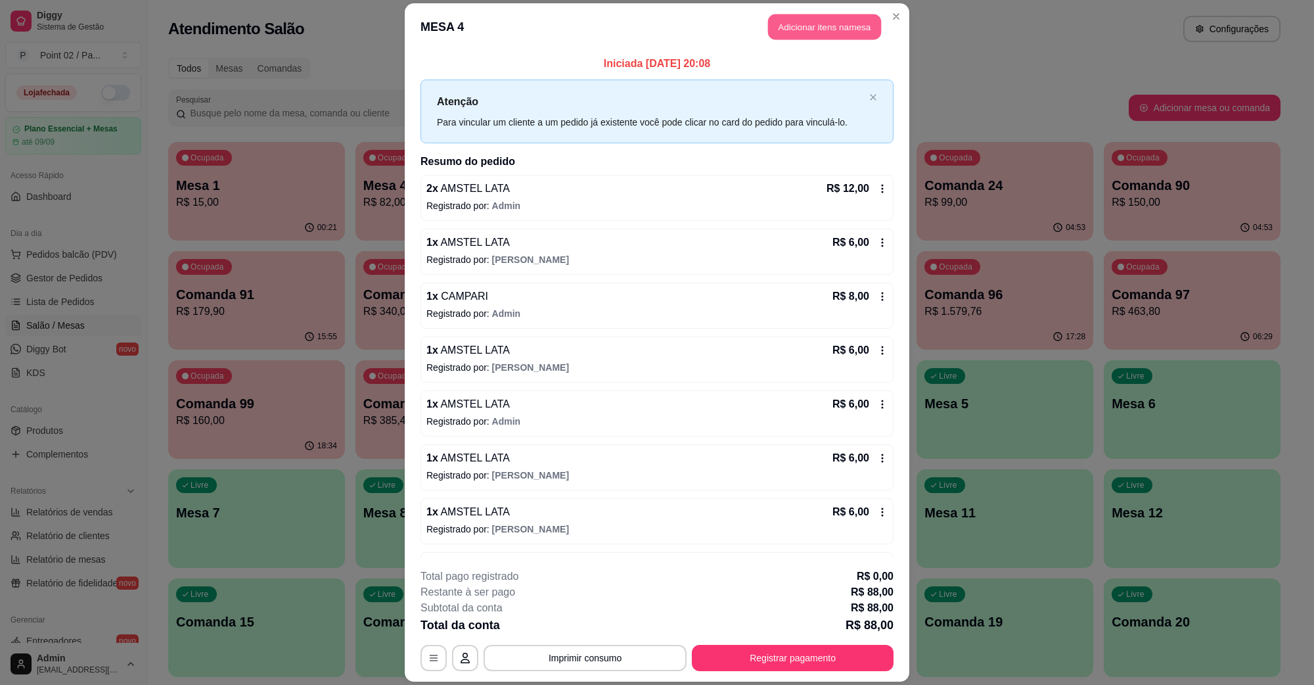
click at [859, 36] on button "Adicionar itens na mesa" at bounding box center [824, 27] width 113 height 26
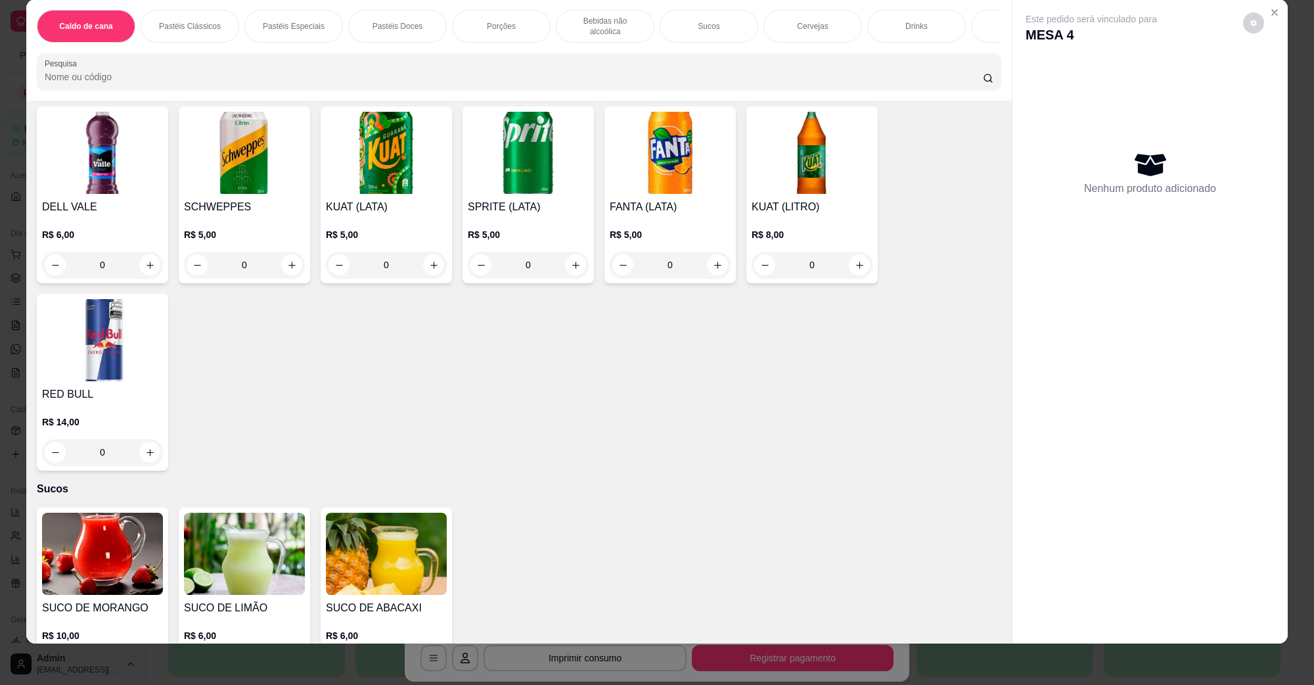
scroll to position [2382, 0]
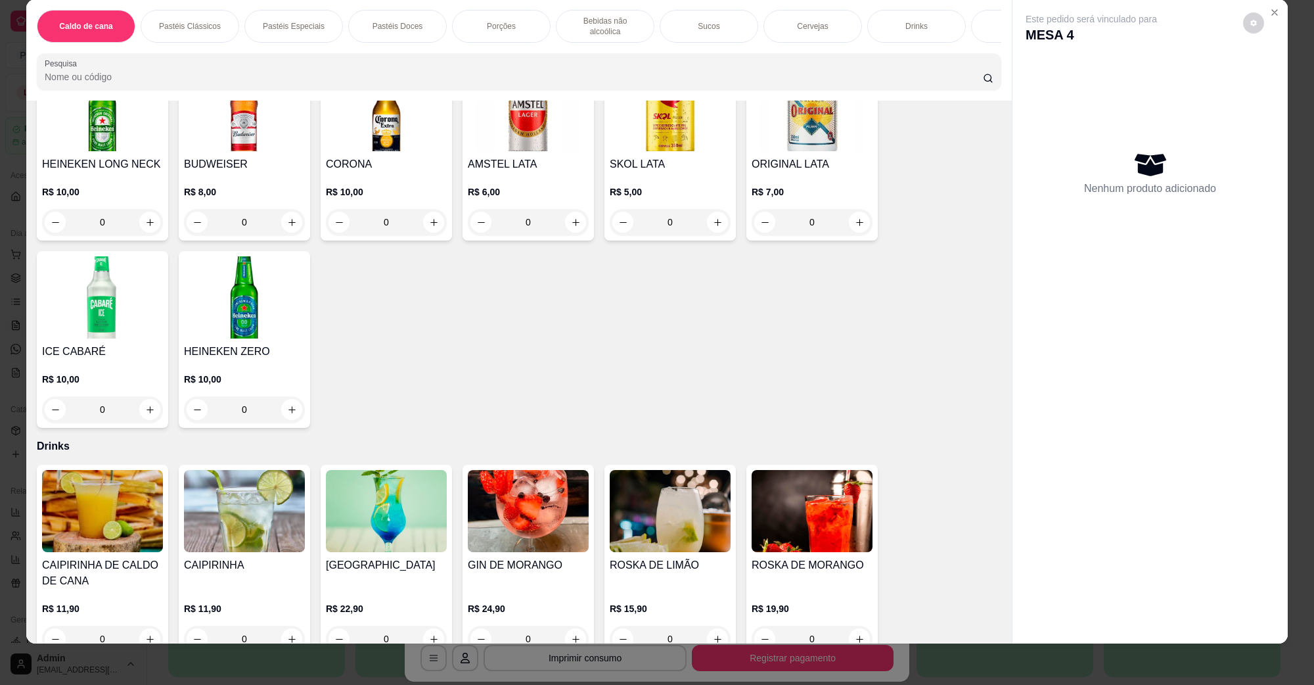
click at [495, 156] on h4 "AMSTEL LATA" at bounding box center [528, 164] width 121 height 16
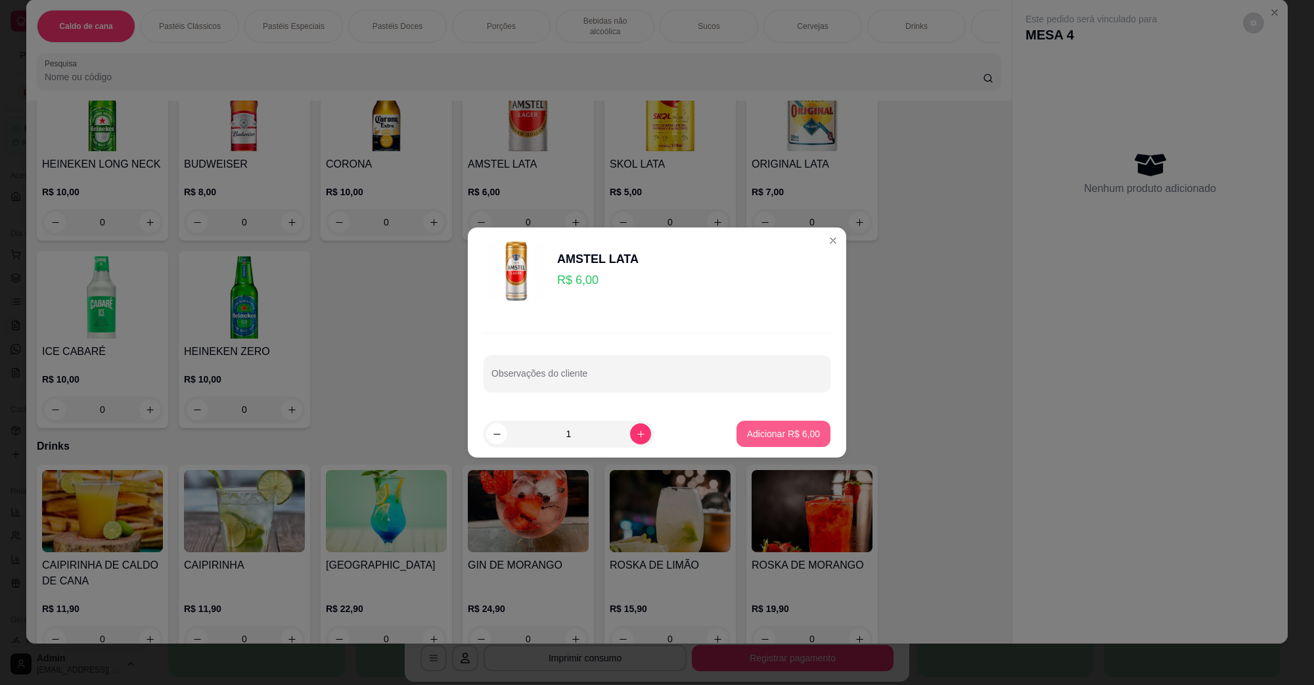
click at [752, 421] on button "Adicionar R$ 6,00" at bounding box center [783, 433] width 94 height 26
type input "1"
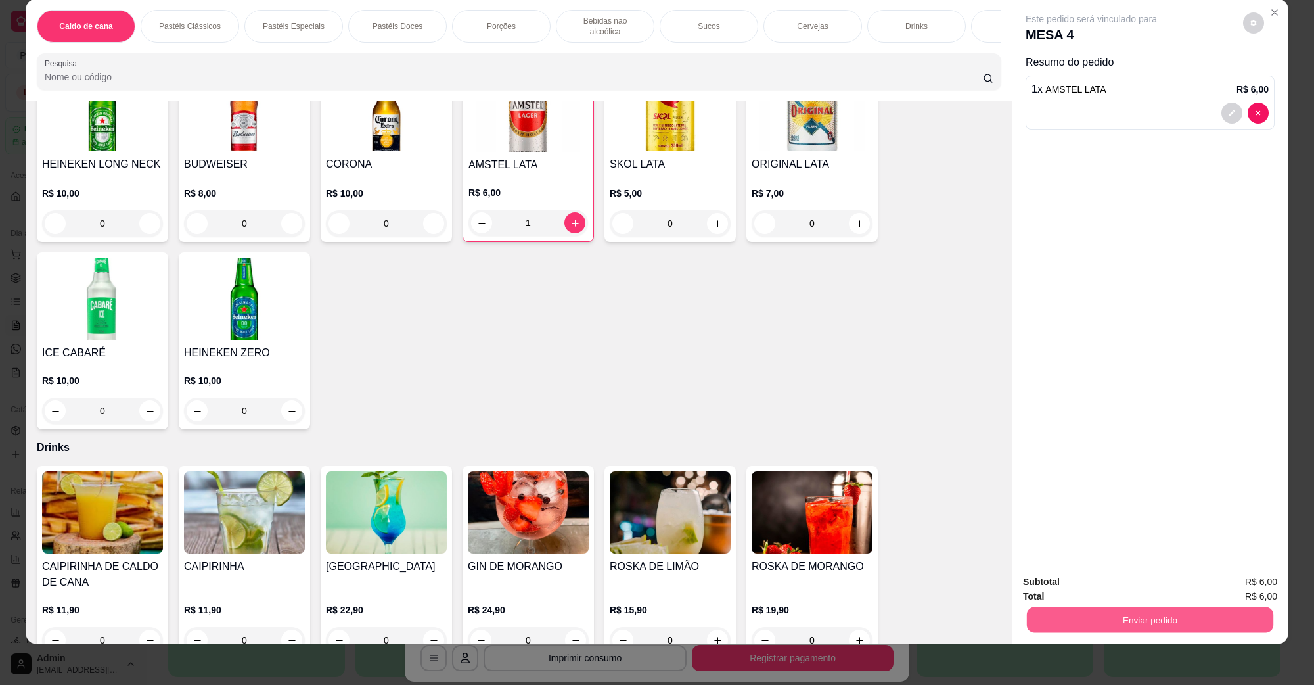
click at [1054, 611] on button "Enviar pedido" at bounding box center [1150, 619] width 246 height 26
click at [1066, 595] on button "Não registrar e enviar pedido" at bounding box center [1105, 587] width 137 height 25
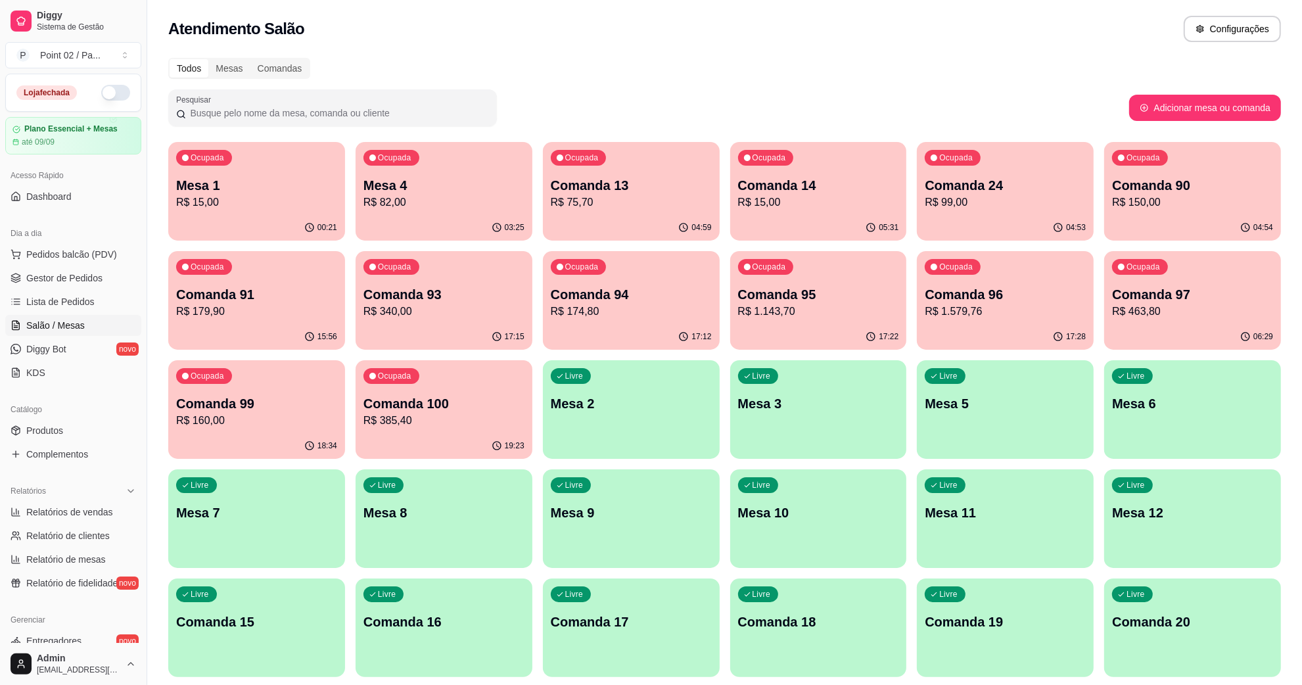
click at [610, 368] on div "Livre Mesa 2" at bounding box center [631, 401] width 177 height 83
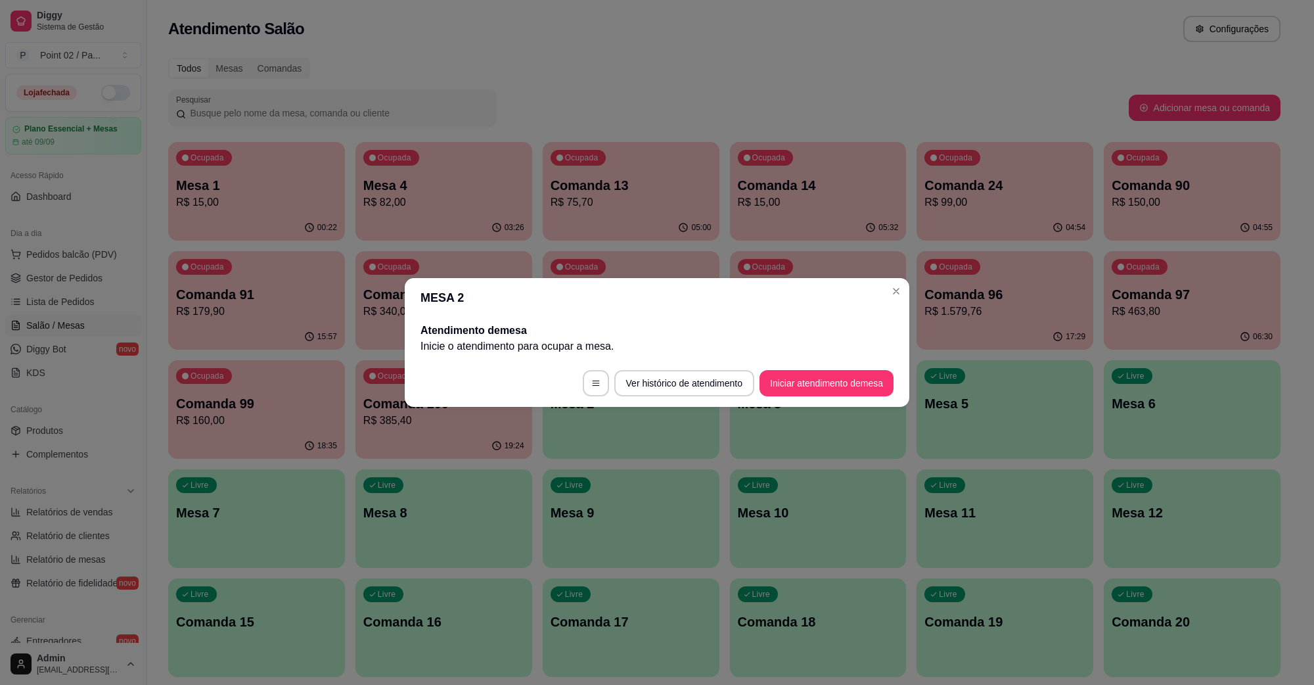
click at [813, 369] on footer "Ver histórico de atendimento Iniciar atendimento de mesa" at bounding box center [657, 382] width 505 height 47
click at [804, 374] on button "Iniciar atendimento de mesa" at bounding box center [826, 383] width 134 height 26
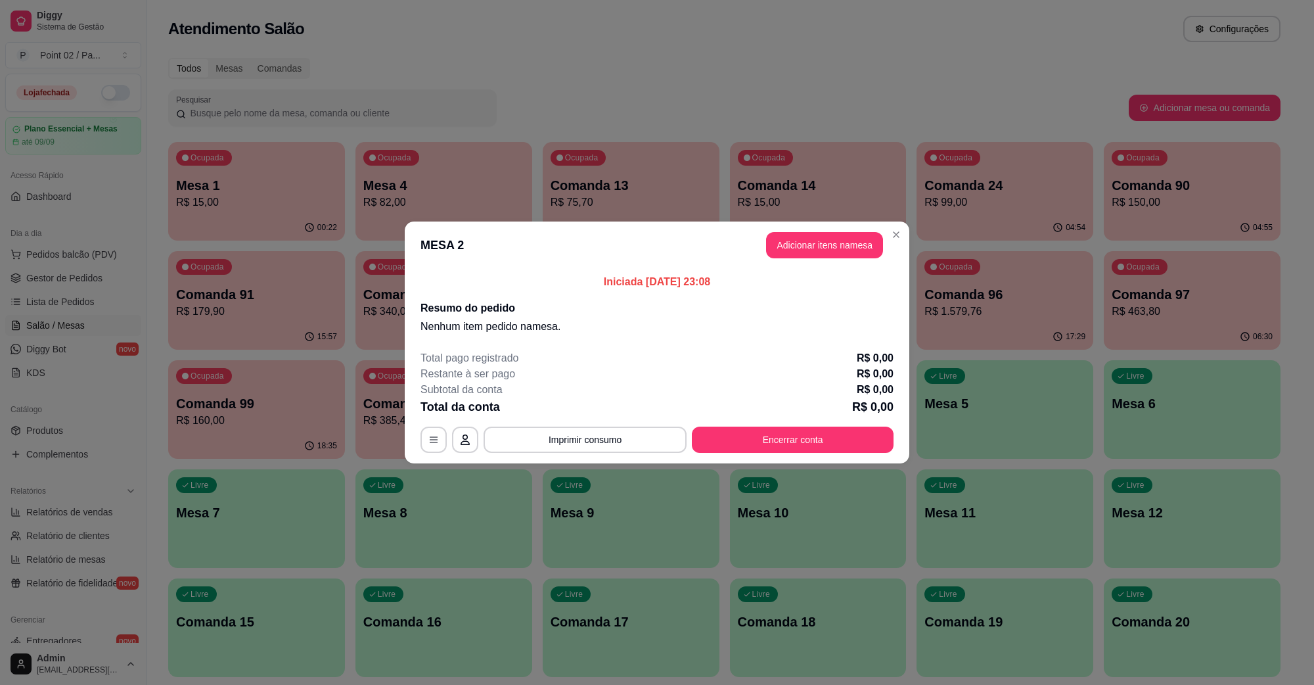
click at [797, 244] on button "Adicionar itens na mesa" at bounding box center [824, 245] width 117 height 26
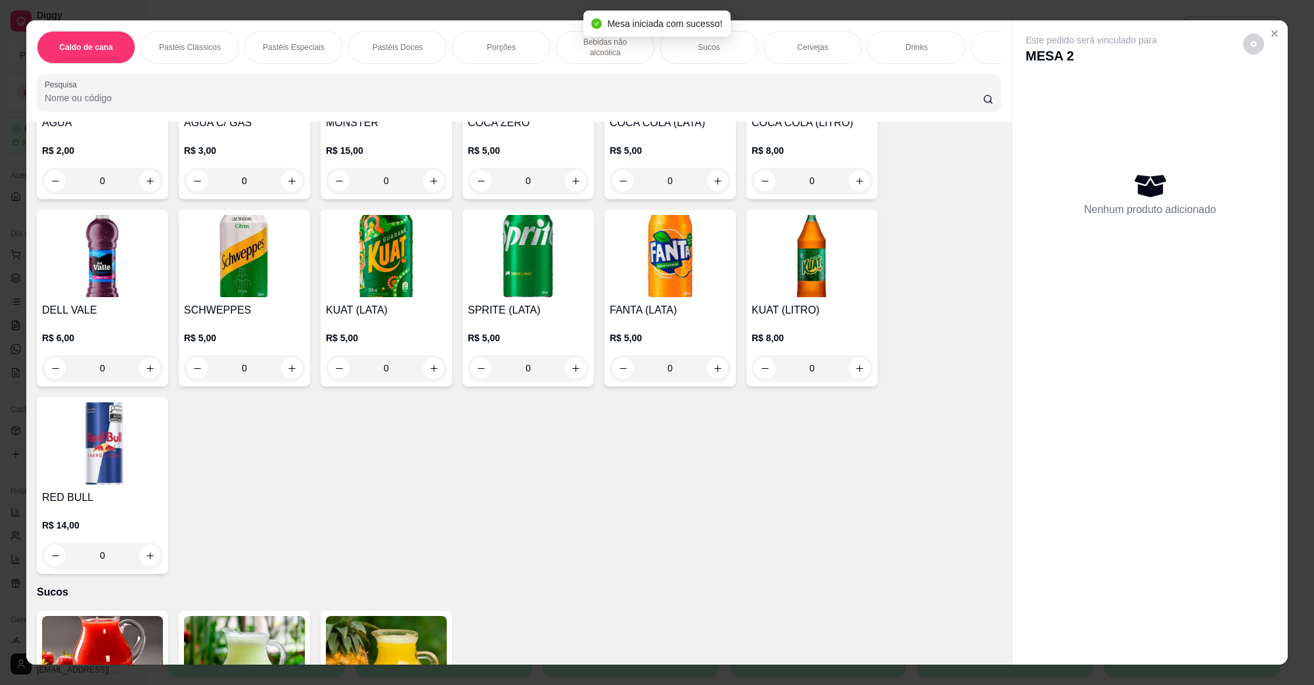
scroll to position [2053, 0]
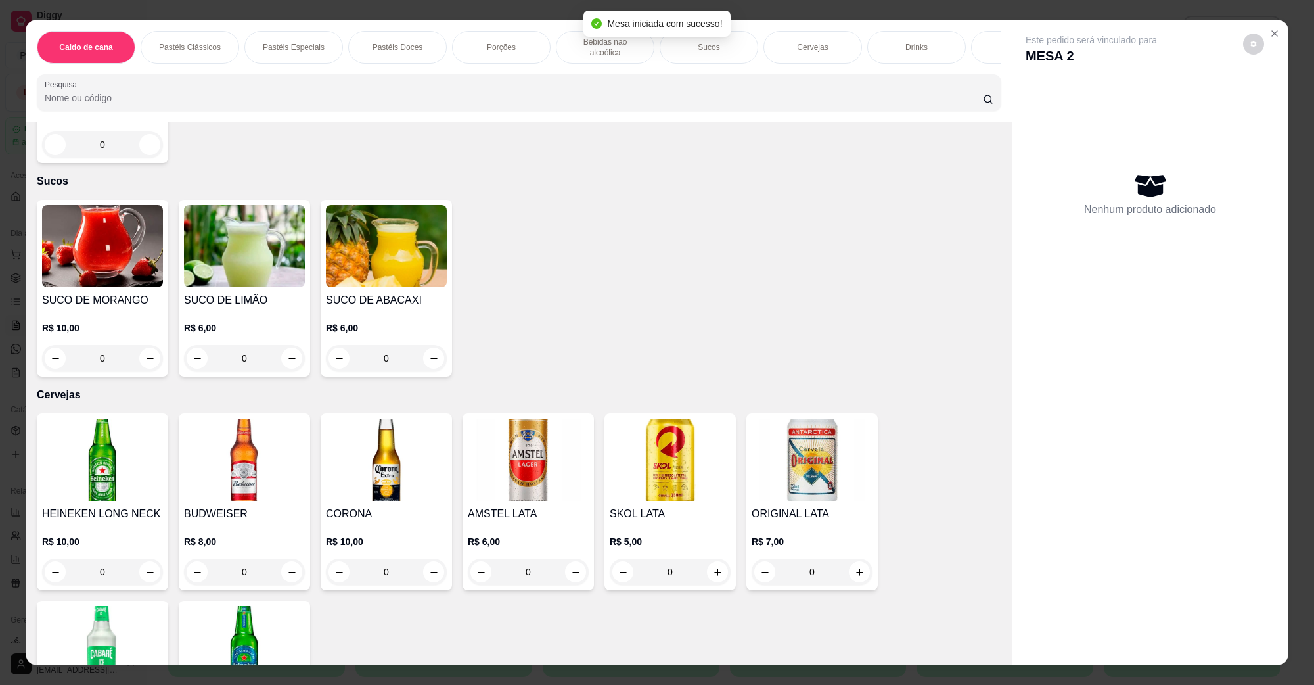
click at [665, 432] on img at bounding box center [670, 460] width 121 height 82
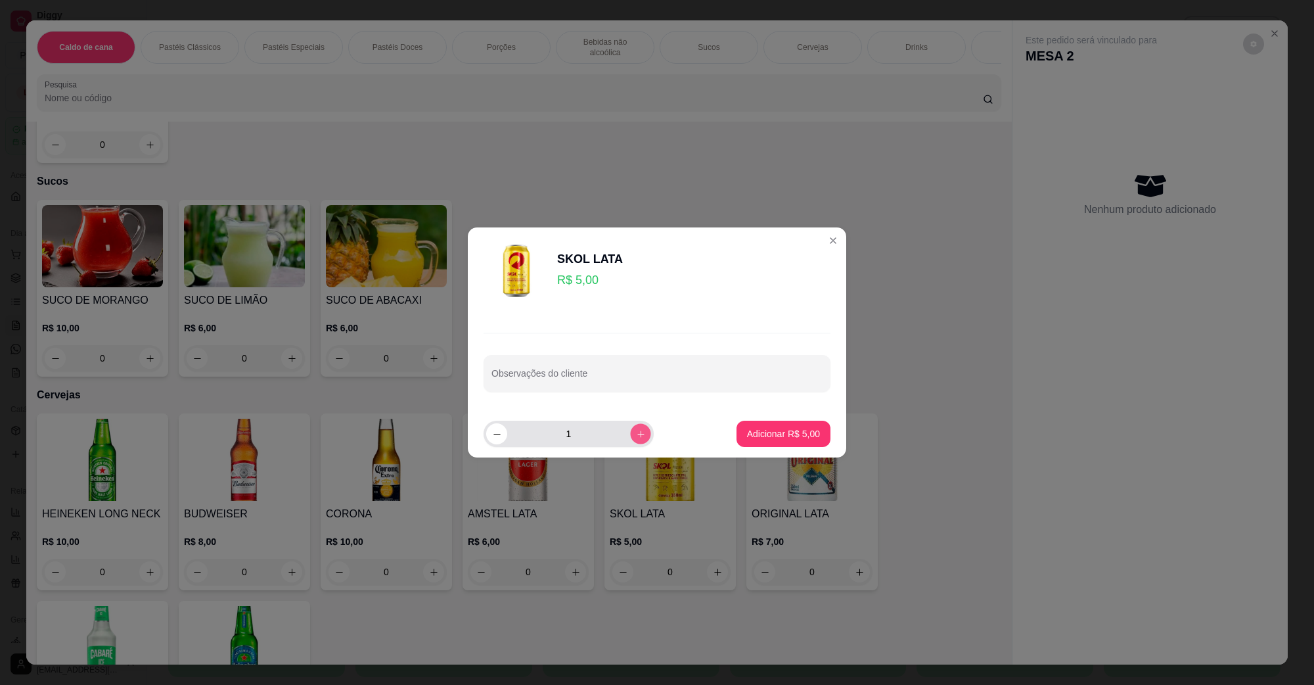
click at [630, 425] on button "increase-product-quantity" at bounding box center [640, 433] width 20 height 20
click at [500, 440] on button "decrease-product-quantity" at bounding box center [496, 433] width 20 height 20
type input "2"
click at [807, 438] on button "Adicionar R$ 10,00" at bounding box center [780, 433] width 99 height 26
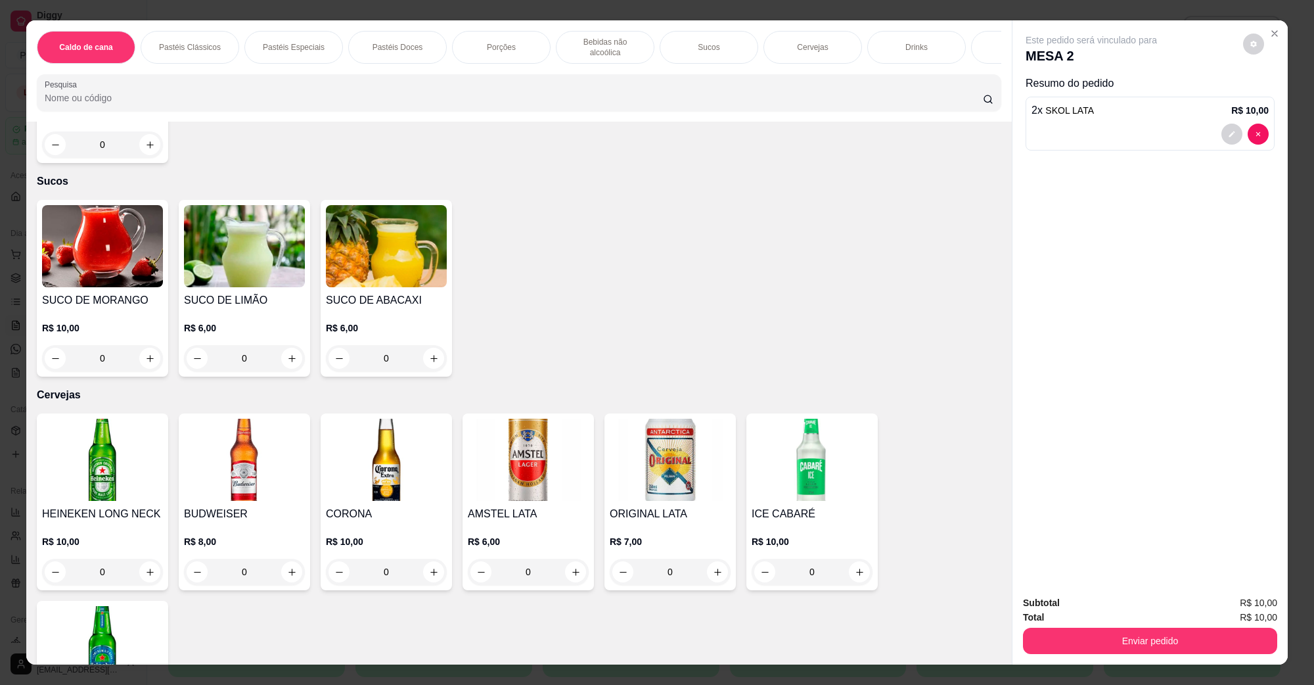
click at [1062, 656] on div "Subtotal R$ 10,00 Total R$ 10,00 Enviar pedido" at bounding box center [1149, 624] width 275 height 79
click at [1066, 643] on button "Enviar pedido" at bounding box center [1150, 640] width 254 height 26
click at [1077, 605] on button "Não registrar e enviar pedido" at bounding box center [1105, 608] width 137 height 25
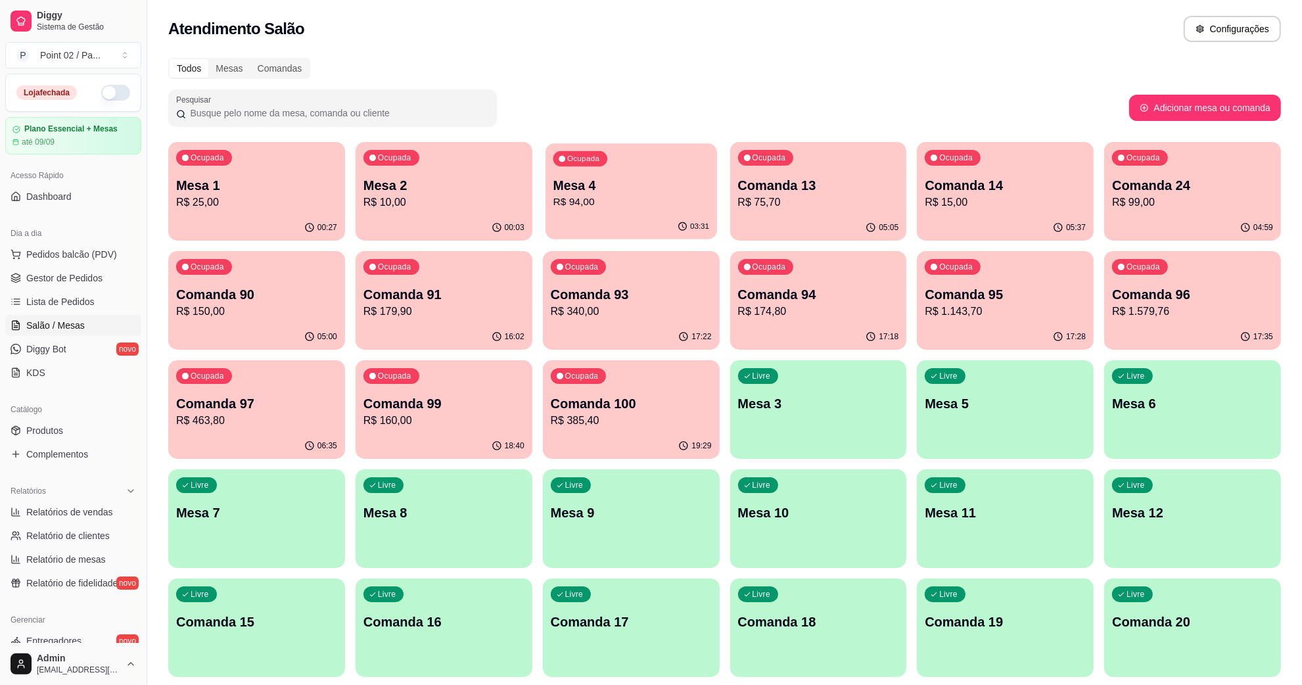
click at [612, 191] on p "Mesa 4" at bounding box center [631, 186] width 156 height 18
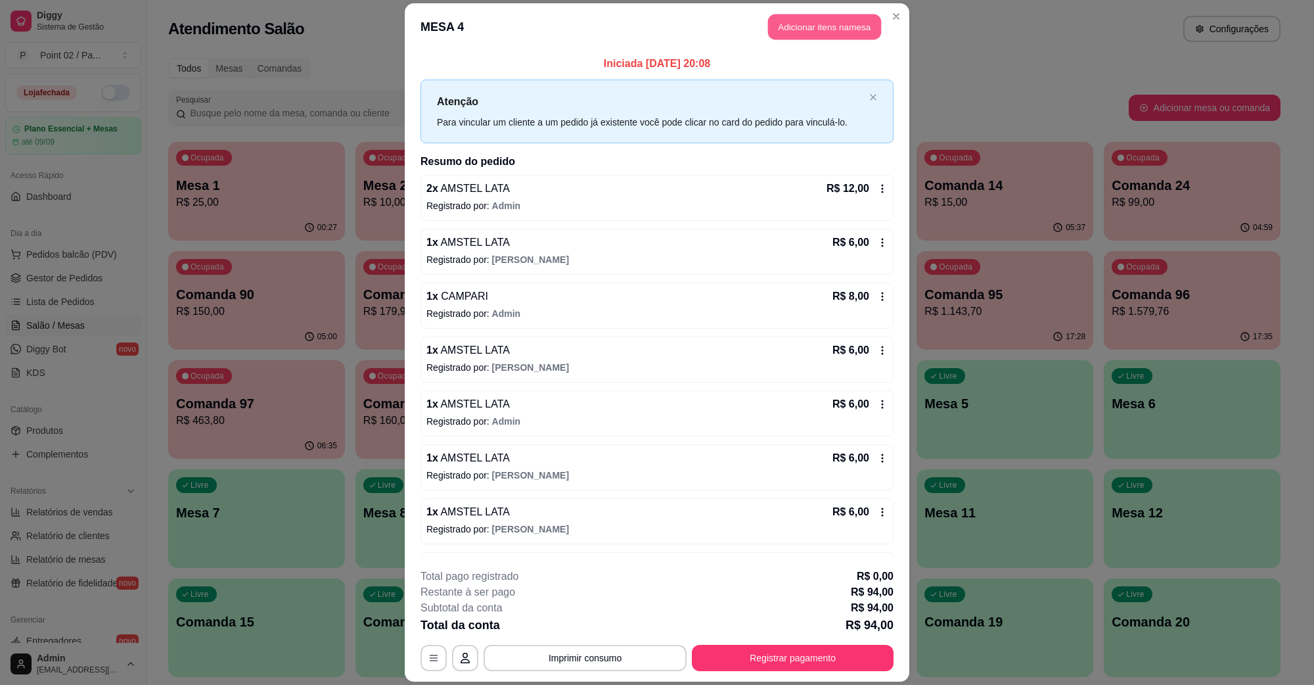
click at [831, 33] on button "Adicionar itens na mesa" at bounding box center [824, 27] width 113 height 26
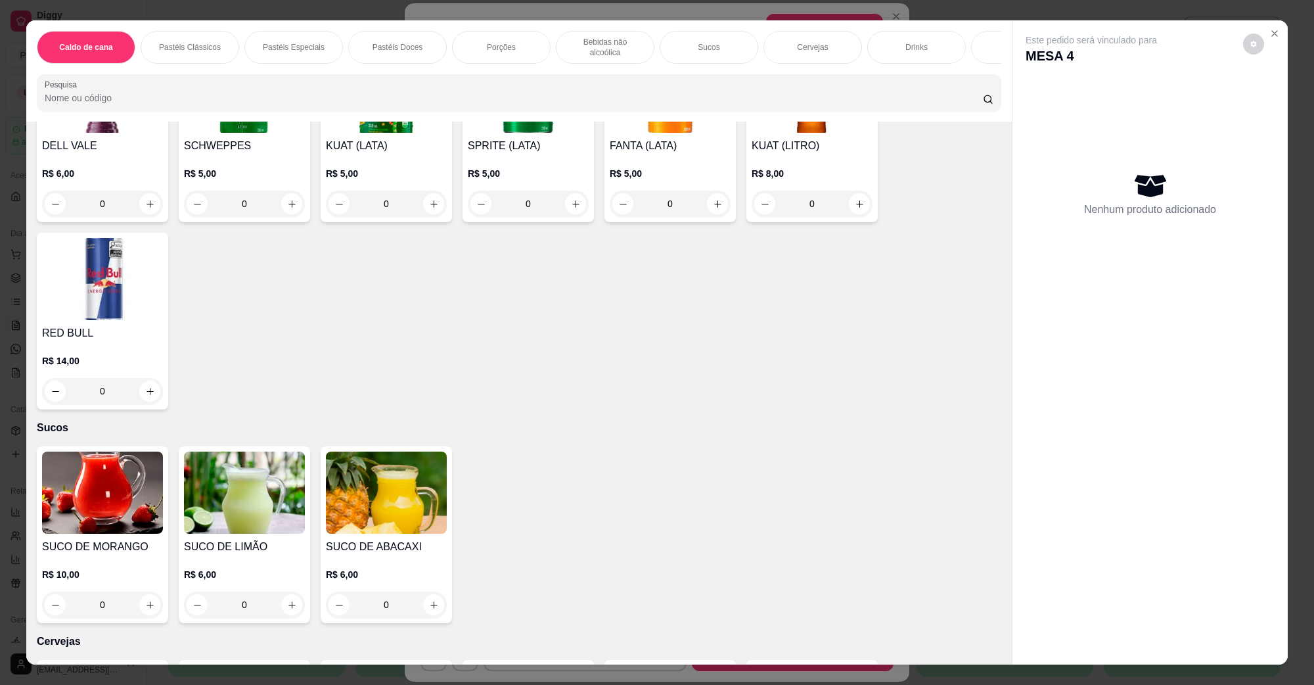
scroll to position [2217, 0]
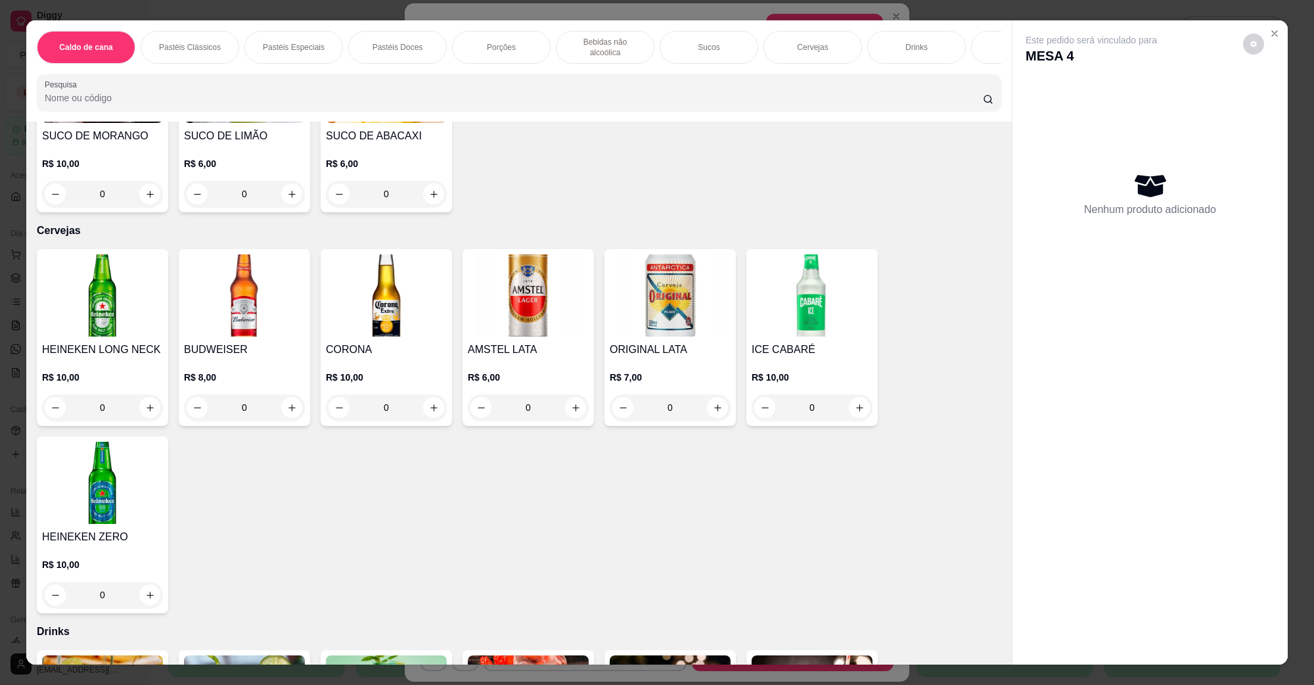
click at [530, 267] on img at bounding box center [528, 295] width 121 height 82
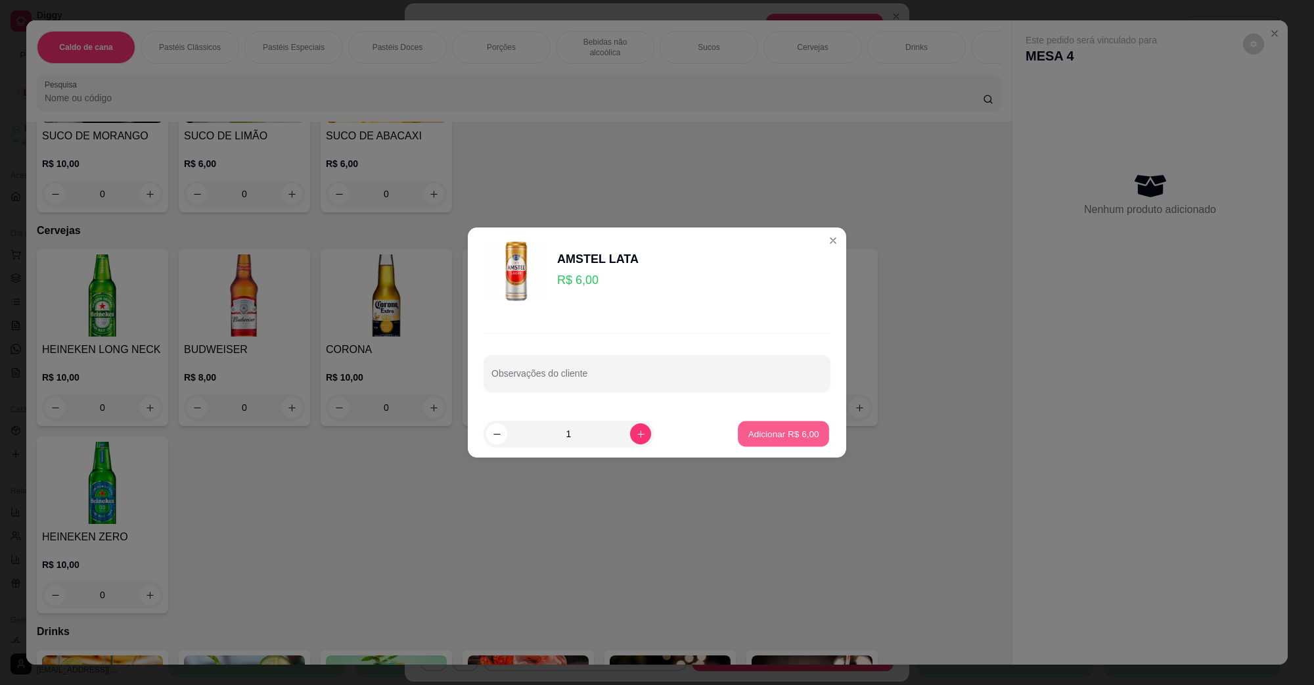
click at [763, 445] on button "Adicionar R$ 6,00" at bounding box center [783, 434] width 91 height 26
type input "1"
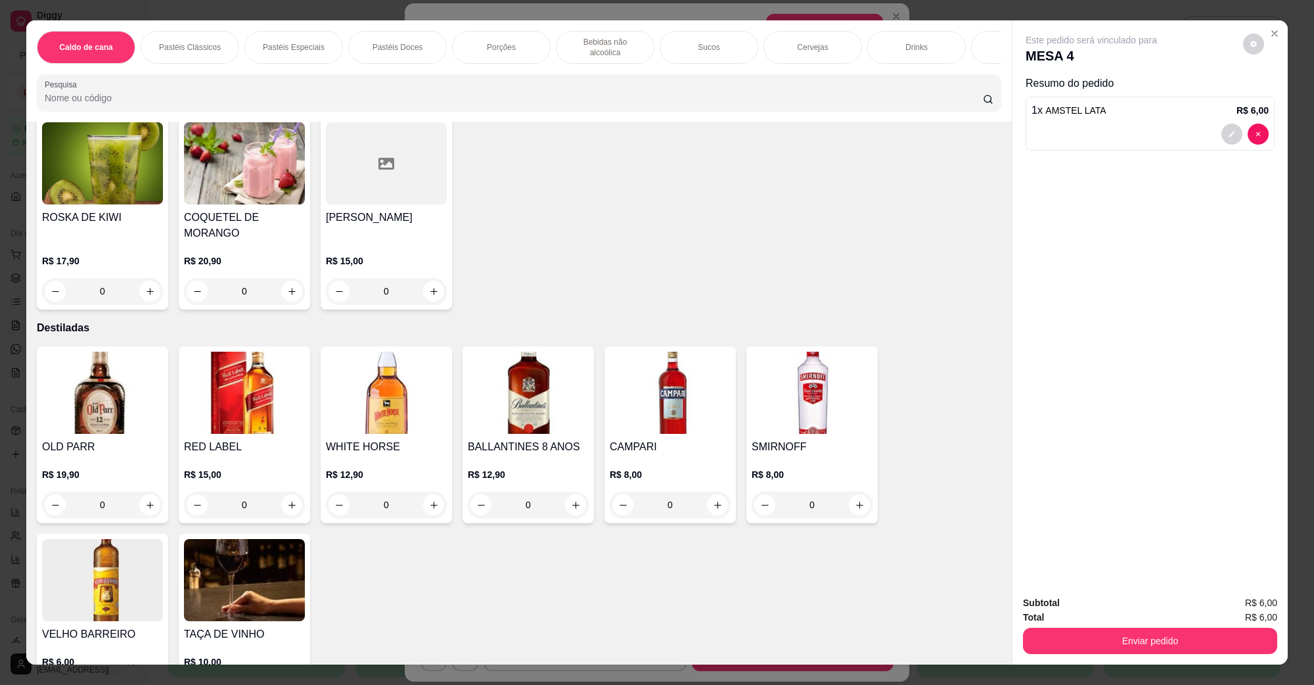
scroll to position [2957, 0]
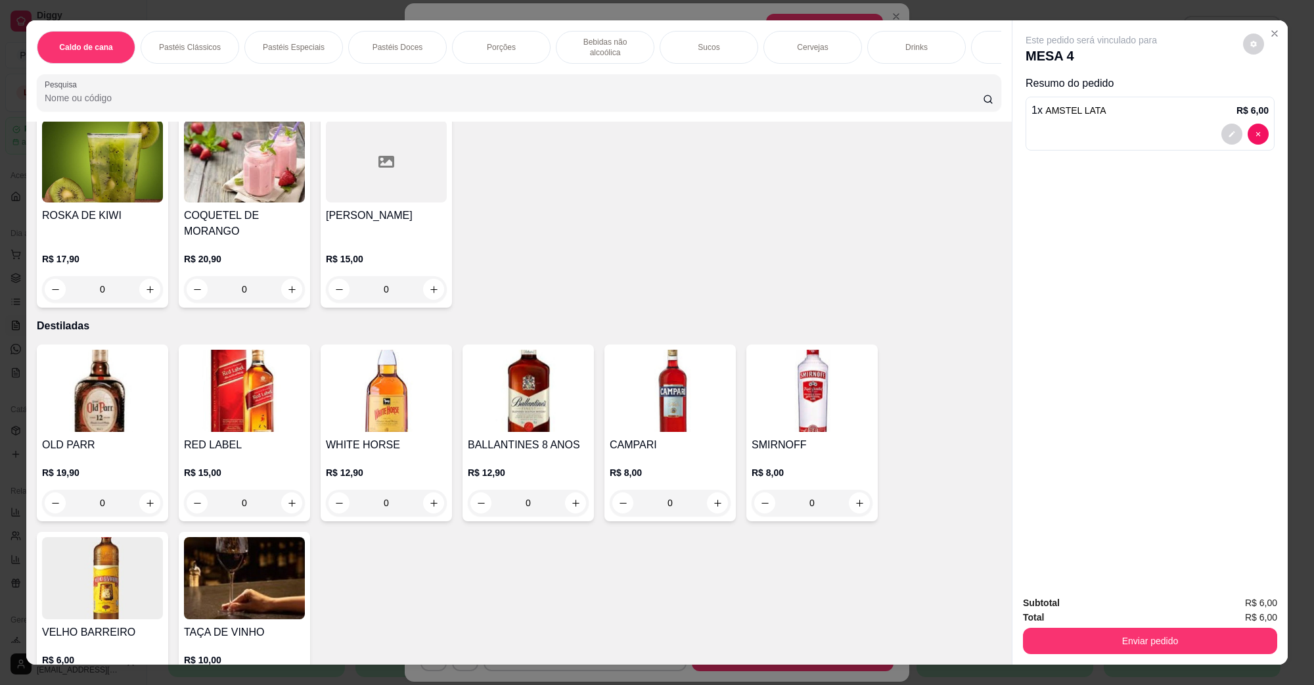
click at [684, 437] on h4 "CAMPARI" at bounding box center [670, 445] width 121 height 16
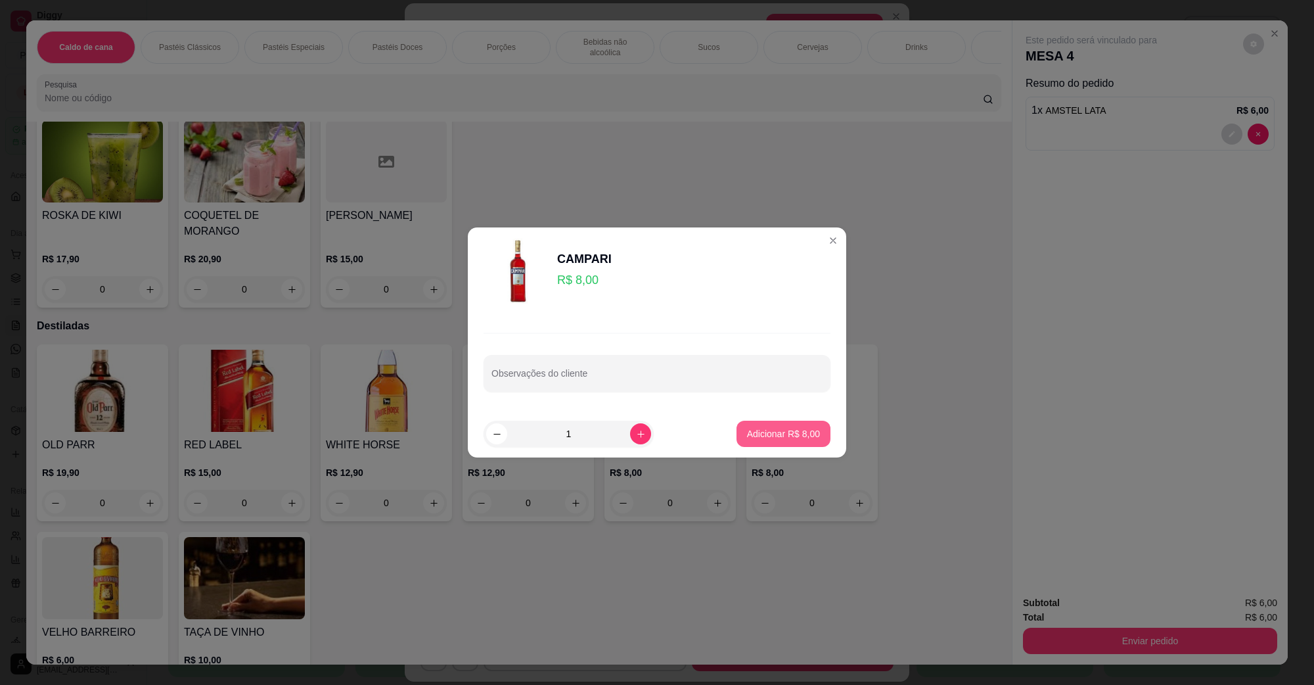
click at [748, 439] on p "Adicionar R$ 8,00" at bounding box center [783, 433] width 73 height 13
type input "1"
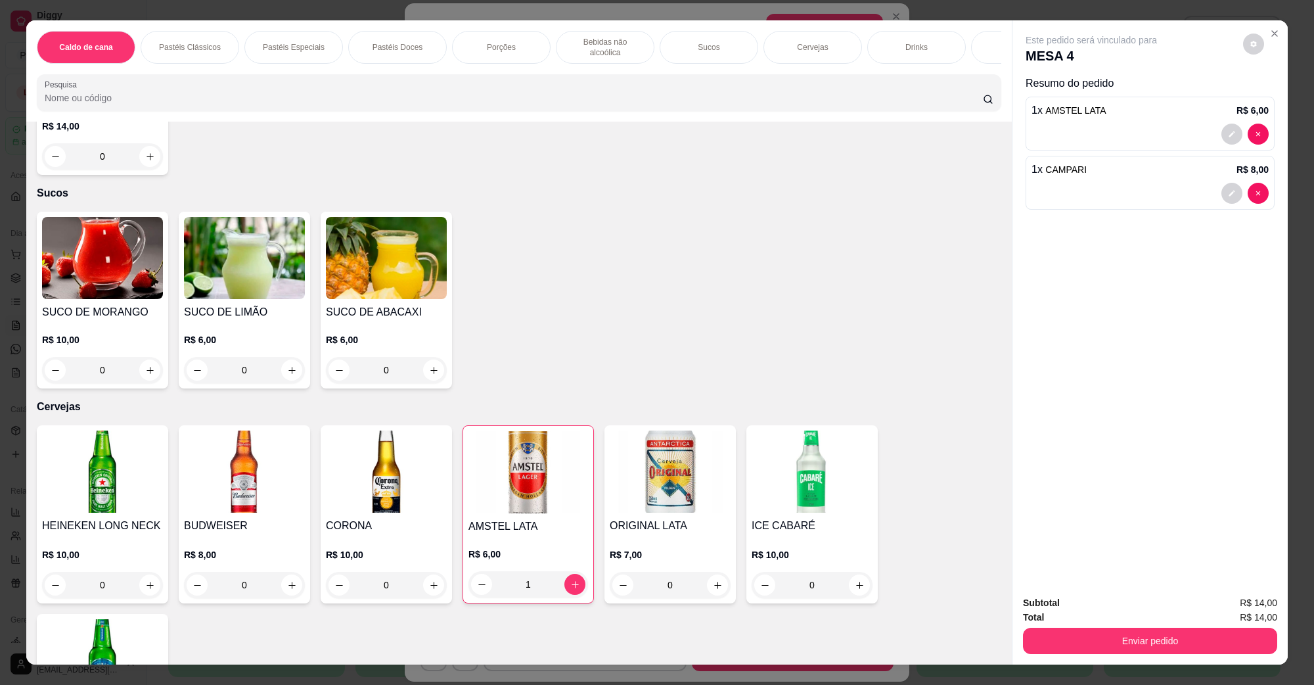
scroll to position [1971, 0]
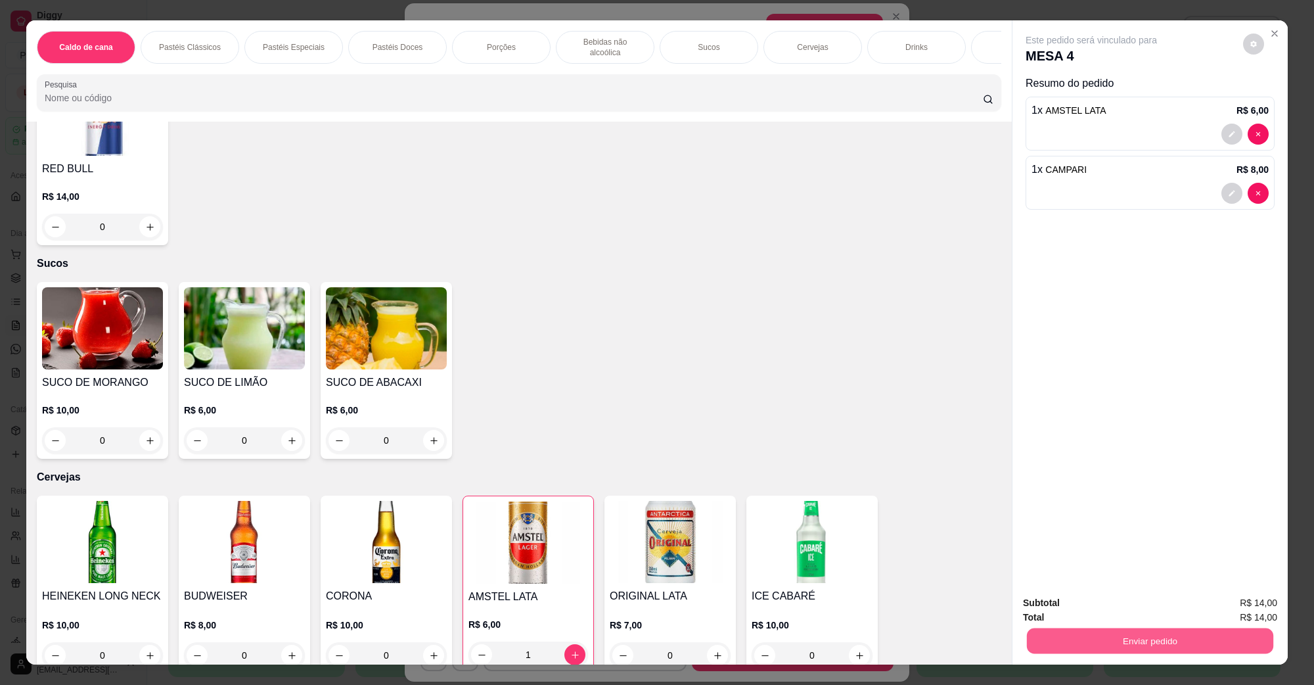
click at [1100, 636] on button "Enviar pedido" at bounding box center [1150, 640] width 246 height 26
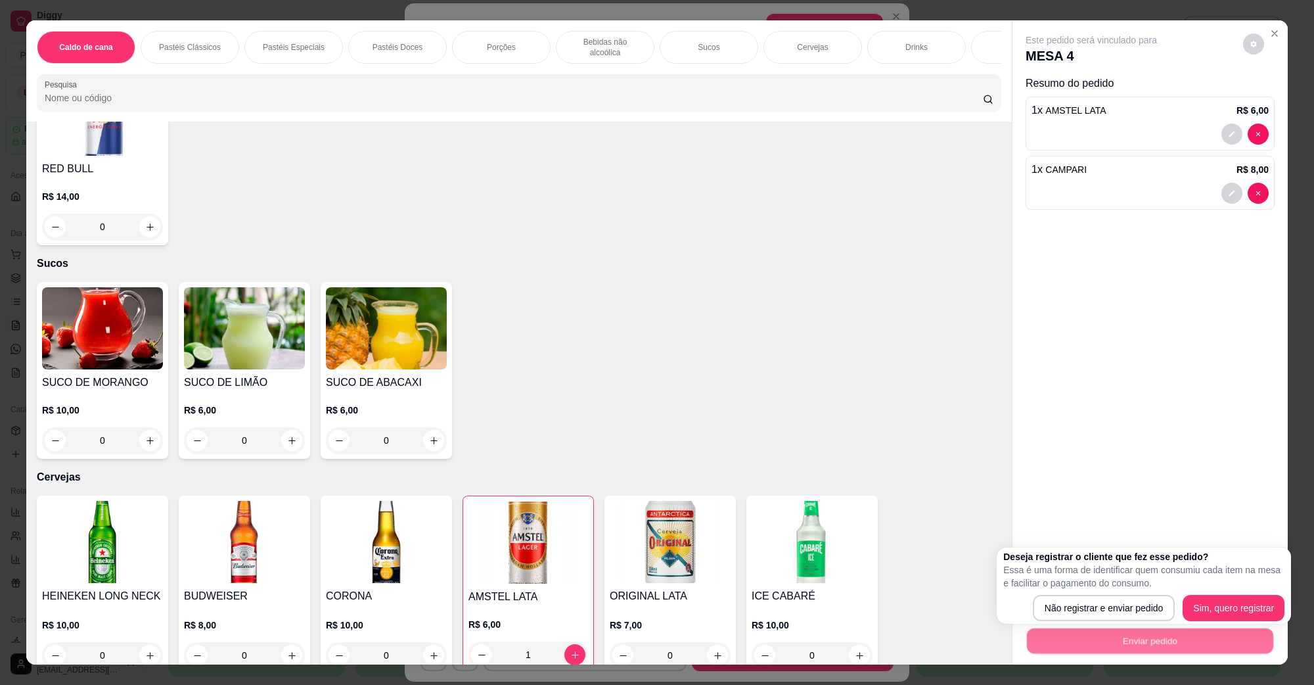
click at [1093, 622] on div "Deseja registrar o cliente que fez esse pedido? Essa é uma forma de identificar…" at bounding box center [1144, 585] width 294 height 76
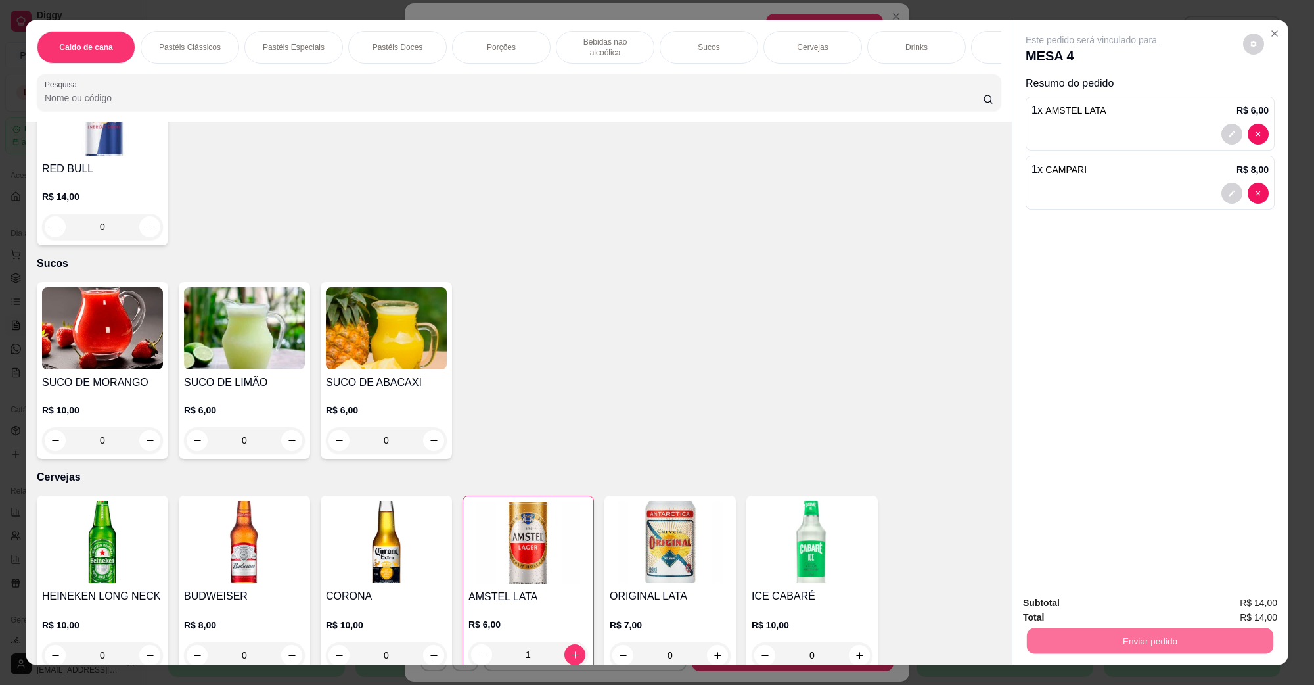
click at [1095, 604] on button "Não registrar e enviar pedido" at bounding box center [1105, 608] width 133 height 24
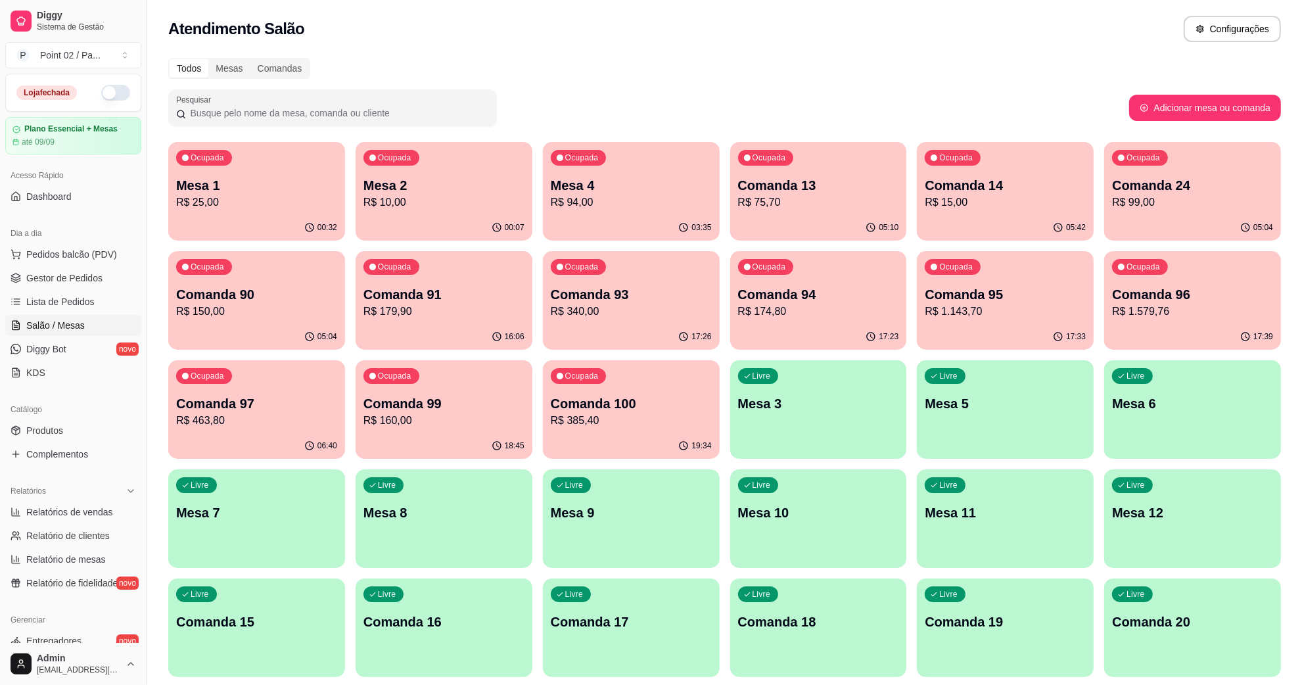
click at [963, 329] on div "17:33" at bounding box center [1005, 337] width 177 height 26
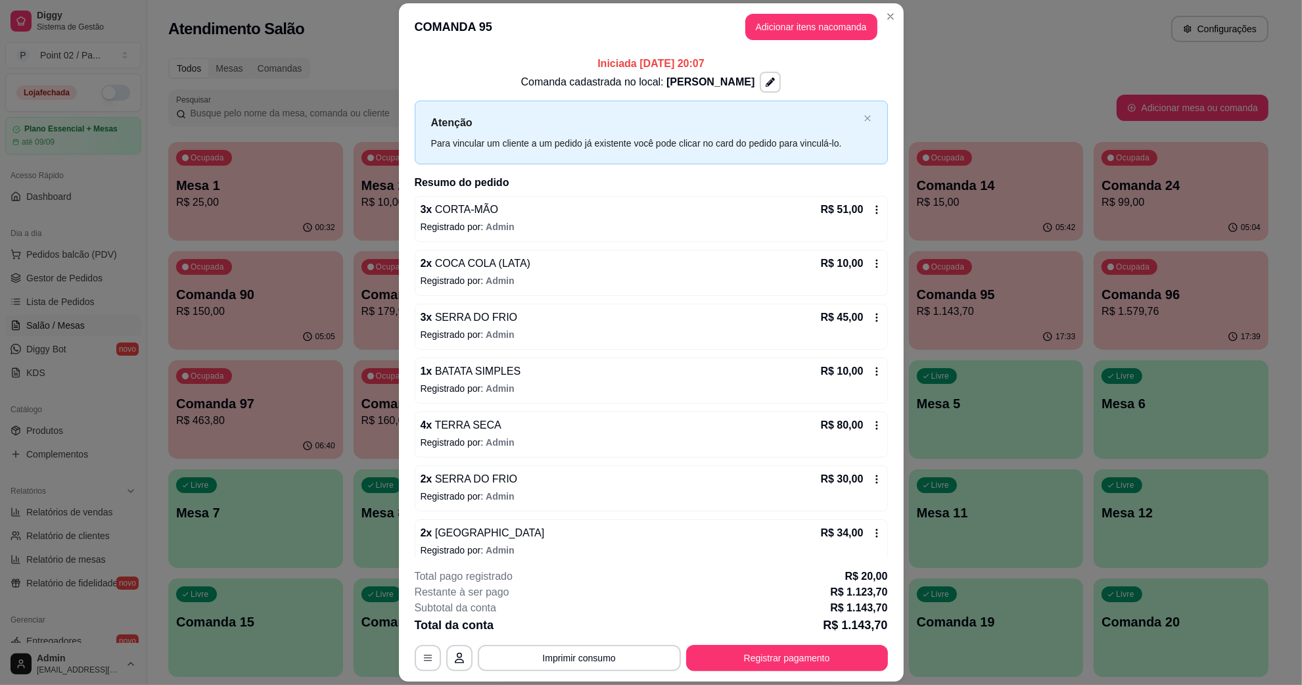
click at [1219, 293] on p "Comanda 96" at bounding box center [1180, 294] width 159 height 18
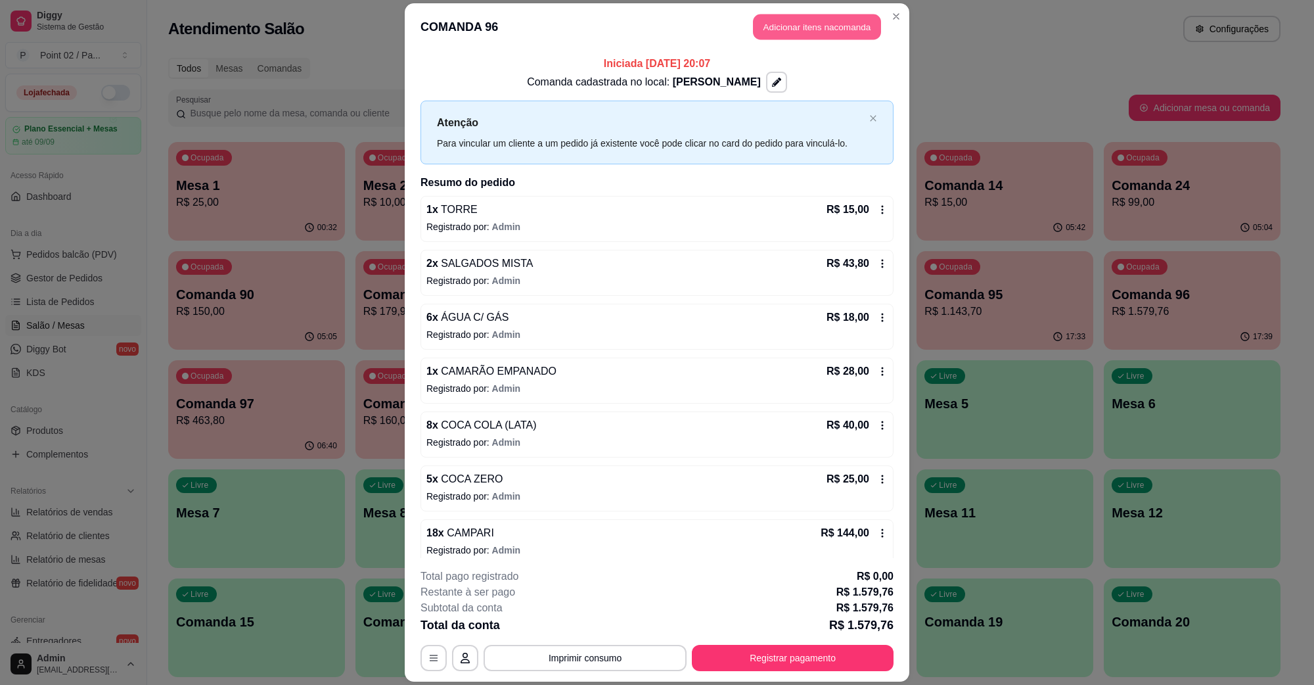
click at [803, 30] on button "Adicionar itens na comanda" at bounding box center [817, 27] width 128 height 26
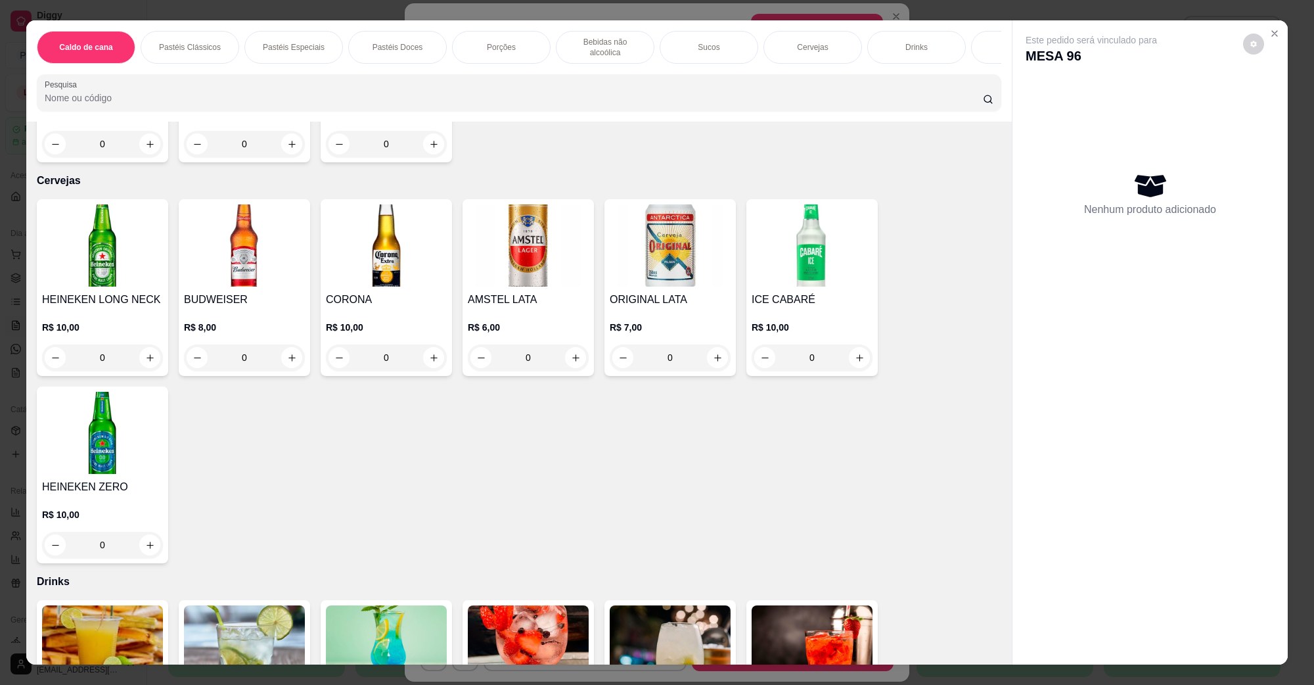
scroll to position [2710, 0]
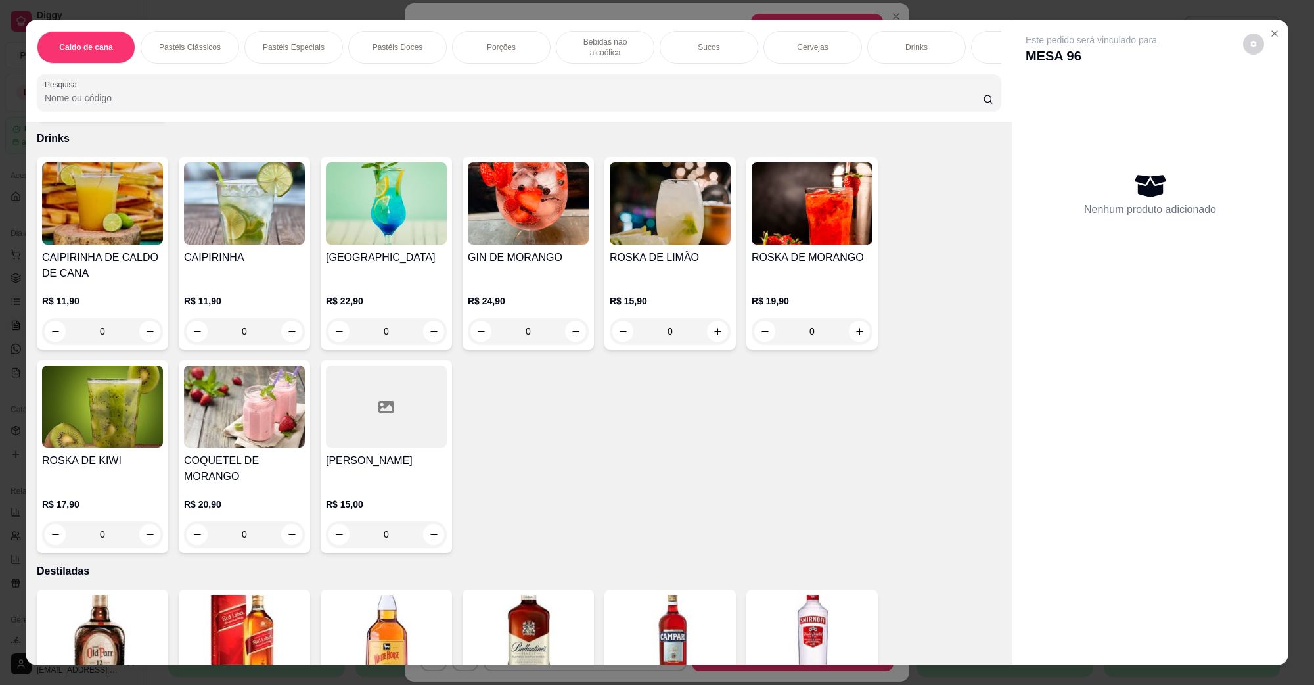
click at [681, 601] on img at bounding box center [670, 636] width 121 height 82
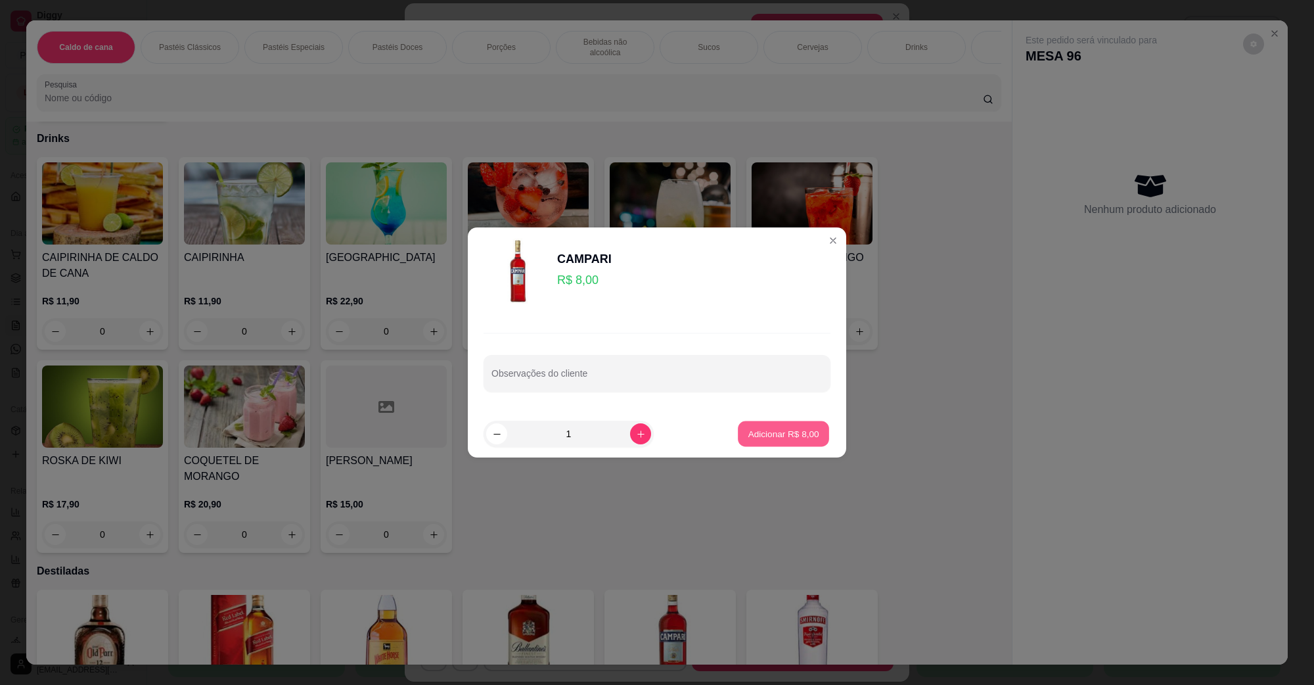
click at [766, 440] on button "Adicionar R$ 8,00" at bounding box center [783, 434] width 91 height 26
type input "1"
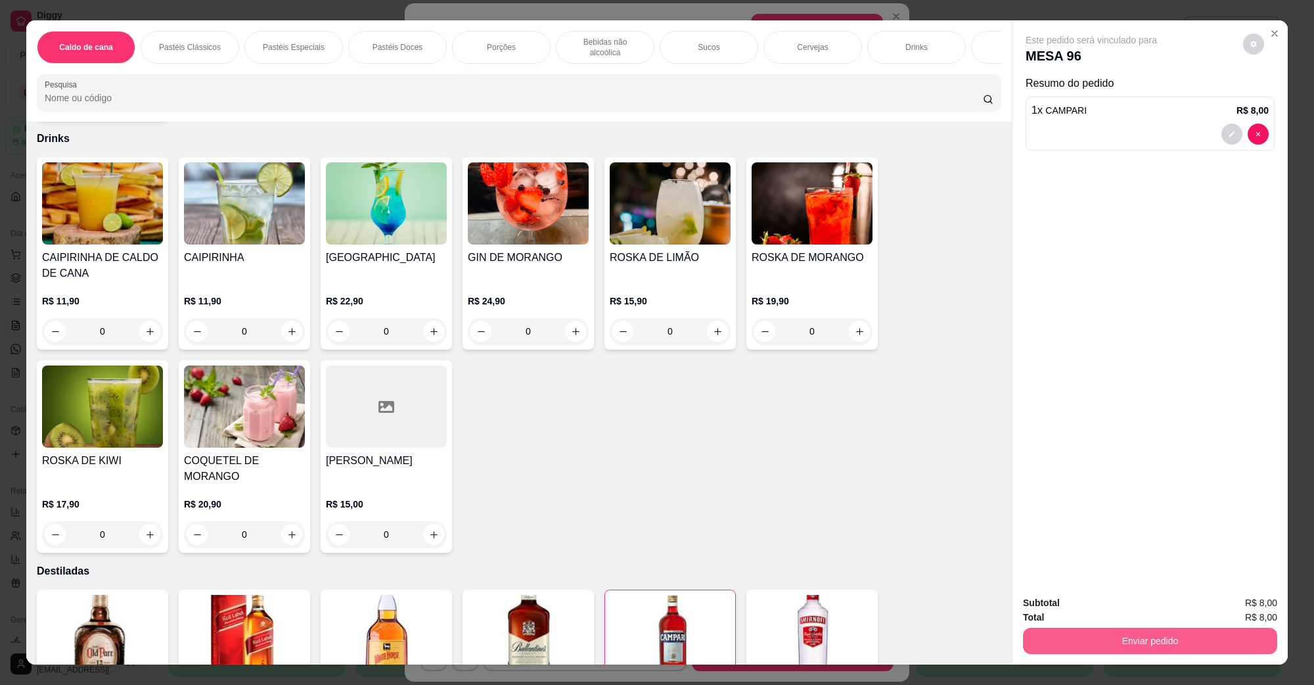
click at [1053, 631] on button "Enviar pedido" at bounding box center [1150, 640] width 254 height 26
click at [1063, 612] on button "Não registrar e enviar pedido" at bounding box center [1105, 608] width 133 height 24
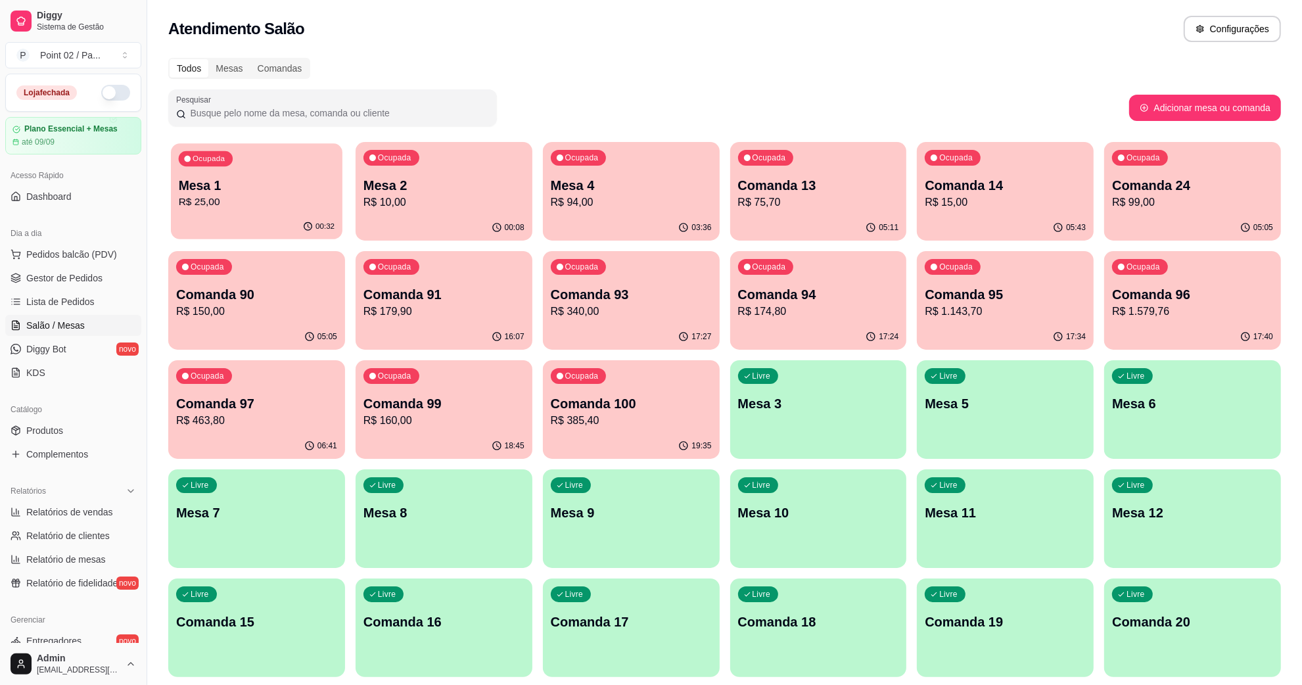
click at [321, 210] on div "Ocupada Mesa 1 R$ 25,00" at bounding box center [256, 178] width 171 height 71
click at [1127, 179] on p "Comanda 24" at bounding box center [1192, 185] width 161 height 18
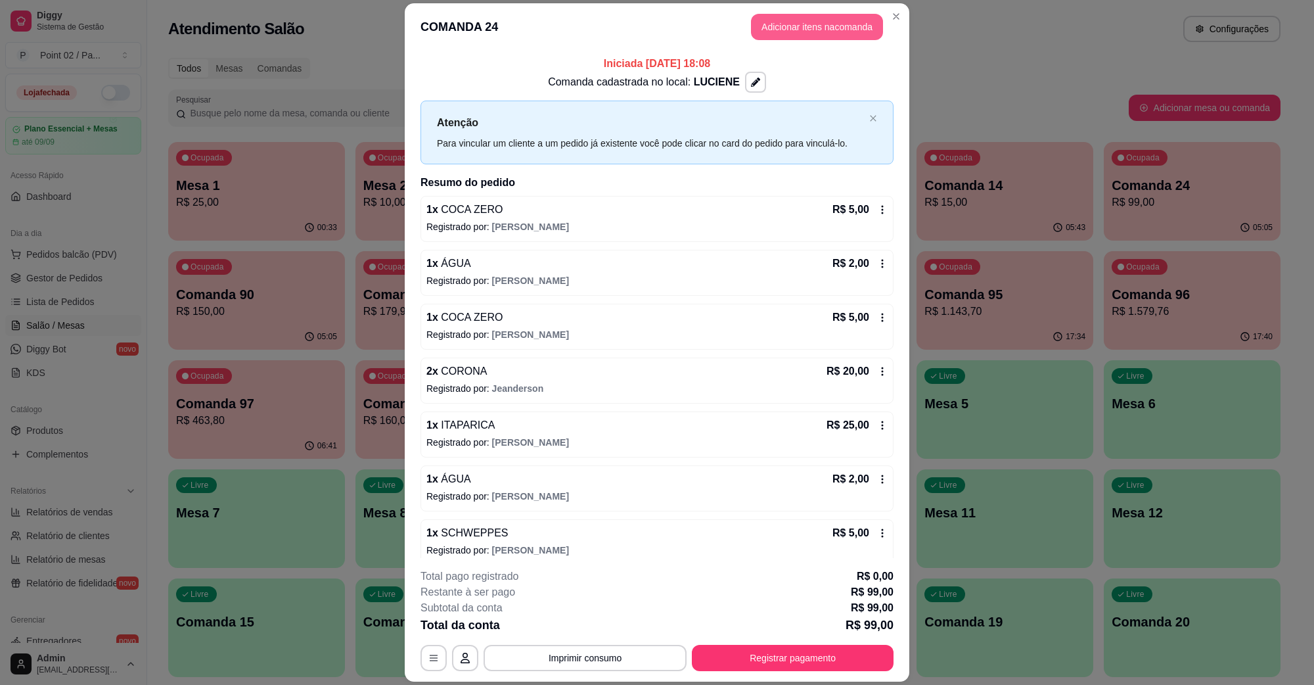
click at [835, 38] on button "Adicionar itens na comanda" at bounding box center [817, 27] width 132 height 26
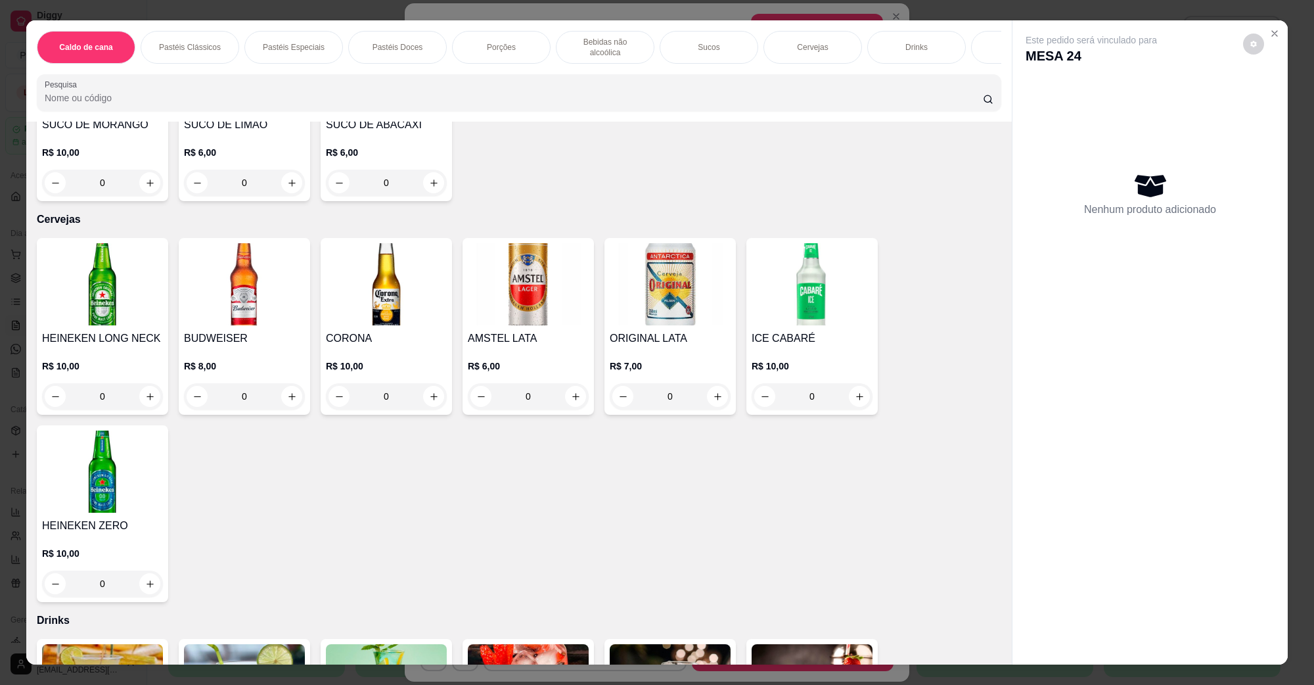
scroll to position [2300, 0]
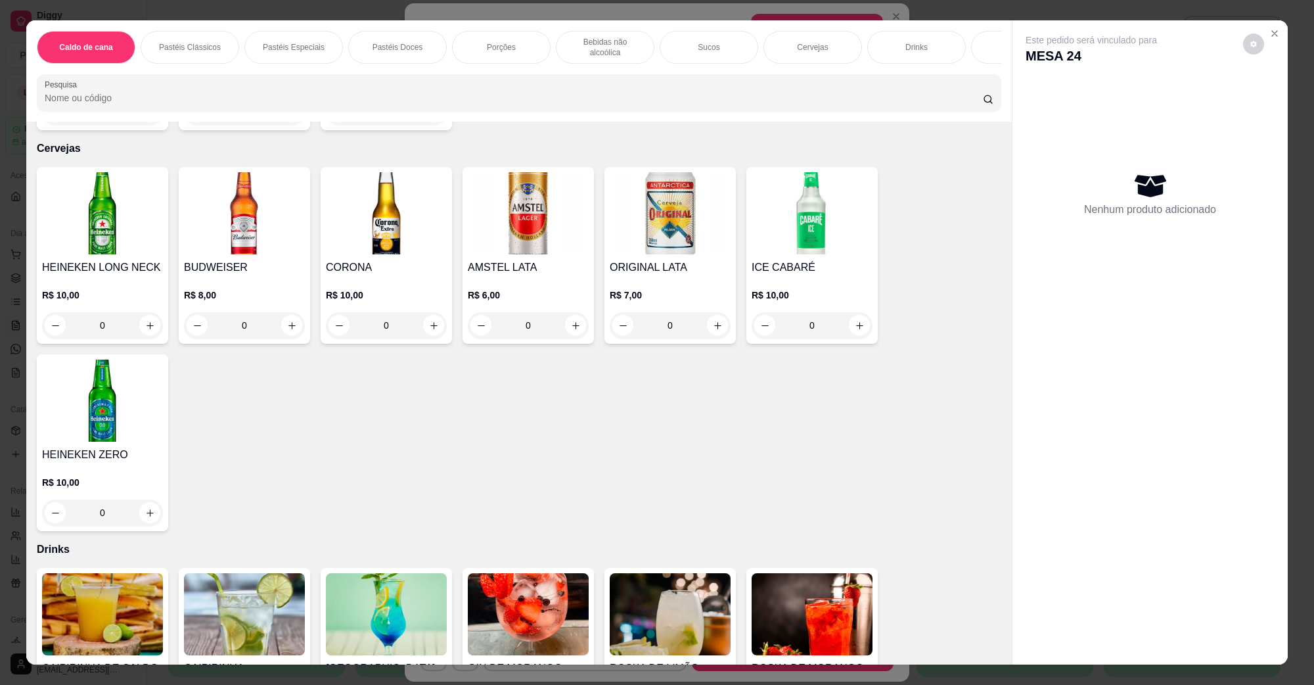
click at [356, 237] on img at bounding box center [386, 213] width 121 height 82
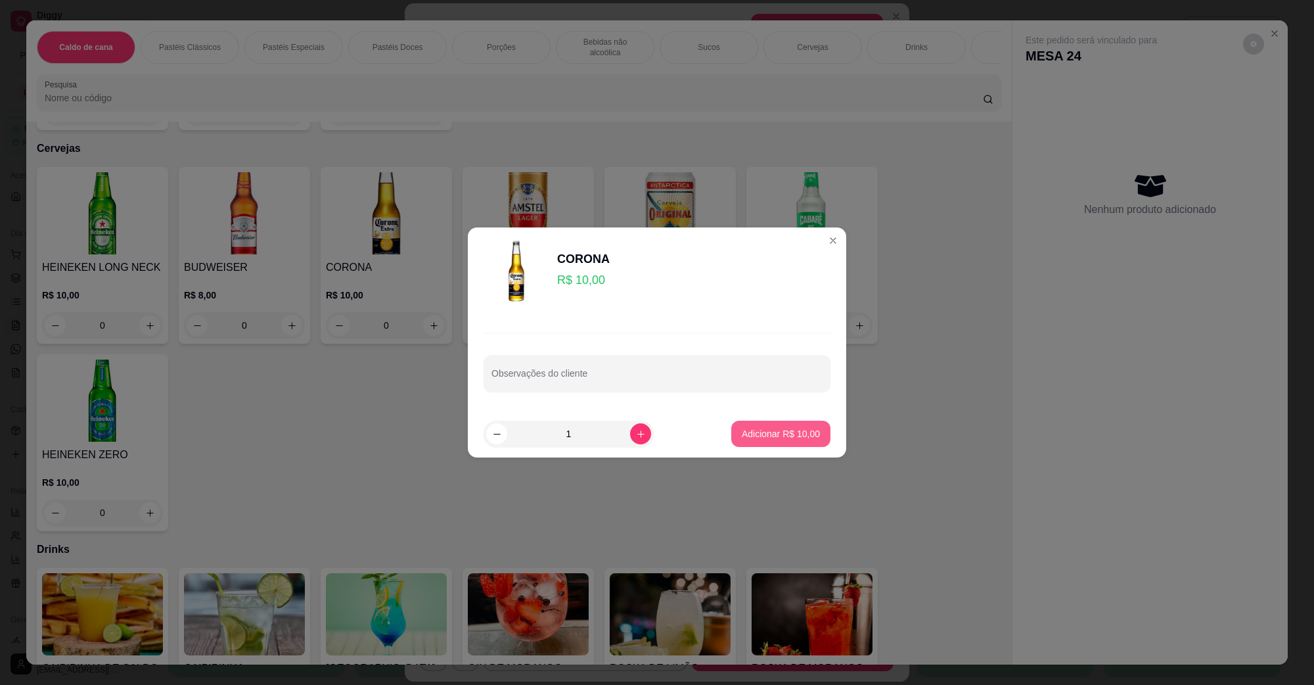
click at [776, 441] on button "Adicionar R$ 10,00" at bounding box center [780, 433] width 99 height 26
type input "1"
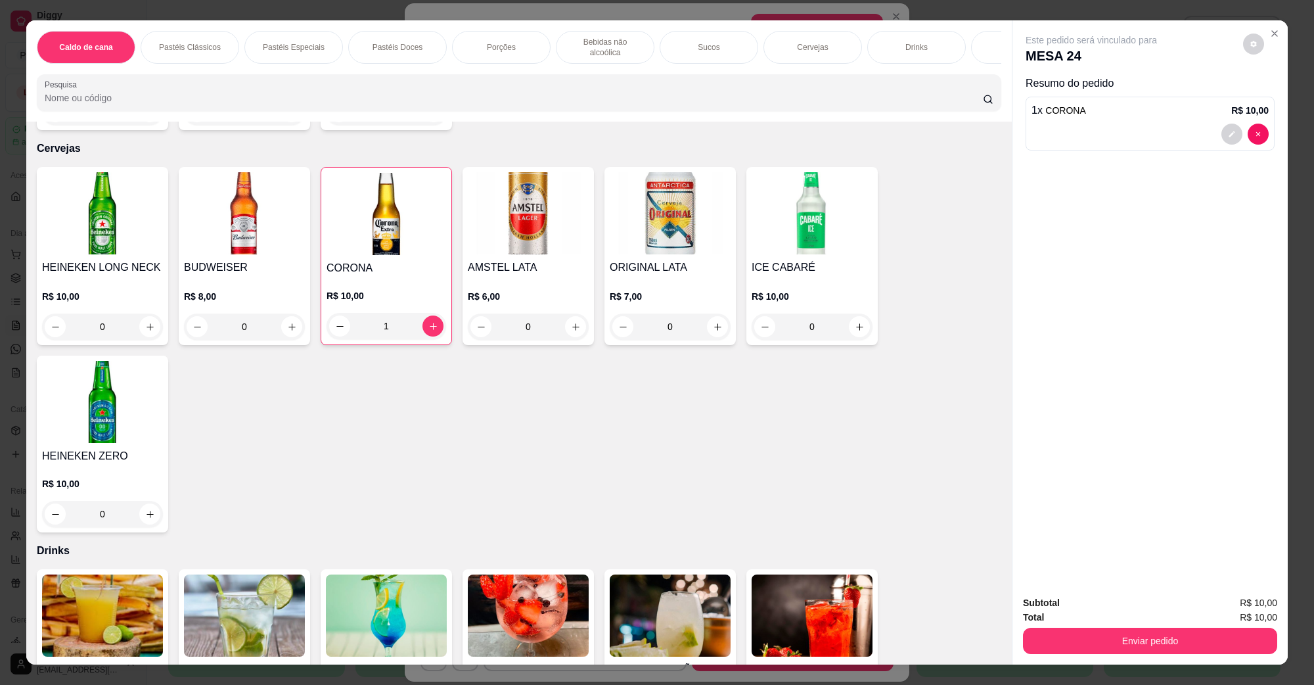
click at [1035, 629] on button "Enviar pedido" at bounding box center [1150, 640] width 254 height 26
click at [1053, 615] on button "Não registrar e enviar pedido" at bounding box center [1105, 608] width 137 height 25
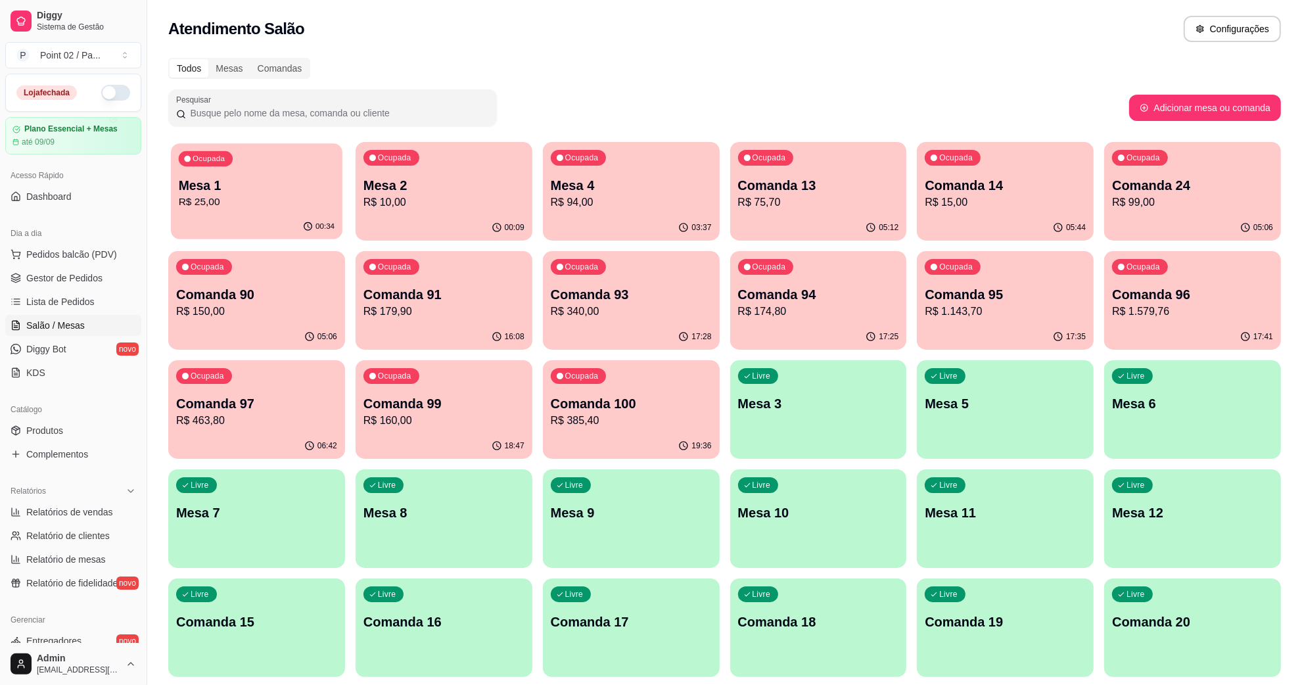
click at [300, 225] on div "00:34" at bounding box center [256, 226] width 171 height 25
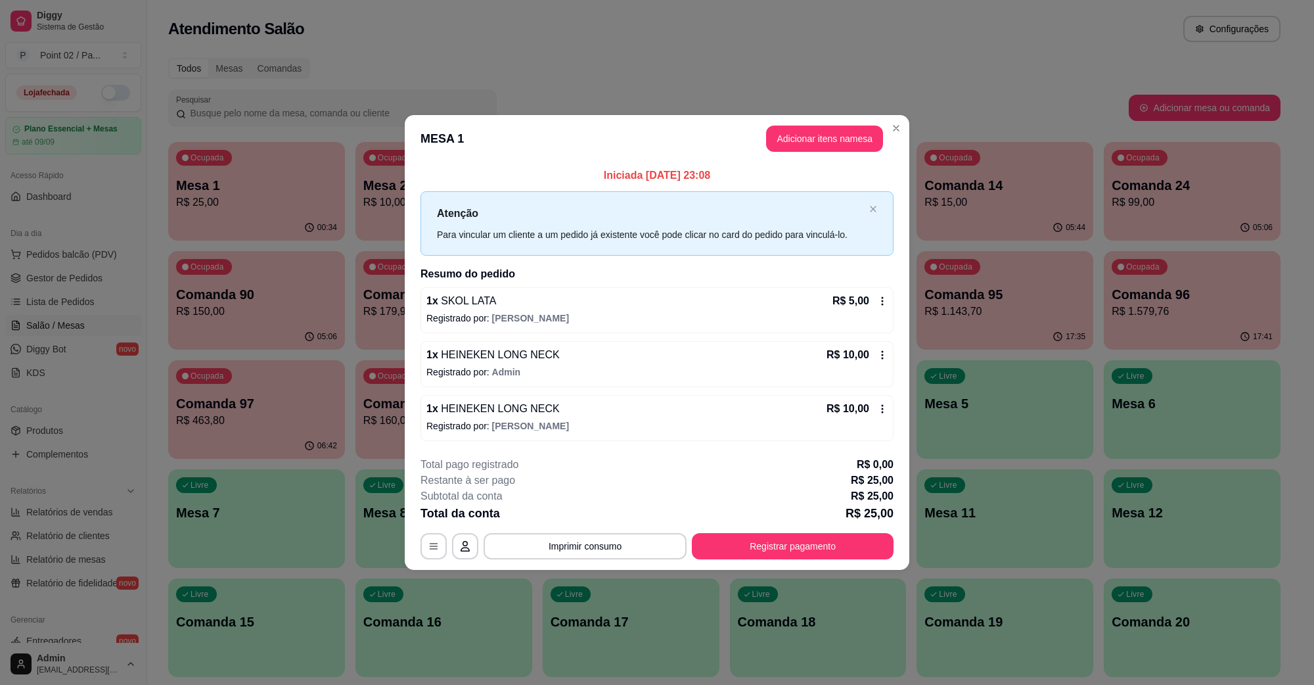
click at [792, 563] on footer "**********" at bounding box center [657, 508] width 505 height 124
click at [794, 556] on button "Registrar pagamento" at bounding box center [793, 546] width 202 height 26
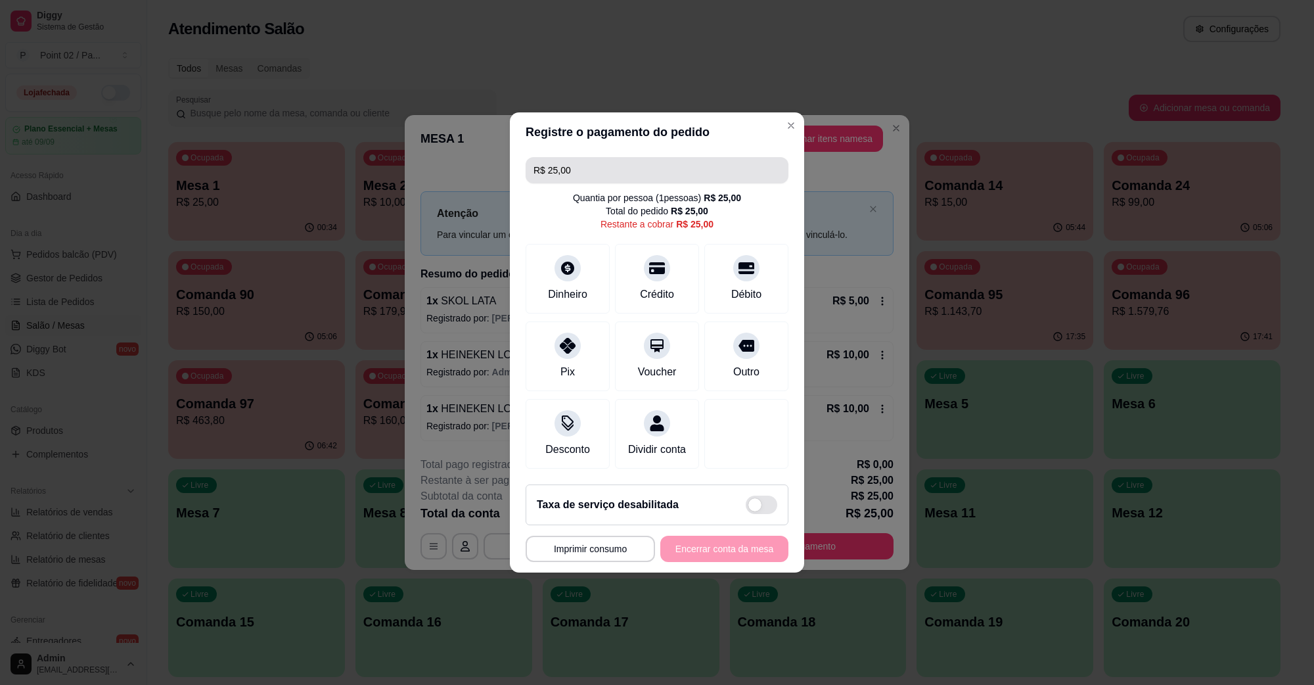
click at [606, 157] on input "R$ 25,00" at bounding box center [656, 170] width 247 height 26
click at [575, 353] on div "Pix" at bounding box center [568, 353] width 93 height 77
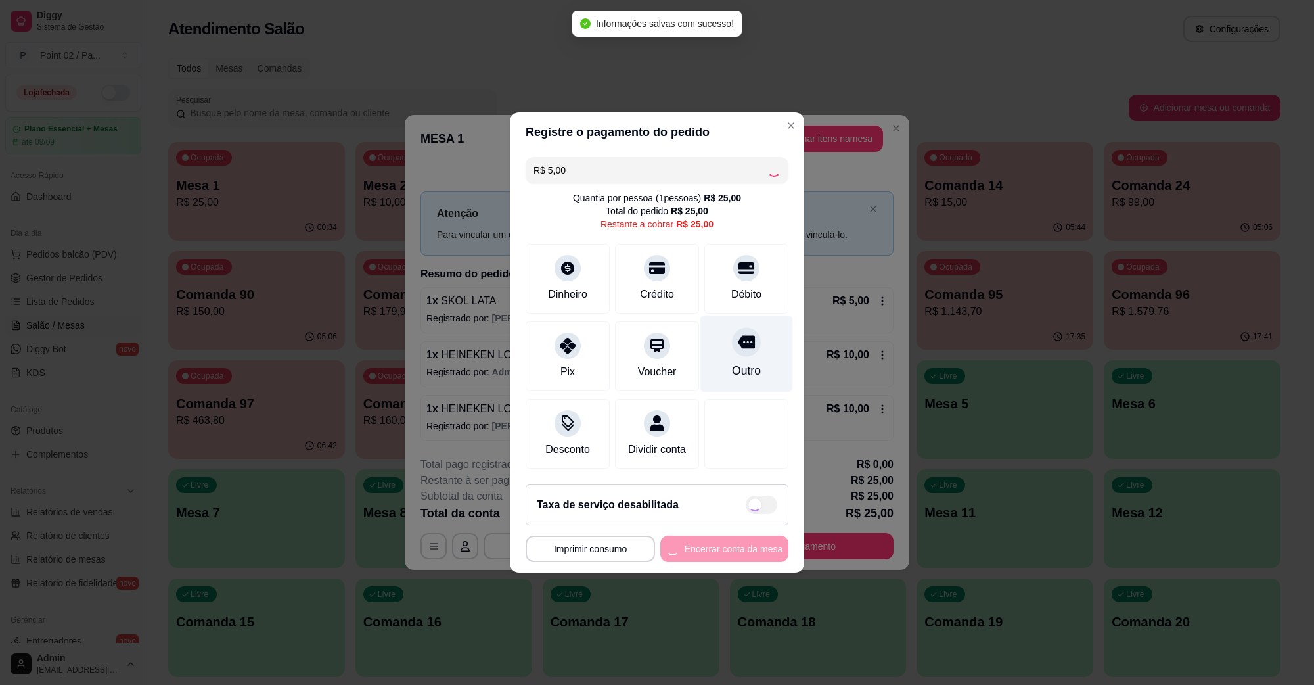
type input "R$ 20,00"
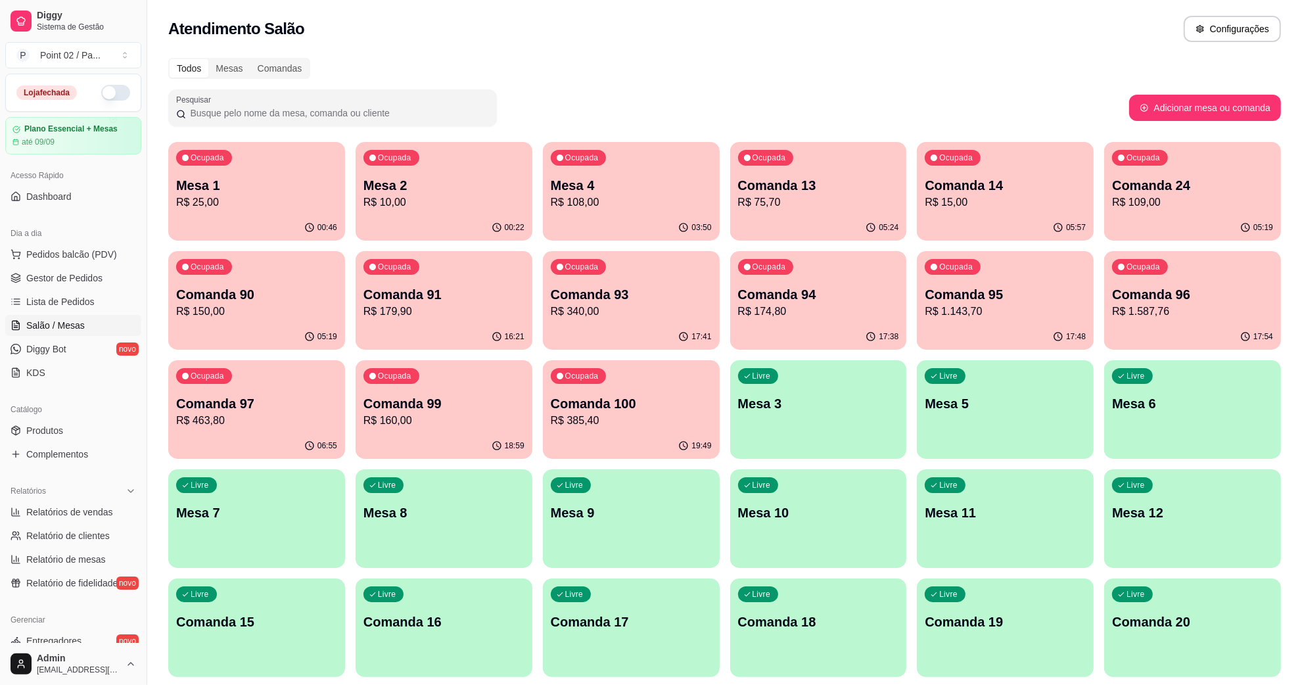
click at [616, 204] on p "R$ 108,00" at bounding box center [631, 202] width 161 height 16
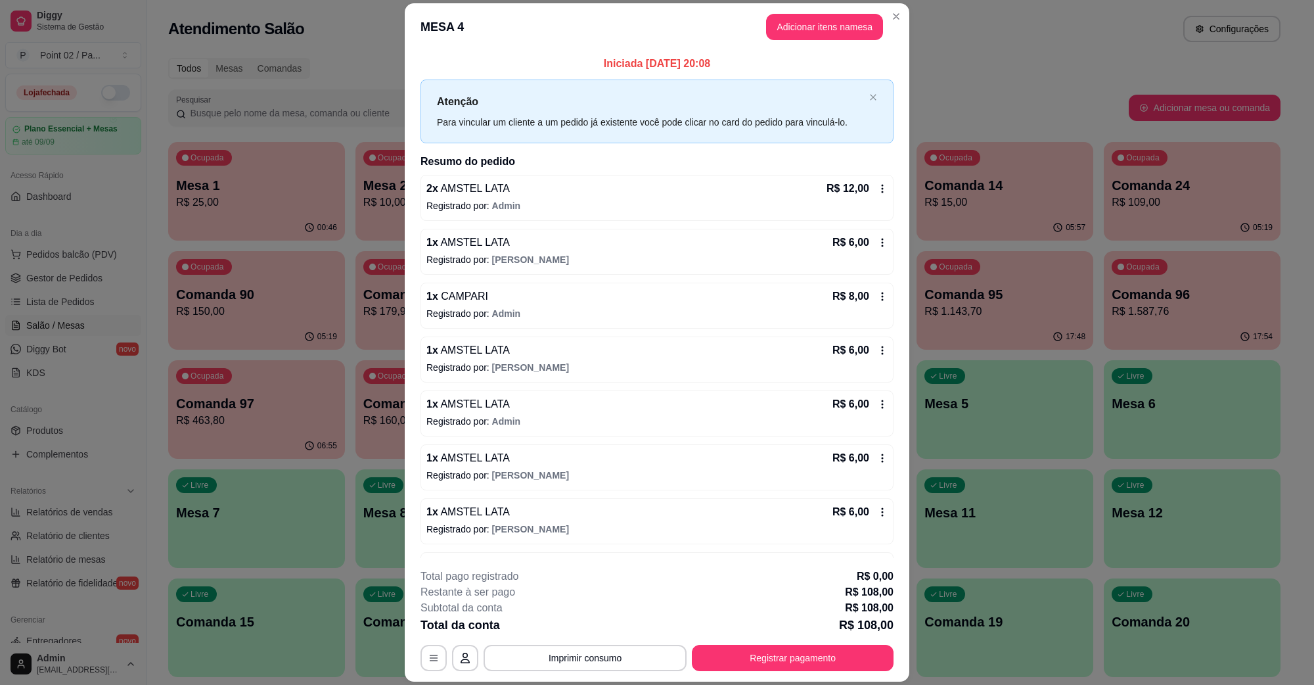
click at [802, 40] on header "MESA 4 Adicionar itens na mesa" at bounding box center [657, 26] width 505 height 47
click at [795, 37] on button "Adicionar itens na mesa" at bounding box center [824, 27] width 117 height 26
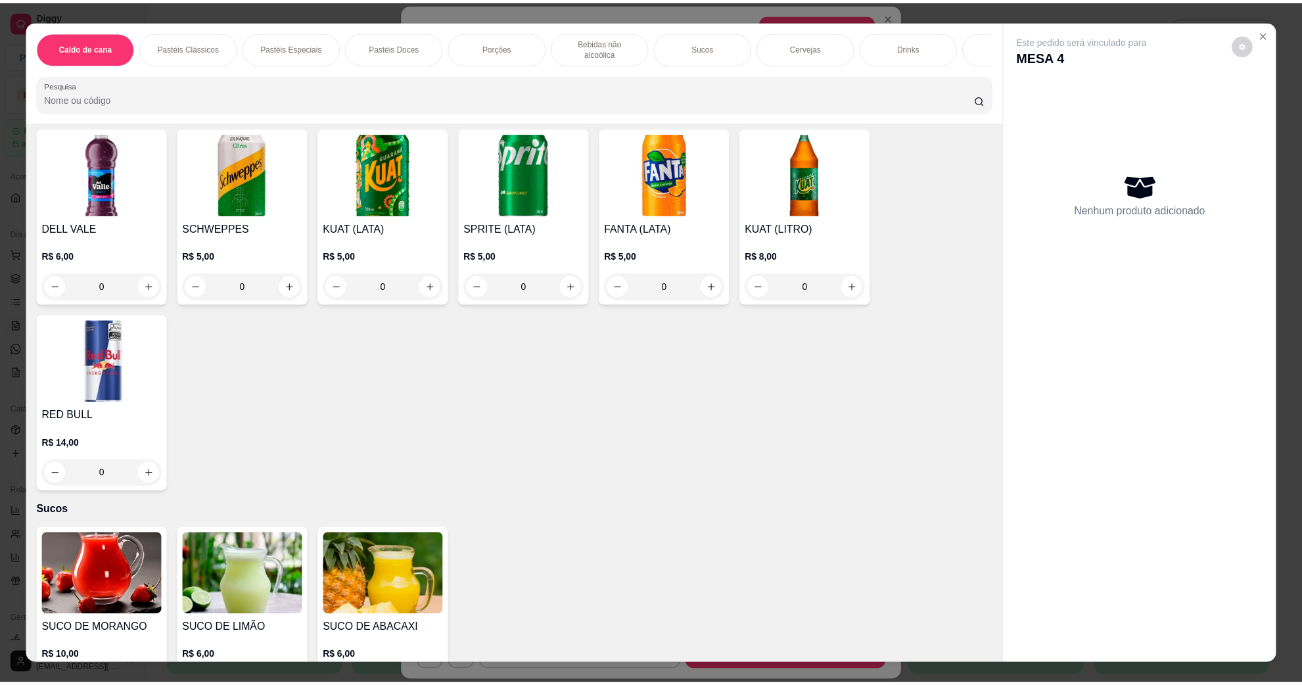
scroll to position [2217, 0]
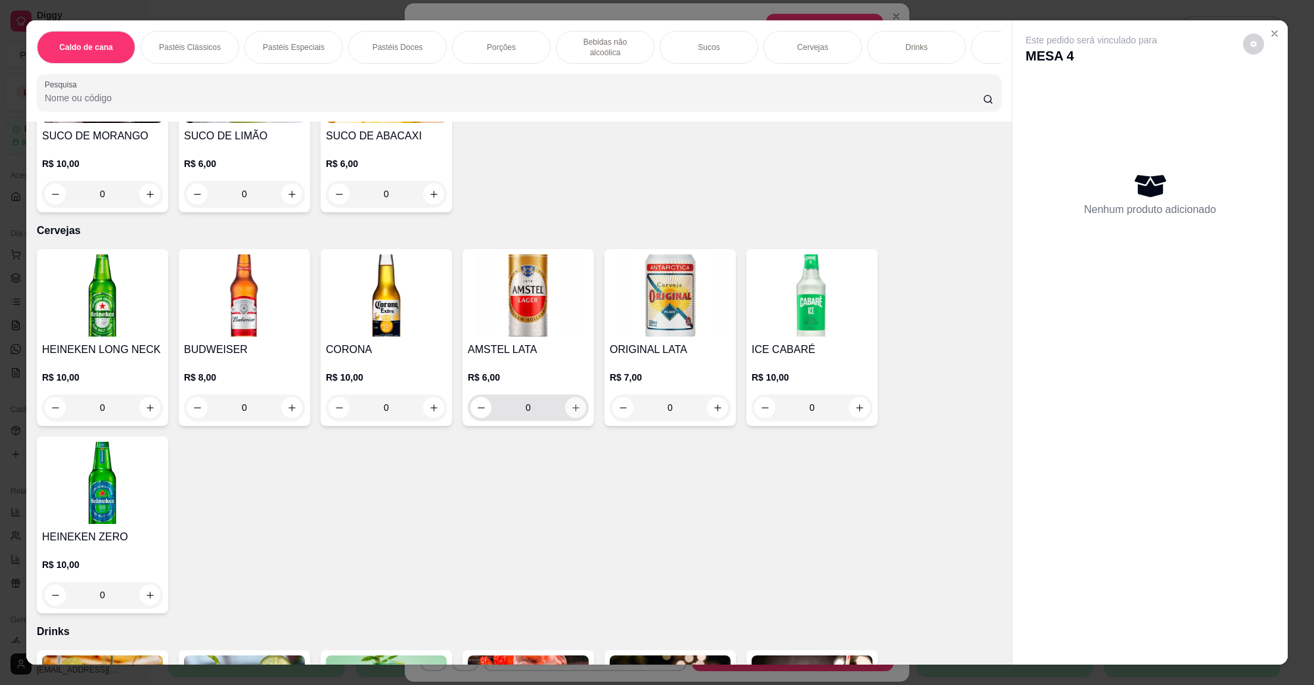
click at [571, 403] on icon "increase-product-quantity" at bounding box center [576, 408] width 10 height 10
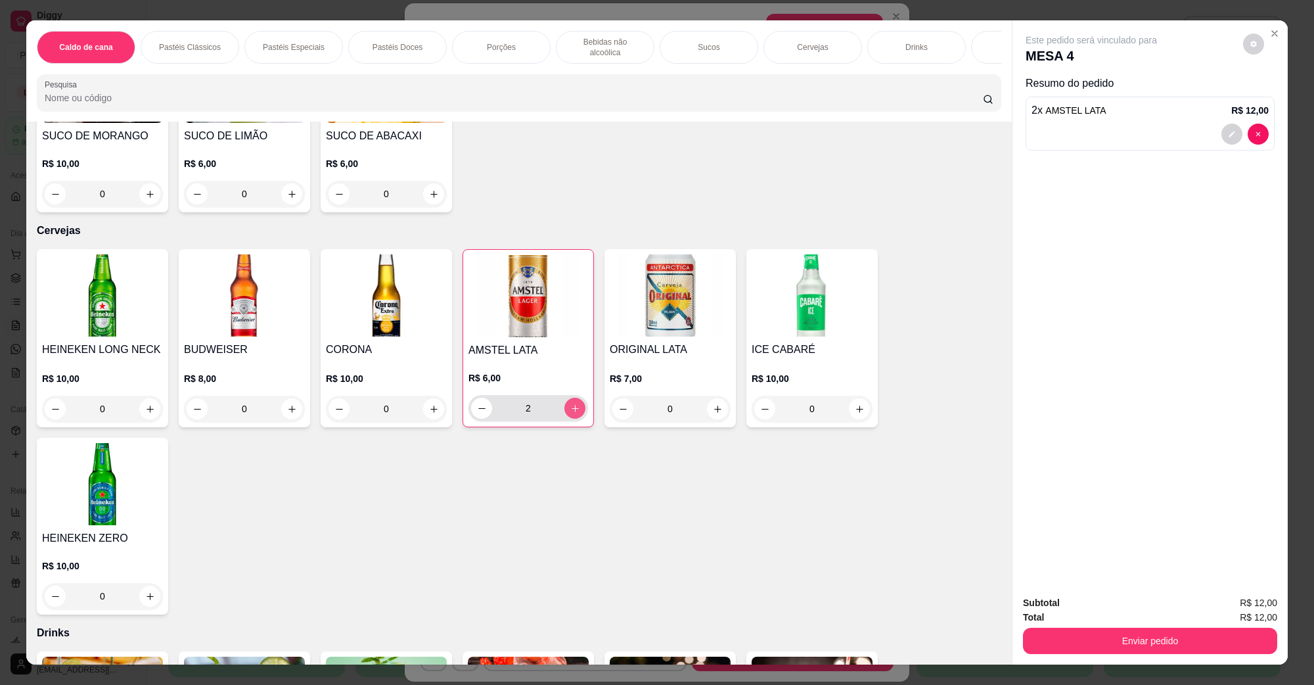
type input "2"
click at [1120, 654] on div "Enviar pedido" at bounding box center [1150, 639] width 254 height 30
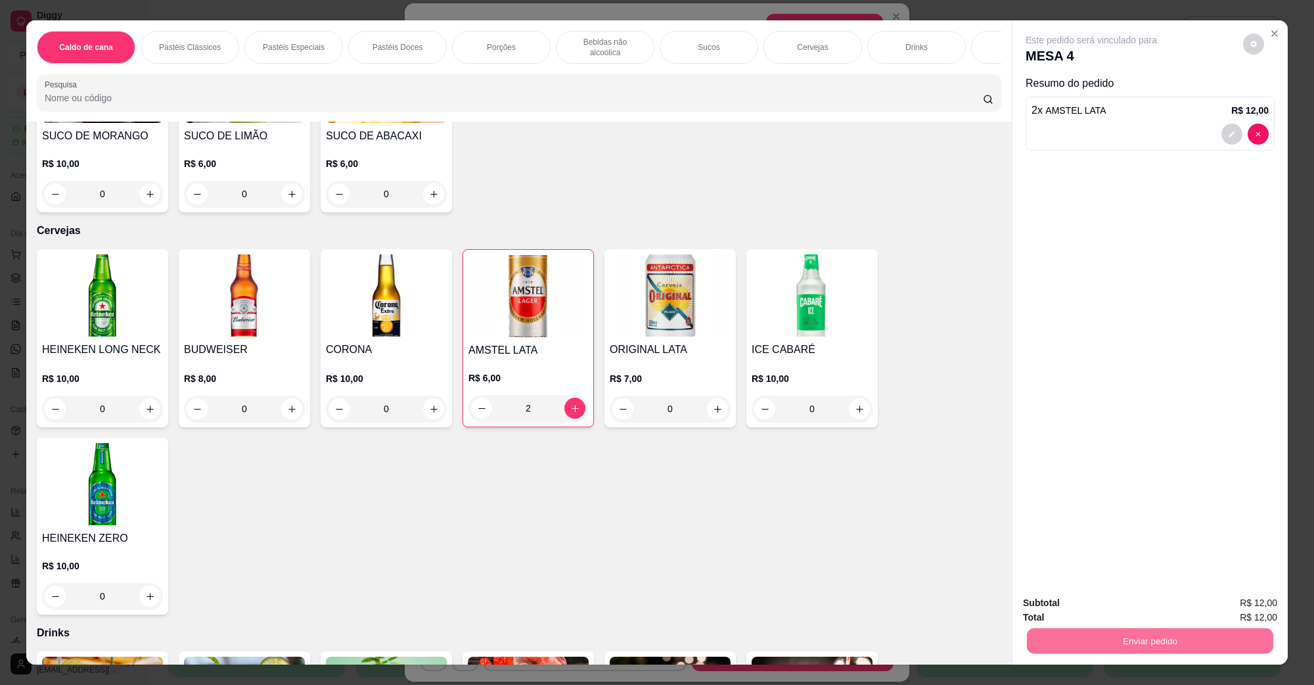
click at [1122, 613] on button "Não registrar e enviar pedido" at bounding box center [1105, 608] width 137 height 25
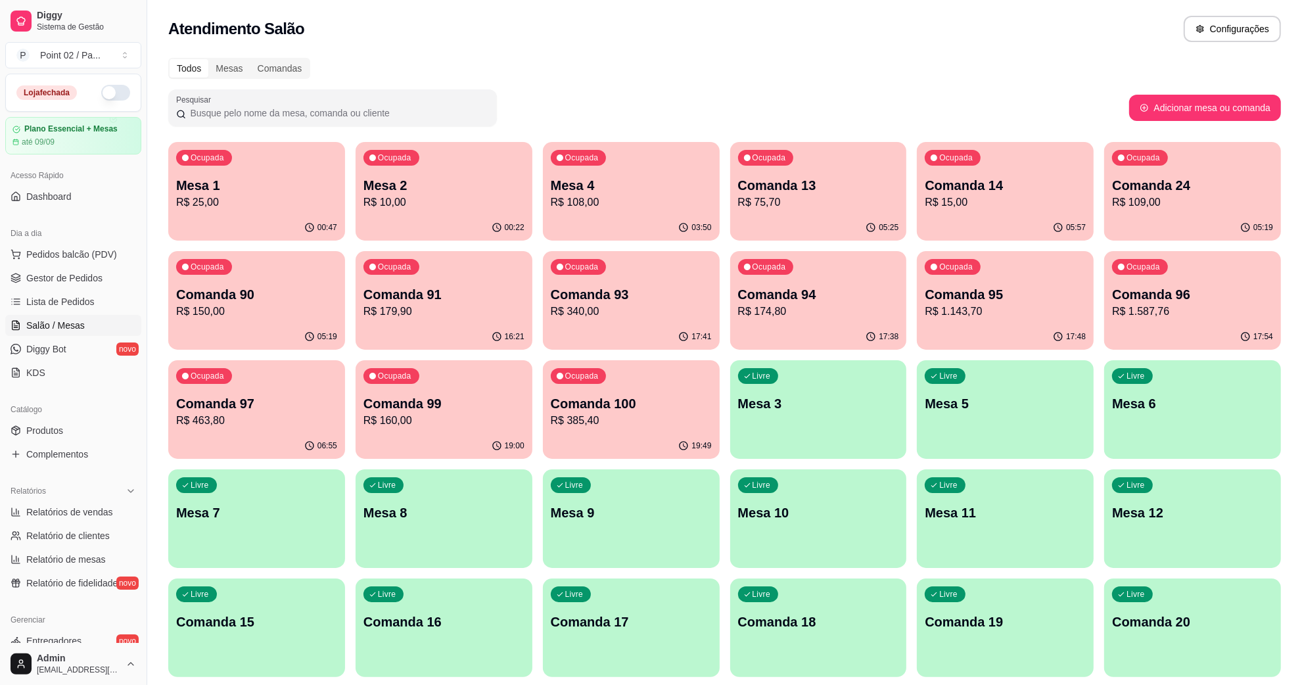
click at [563, 178] on p "Mesa 4" at bounding box center [631, 185] width 161 height 18
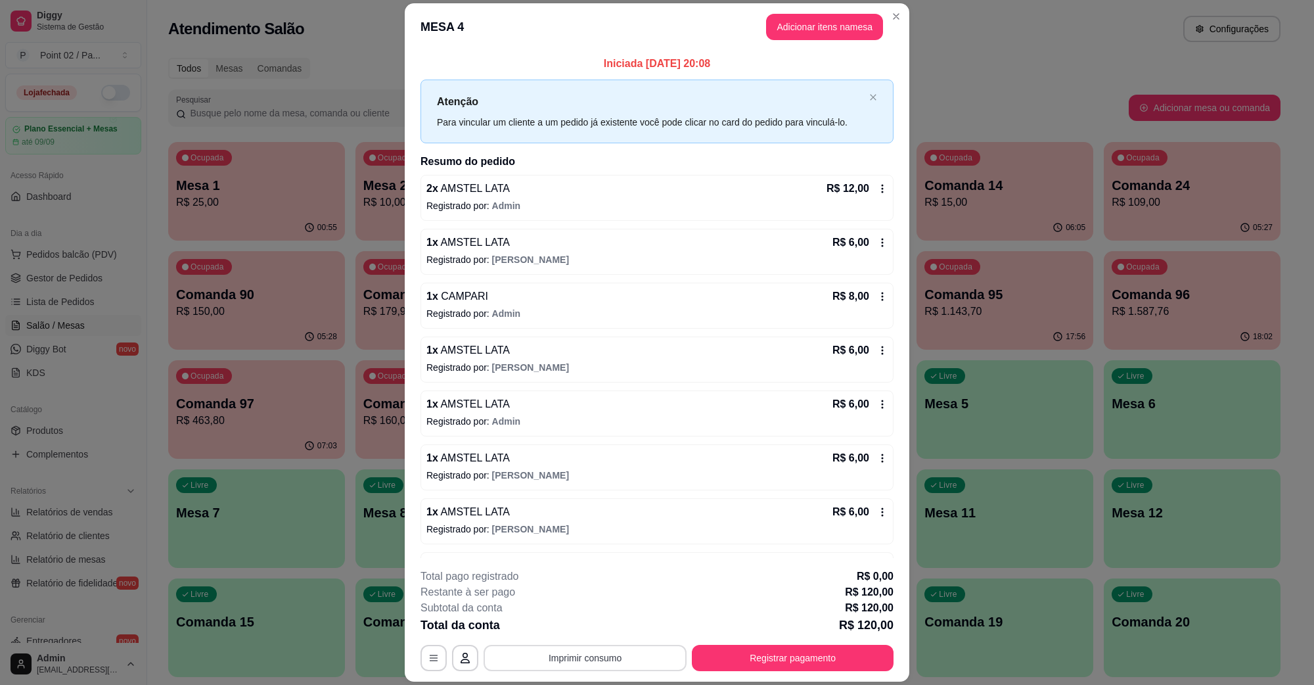
click at [566, 650] on button "Imprimir consumo" at bounding box center [585, 658] width 203 height 26
click at [589, 618] on button "IMPRESSORA" at bounding box center [583, 627] width 92 height 20
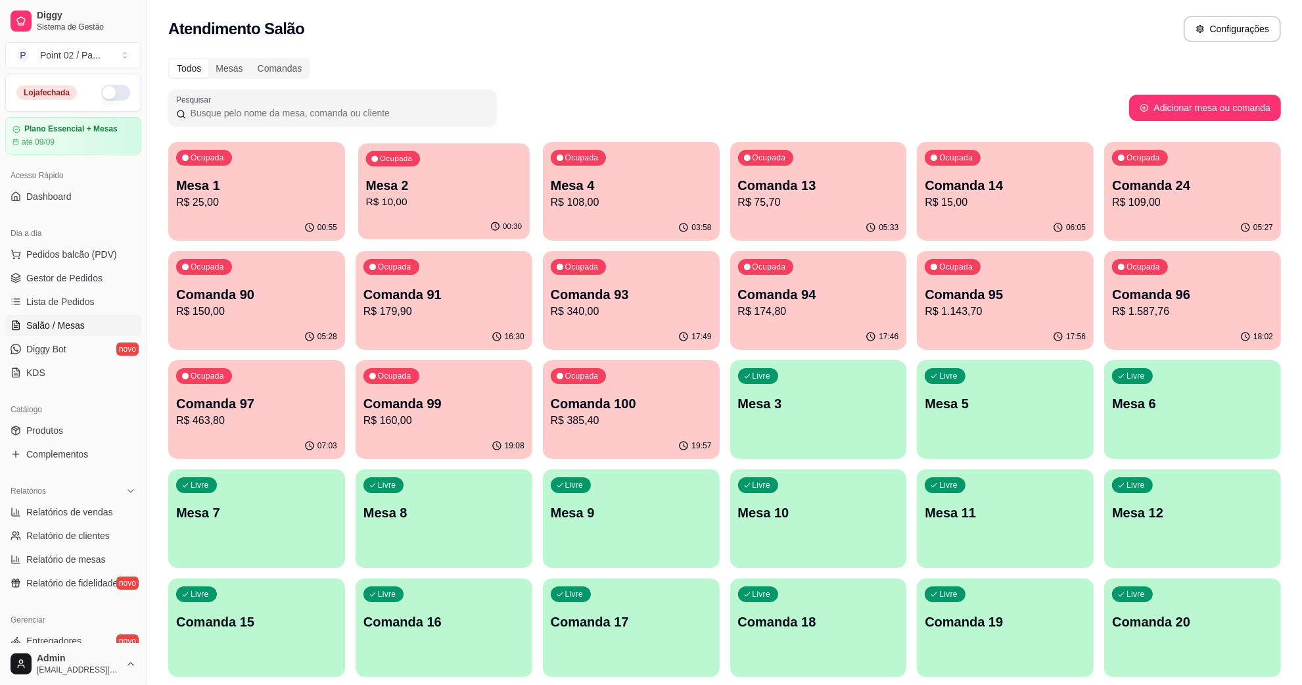
click at [504, 160] on div "Ocupada Mesa 2 R$ 10,00" at bounding box center [443, 178] width 171 height 71
click at [254, 192] on p "Mesa 1" at bounding box center [256, 185] width 161 height 18
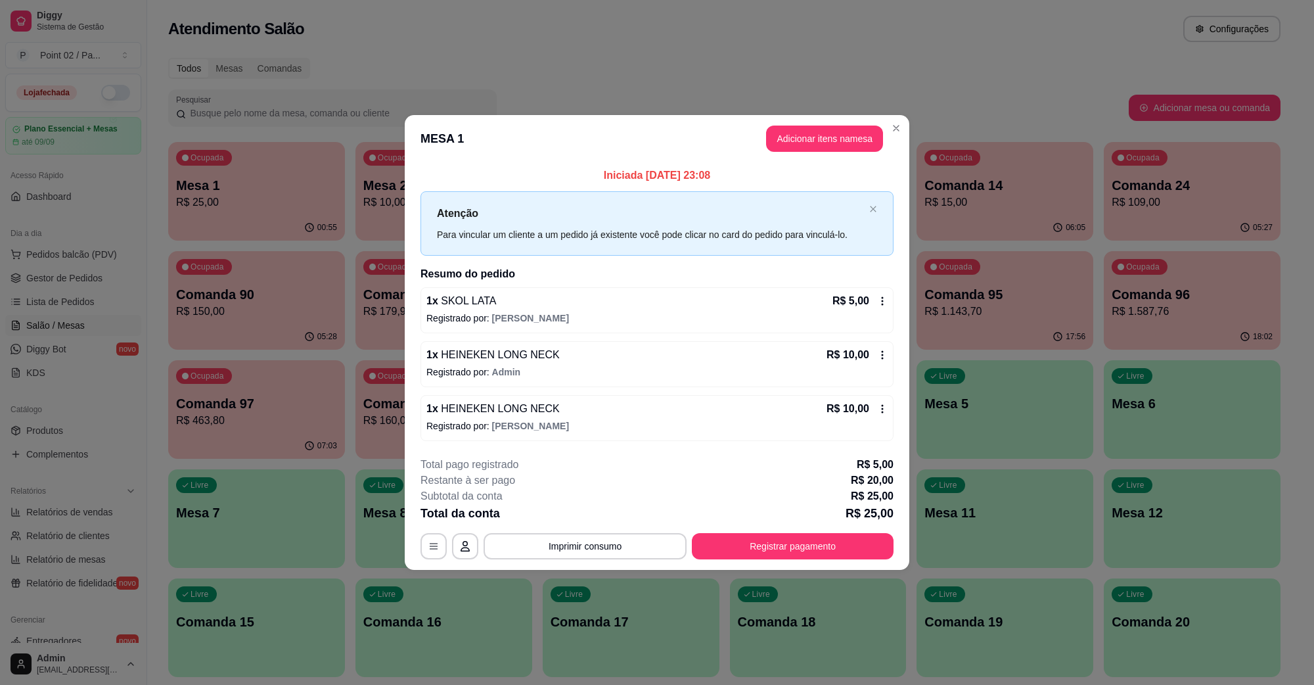
click at [829, 526] on div "**********" at bounding box center [656, 508] width 473 height 102
click at [820, 539] on button "Registrar pagamento" at bounding box center [793, 546] width 202 height 26
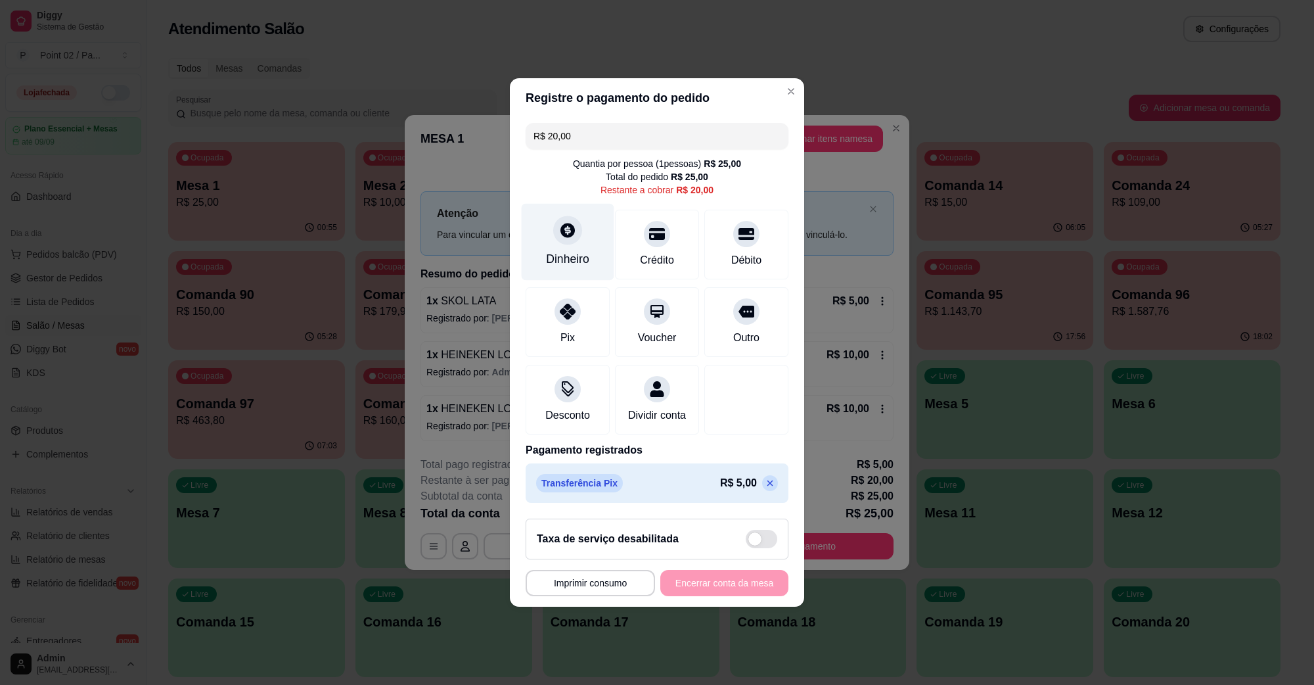
click at [580, 224] on div "Dinheiro" at bounding box center [568, 242] width 93 height 77
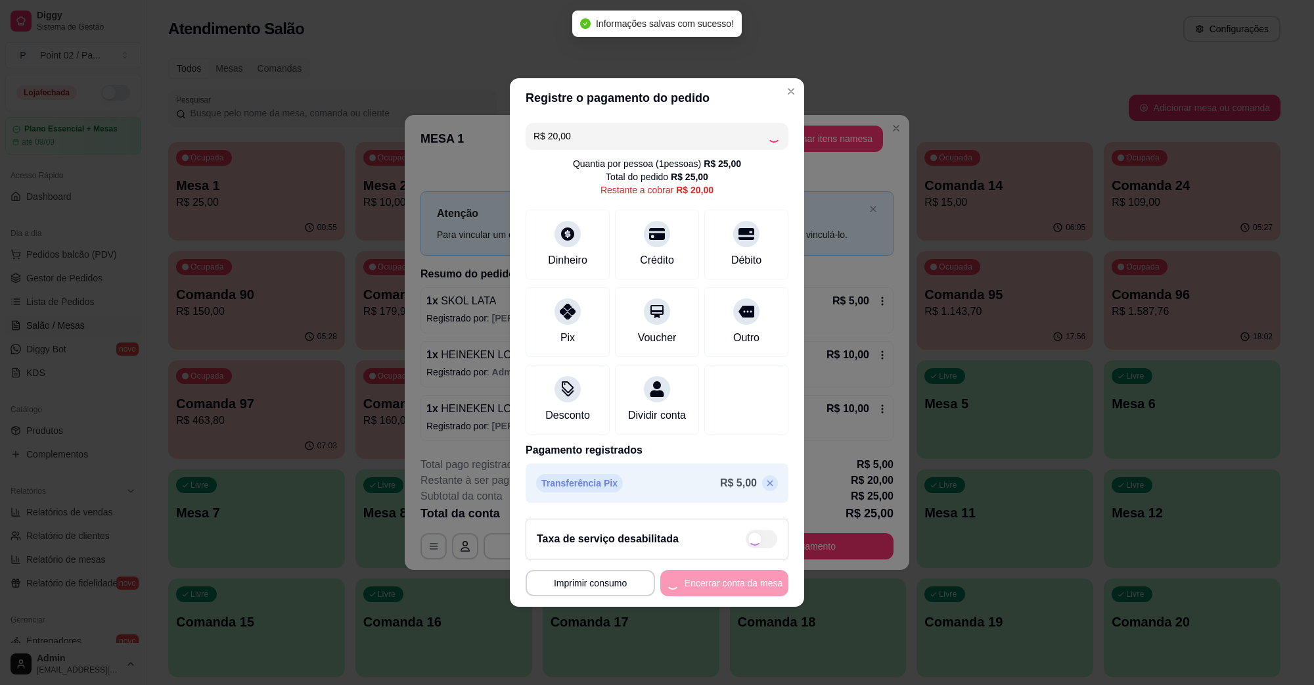
type input "R$ 0,00"
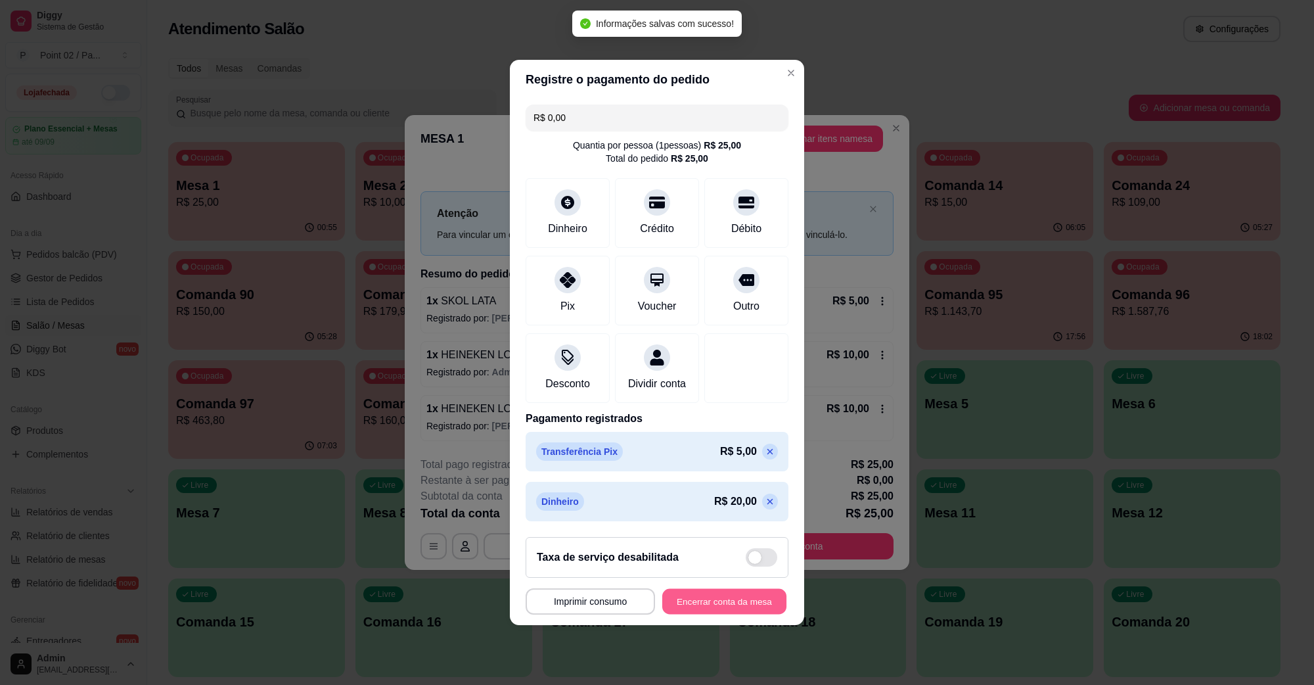
click at [717, 610] on button "Encerrar conta da mesa" at bounding box center [724, 602] width 124 height 26
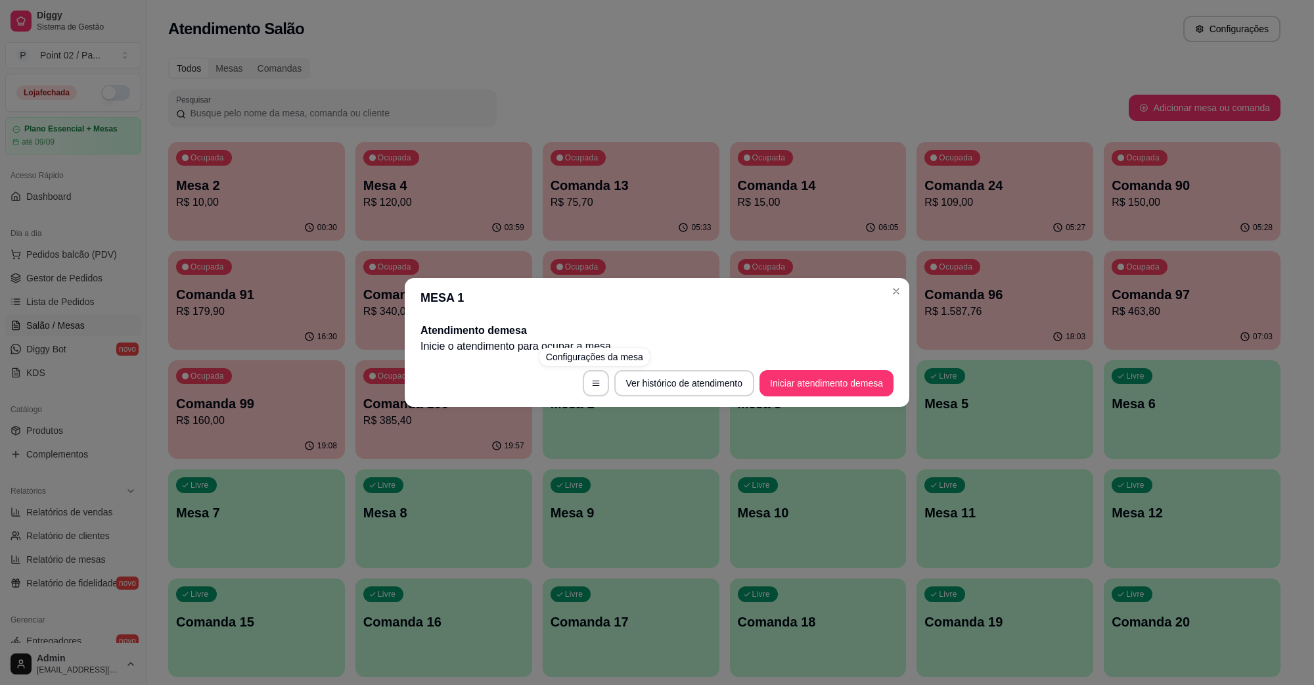
click at [523, 250] on div "MESA 1 Atendimento de mesa Inicie o atendimento para ocupar a mesa . Ver histór…" at bounding box center [657, 342] width 1314 height 685
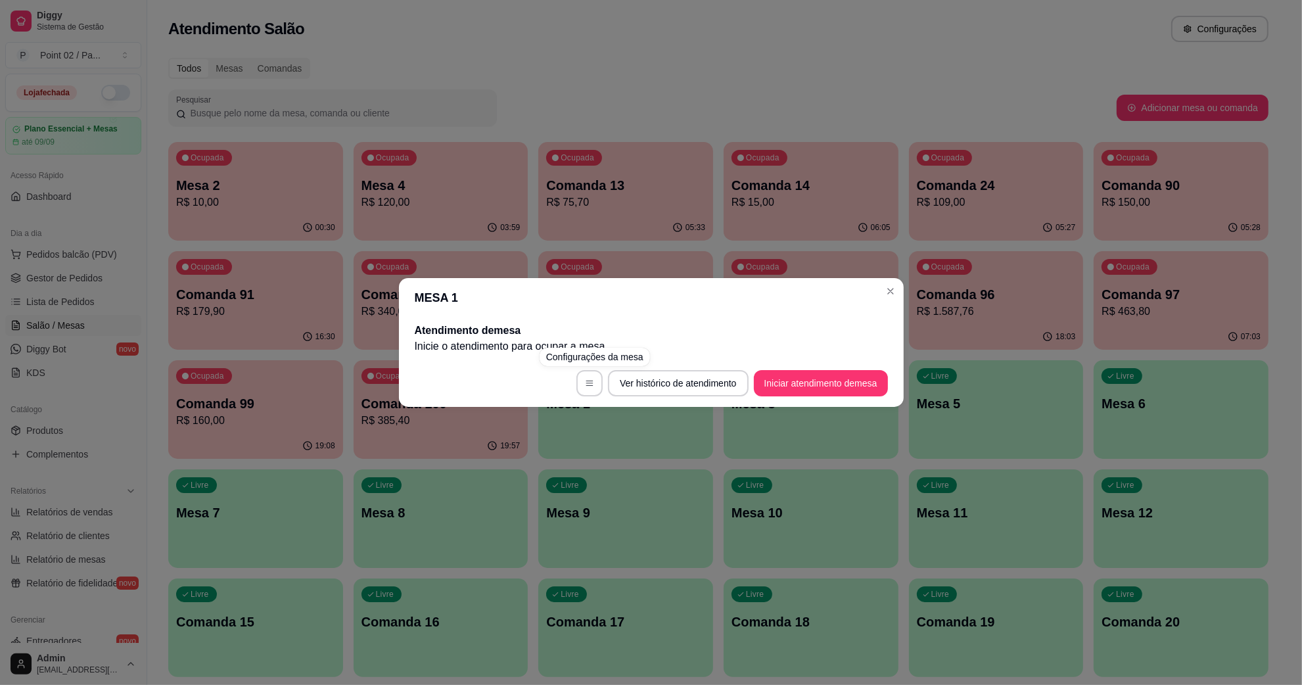
click at [496, 204] on p "R$ 120,00" at bounding box center [440, 202] width 159 height 16
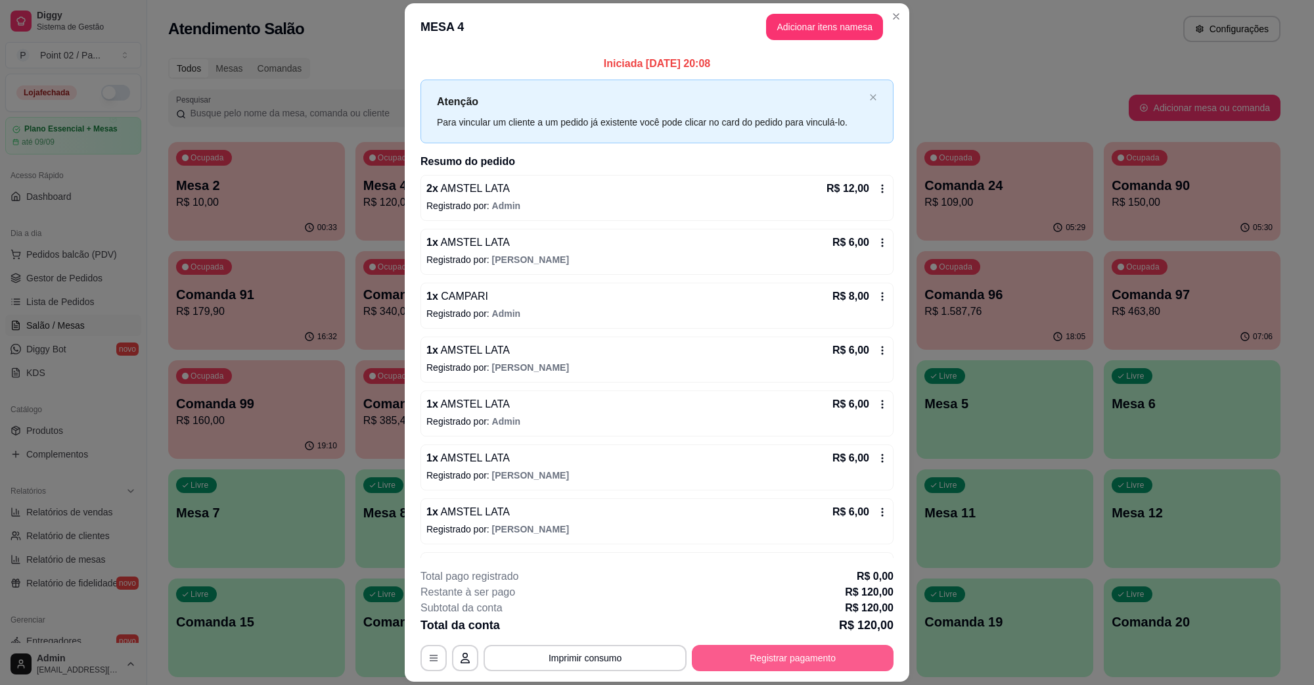
click at [838, 662] on button "Registrar pagamento" at bounding box center [793, 658] width 202 height 26
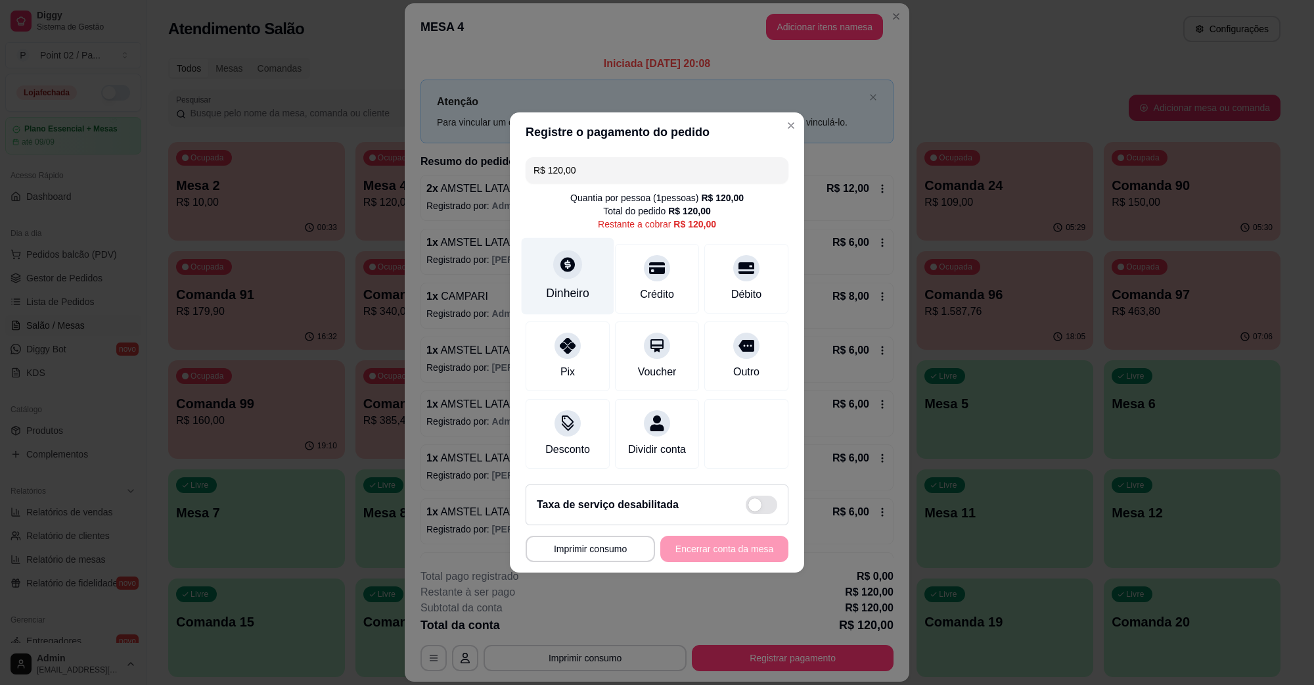
click at [549, 257] on div "Dinheiro" at bounding box center [568, 276] width 93 height 77
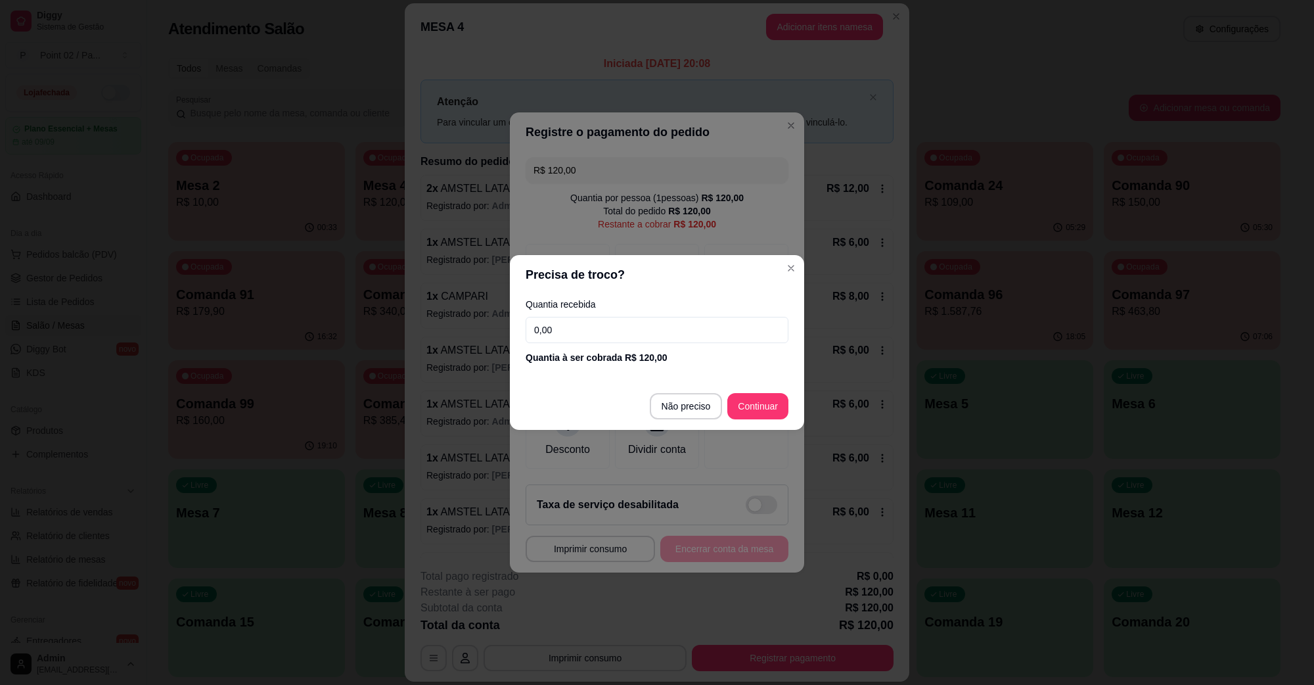
click at [694, 424] on footer "Não preciso Continuar" at bounding box center [657, 405] width 294 height 47
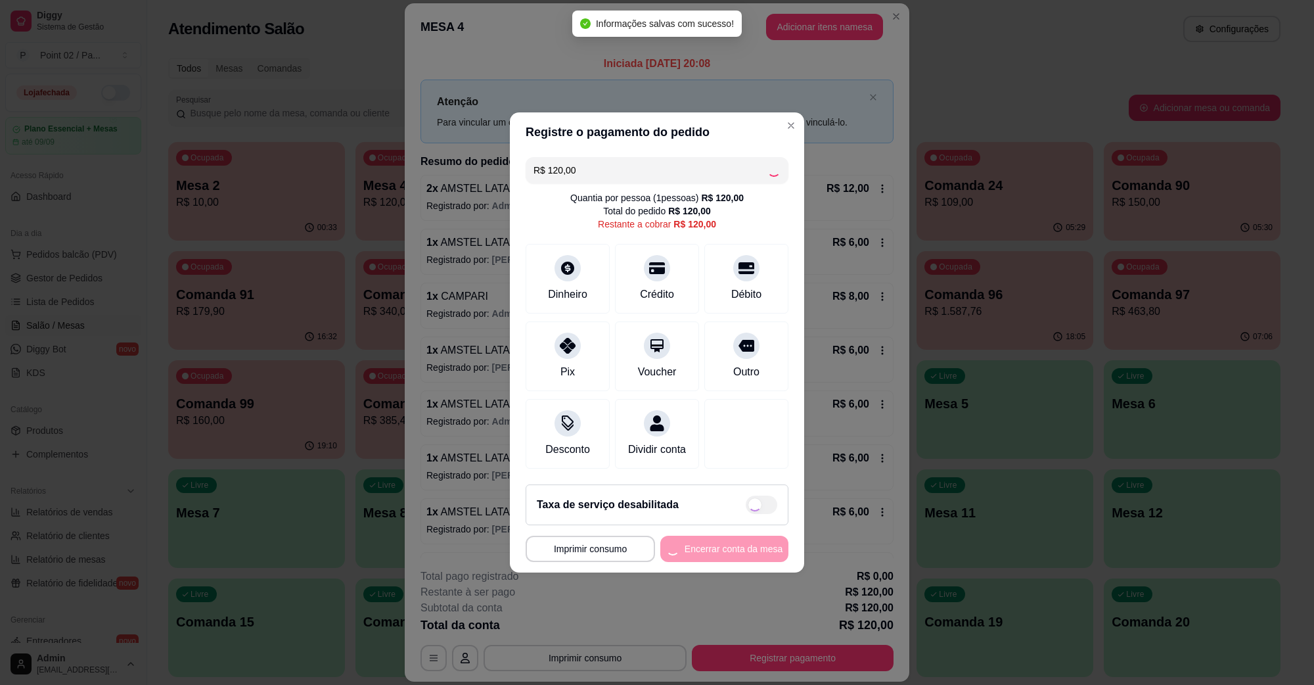
type input "R$ 0,00"
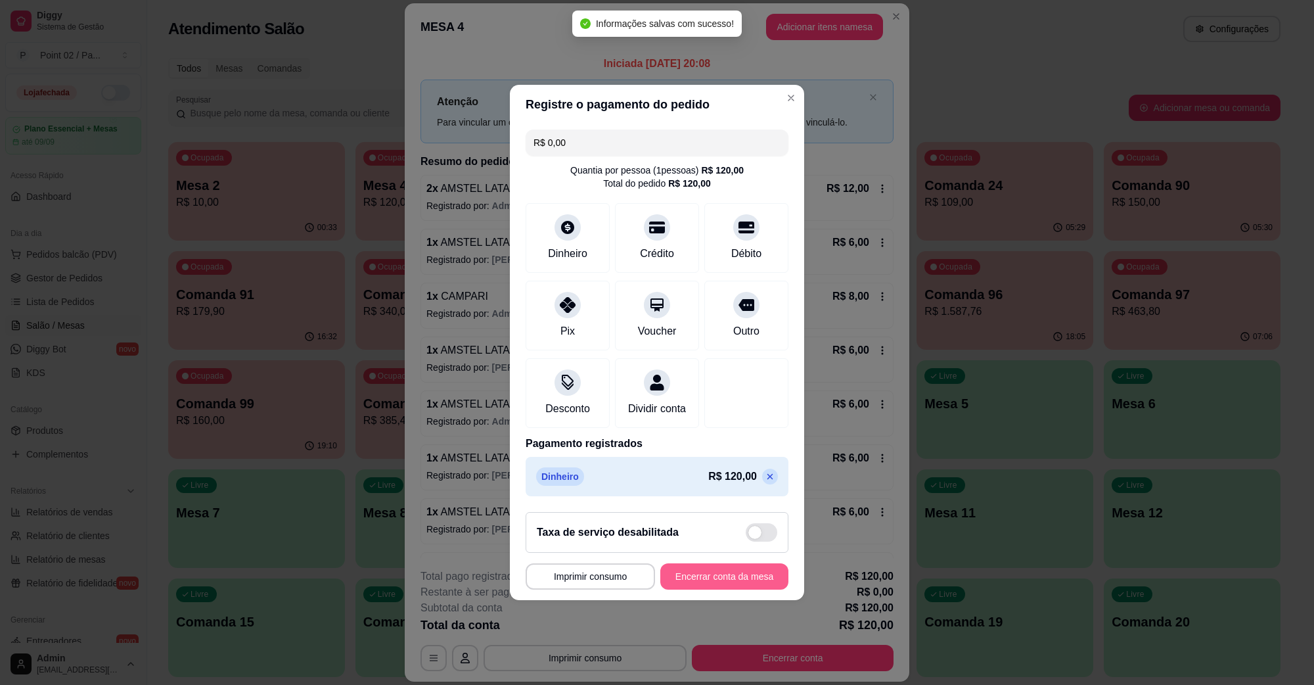
click at [723, 583] on button "Encerrar conta da mesa" at bounding box center [724, 576] width 128 height 26
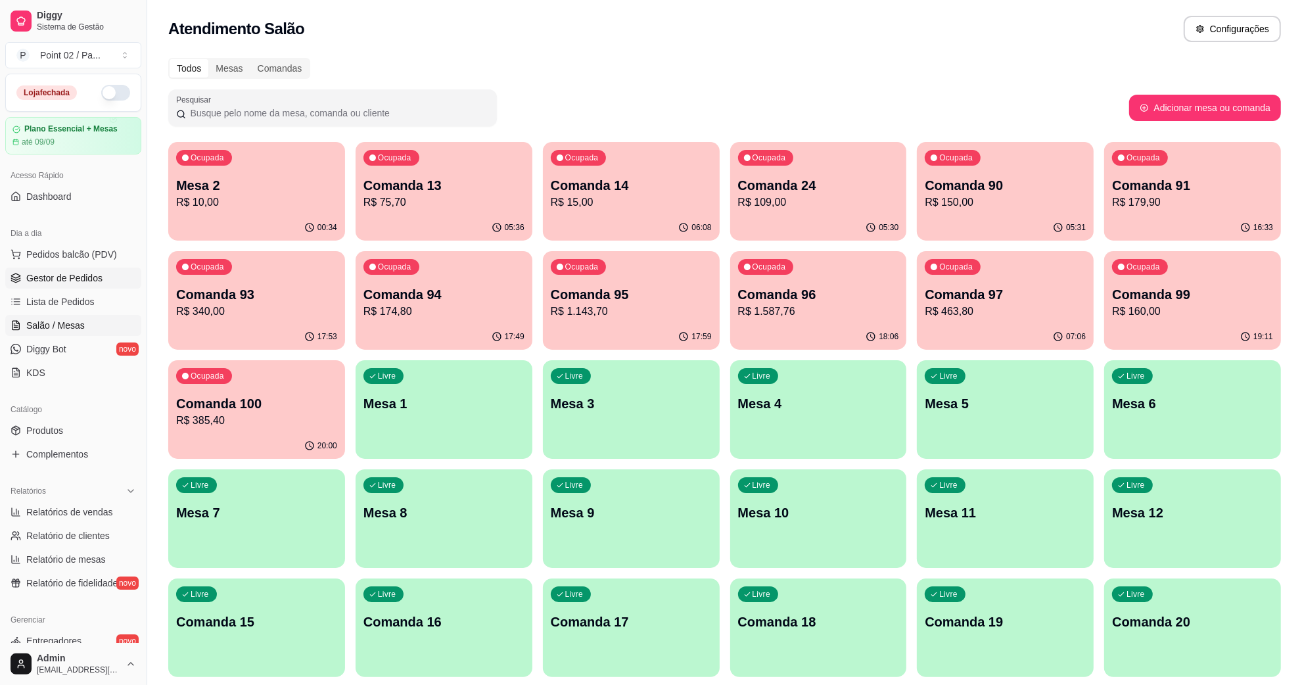
click at [51, 281] on span "Gestor de Pedidos" at bounding box center [64, 277] width 76 height 13
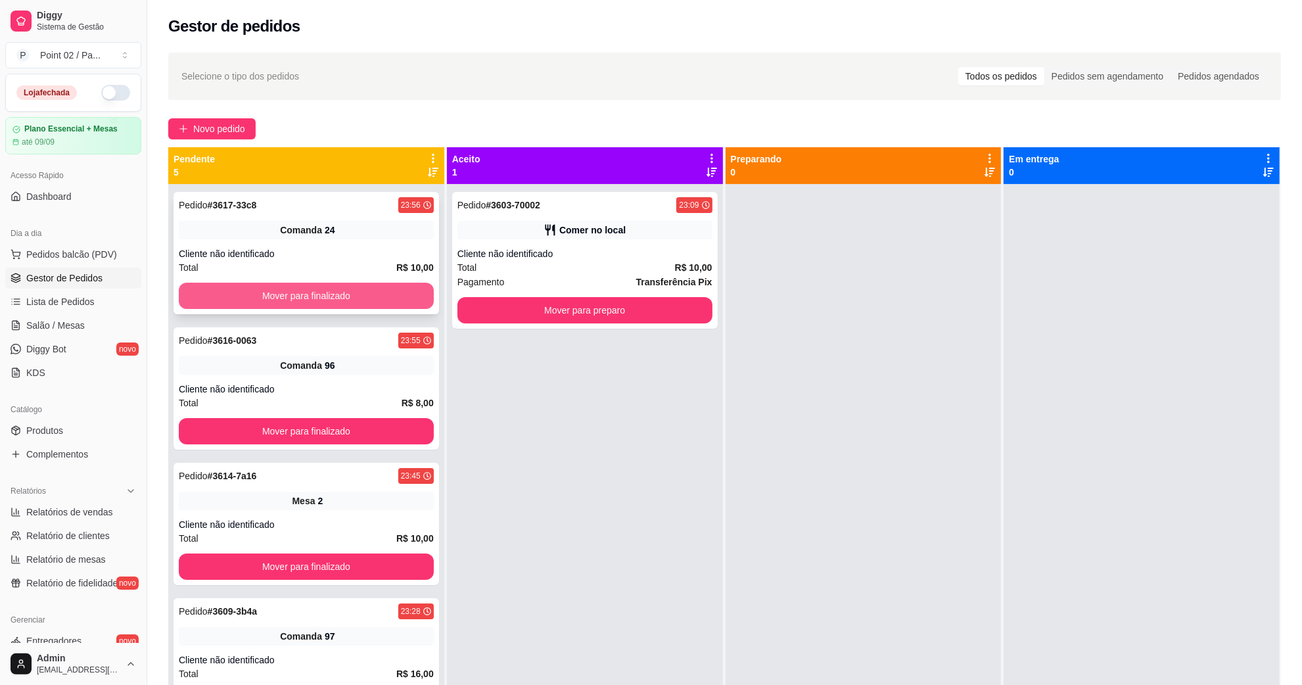
click at [235, 296] on button "Mover para finalizado" at bounding box center [306, 296] width 255 height 26
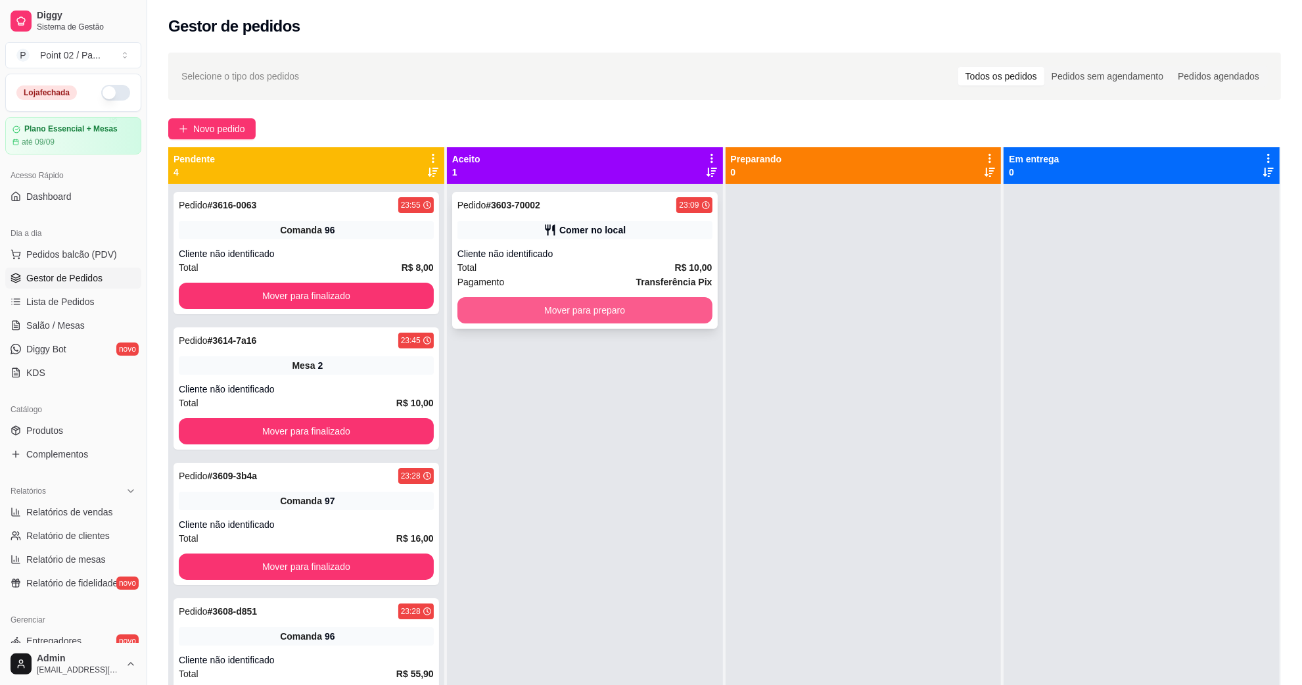
click at [616, 319] on button "Mover para preparo" at bounding box center [584, 310] width 255 height 26
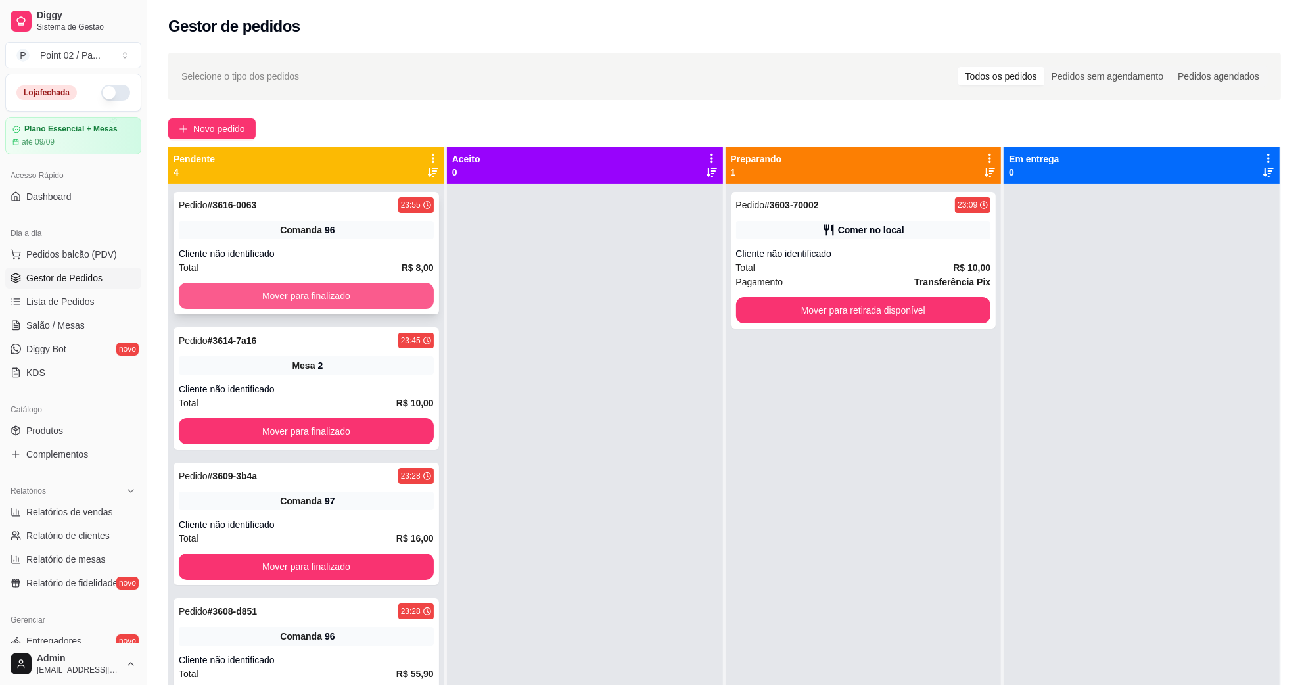
click at [409, 291] on button "Mover para finalizado" at bounding box center [306, 296] width 255 height 26
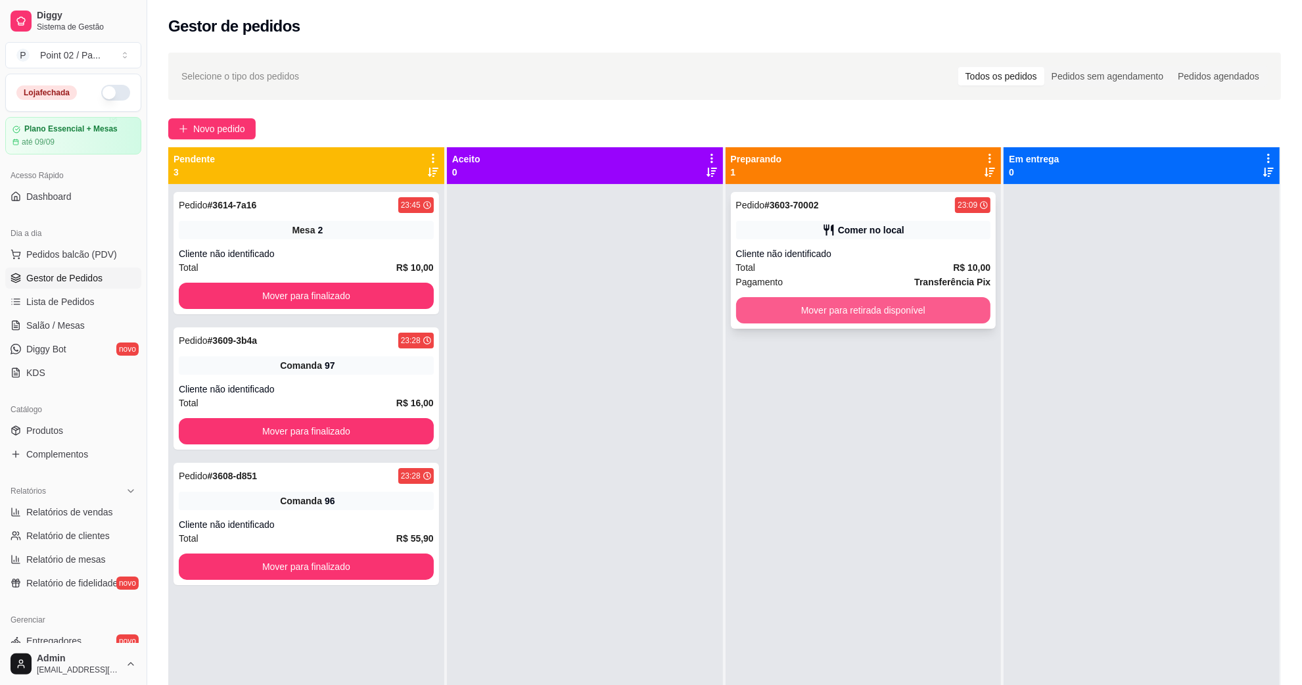
click at [819, 311] on button "Mover para retirada disponível" at bounding box center [863, 310] width 255 height 26
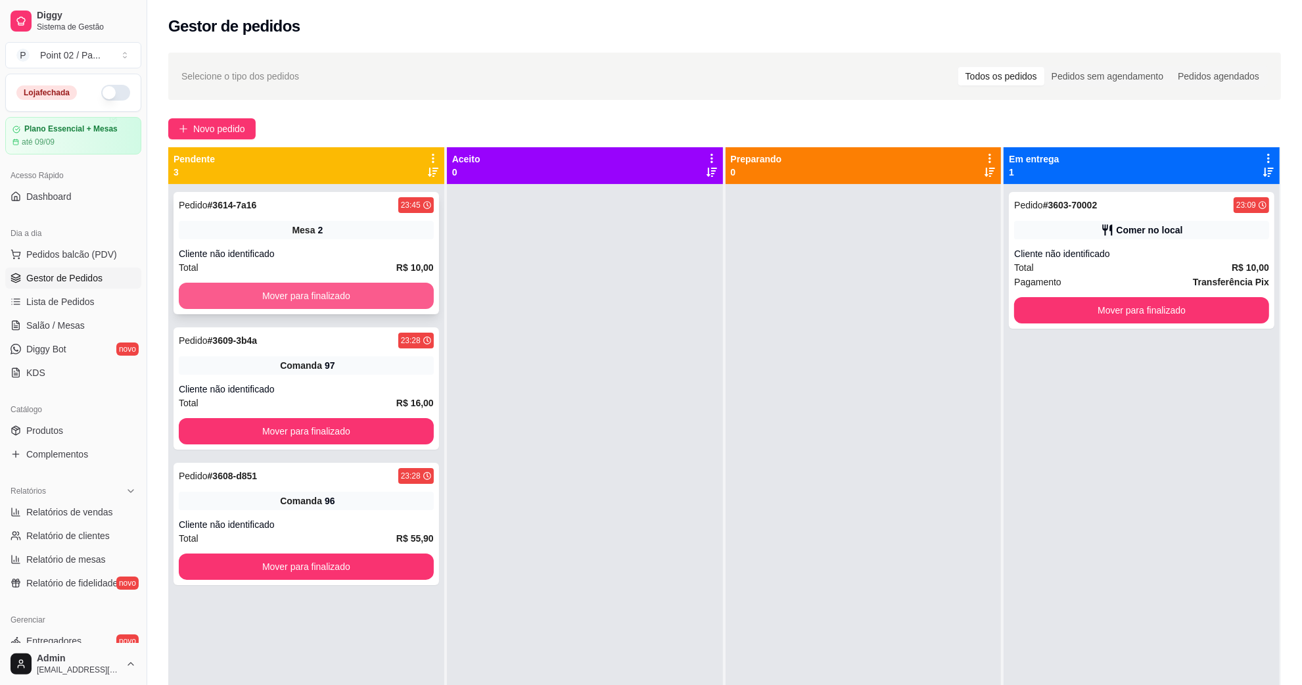
click at [418, 300] on button "Mover para finalizado" at bounding box center [306, 296] width 255 height 26
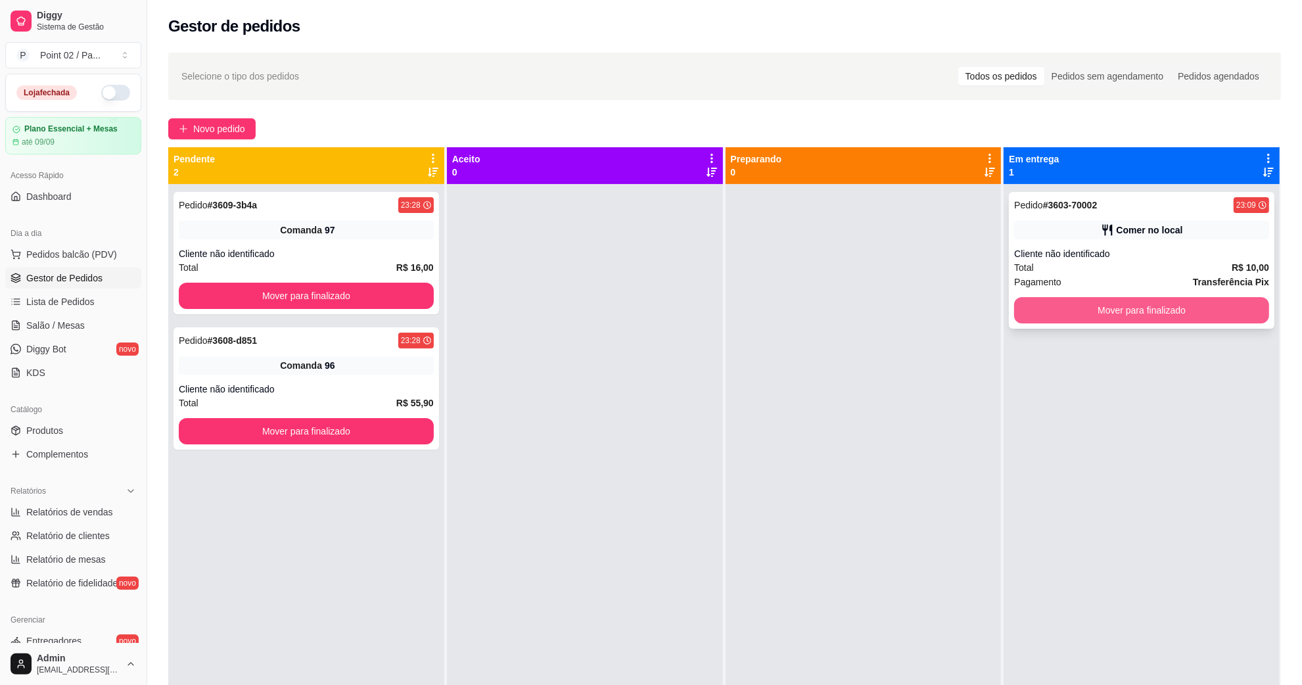
click at [1016, 307] on button "Mover para finalizado" at bounding box center [1141, 310] width 255 height 26
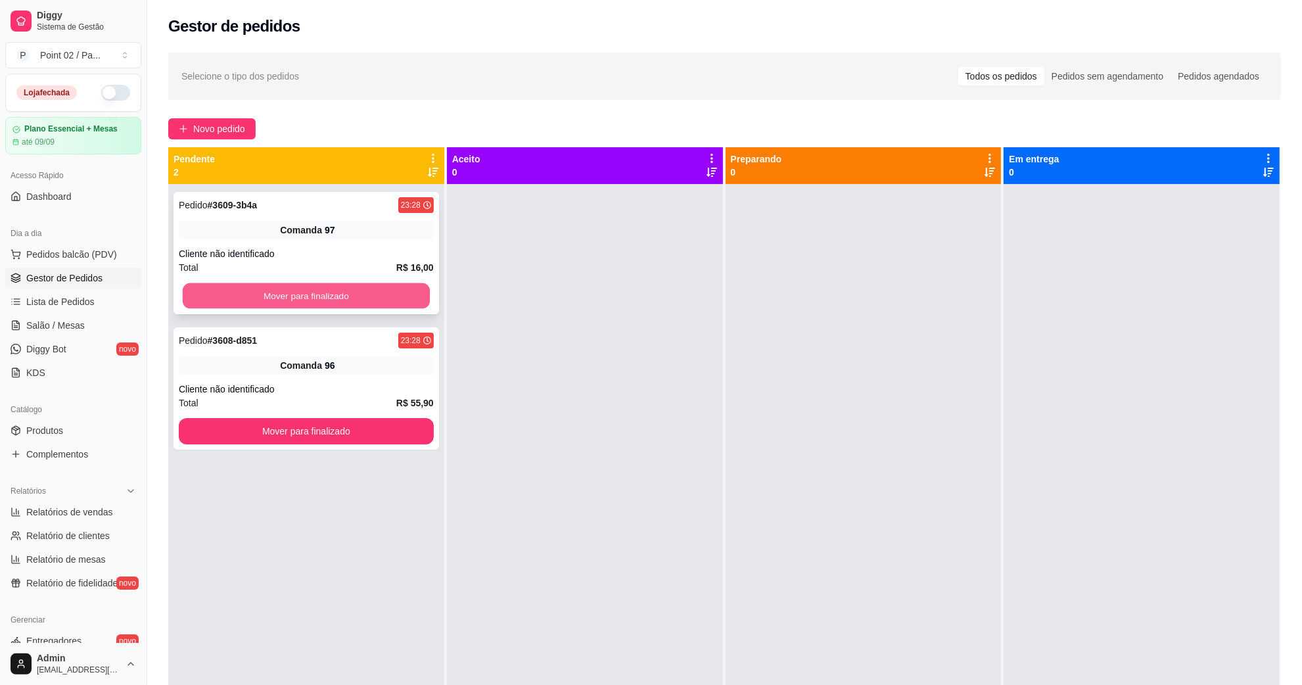
click at [422, 290] on button "Mover para finalizado" at bounding box center [306, 296] width 247 height 26
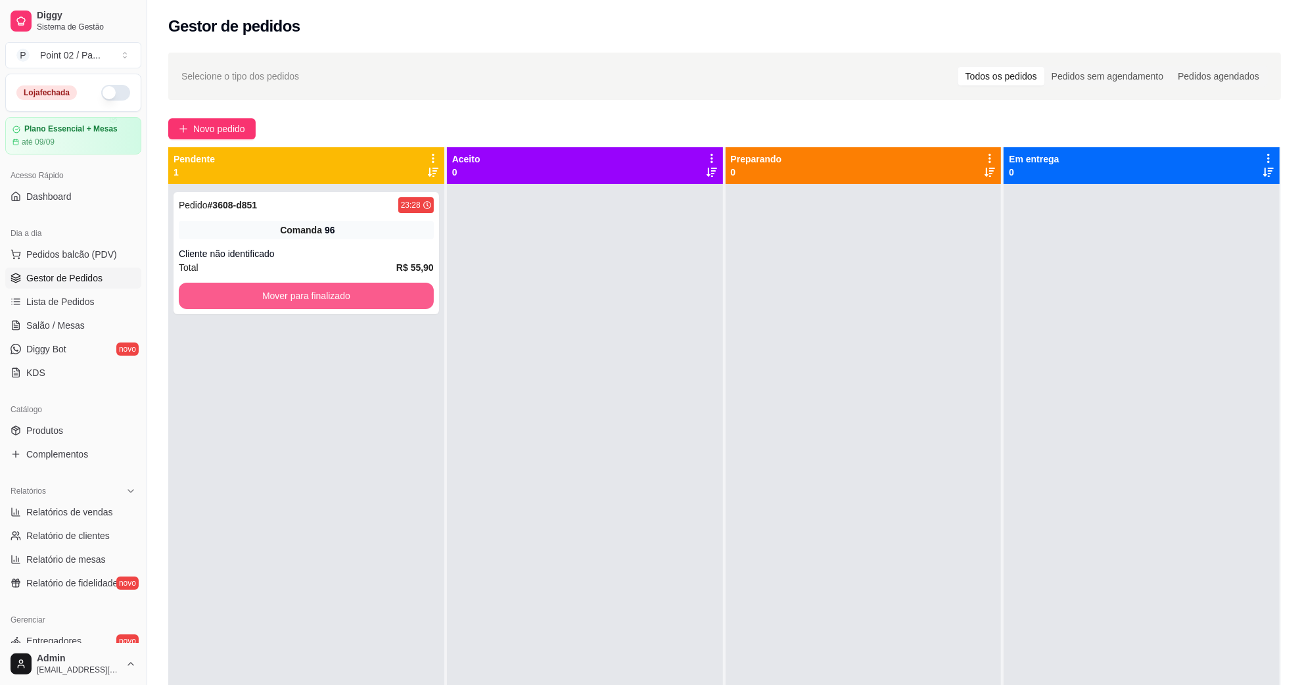
click at [422, 290] on button "Mover para finalizado" at bounding box center [306, 296] width 255 height 26
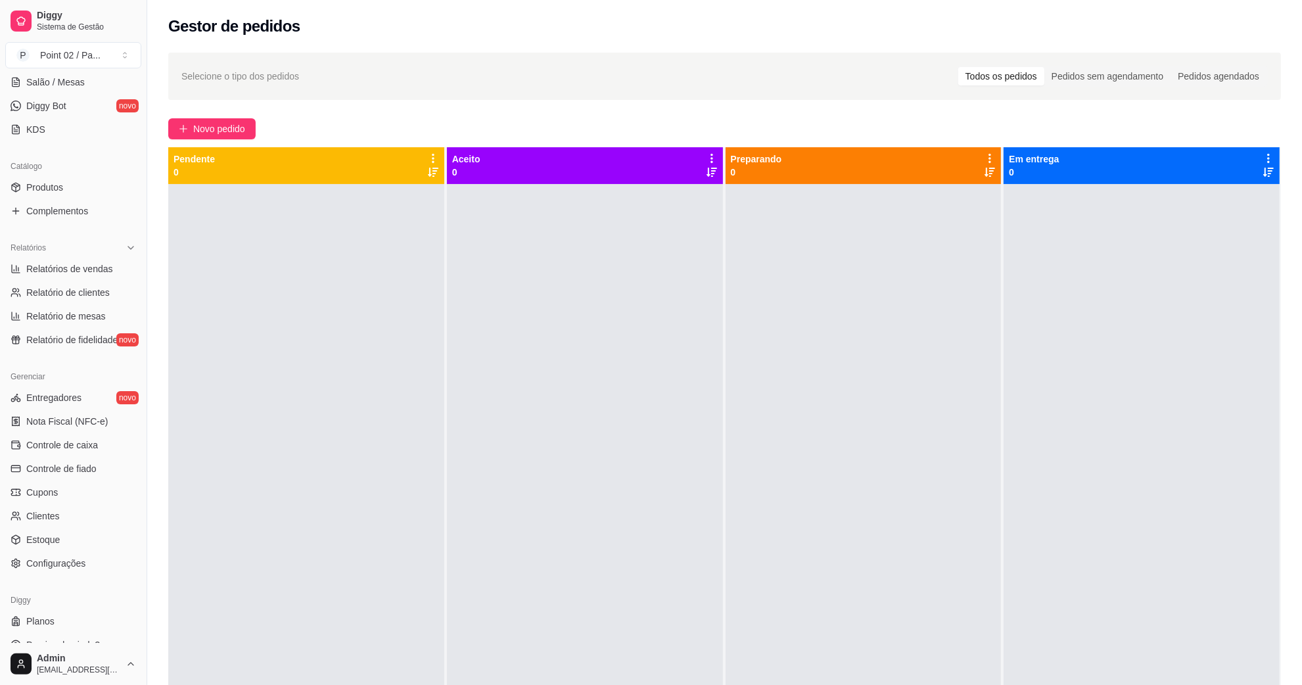
scroll to position [260, 0]
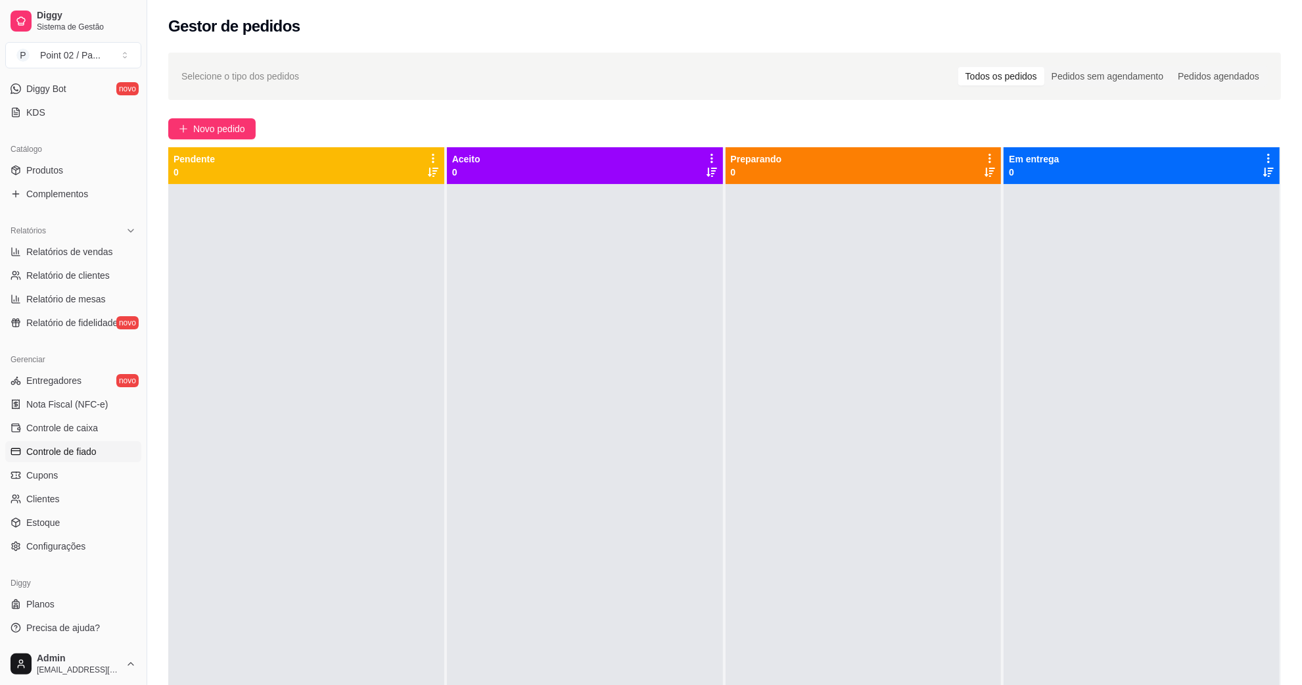
click at [84, 445] on span "Controle de fiado" at bounding box center [61, 451] width 70 height 13
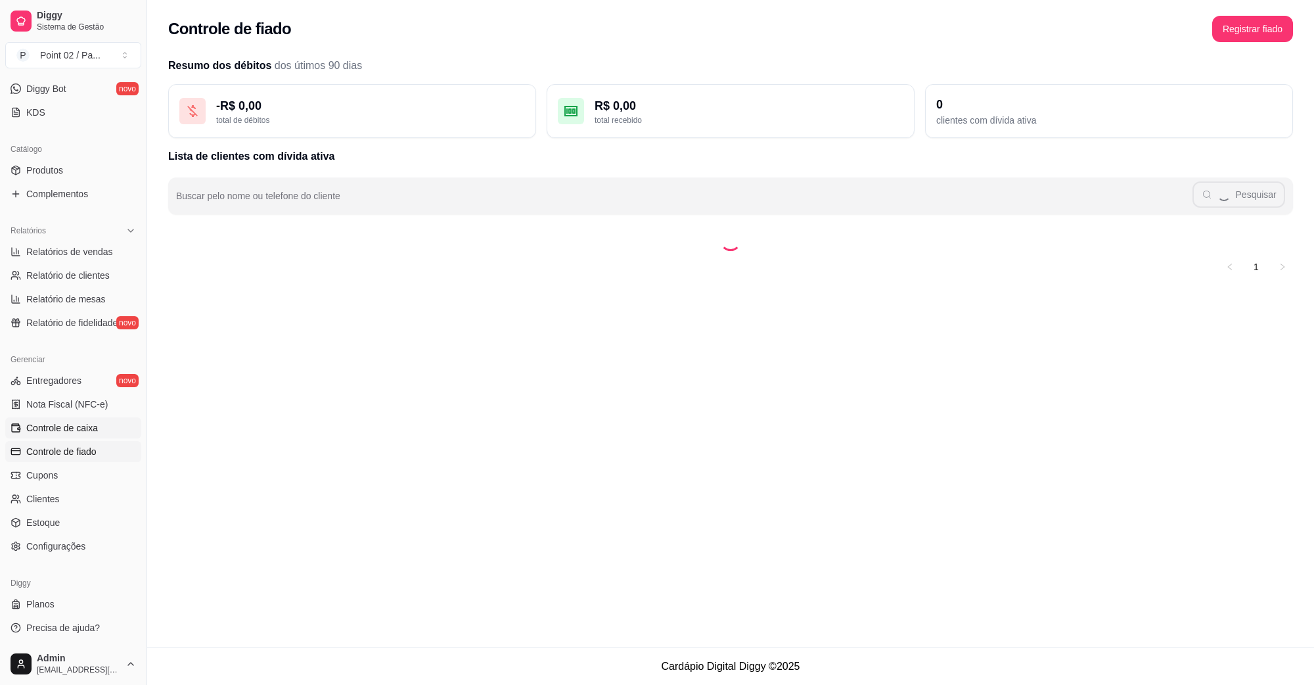
click at [86, 431] on span "Controle de caixa" at bounding box center [62, 427] width 72 height 13
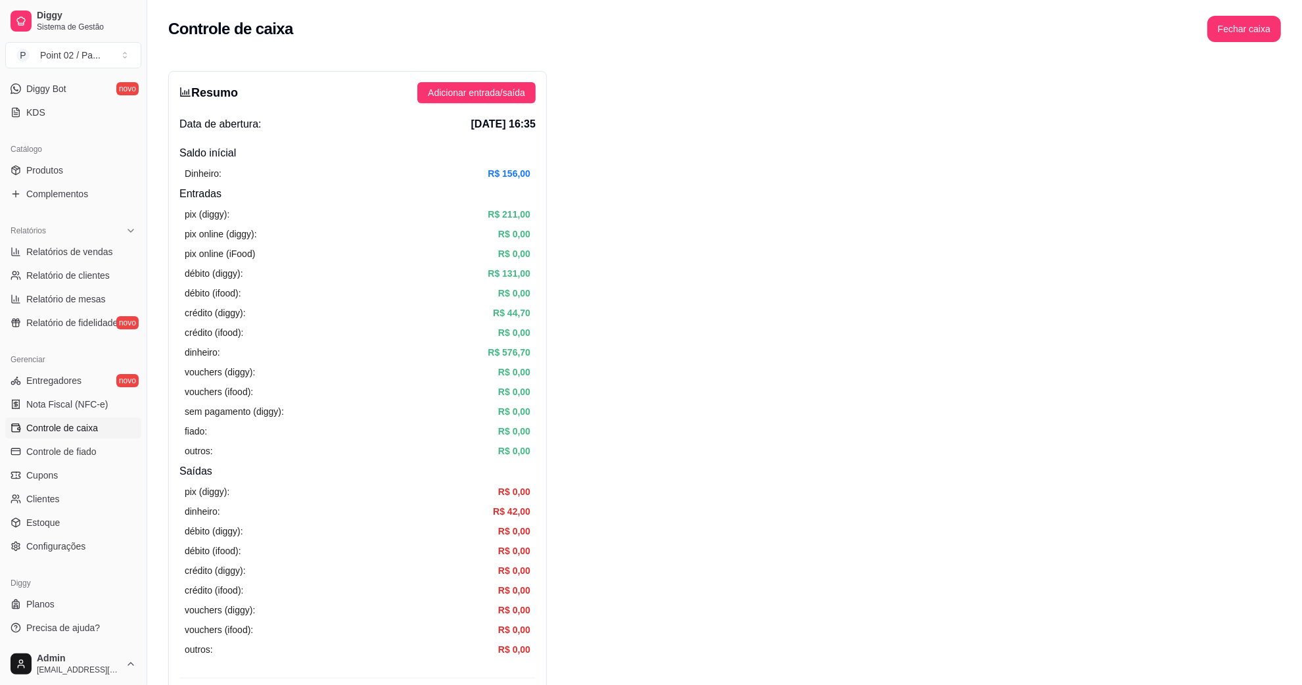
click at [66, 207] on div "Catálogo Produtos Complementos" at bounding box center [73, 171] width 147 height 76
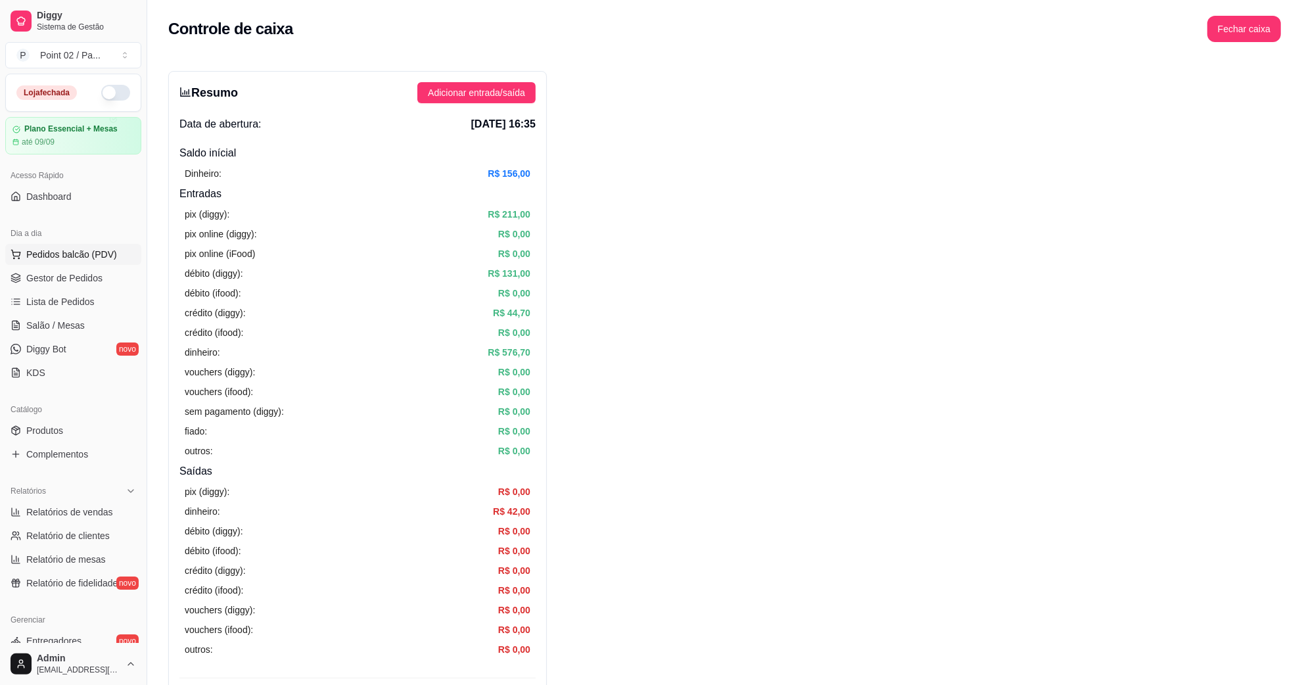
click at [97, 255] on span "Pedidos balcão (PDV)" at bounding box center [71, 254] width 91 height 13
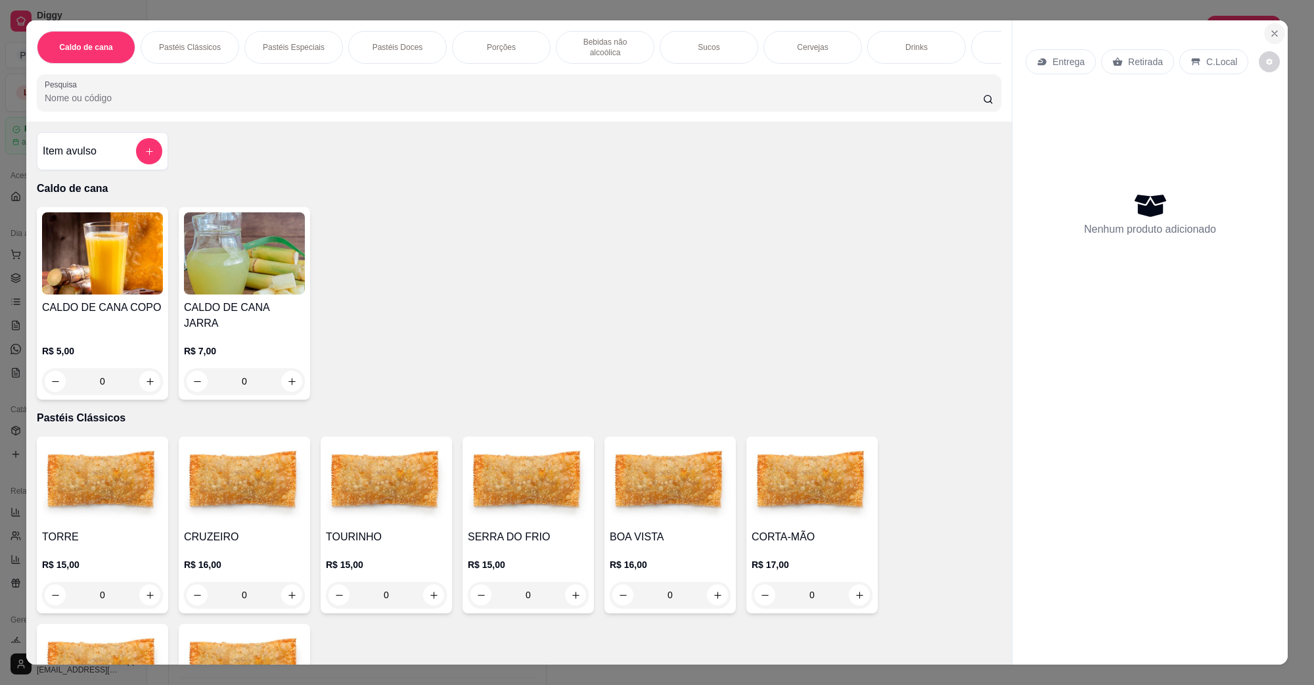
click at [1269, 31] on icon "Close" at bounding box center [1274, 33] width 11 height 11
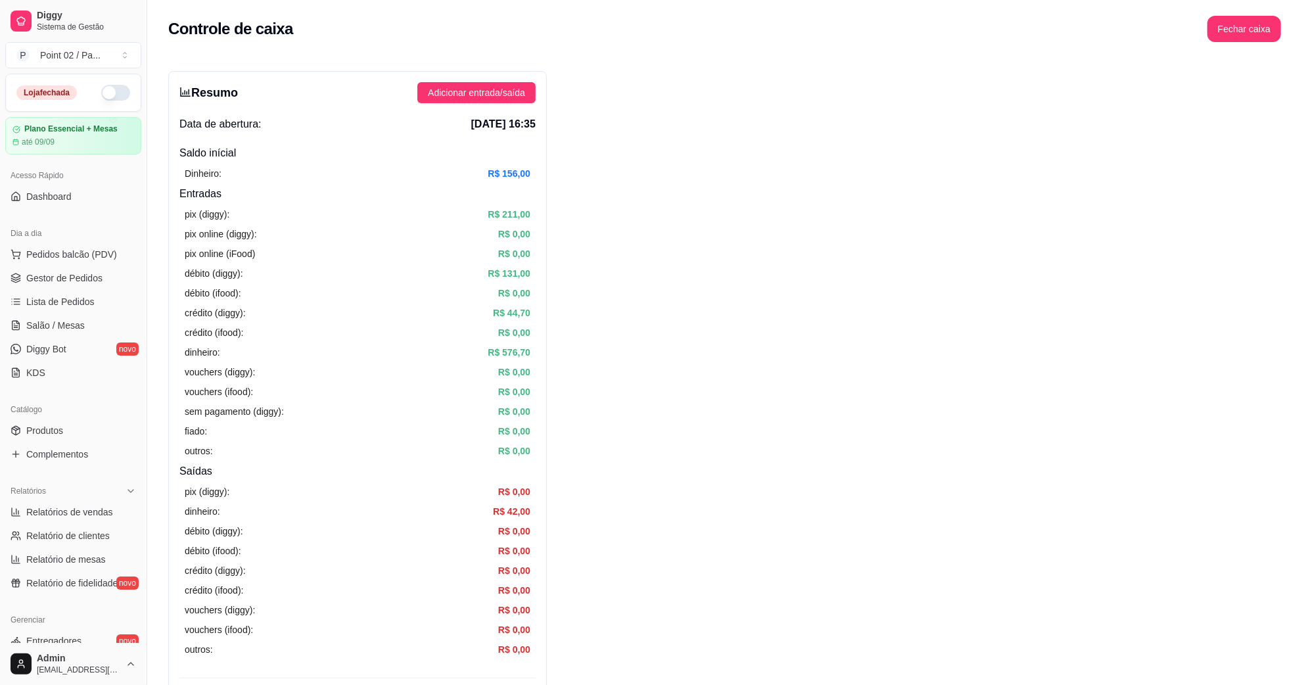
click at [61, 317] on link "Salão / Mesas" at bounding box center [73, 325] width 136 height 21
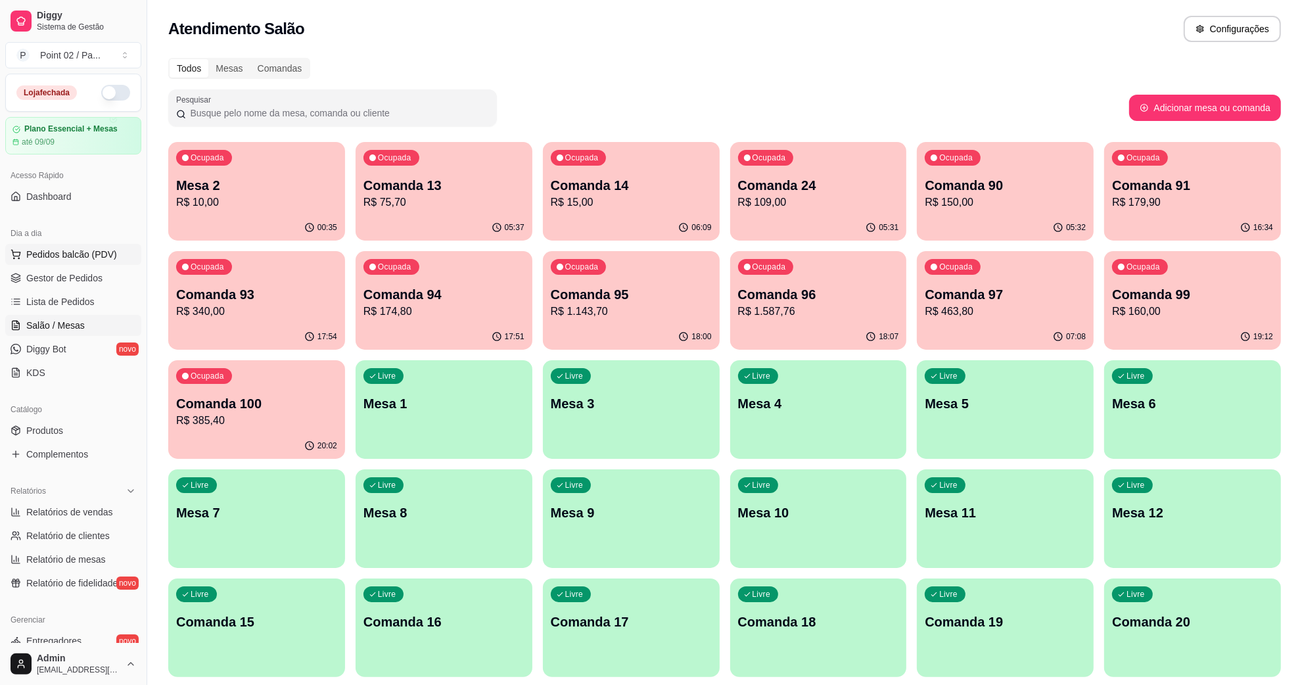
click at [87, 253] on span "Pedidos balcão (PDV)" at bounding box center [71, 254] width 91 height 13
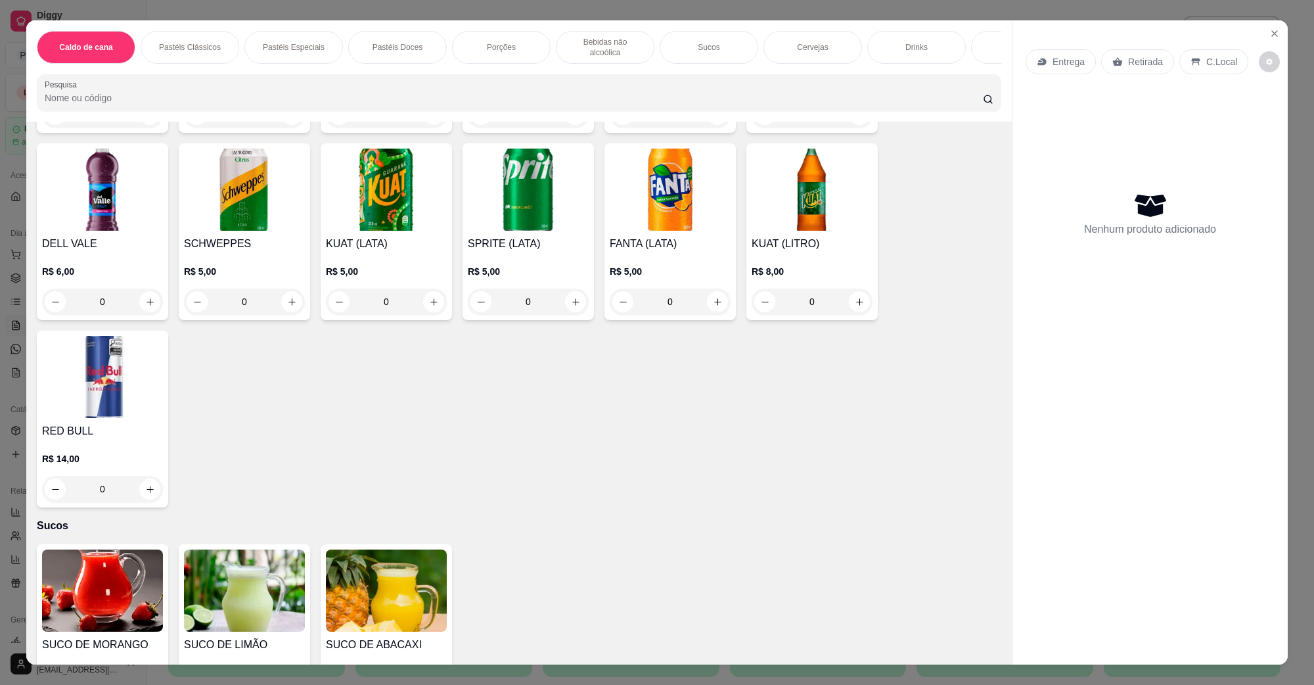
scroll to position [1889, 0]
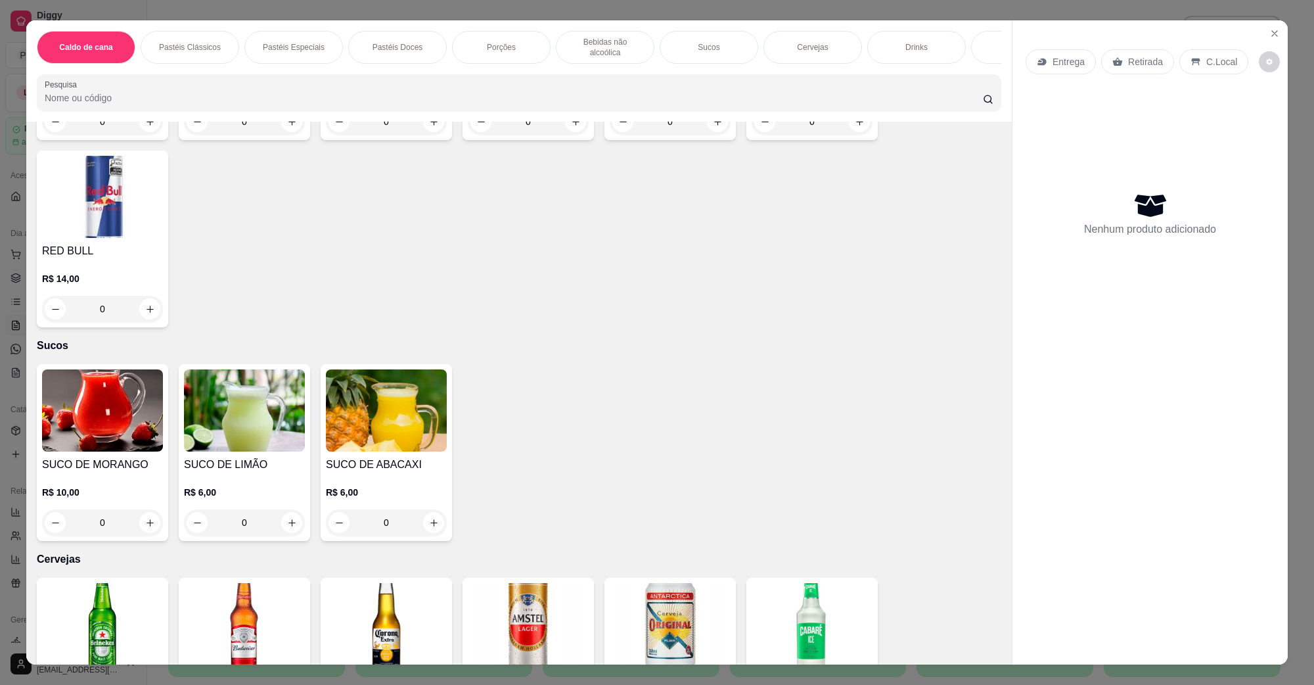
click at [507, 616] on img at bounding box center [528, 624] width 121 height 82
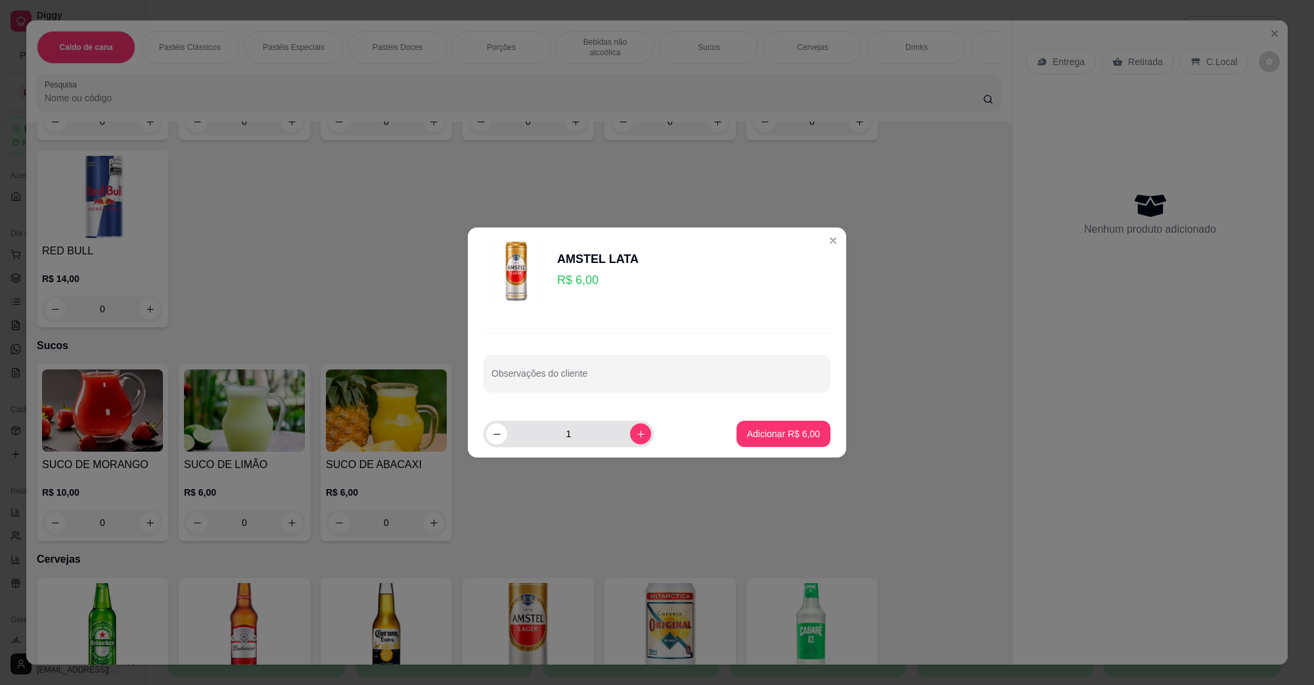
click at [642, 435] on div "1" at bounding box center [569, 433] width 170 height 26
click at [636, 435] on icon "increase-product-quantity" at bounding box center [641, 434] width 10 height 10
type input "2"
click at [742, 432] on p "Adicionar R$ 12,00" at bounding box center [781, 433] width 78 height 13
type input "2"
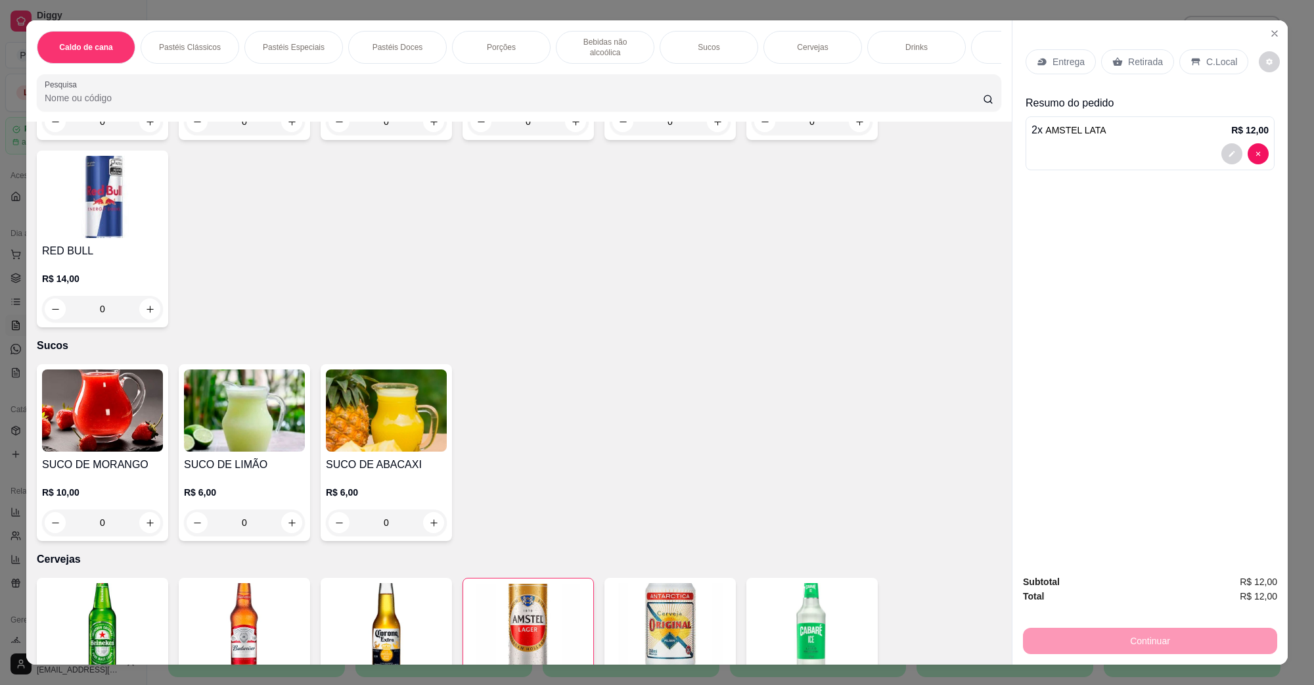
click at [1204, 70] on div "C.Local" at bounding box center [1213, 61] width 69 height 25
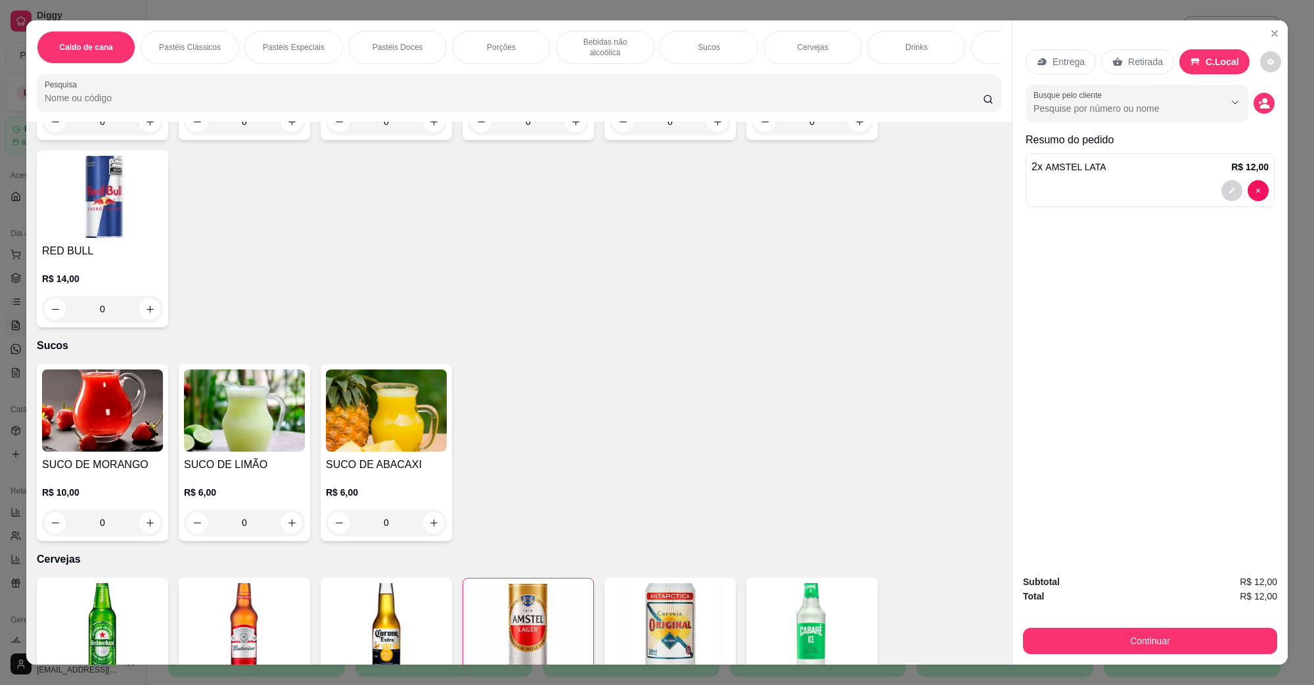
click at [1094, 625] on div "Continuar" at bounding box center [1150, 639] width 254 height 30
click at [1093, 631] on button "Continuar" at bounding box center [1150, 640] width 254 height 26
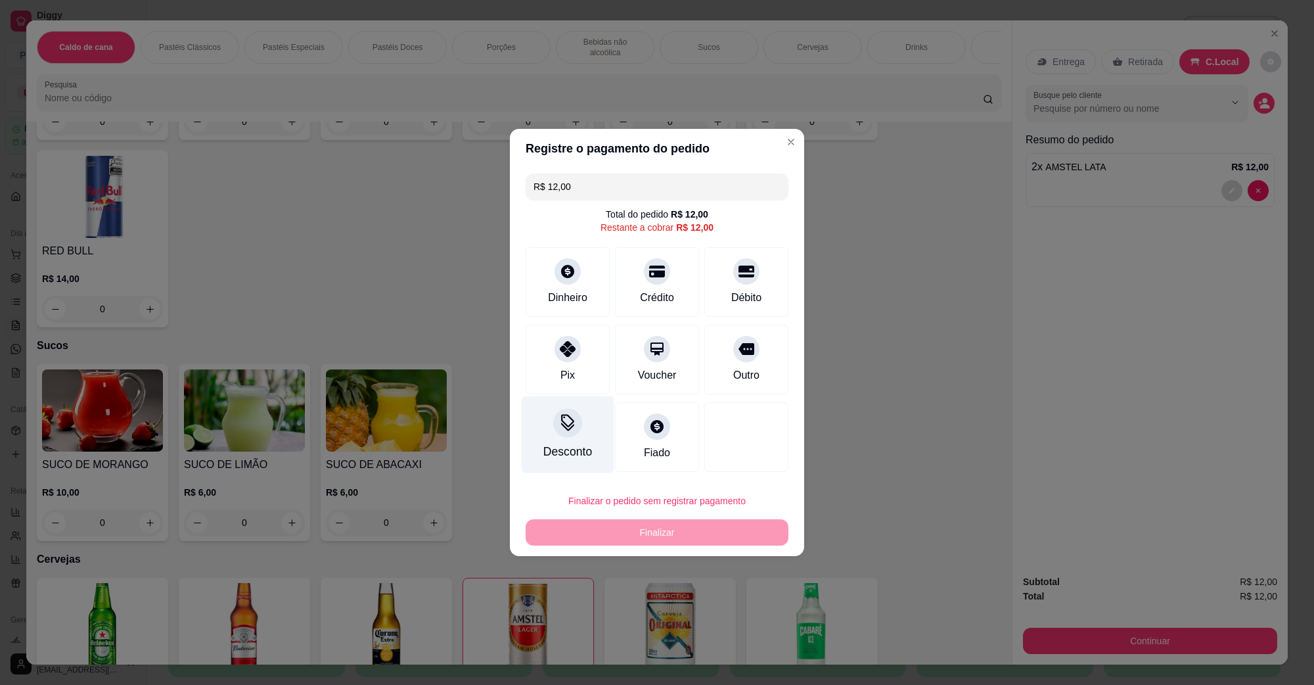
click at [579, 421] on div "Desconto" at bounding box center [568, 434] width 93 height 77
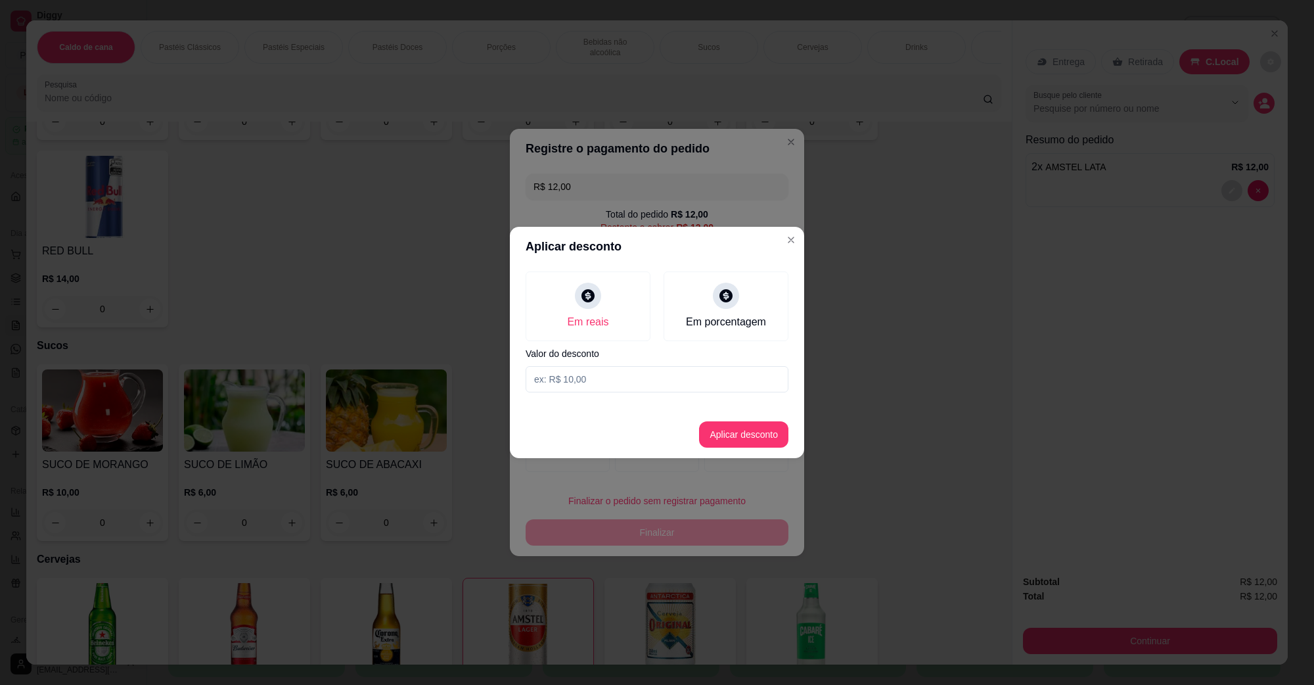
click at [620, 363] on div "Em reais Em porcentagem Valor do desconto" at bounding box center [657, 331] width 294 height 131
click at [620, 381] on input at bounding box center [657, 379] width 263 height 26
type input "2,00"
click at [754, 440] on button "Aplicar desconto" at bounding box center [743, 434] width 89 height 26
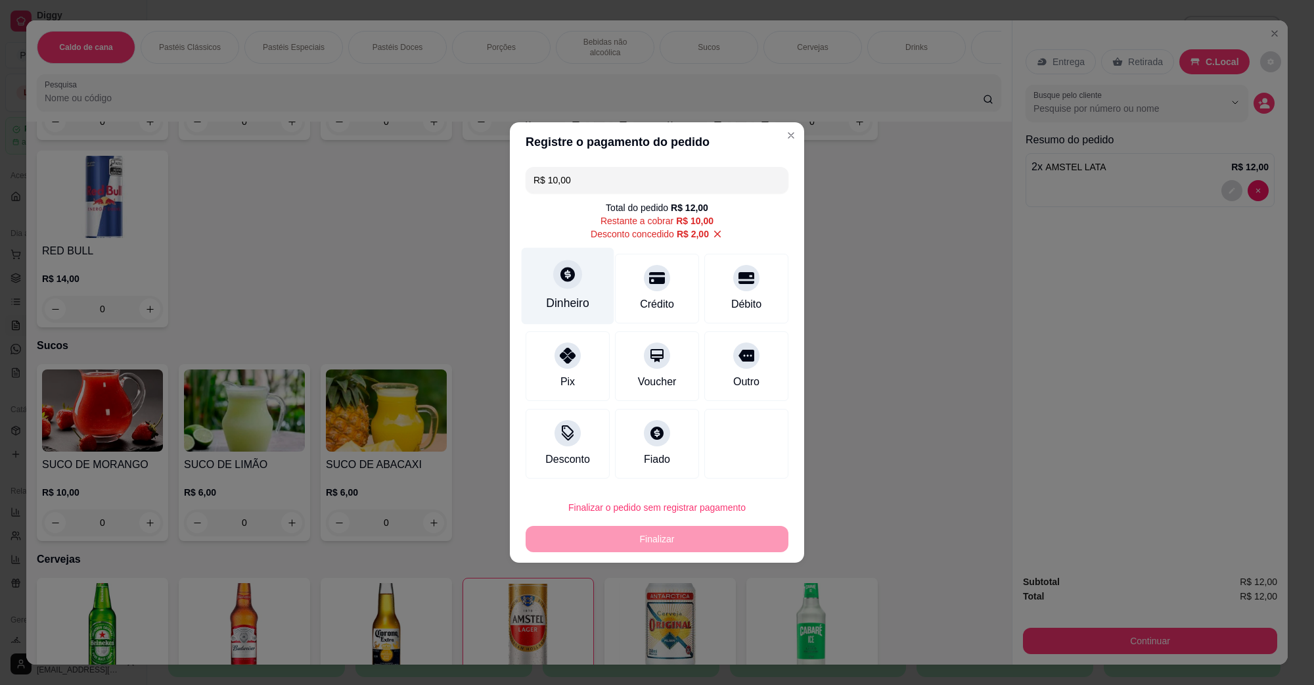
click at [549, 291] on div "Dinheiro" at bounding box center [568, 286] width 93 height 77
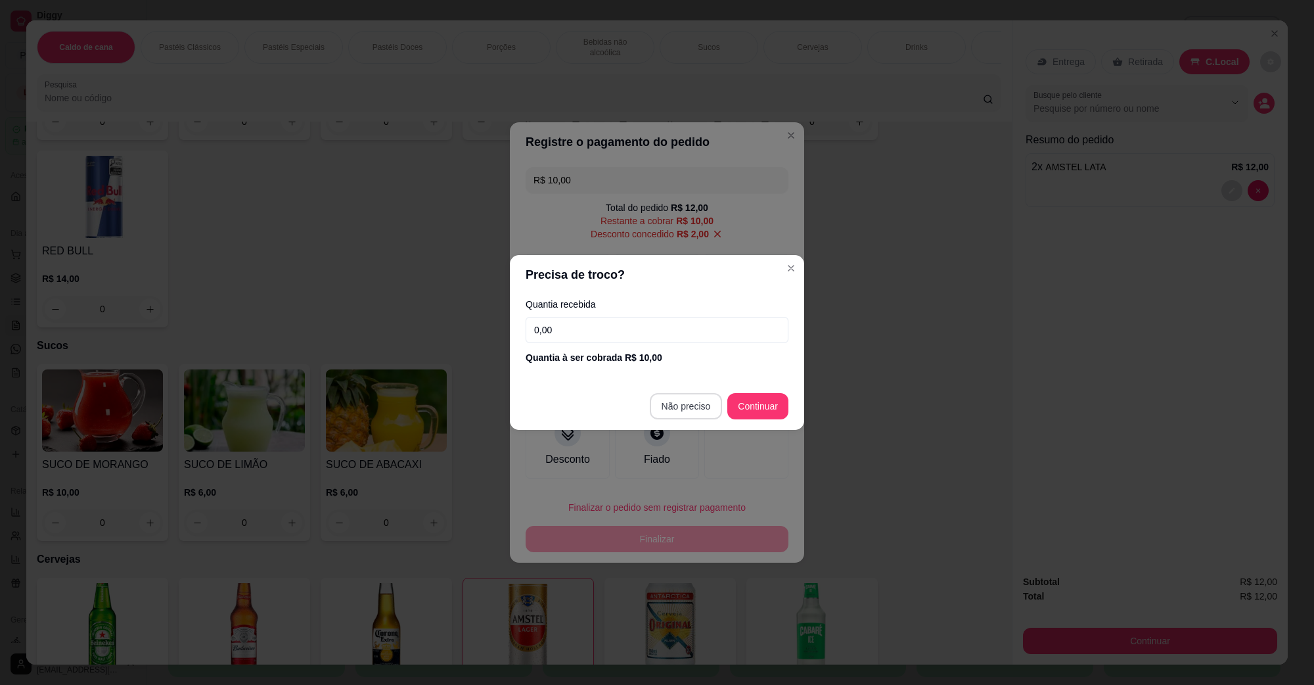
type input "R$ 0,00"
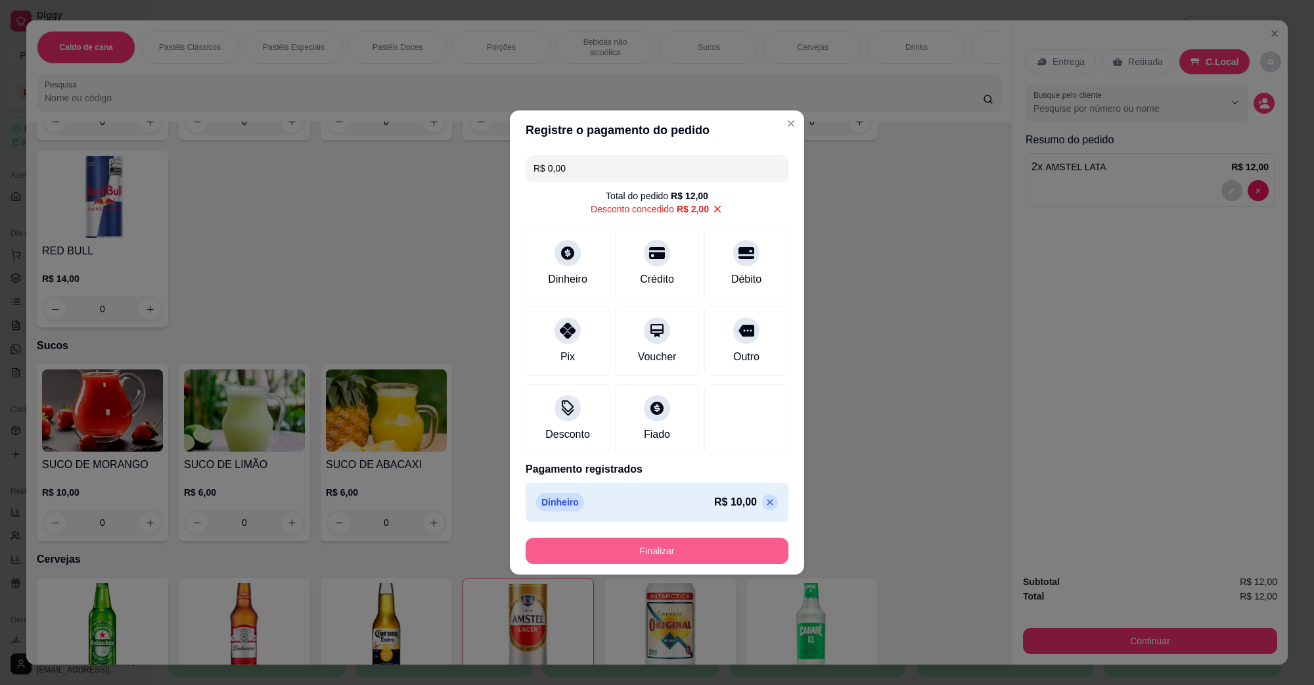
click at [698, 555] on button "Finalizar" at bounding box center [657, 550] width 263 height 26
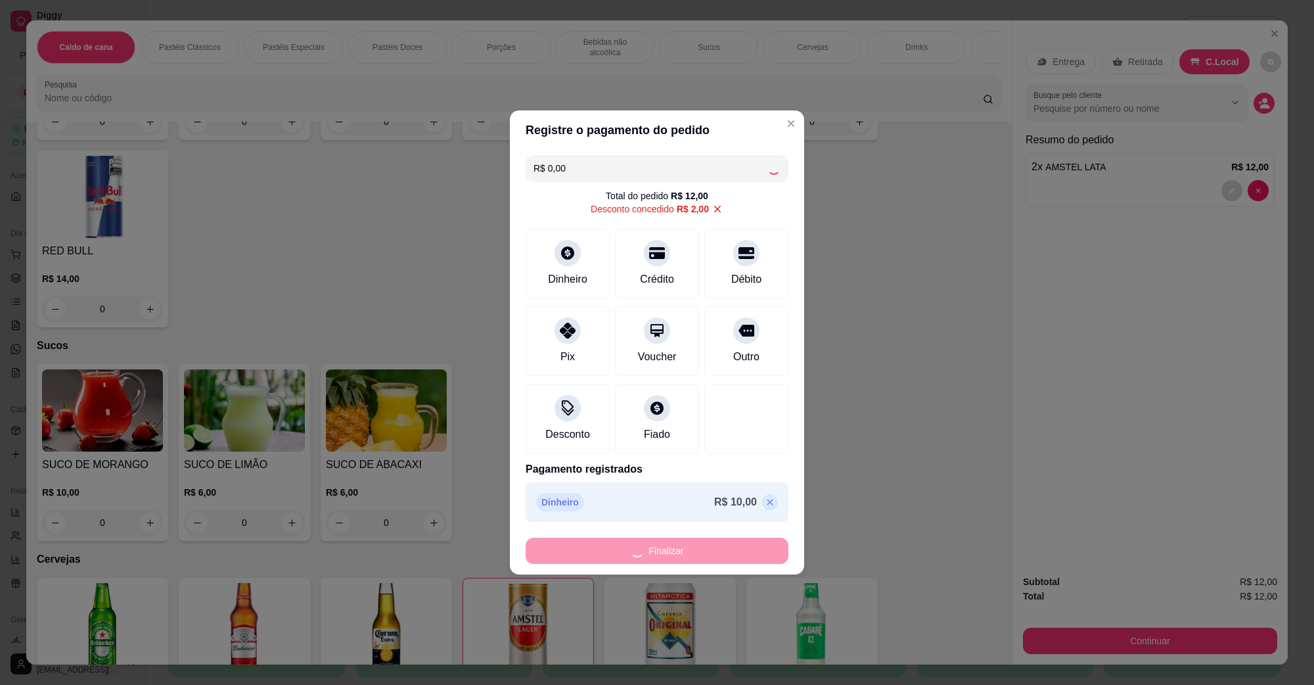
type input "0"
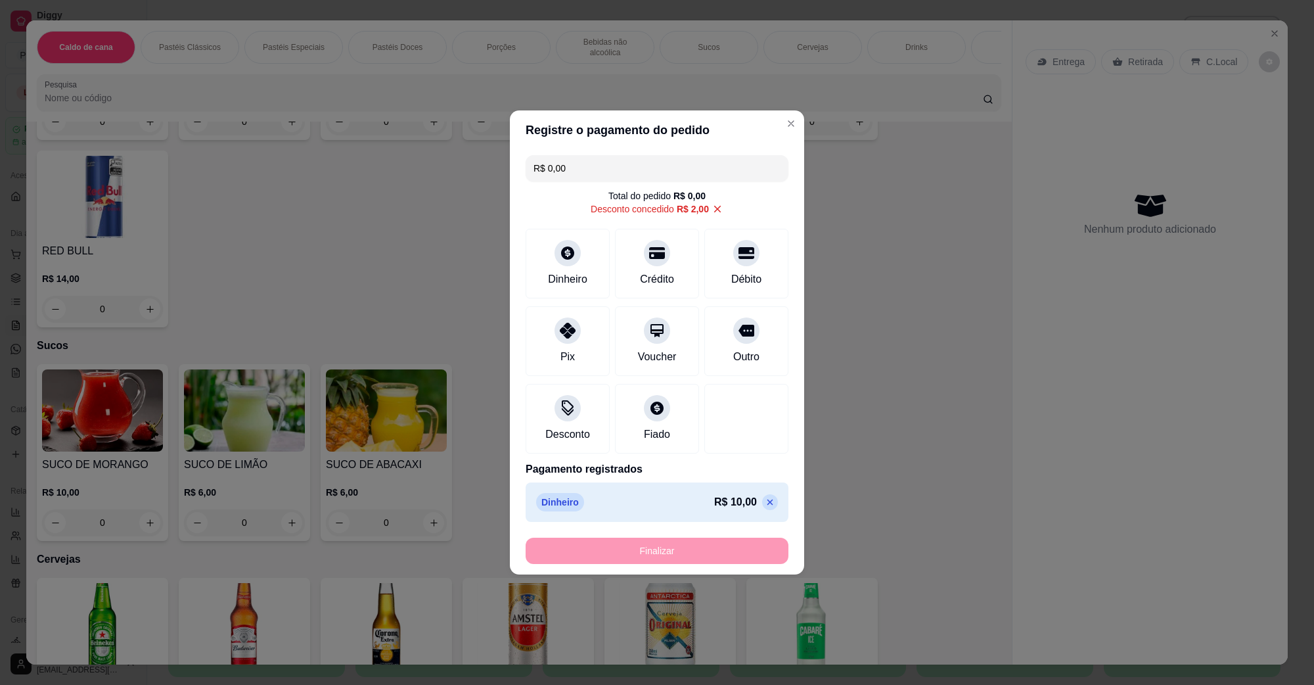
type input "-R$ 12,00"
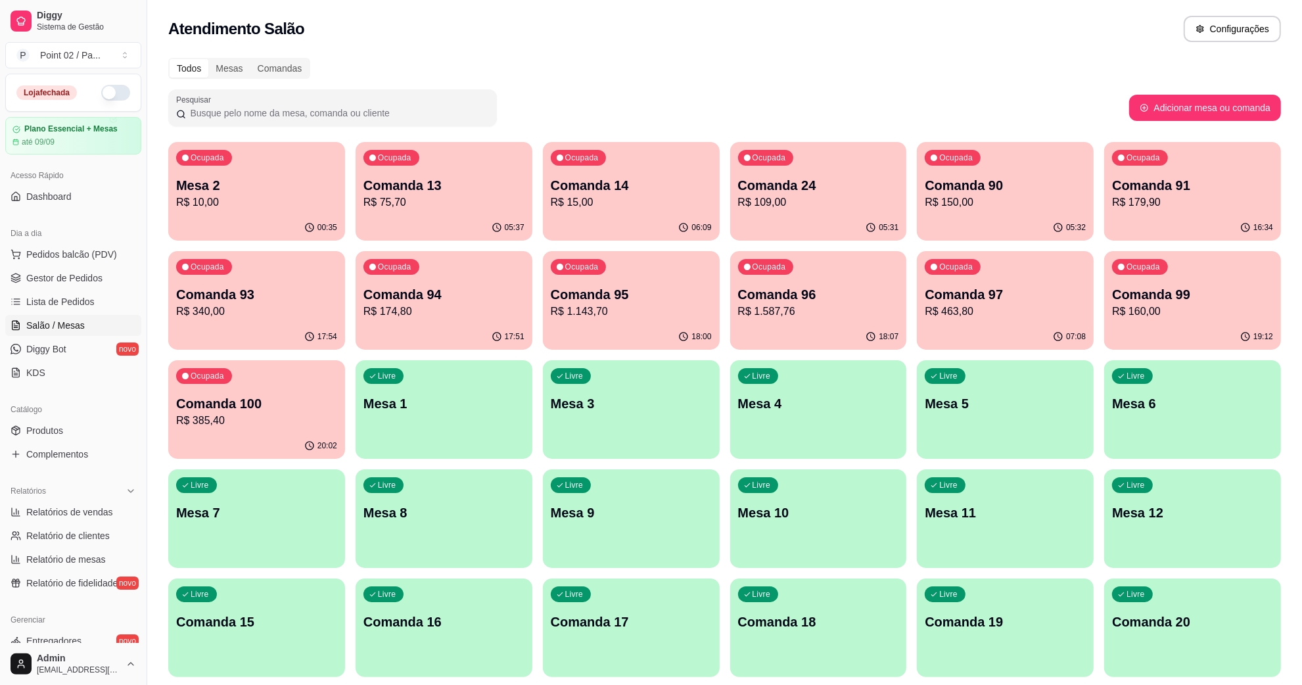
click at [247, 225] on div "00:35" at bounding box center [256, 228] width 177 height 26
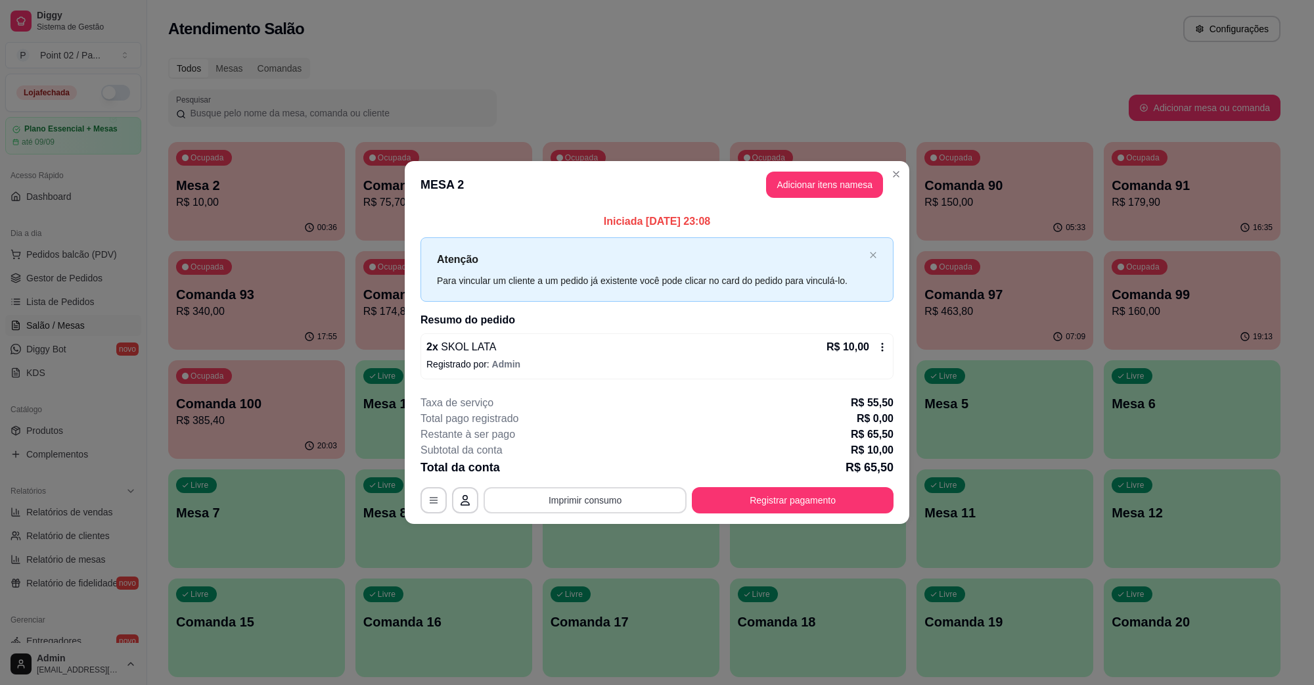
click at [613, 488] on button "Imprimir consumo" at bounding box center [585, 500] width 203 height 26
click at [593, 468] on button "IMPRESSORA" at bounding box center [588, 469] width 95 height 21
click at [516, 373] on div "2 x SKOL LATA R$ 10,00 Registrado por: Admin" at bounding box center [656, 356] width 473 height 46
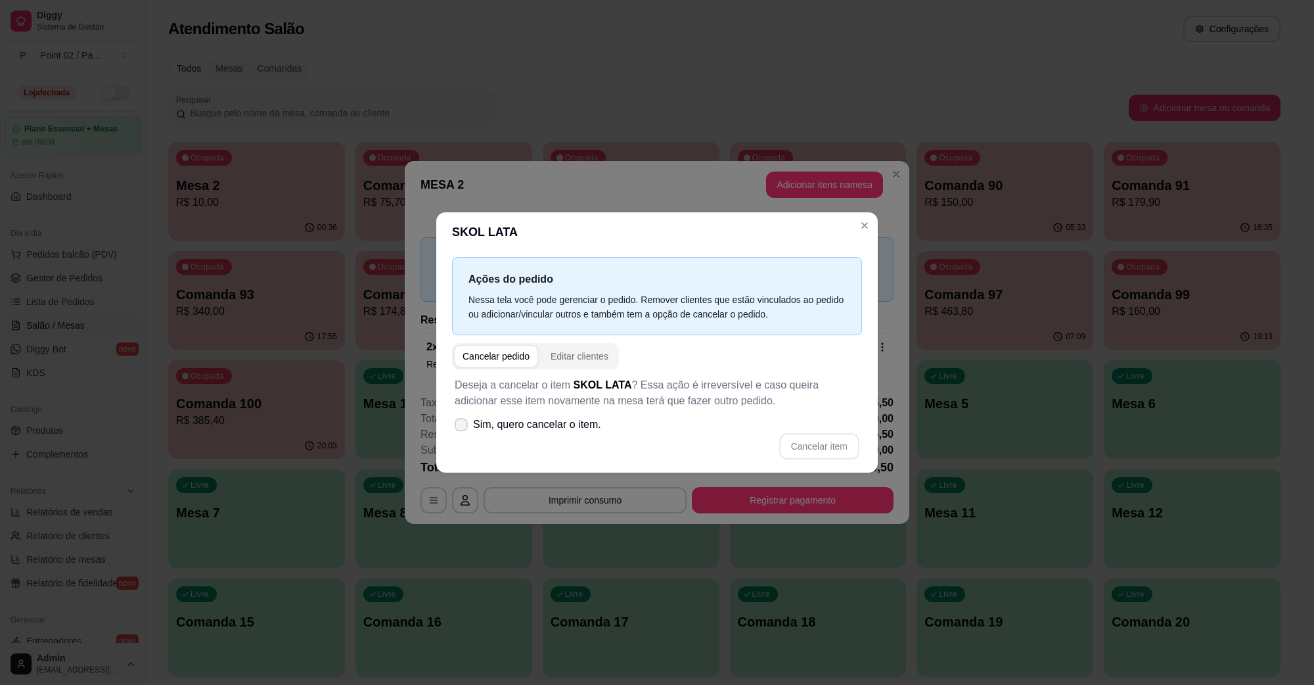
click at [532, 432] on span "Sim, quero cancelar o item." at bounding box center [537, 425] width 128 height 16
click at [463, 432] on input "Sim, quero cancelar o item." at bounding box center [458, 431] width 9 height 9
checkbox input "true"
click at [780, 447] on div "Cancelar item" at bounding box center [657, 446] width 405 height 26
click at [790, 445] on button "Cancelar item" at bounding box center [819, 446] width 80 height 26
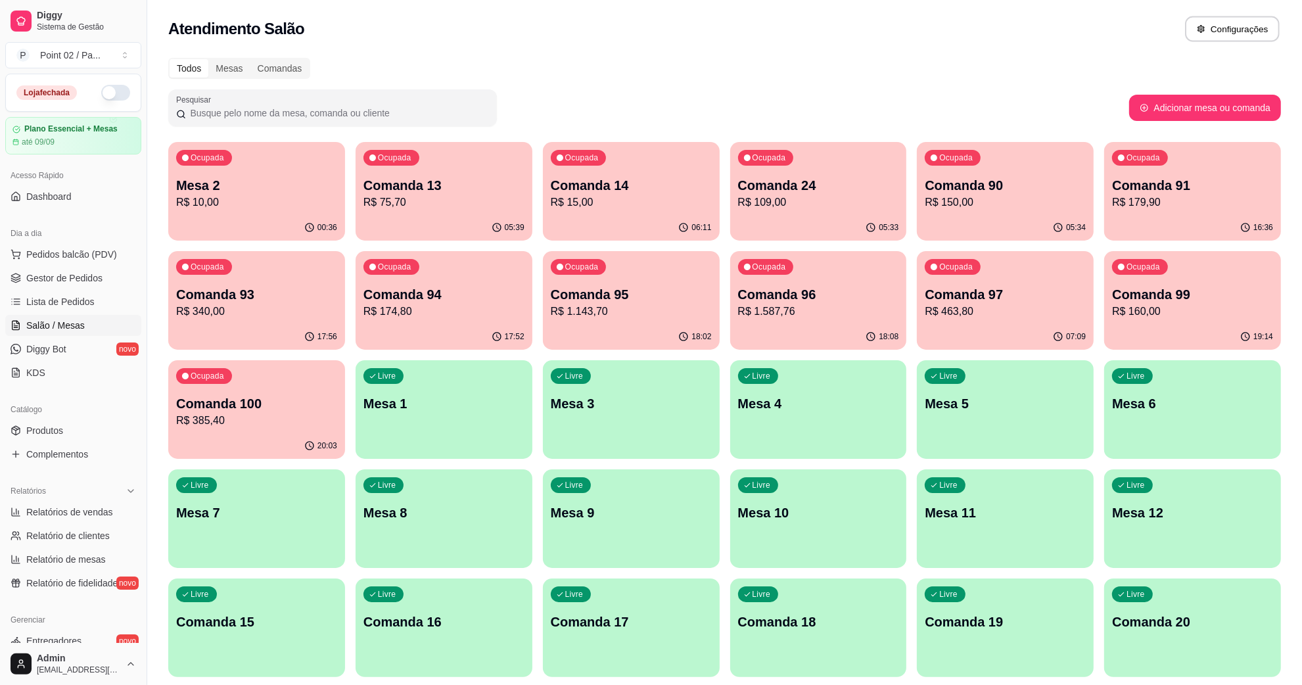
click at [1204, 31] on icon "button" at bounding box center [1200, 28] width 9 height 9
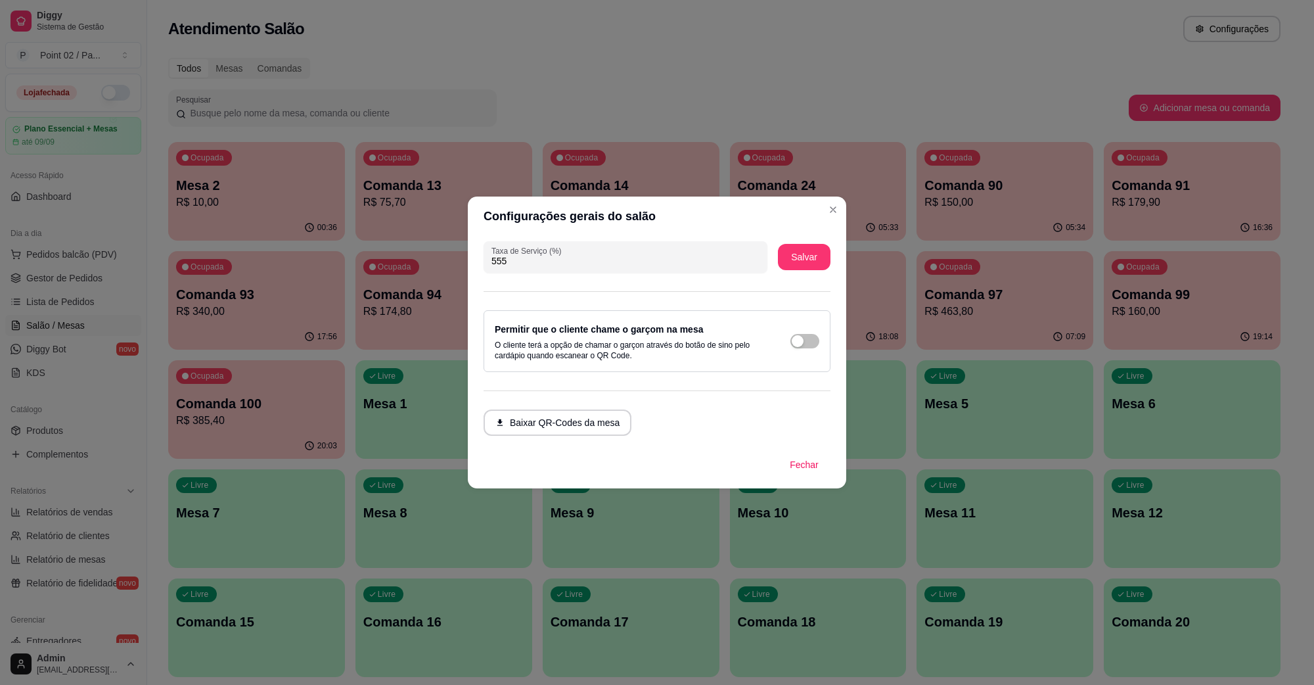
click at [547, 274] on div "Taxa de Serviço (%) 555 Salvar Permitir que o cliente chame o garçom na mesa O …" at bounding box center [657, 338] width 378 height 205
click at [553, 265] on input "555" at bounding box center [625, 260] width 268 height 13
type input "0"
click at [771, 254] on div "Taxa de Serviço (%) 0 Salvar" at bounding box center [657, 257] width 347 height 32
click at [776, 256] on div "Taxa de Serviço (%) 0 Salvar" at bounding box center [657, 257] width 347 height 32
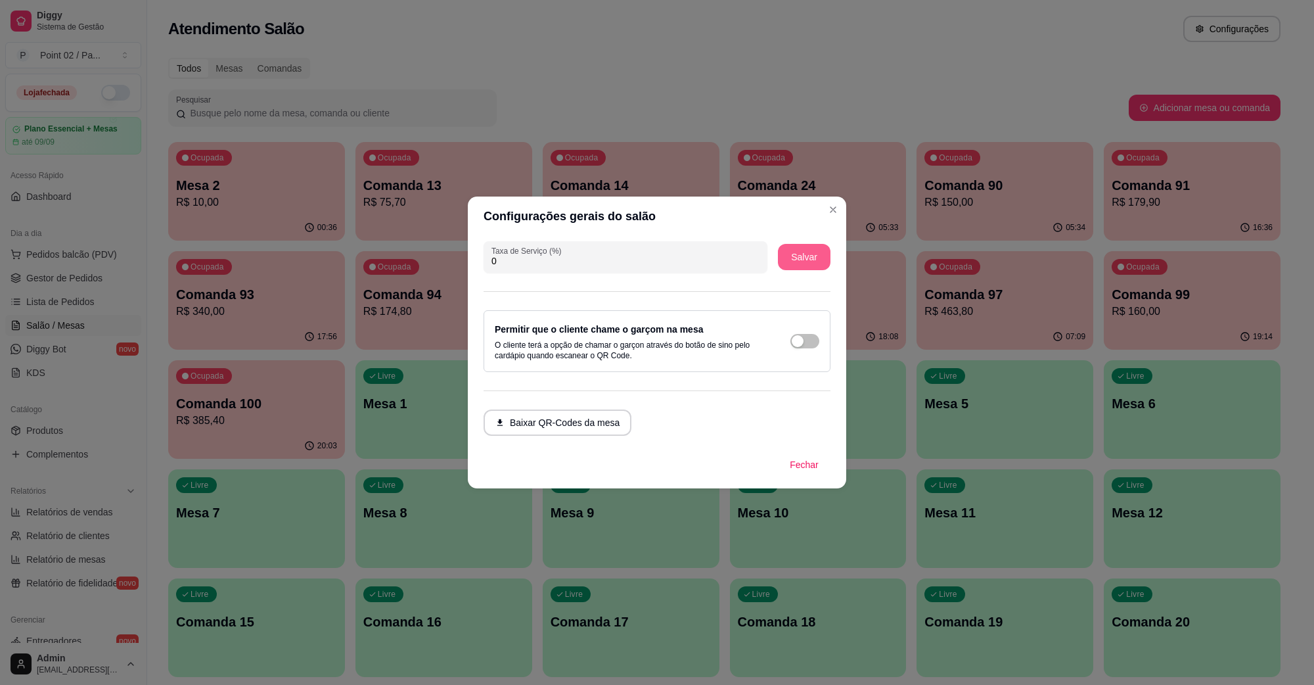
click at [787, 258] on button "Salvar" at bounding box center [804, 257] width 53 height 26
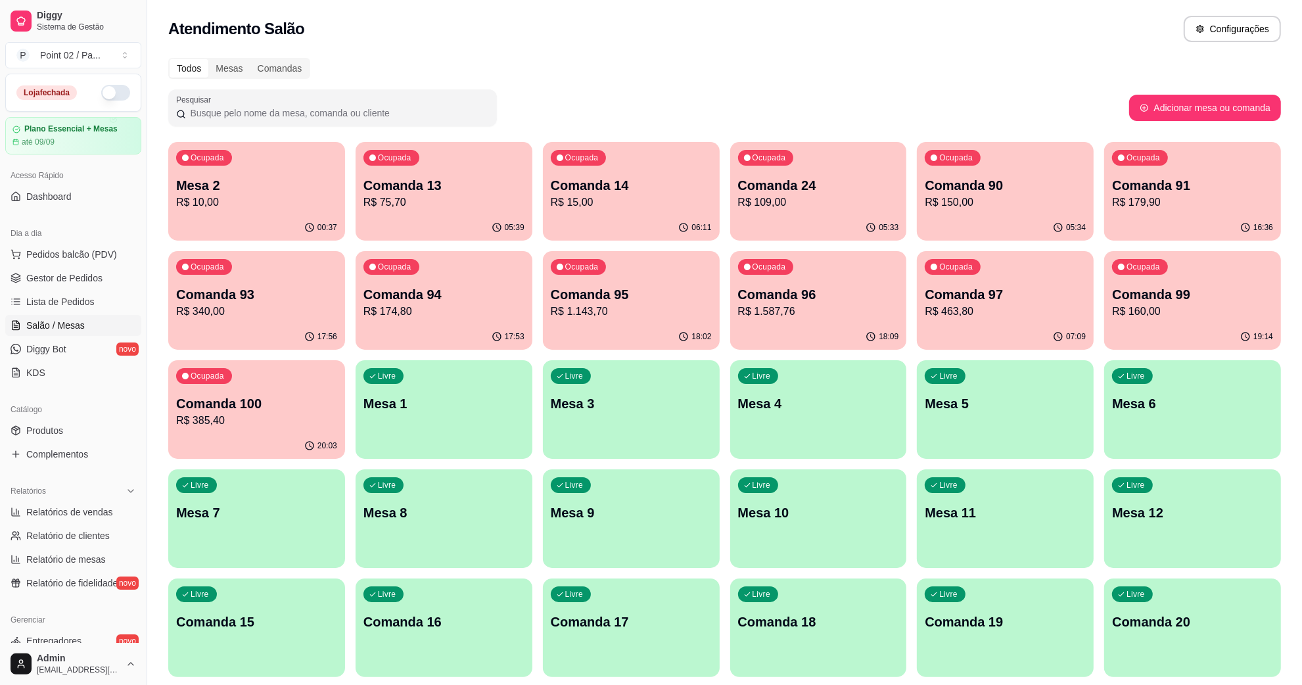
click at [277, 182] on p "Mesa 2" at bounding box center [256, 185] width 161 height 18
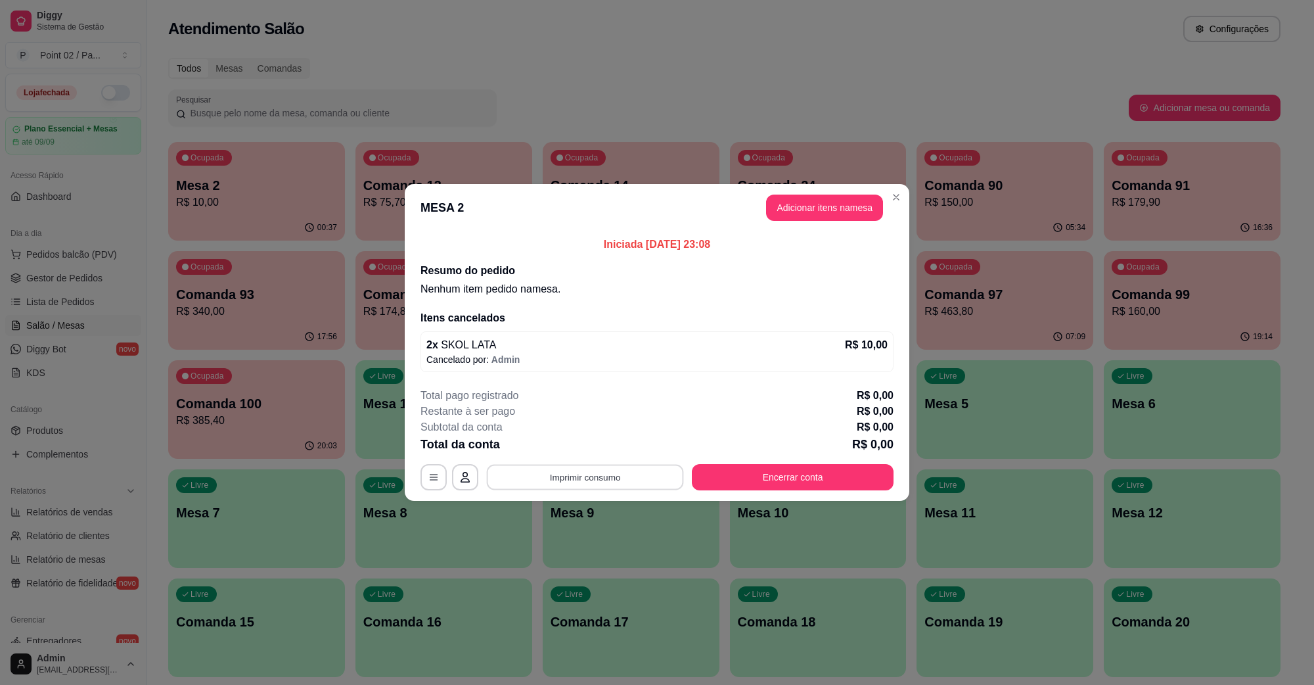
click at [606, 466] on button "Imprimir consumo" at bounding box center [585, 478] width 197 height 26
click at [809, 206] on button "Adicionar itens na mesa" at bounding box center [824, 207] width 117 height 26
click at [769, 202] on button "Adicionar itens na mesa" at bounding box center [824, 207] width 117 height 26
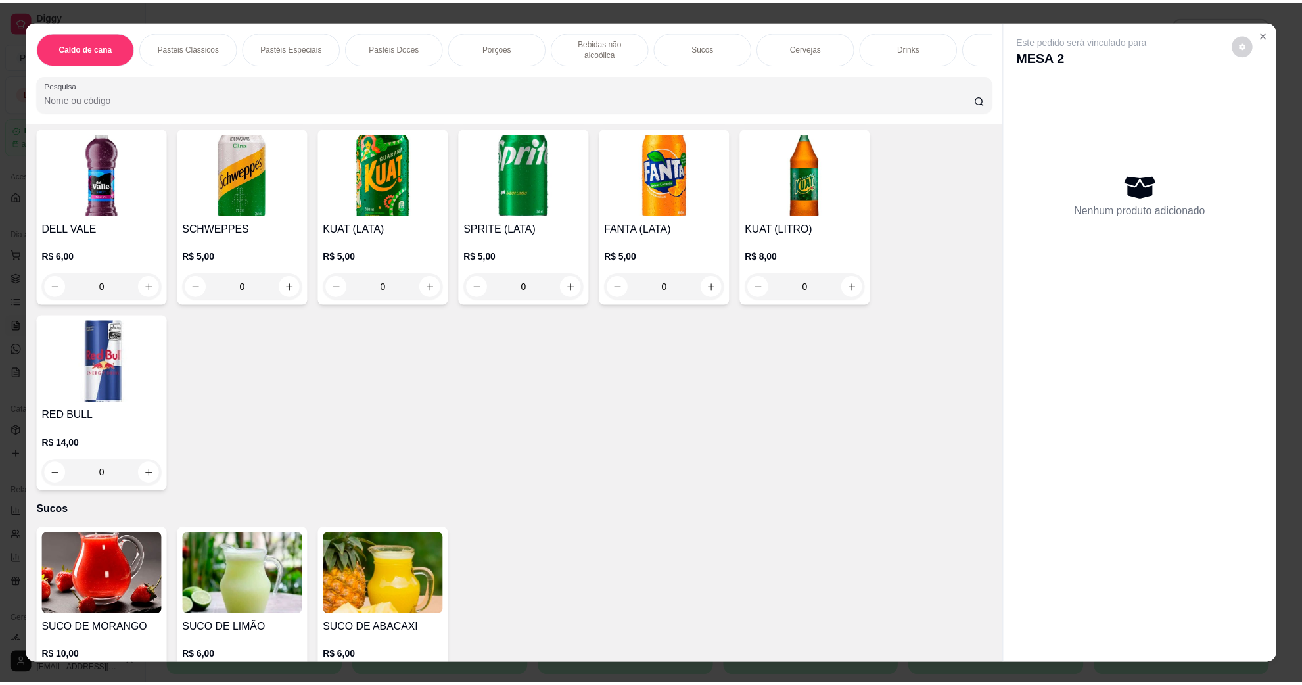
scroll to position [2217, 0]
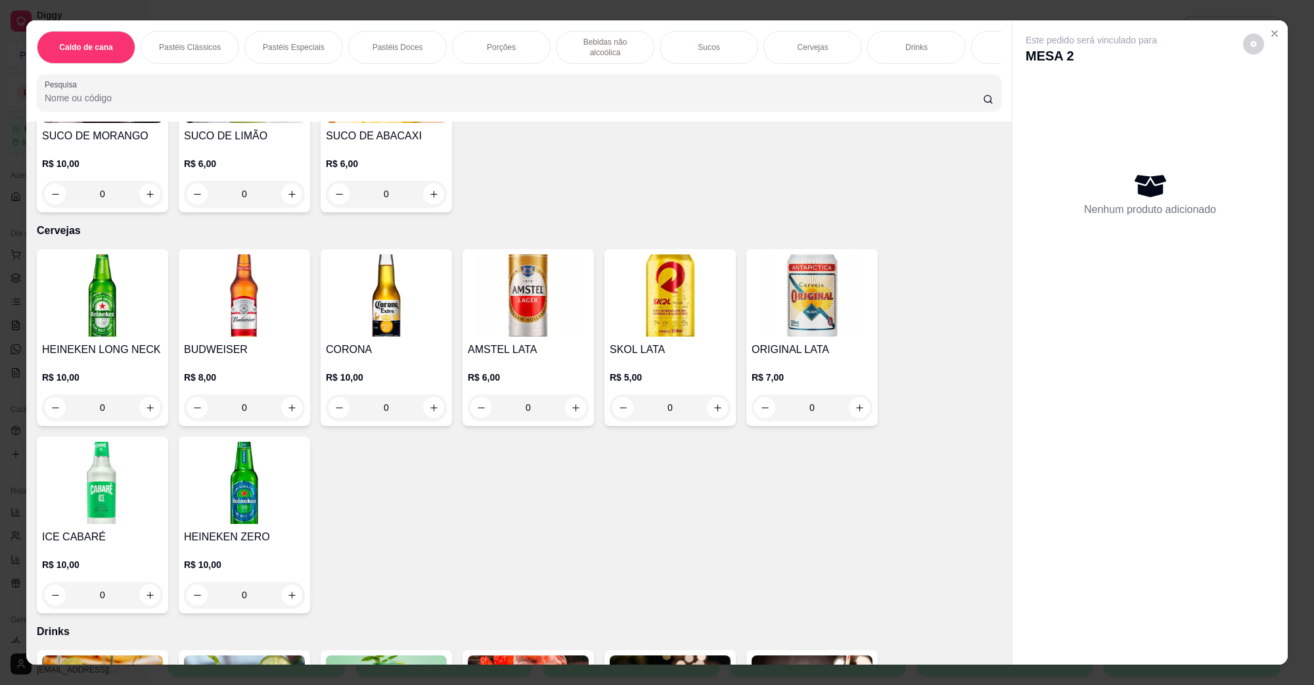
click at [654, 286] on img at bounding box center [670, 295] width 121 height 82
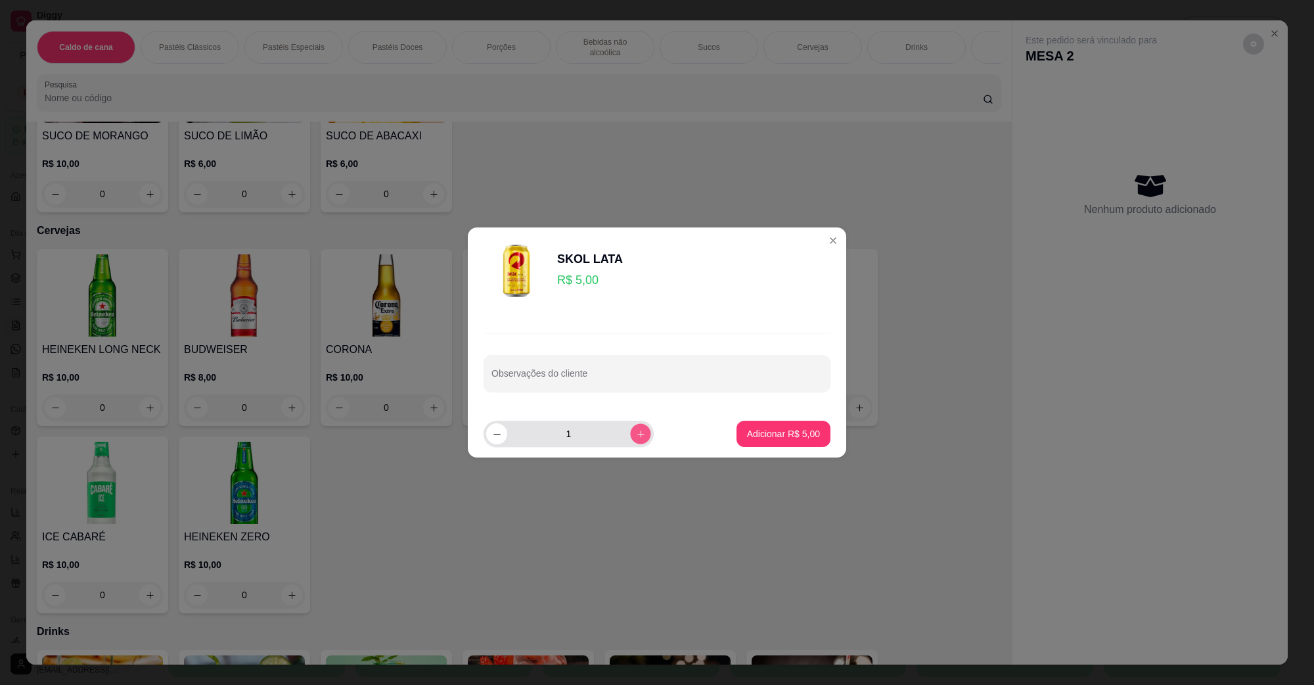
click at [636, 434] on icon "increase-product-quantity" at bounding box center [641, 434] width 10 height 10
click at [506, 439] on button "decrease-product-quantity" at bounding box center [496, 433] width 21 height 21
type input "2"
click at [764, 443] on button "Adicionar R$ 10,00" at bounding box center [780, 433] width 99 height 26
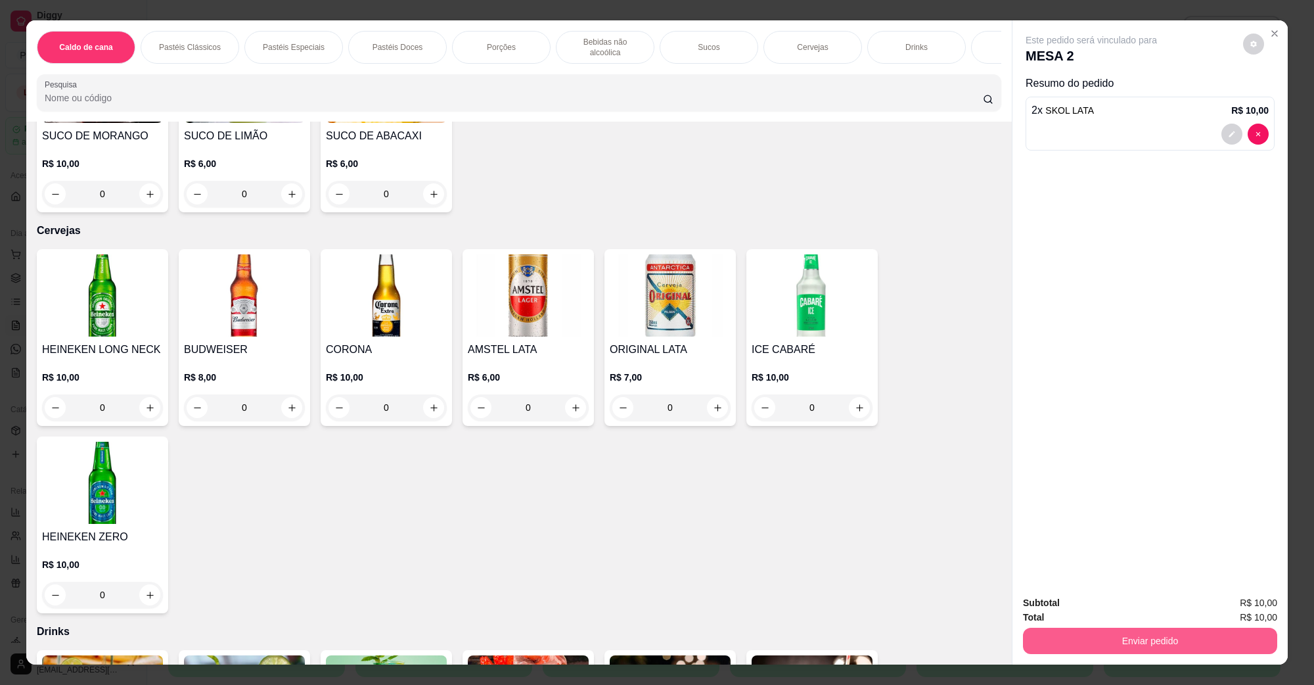
click at [1114, 649] on button "Enviar pedido" at bounding box center [1150, 640] width 254 height 26
click at [1089, 620] on button "Não registrar e enviar pedido" at bounding box center [1105, 608] width 137 height 25
click at [1081, 611] on div "Total R$ 10,00" at bounding box center [1150, 617] width 254 height 14
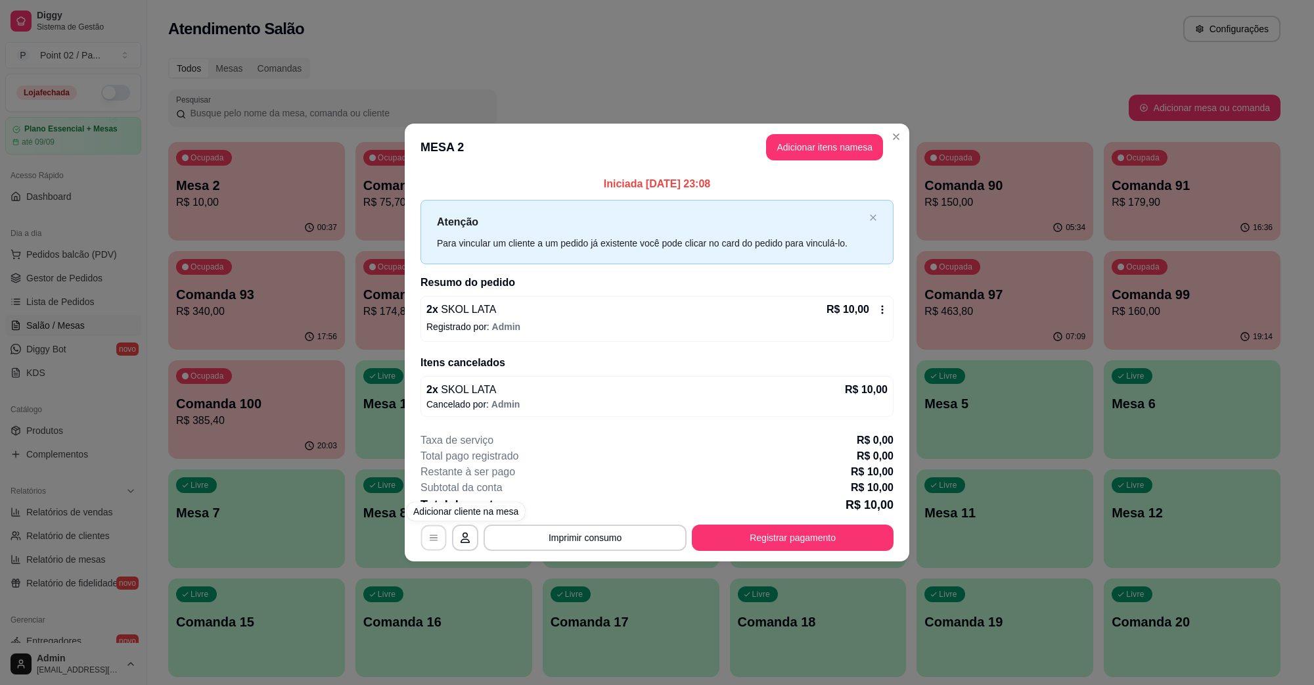
click at [445, 534] on button "button" at bounding box center [434, 537] width 26 height 26
click at [596, 529] on button "Imprimir consumo" at bounding box center [585, 537] width 203 height 26
click at [595, 507] on button "IMPRESSORA" at bounding box center [589, 507] width 92 height 20
click at [779, 550] on button "Registrar pagamento" at bounding box center [793, 537] width 202 height 26
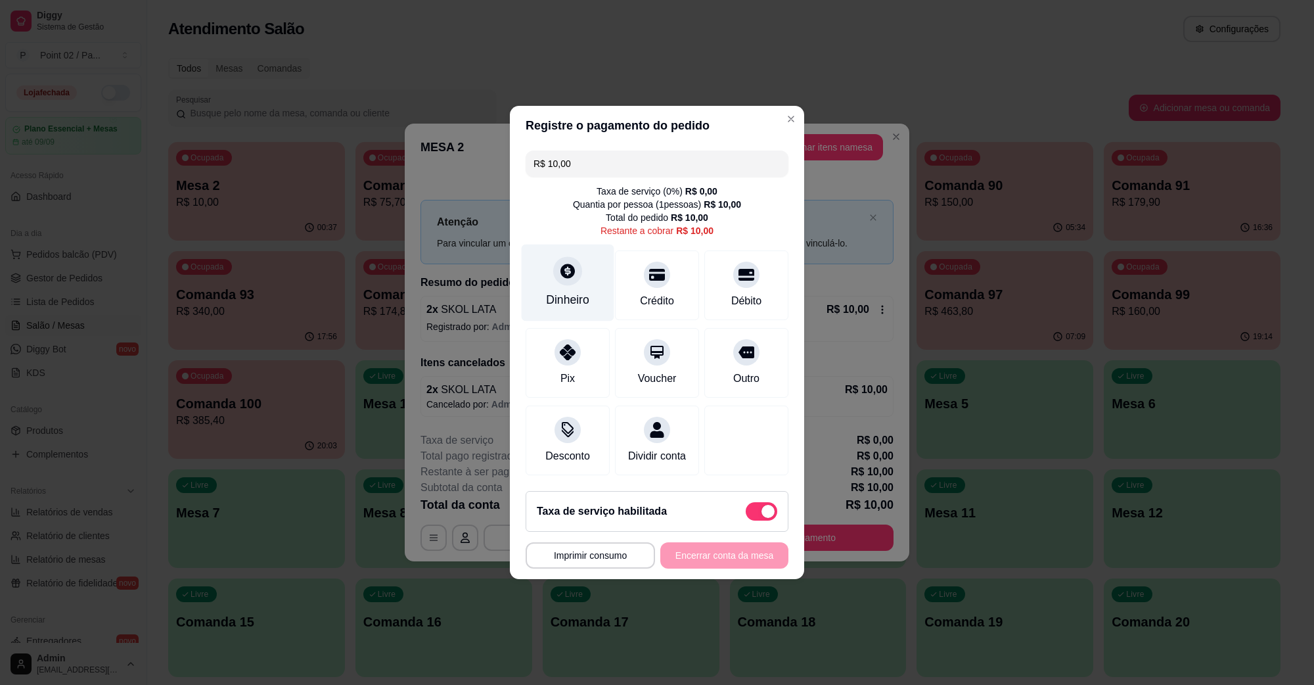
click at [556, 252] on div "Dinheiro" at bounding box center [568, 282] width 93 height 77
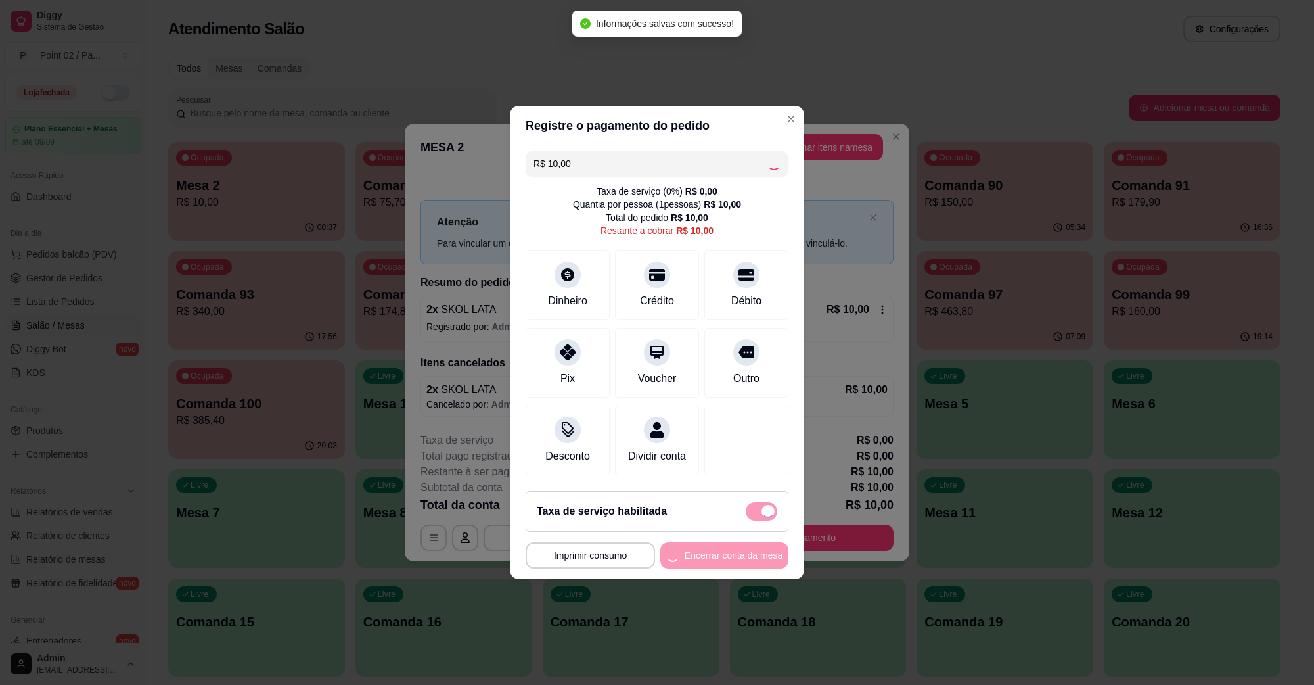
type input "R$ 0,00"
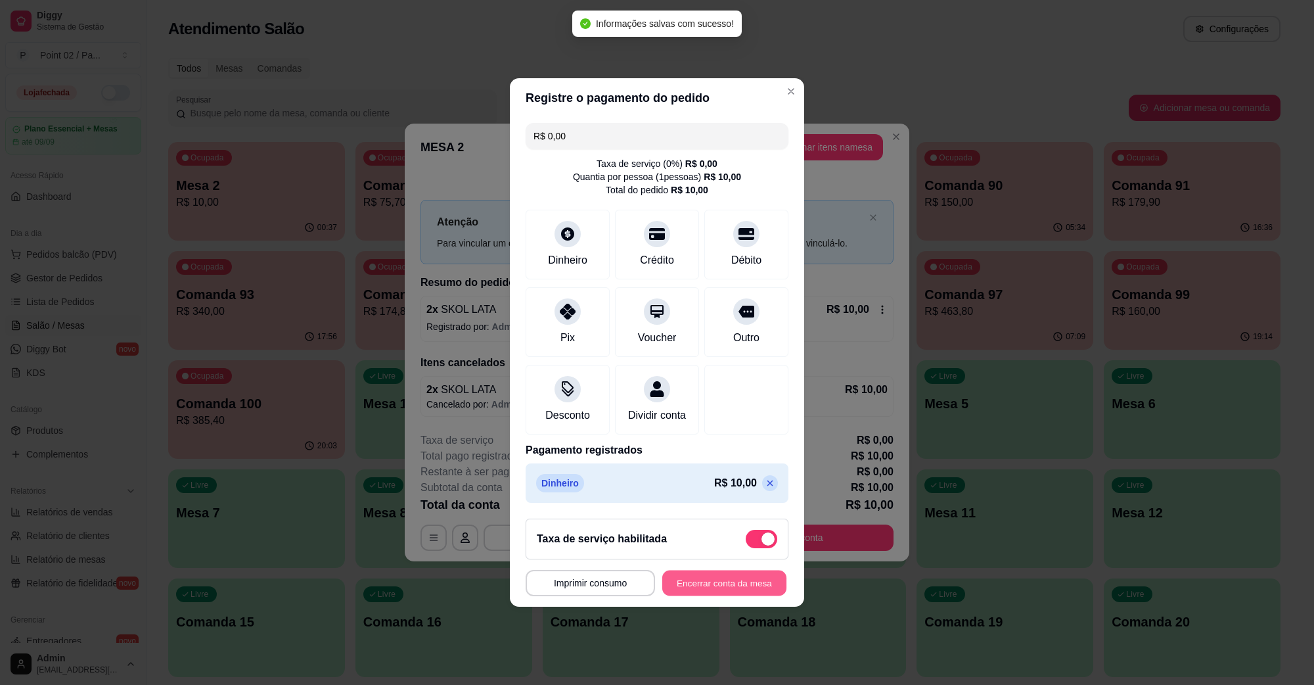
click at [740, 583] on button "Encerrar conta da mesa" at bounding box center [724, 583] width 124 height 26
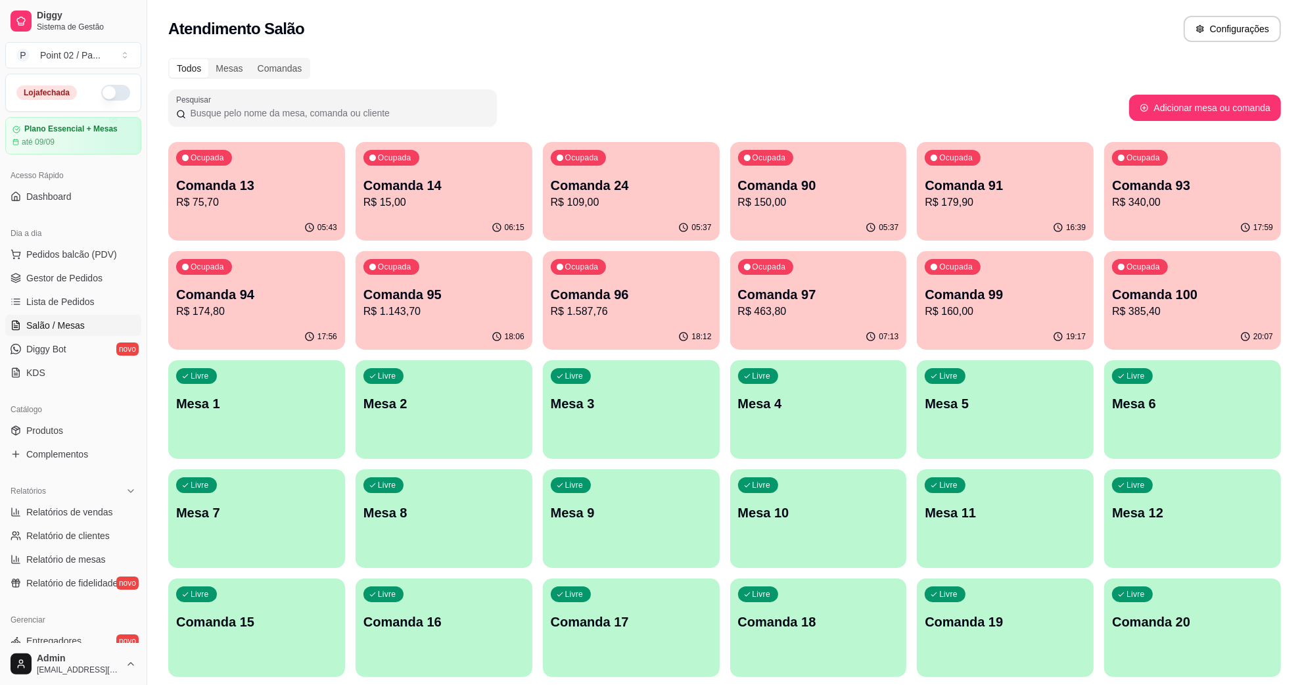
click at [246, 195] on p "R$ 75,70" at bounding box center [256, 202] width 161 height 16
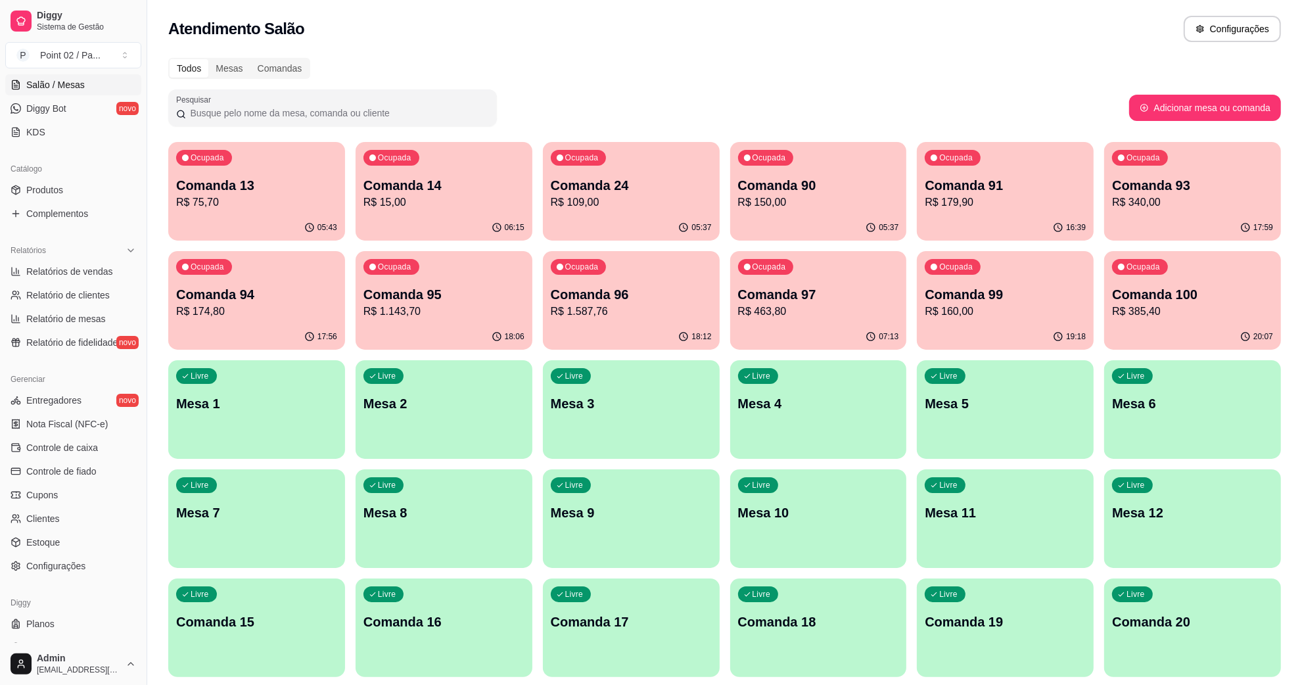
scroll to position [260, 0]
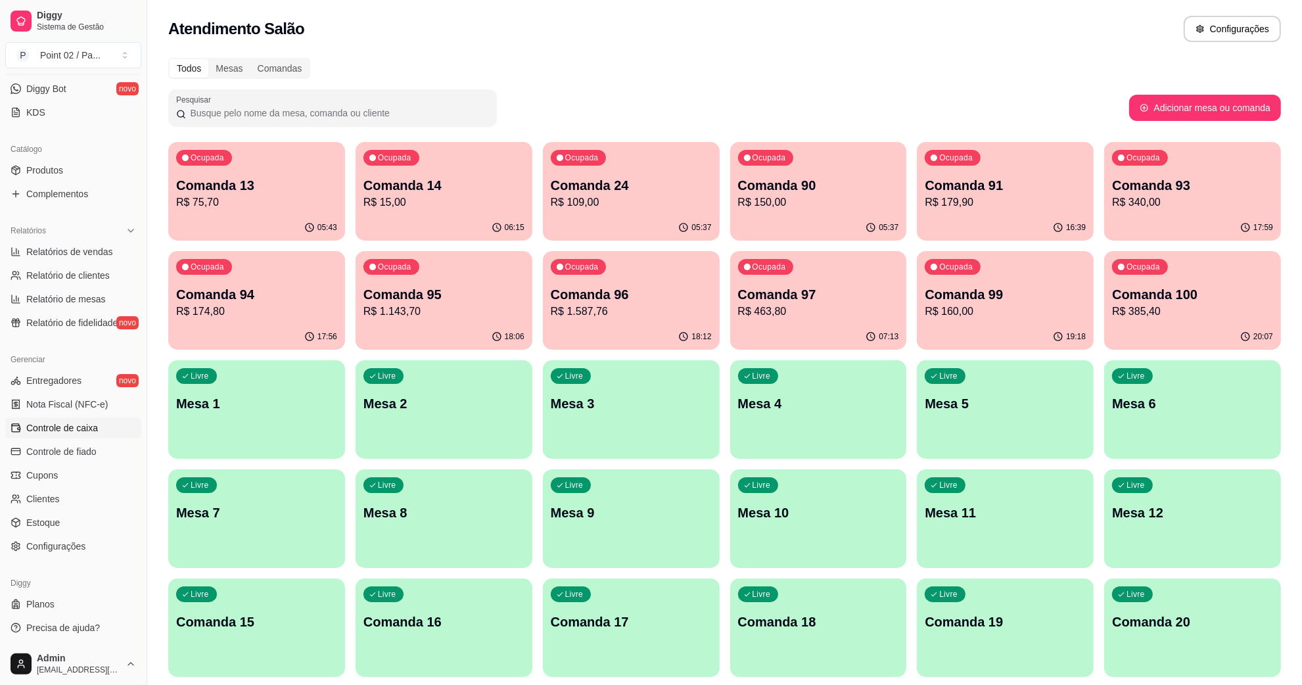
click at [74, 425] on span "Controle de caixa" at bounding box center [62, 427] width 72 height 13
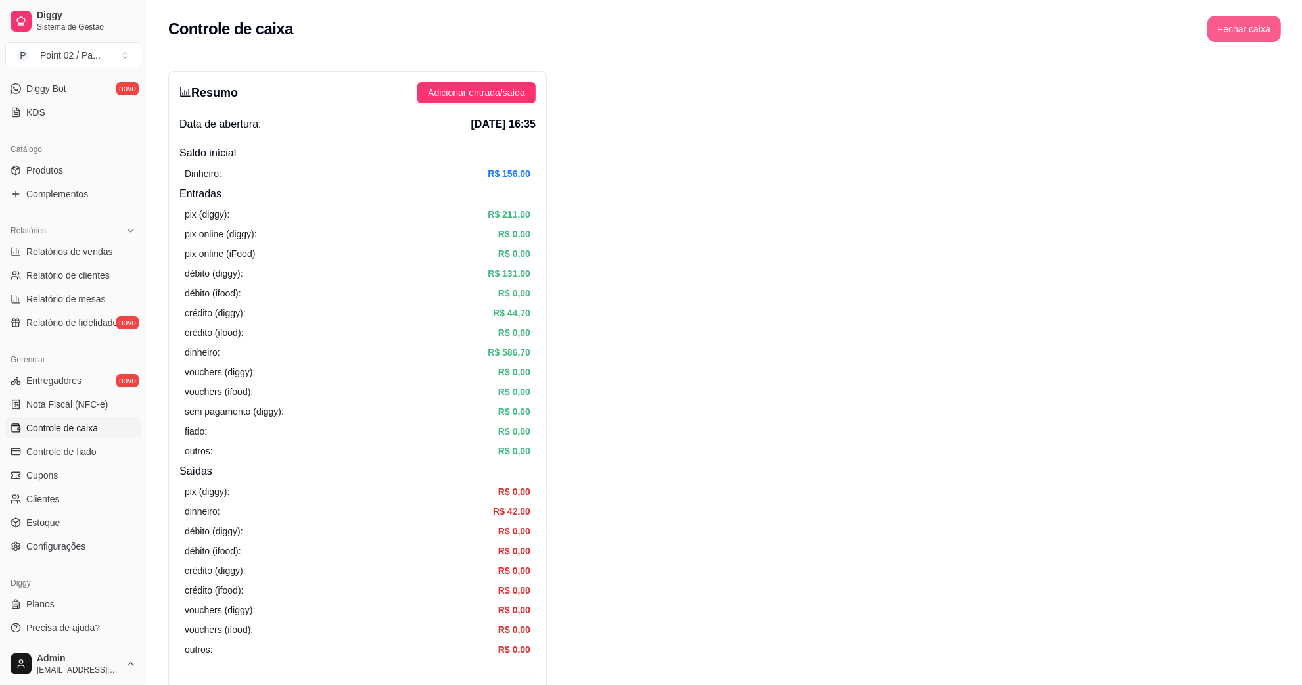
click at [1230, 33] on button "Fechar caixa" at bounding box center [1244, 29] width 74 height 26
click at [1282, 110] on span "Sim" at bounding box center [1281, 117] width 16 height 14
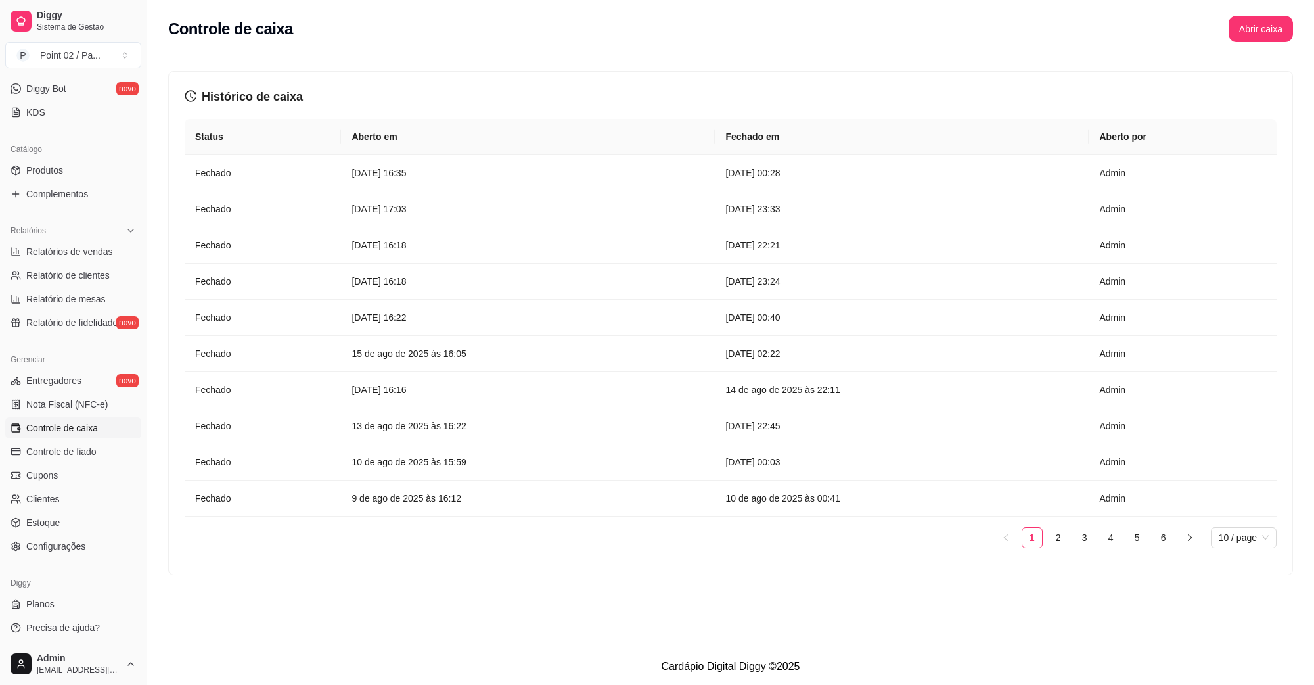
click at [671, 135] on th "Aberto em" at bounding box center [528, 137] width 374 height 36
click at [555, 172] on article "[DATE] 16:35" at bounding box center [527, 173] width 353 height 14
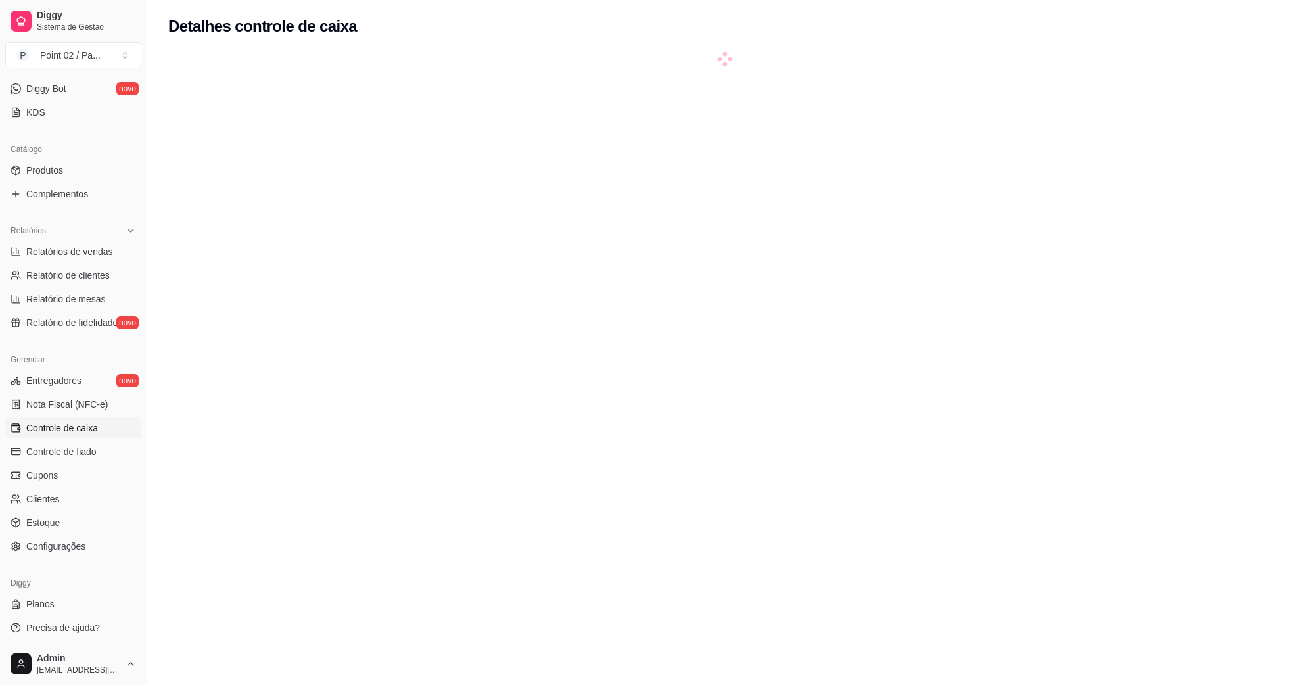
click at [555, 172] on div at bounding box center [724, 395] width 1112 height 685
